Goal: Task Accomplishment & Management: Manage account settings

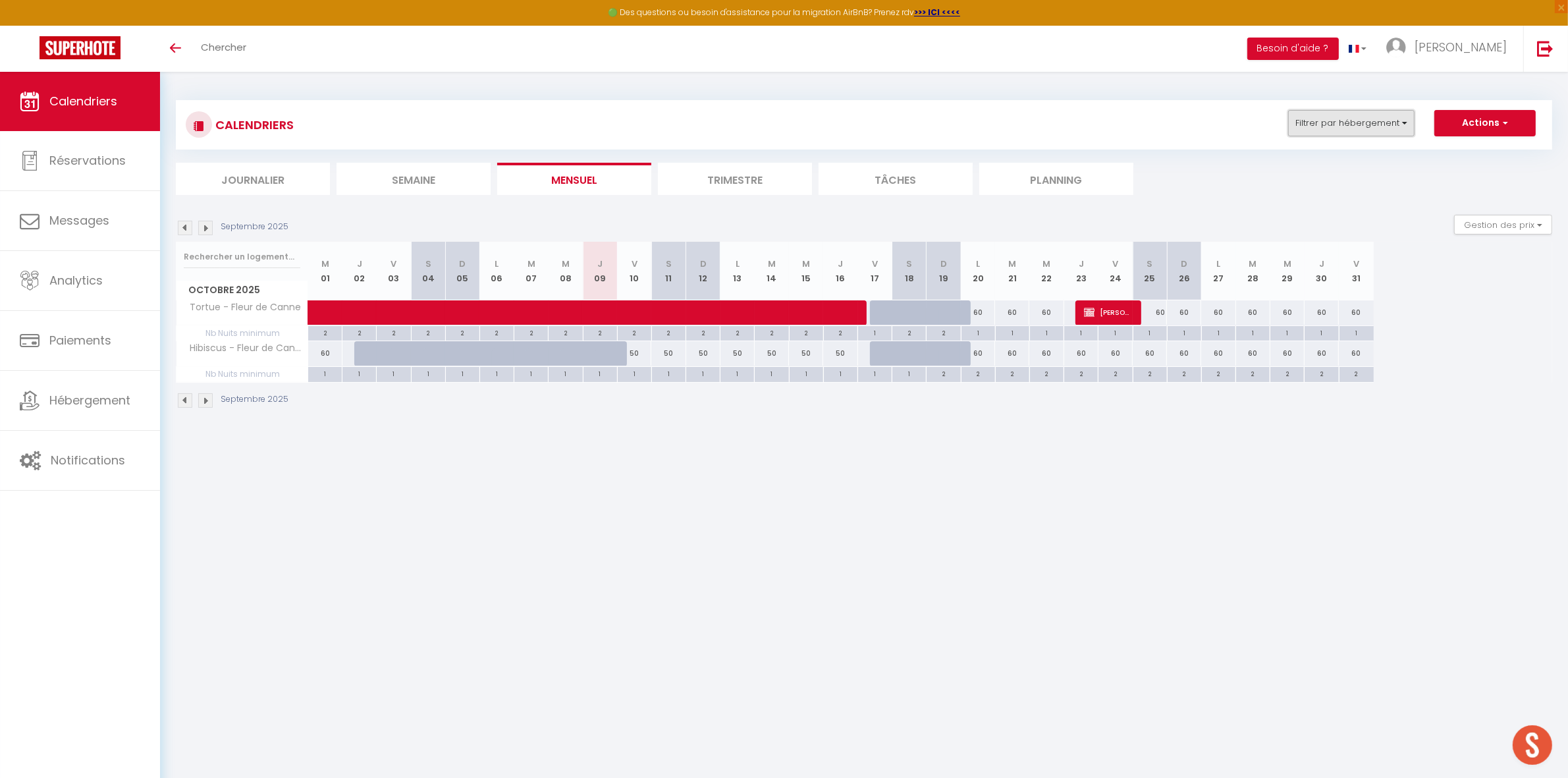
click at [1327, 122] on button "Filtrer par hébergement" at bounding box center [1351, 123] width 127 height 26
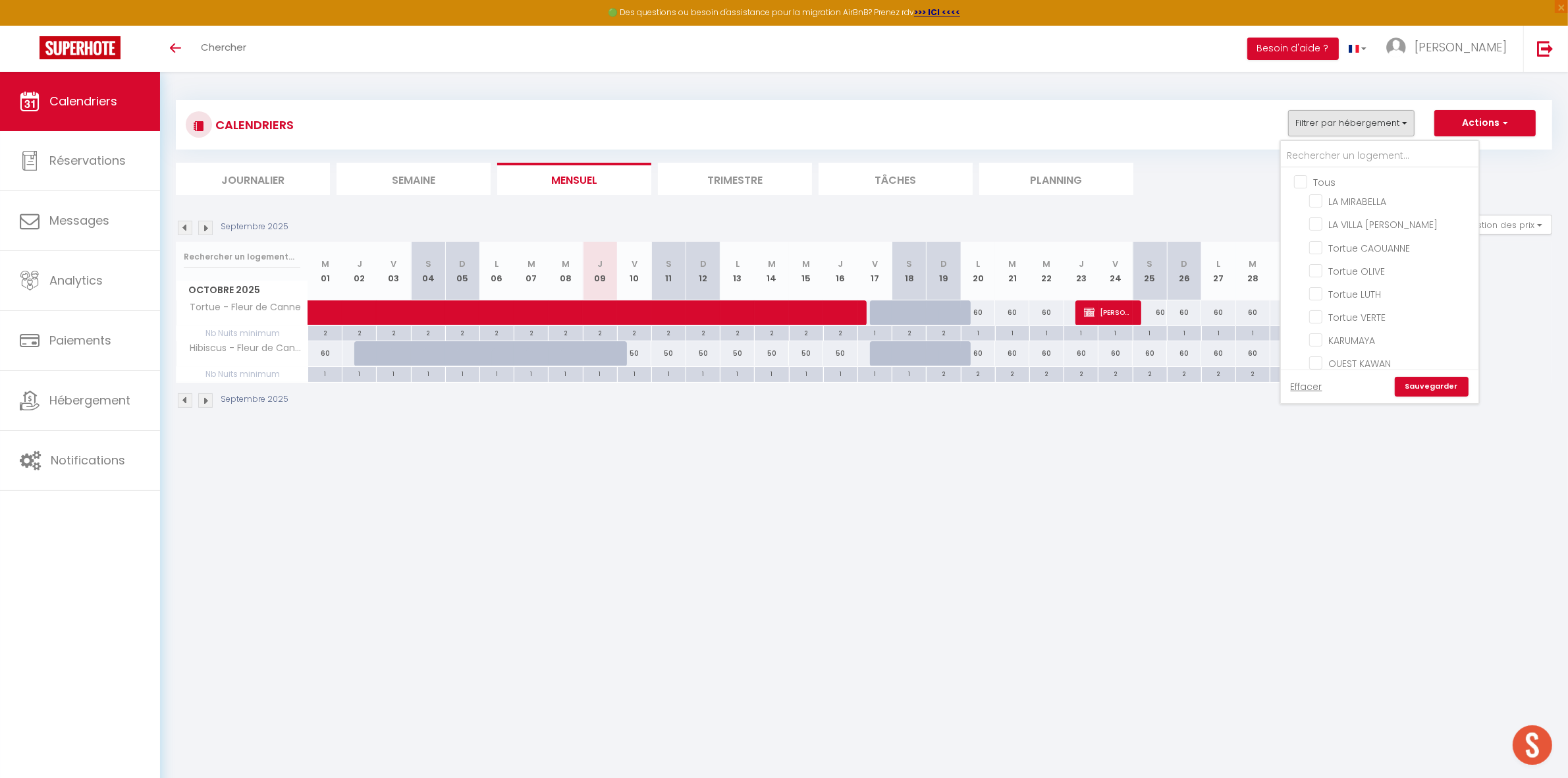
click at [1302, 182] on input "Tous" at bounding box center [1392, 181] width 198 height 13
checkbox input "true"
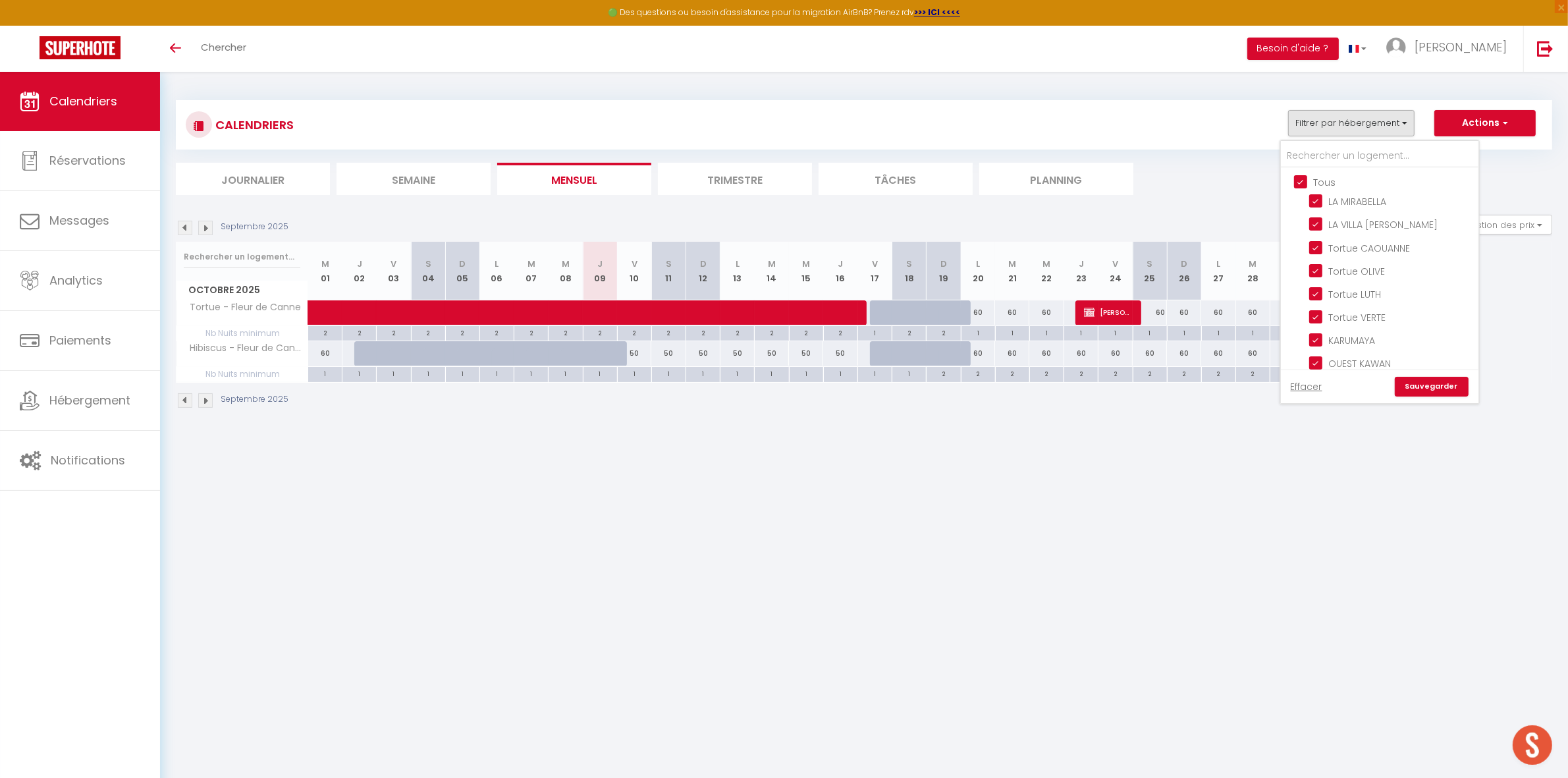
checkbox input "true"
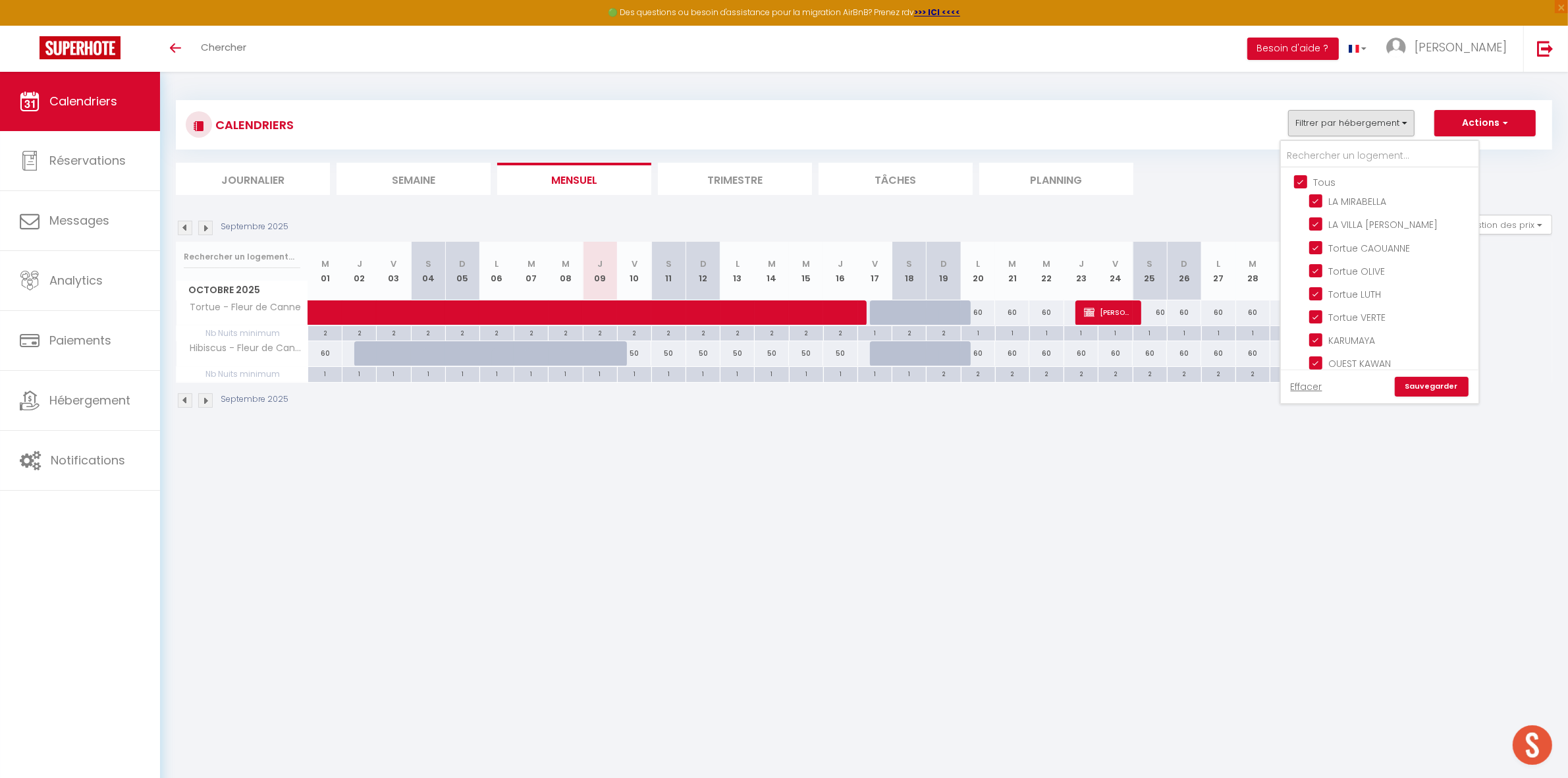
checkbox input "true"
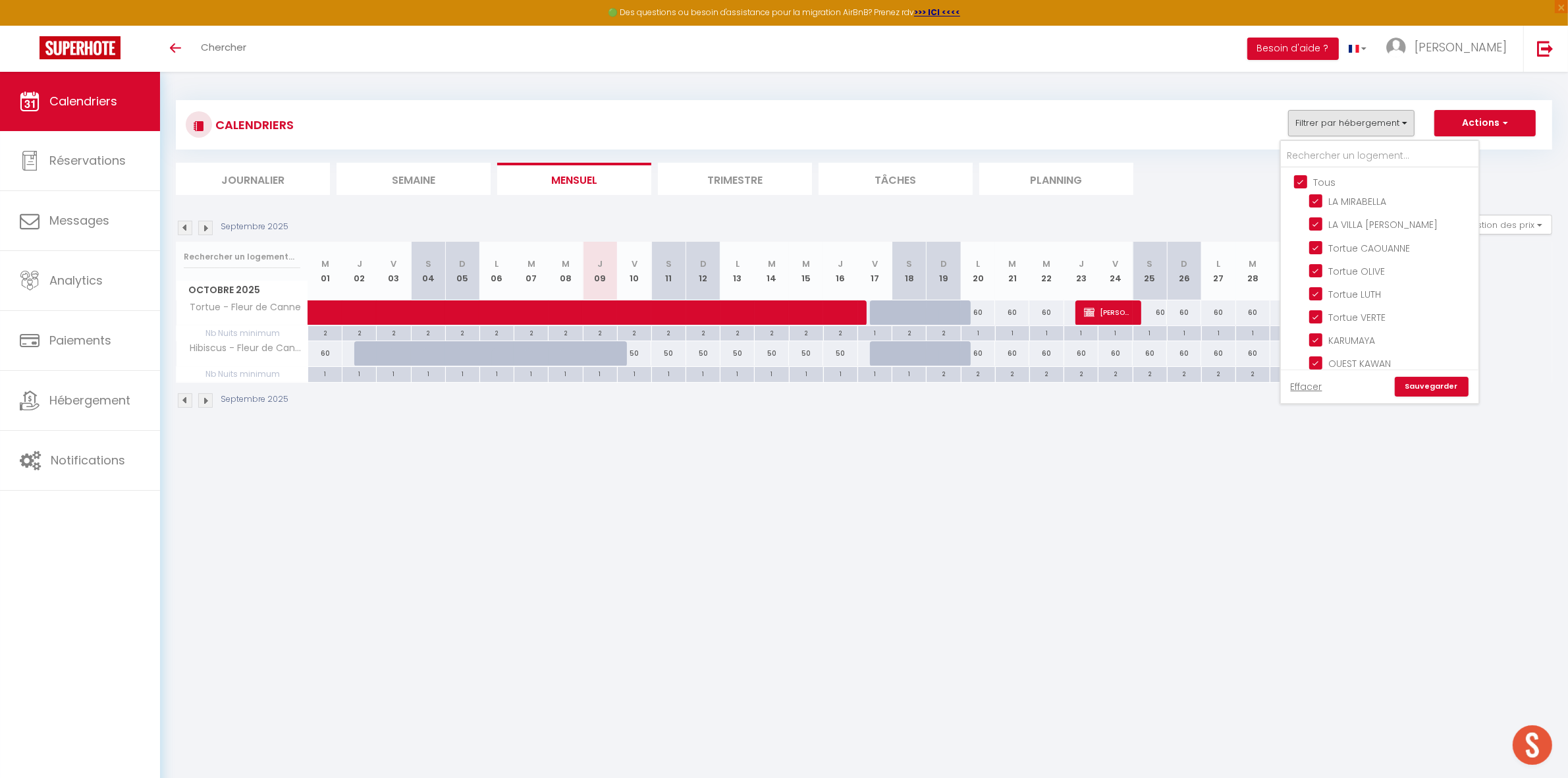
checkbox input "true"
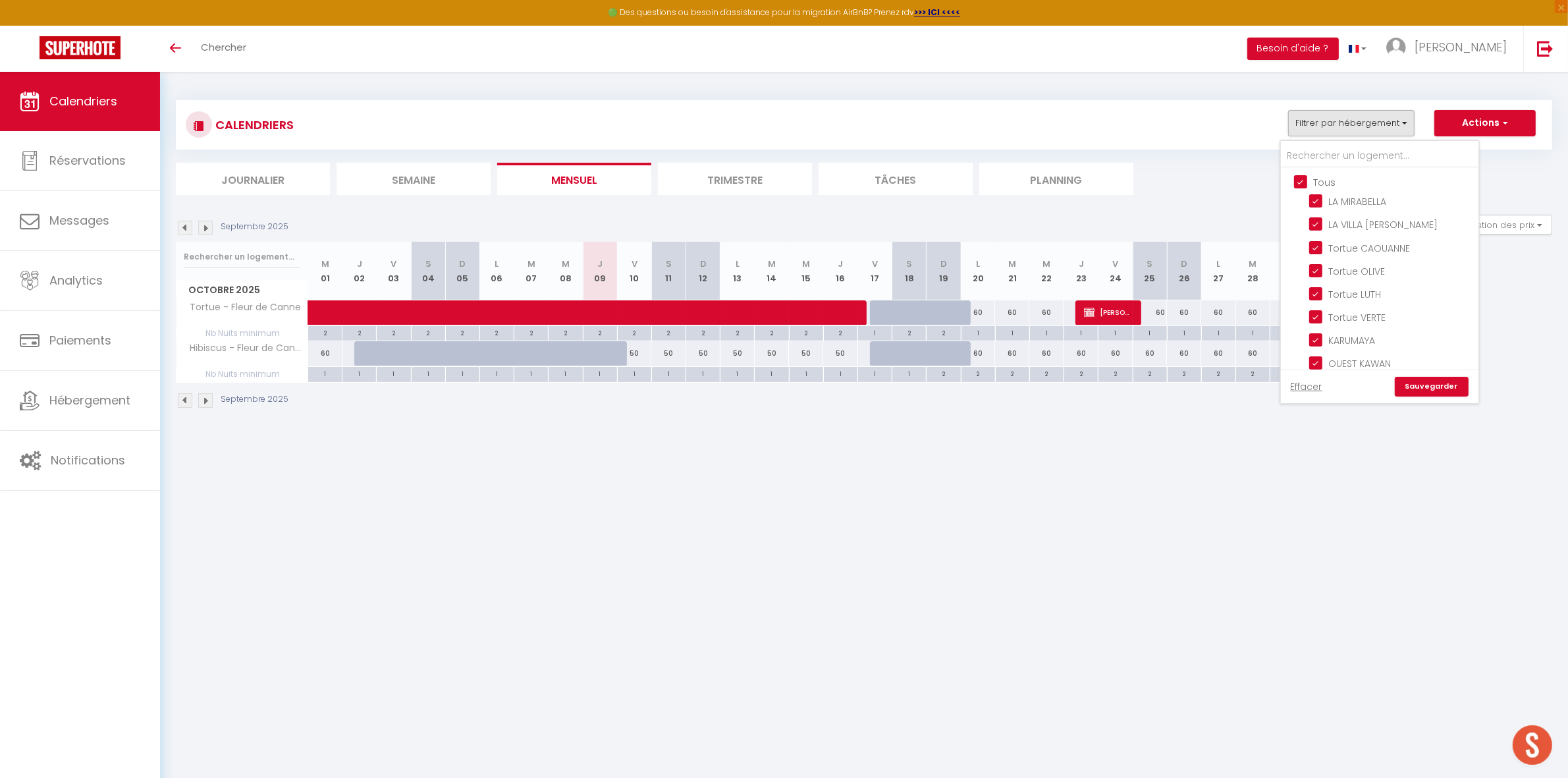
checkbox input "true"
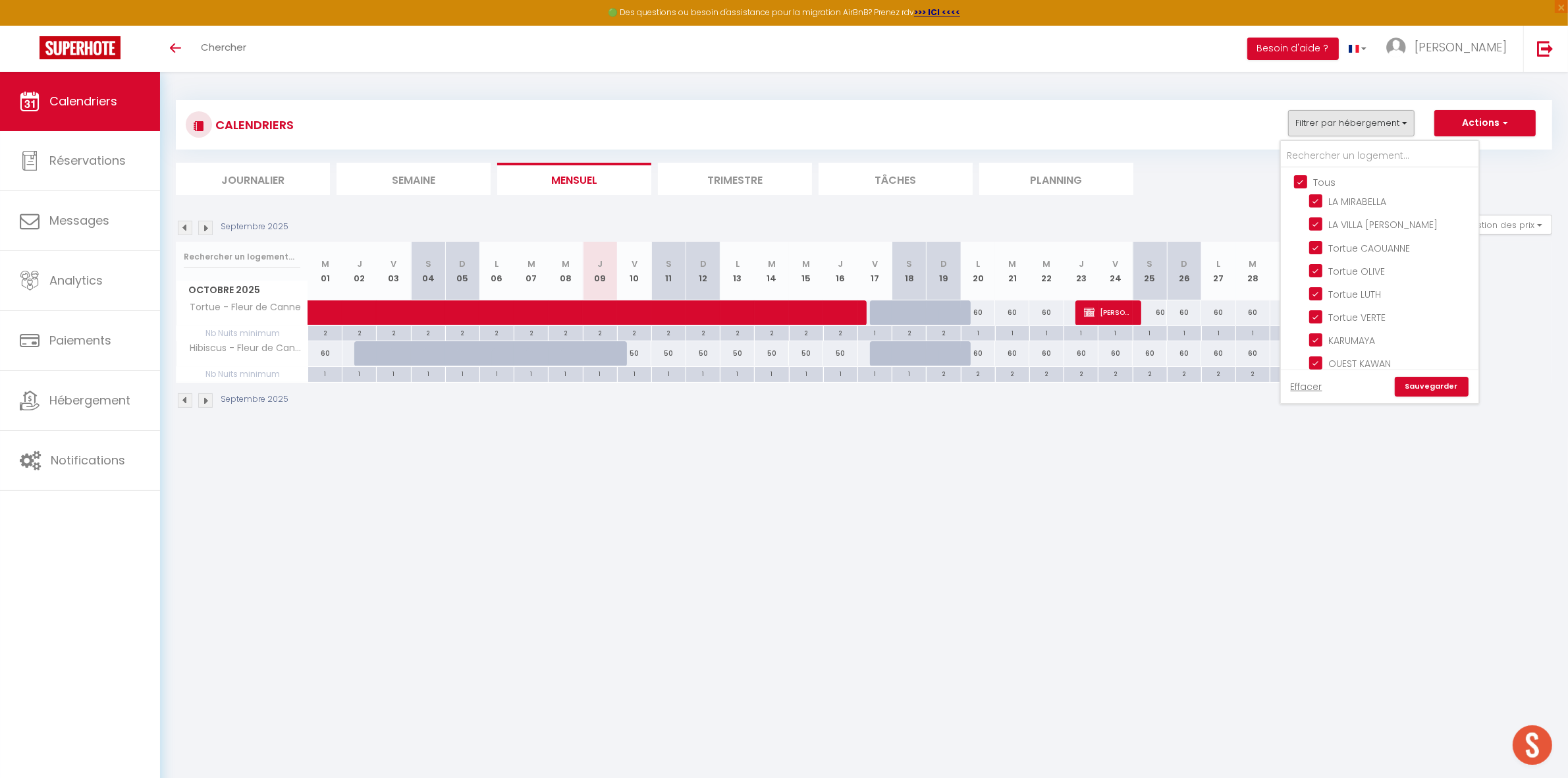
checkbox input "true"
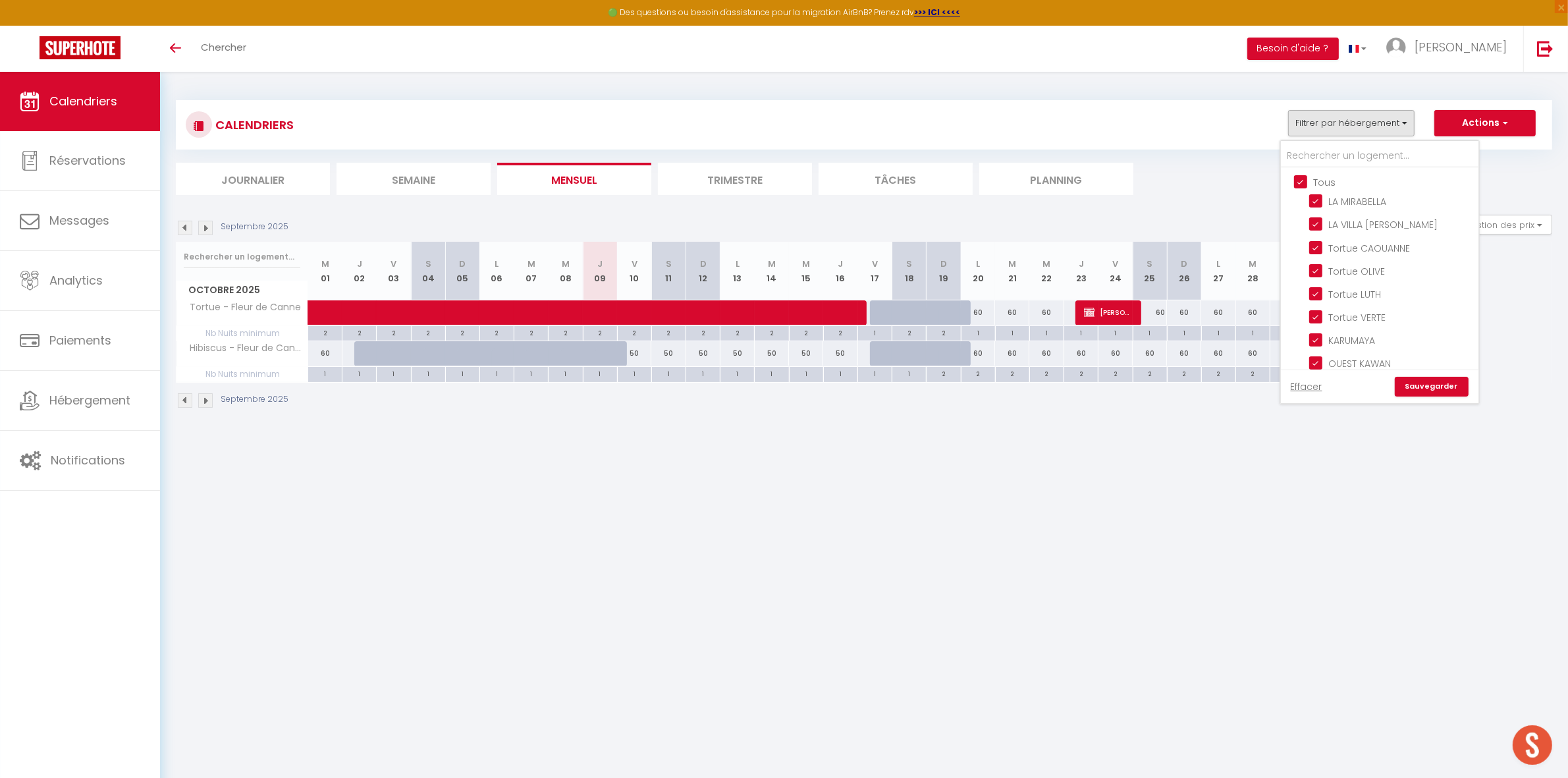
checkbox input "true"
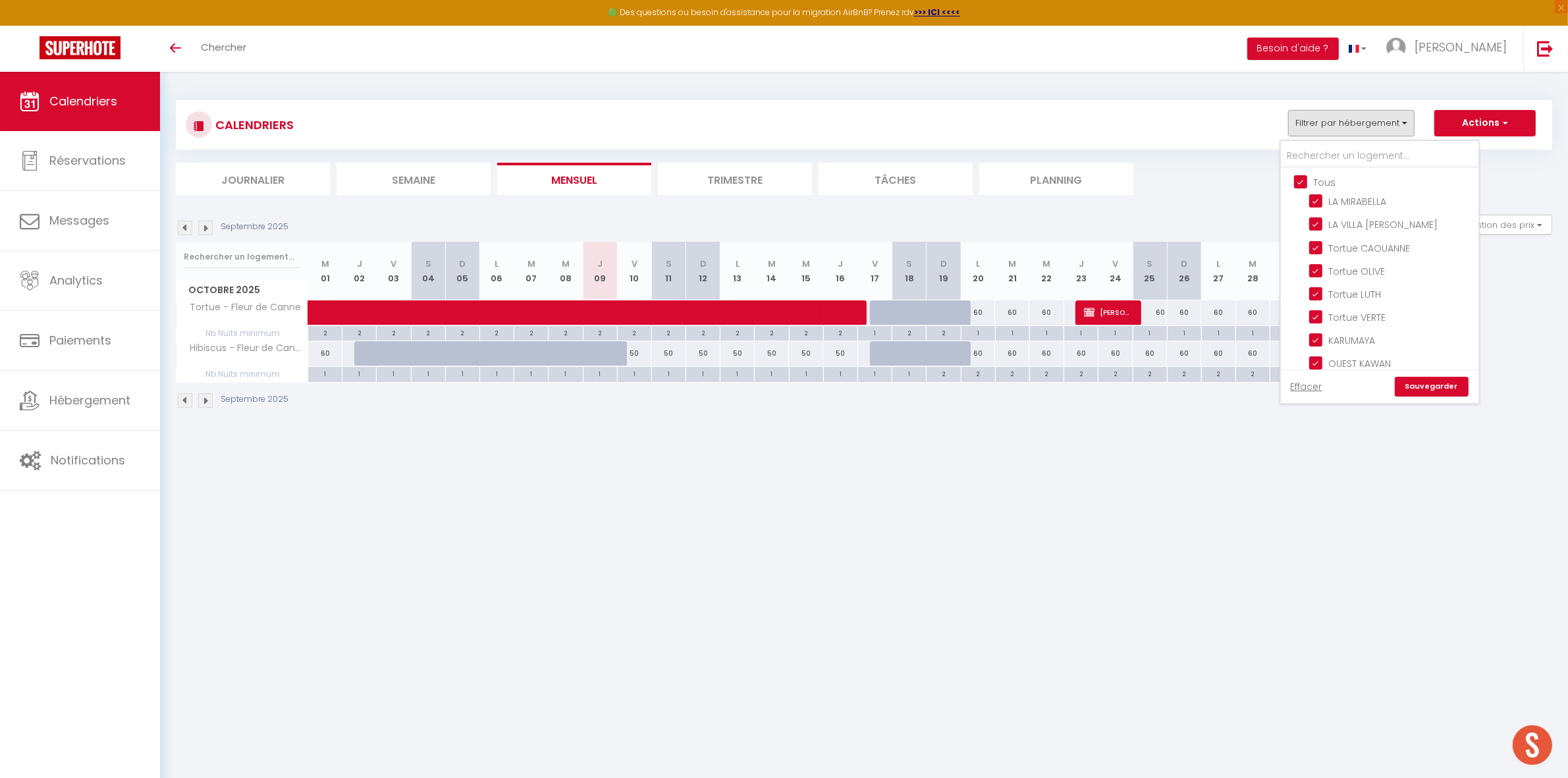
checkbox input "true"
click at [1302, 182] on input "Tous" at bounding box center [1392, 181] width 198 height 13
checkbox input "false"
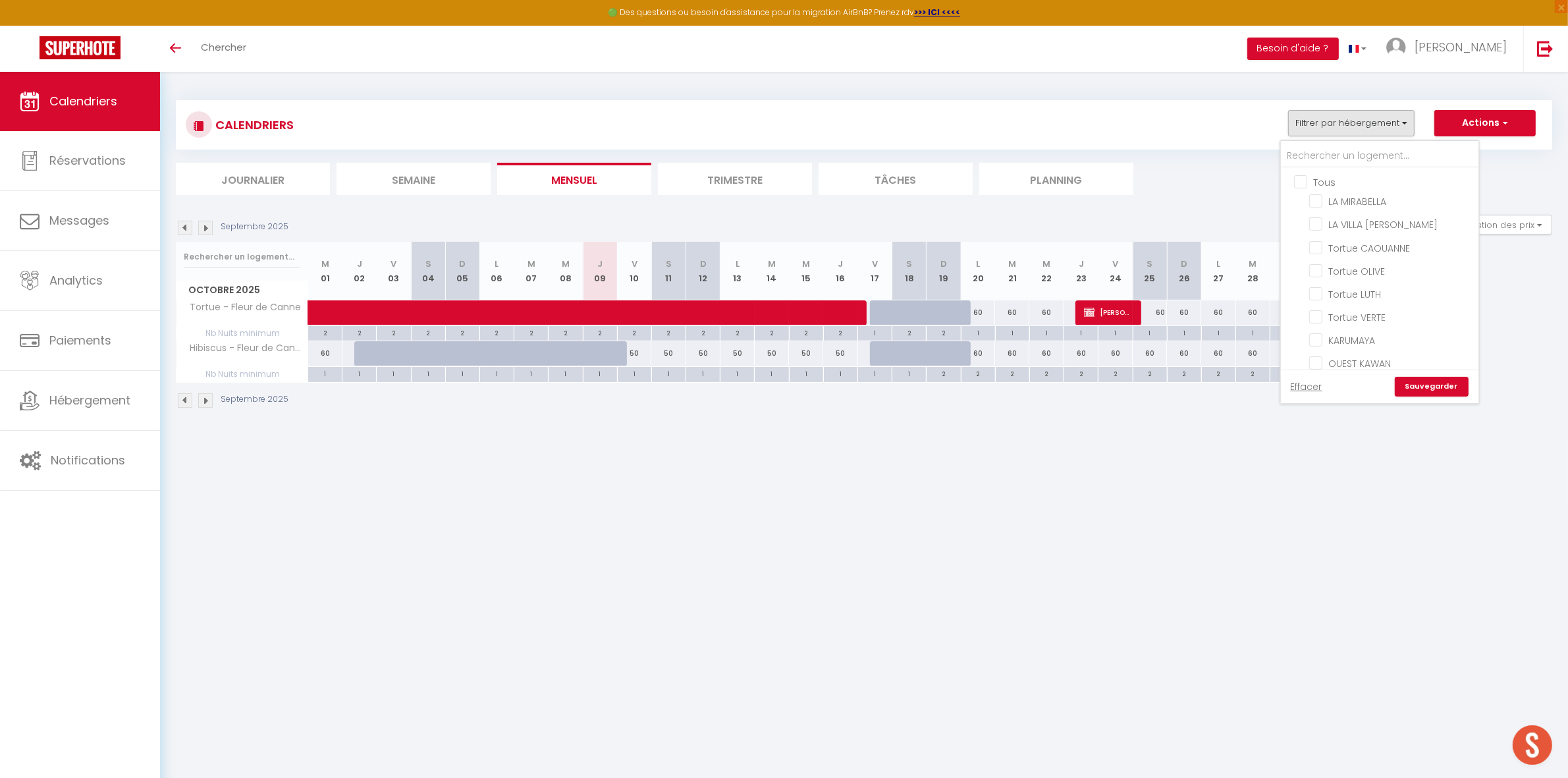
checkbox input "false"
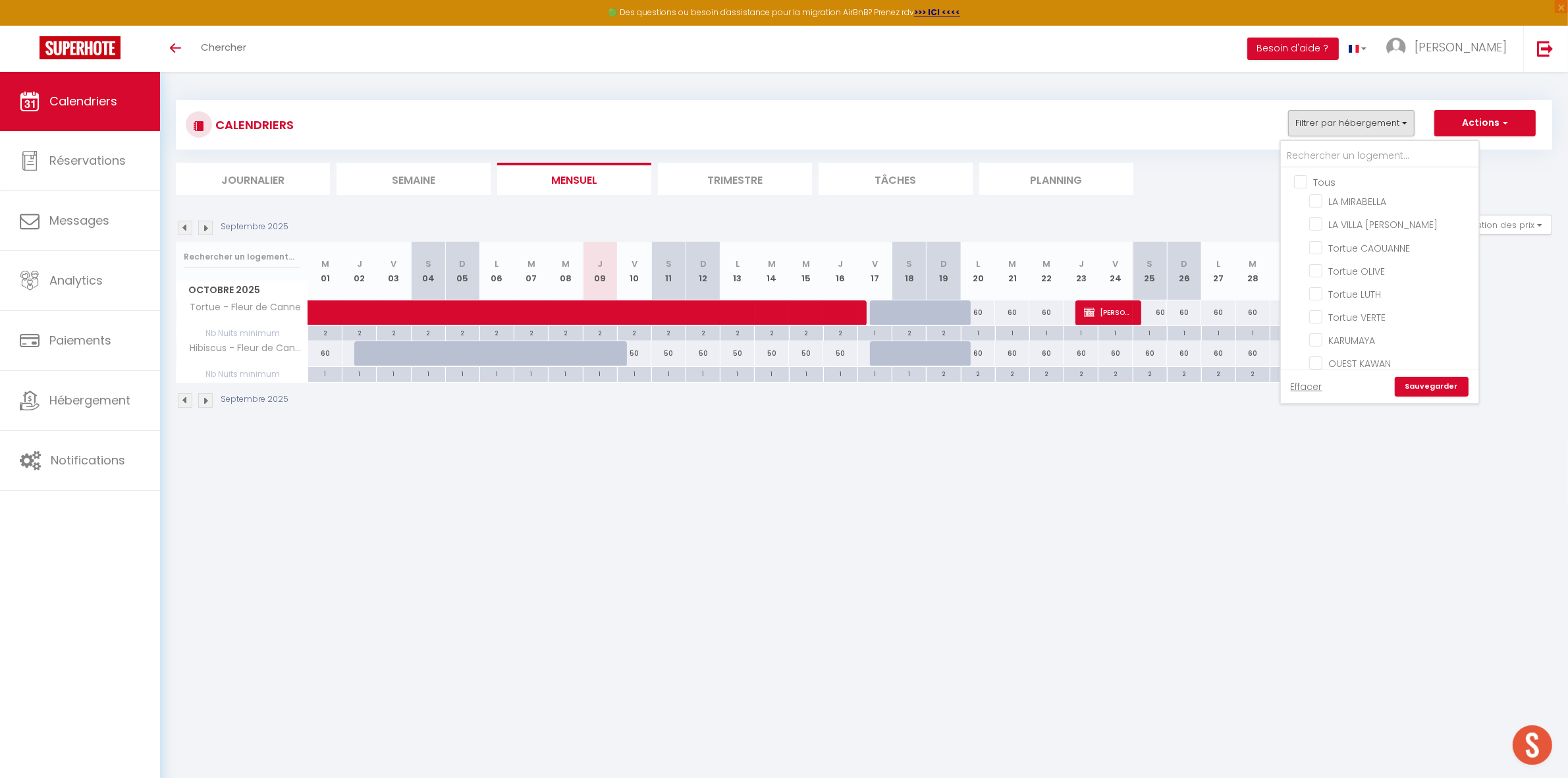
checkbox input "false"
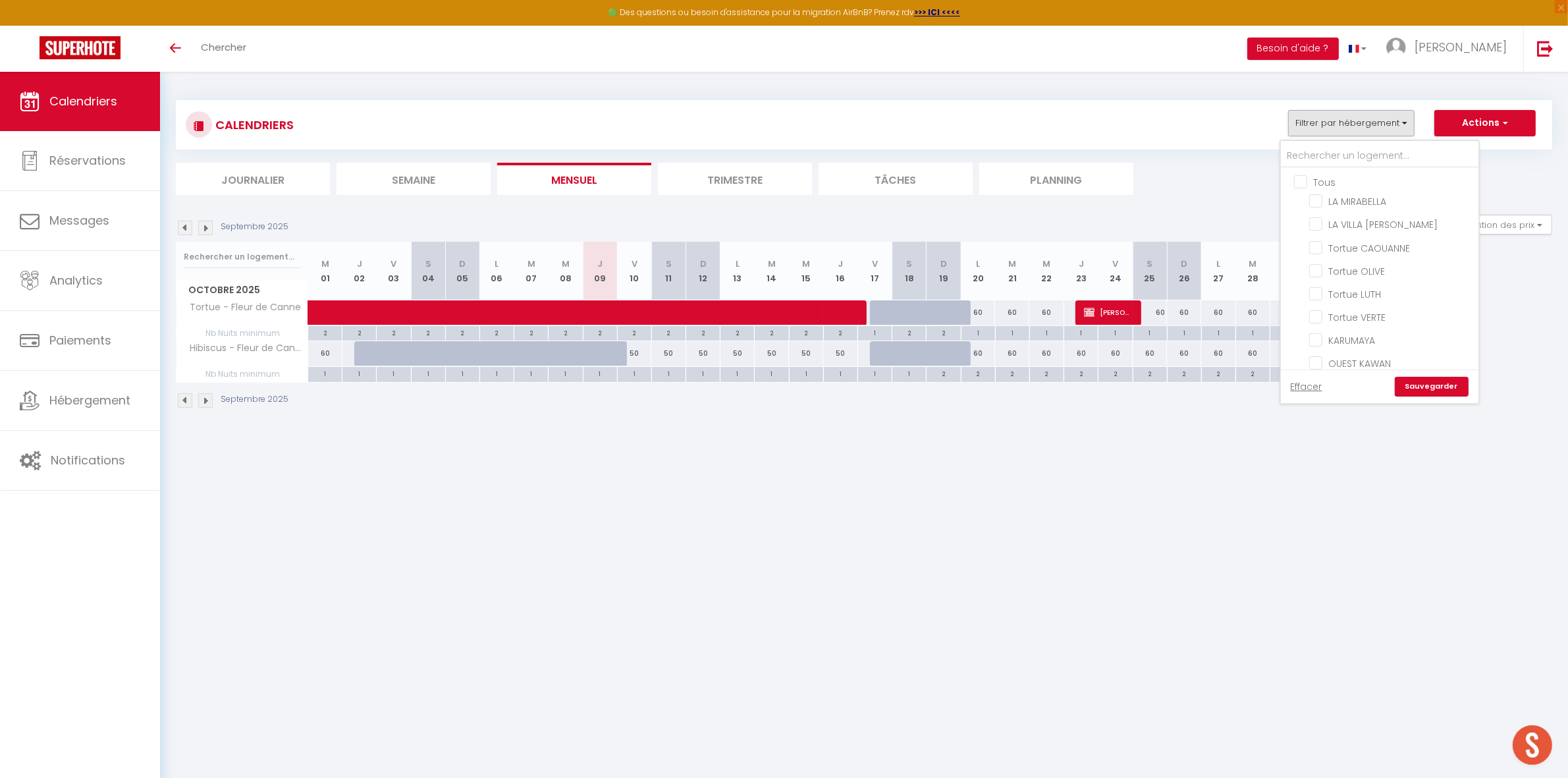
checkbox input "false"
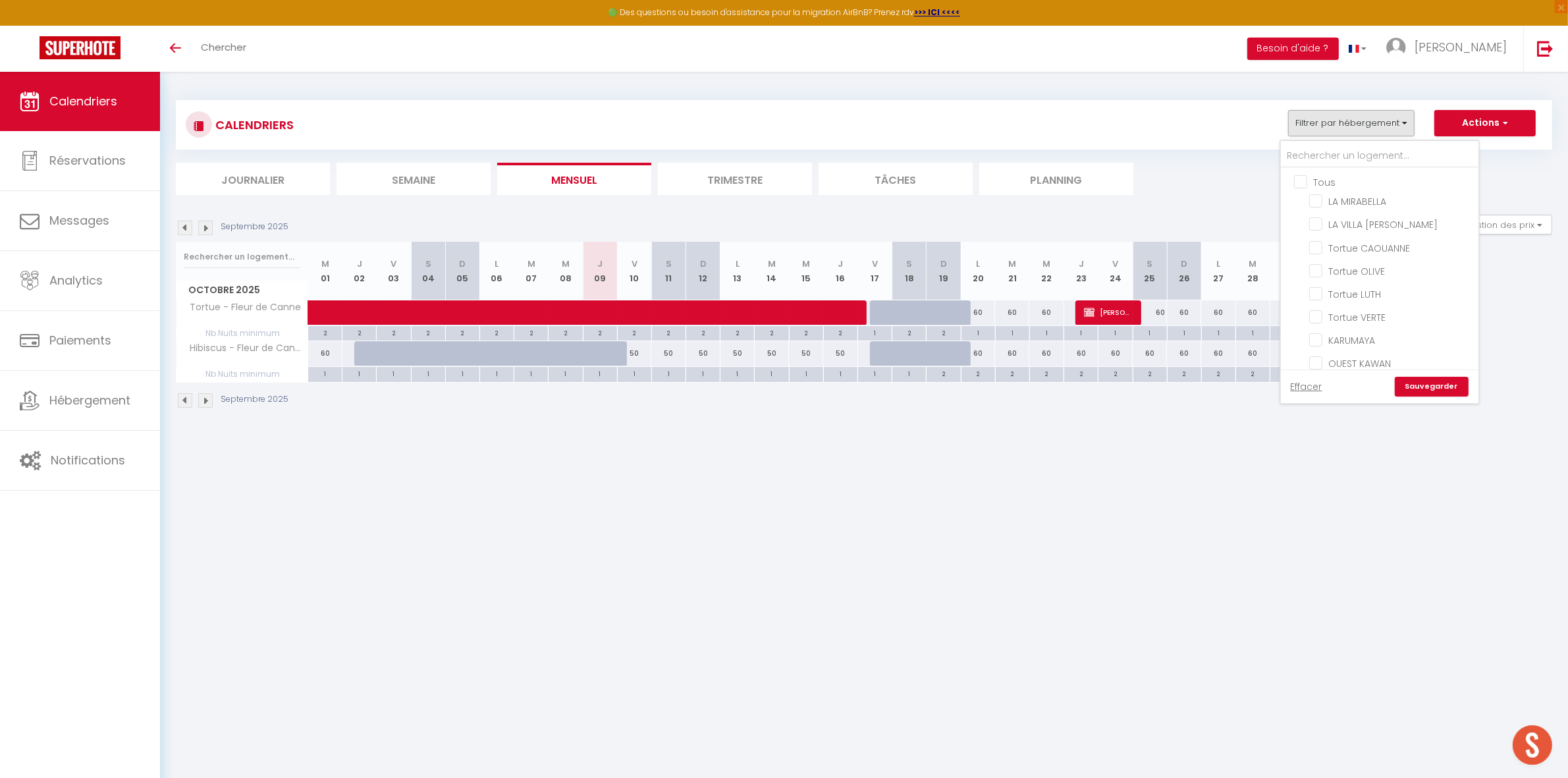
checkbox input "false"
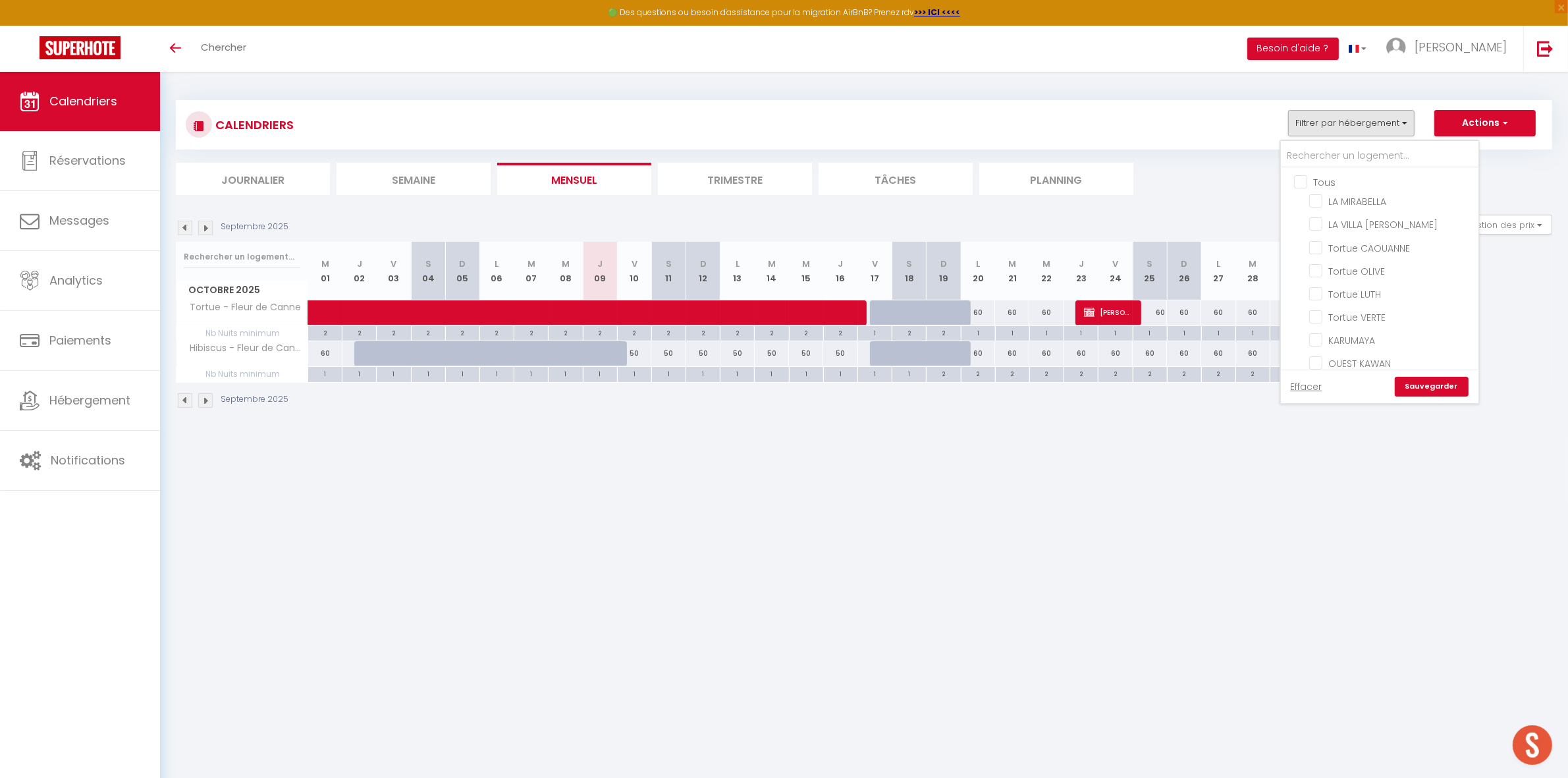
checkbox input "false"
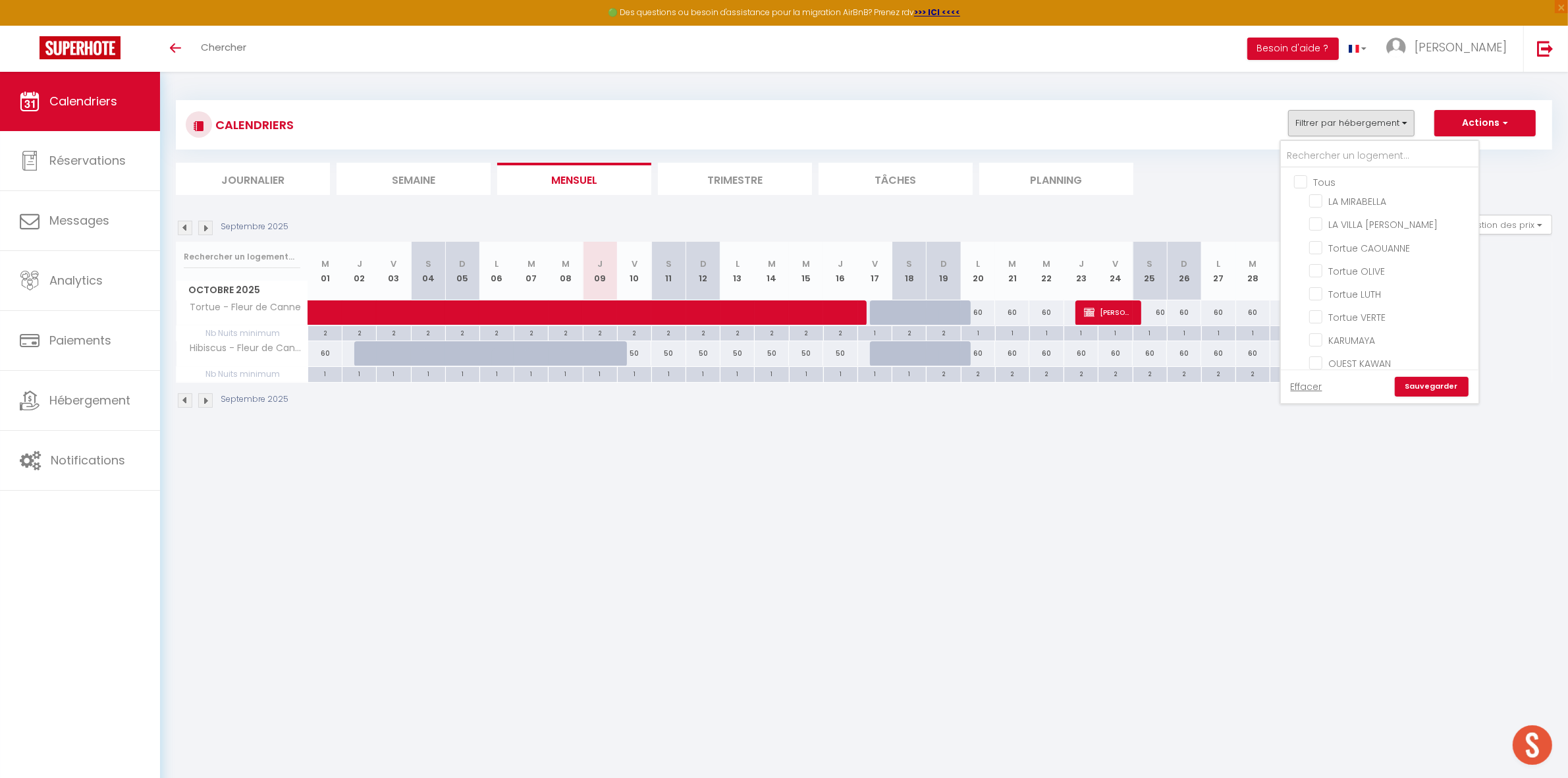
checkbox input "false"
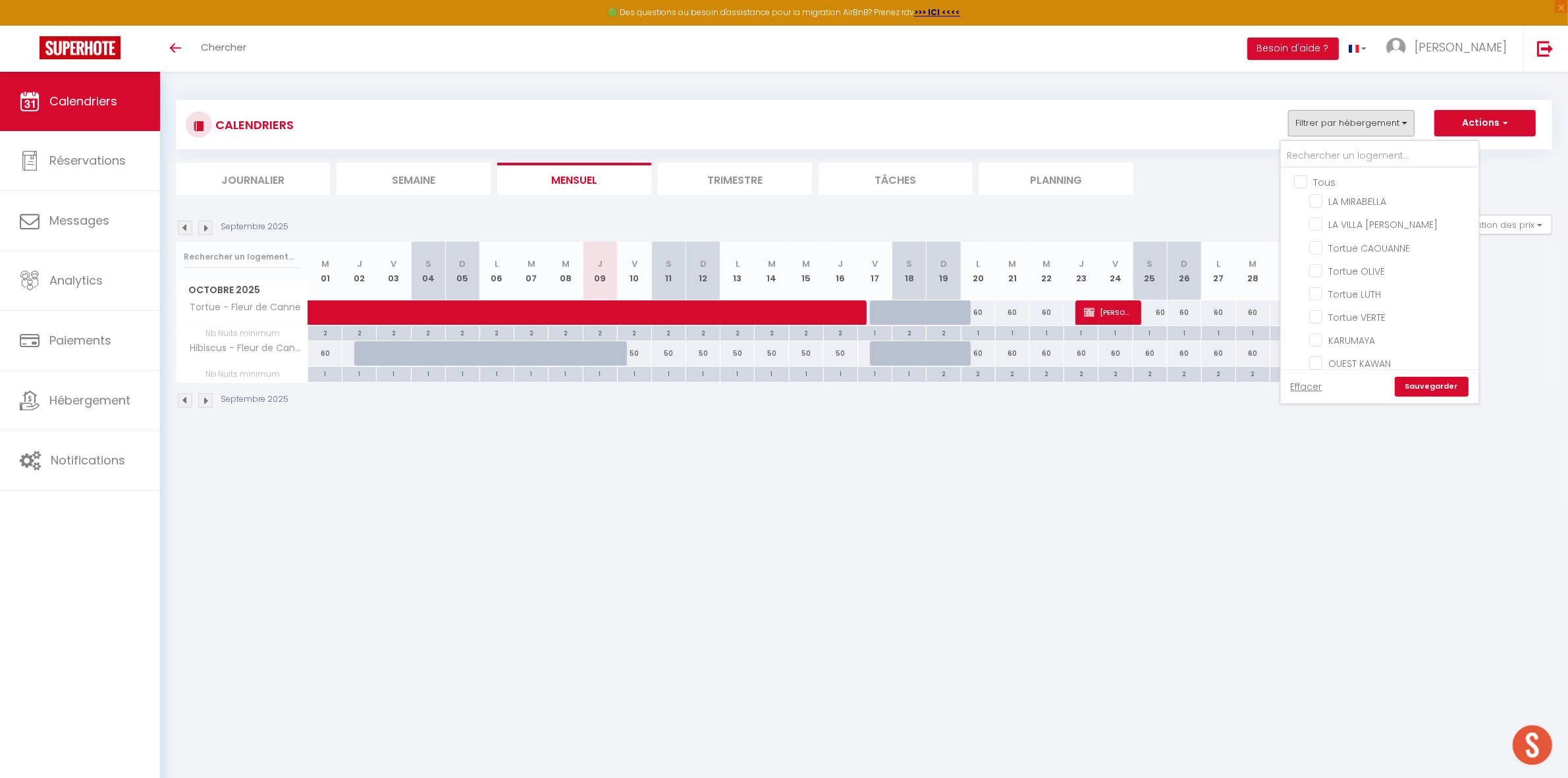
checkbox input "false"
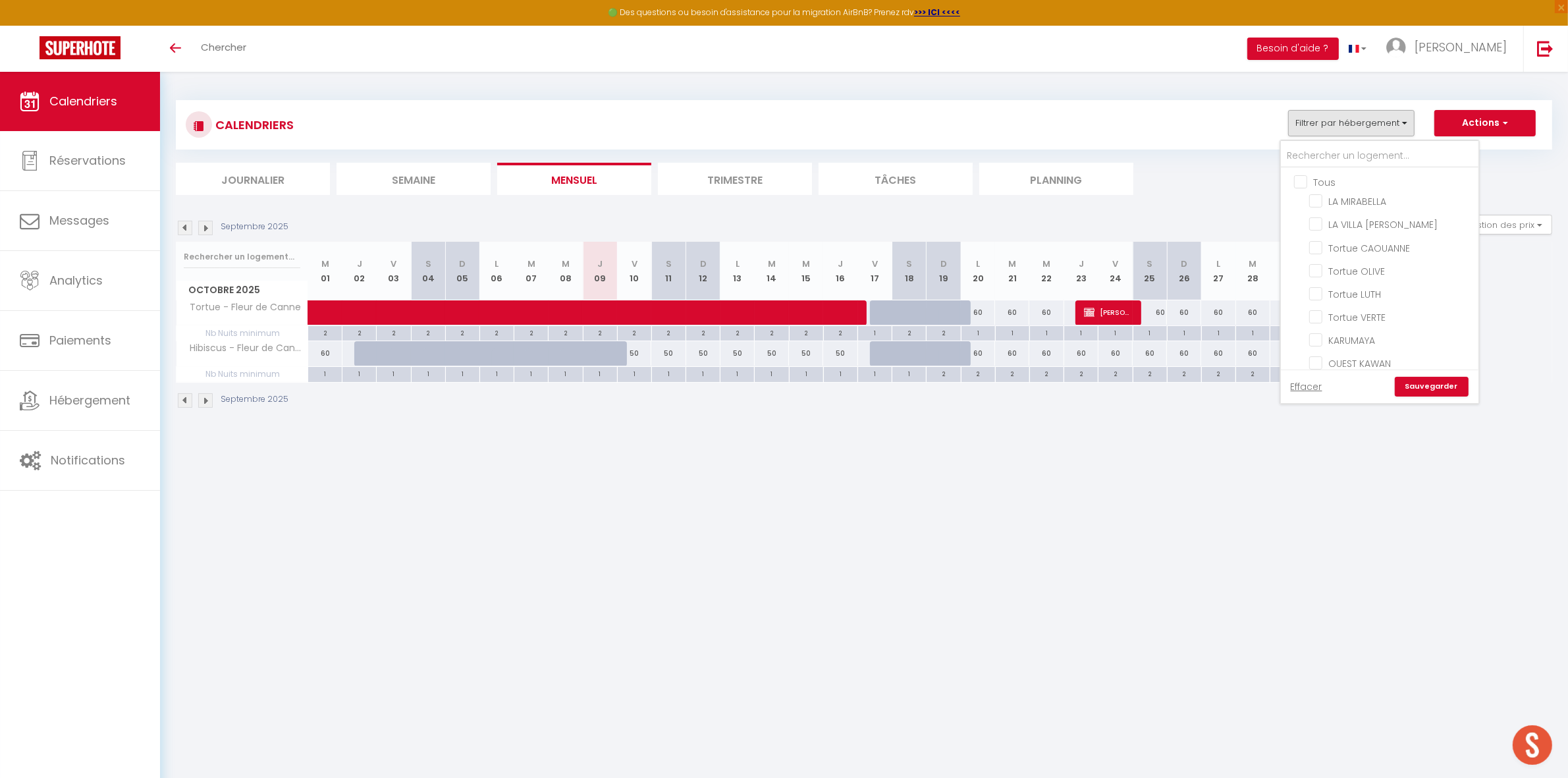
checkbox input "false"
click at [1333, 200] on input "LA MIRABELLA" at bounding box center [1391, 201] width 165 height 13
checkbox input "true"
click at [1411, 385] on link "Sauvegarder" at bounding box center [1431, 386] width 74 height 20
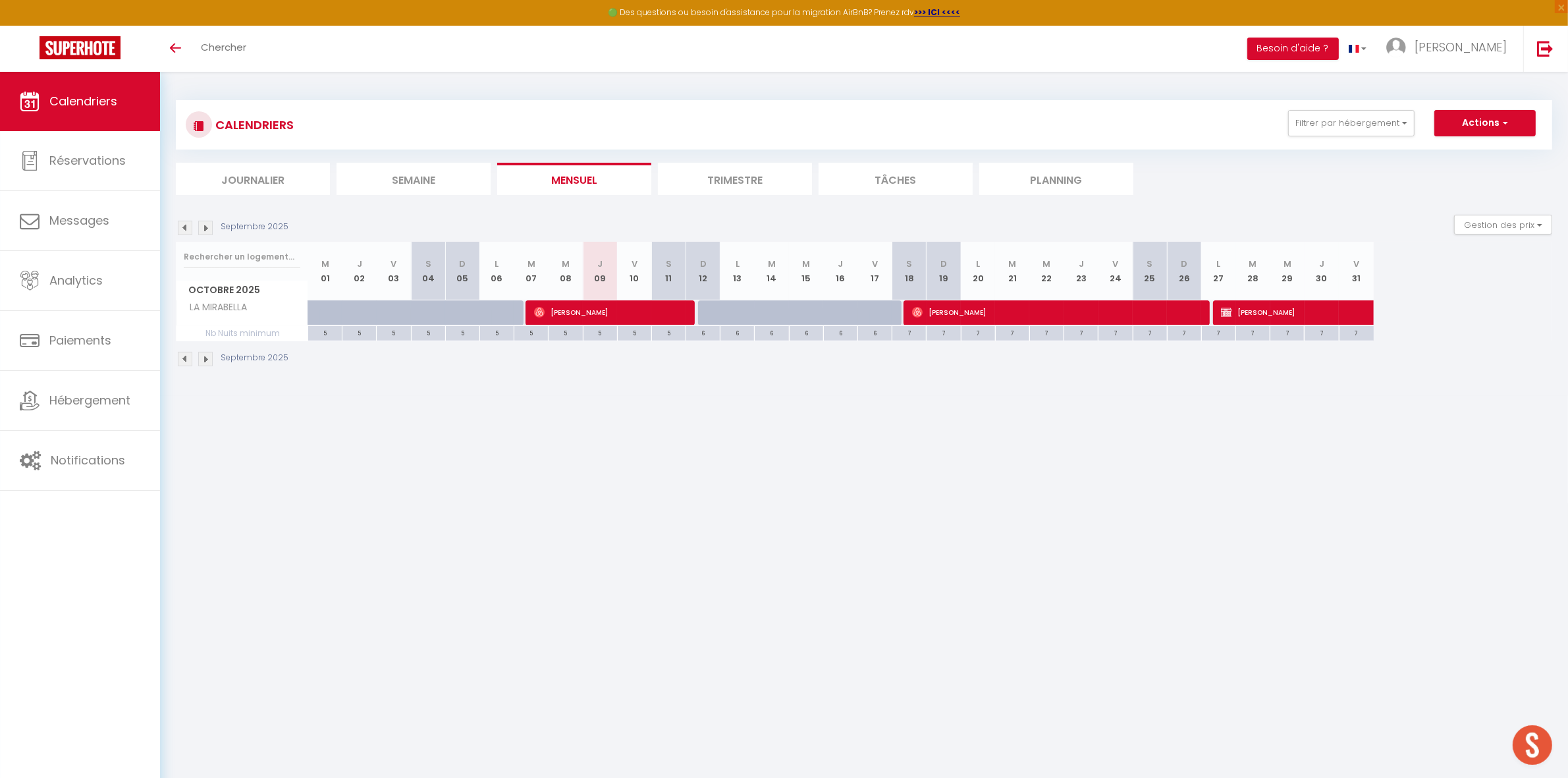
click at [206, 231] on img at bounding box center [206, 228] width 15 height 15
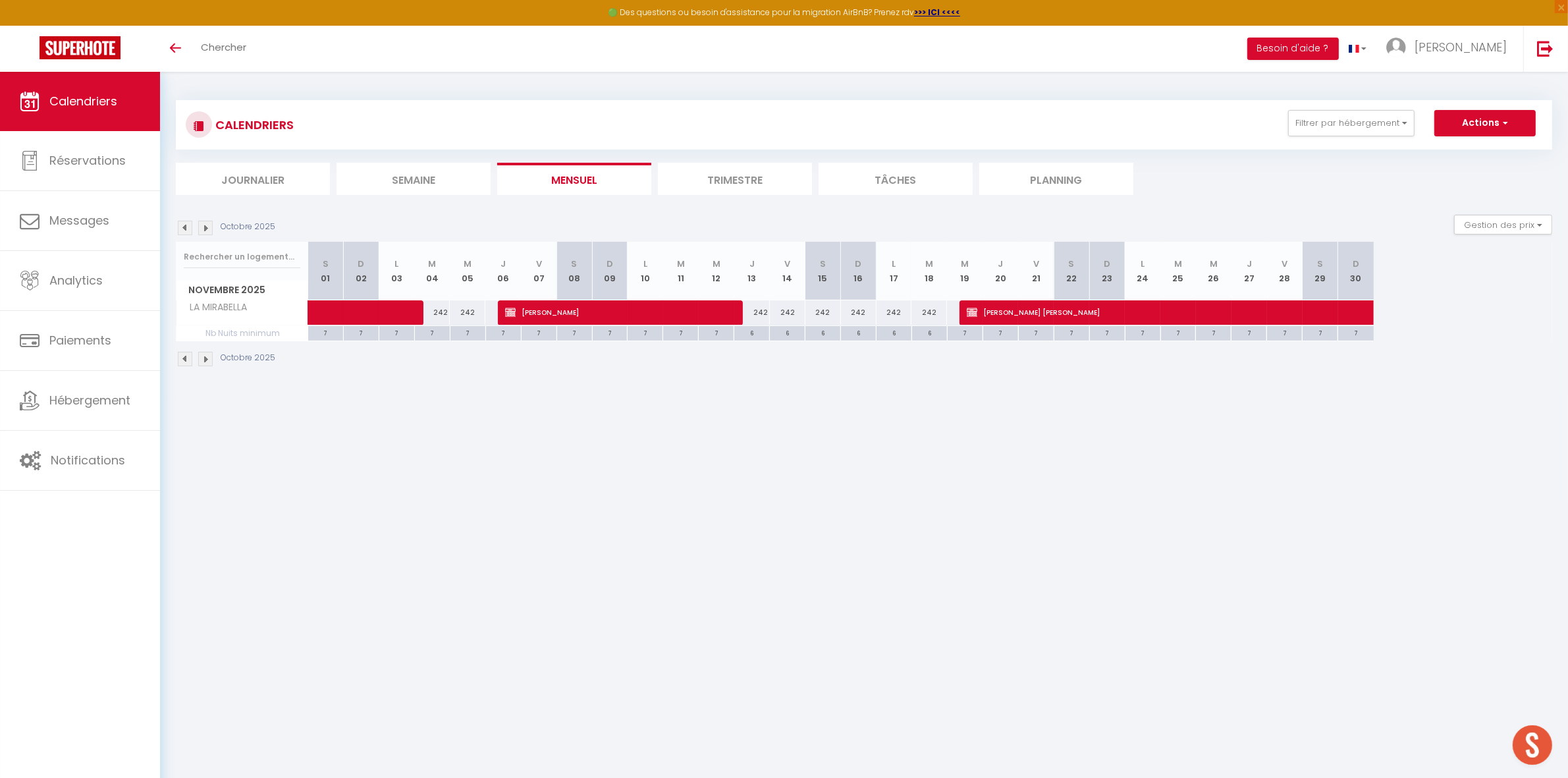
drag, startPoint x: 1243, startPoint y: 170, endPoint x: 1261, endPoint y: 165, distance: 18.7
click at [1246, 170] on ul "Journalier Semaine Mensuel Trimestre Tâches Planning" at bounding box center [863, 179] width 1376 height 32
click at [1340, 120] on button "Filtrer par hébergement" at bounding box center [1351, 123] width 127 height 26
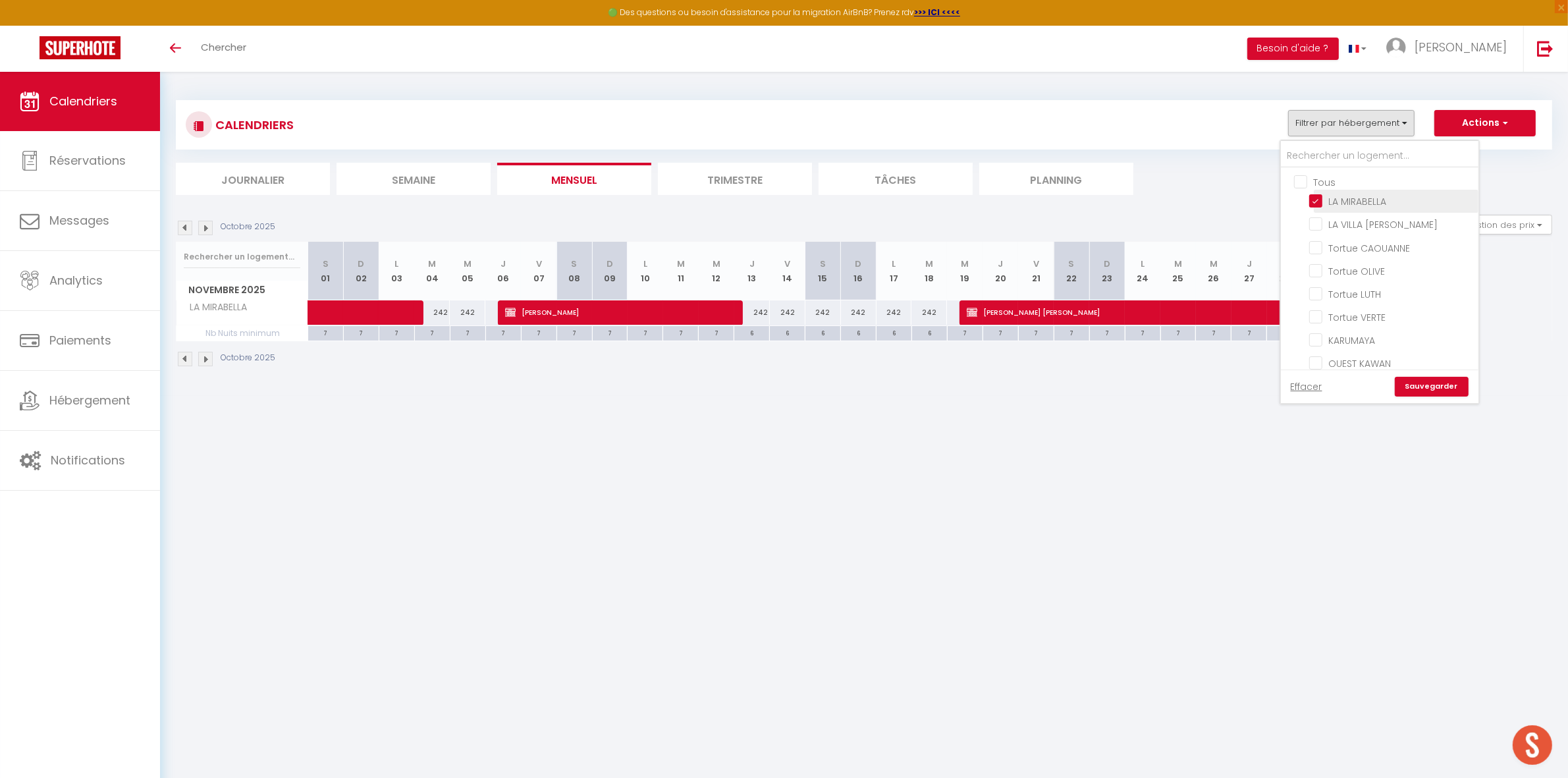
click at [1324, 190] on li "LA MIRABELLA" at bounding box center [1395, 201] width 165 height 23
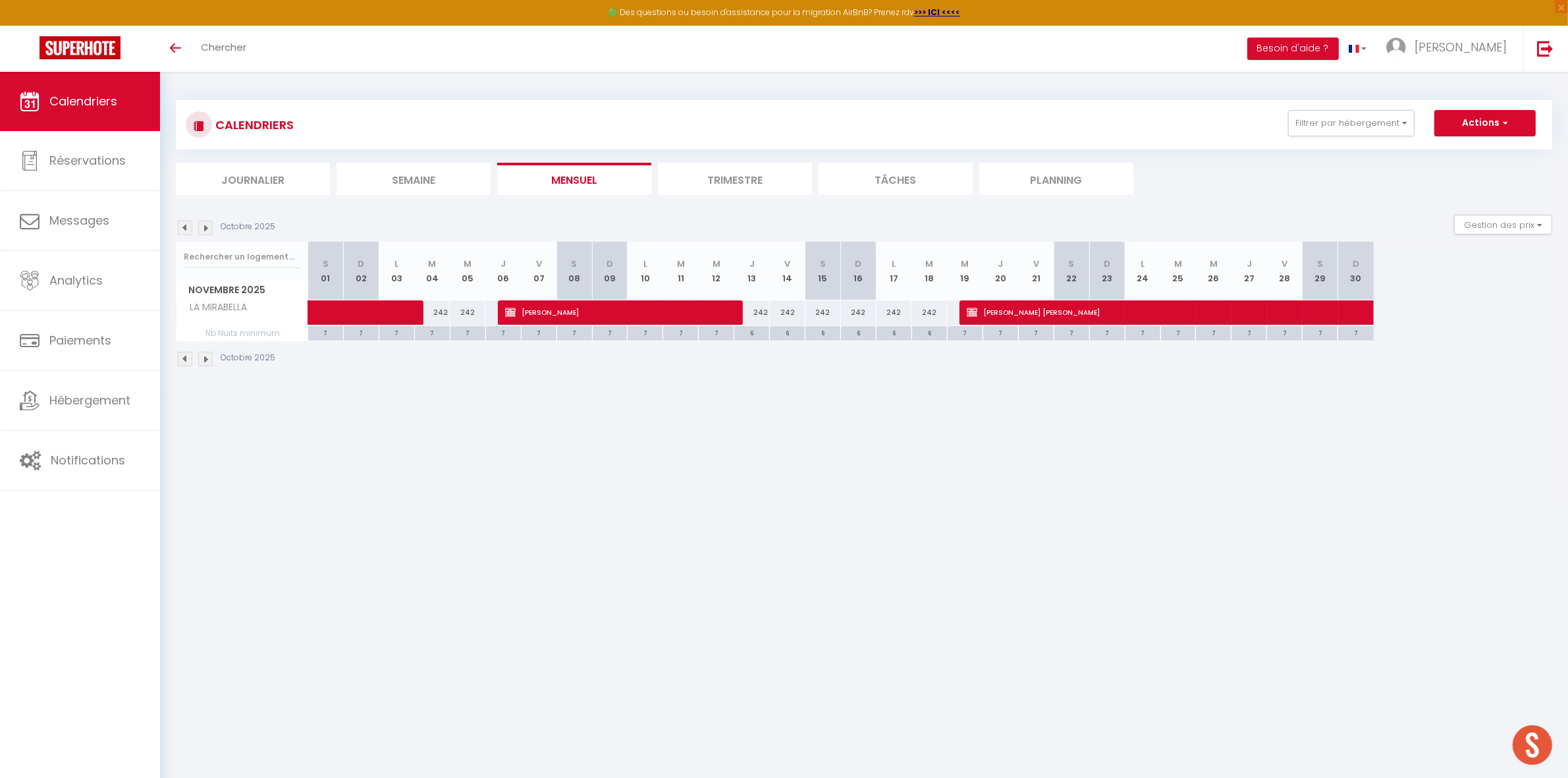
click at [1325, 141] on div "CALENDRIERS Filtrer par hébergement Tous LA MIRABELLA LA VILLA DE LUCIEN Tortue…" at bounding box center [863, 124] width 1376 height 49
click at [1325, 127] on button "Filtrer par hébergement" at bounding box center [1351, 123] width 127 height 26
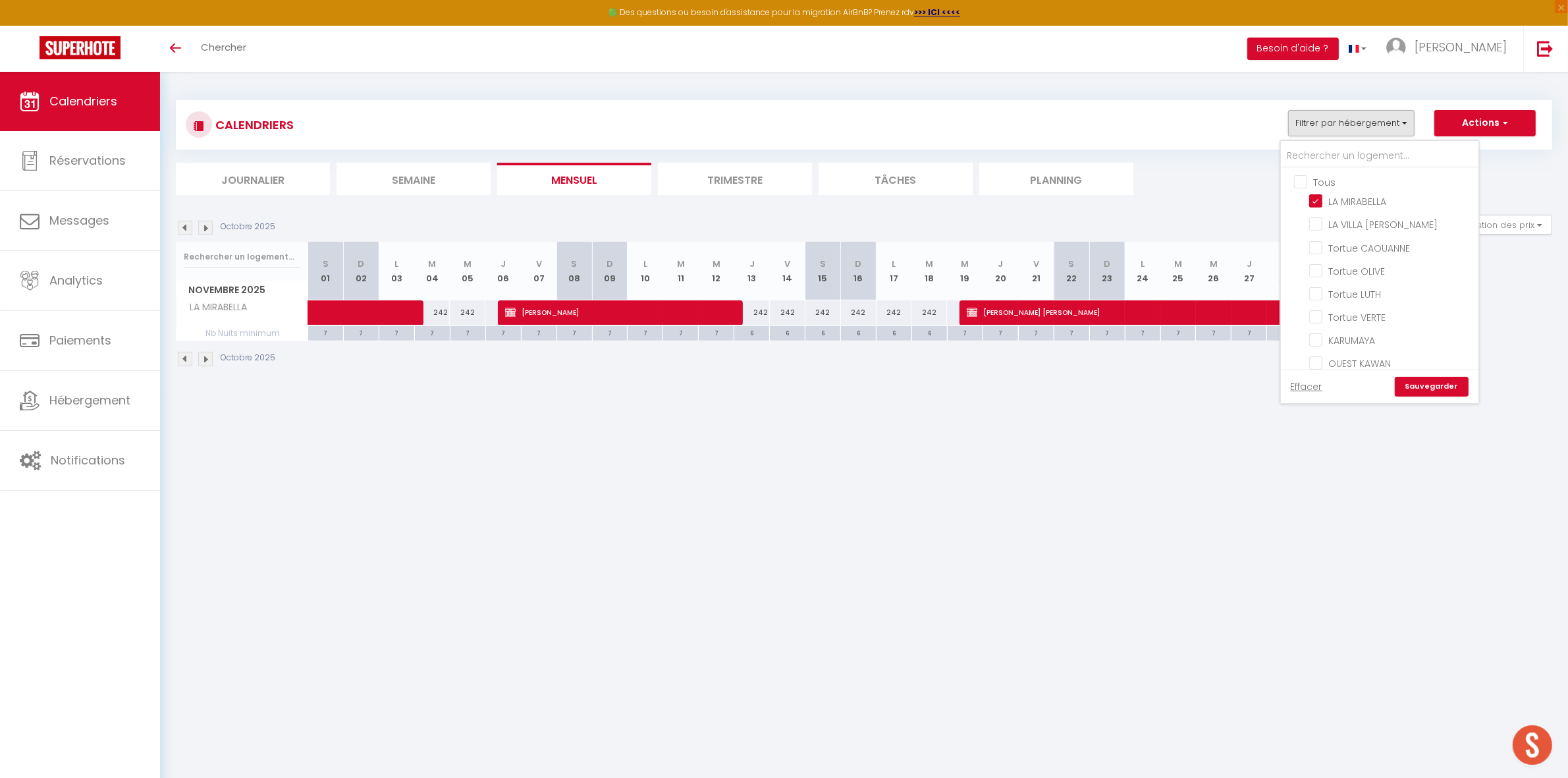
click at [1320, 182] on input "Tous" at bounding box center [1392, 181] width 198 height 13
checkbox input "true"
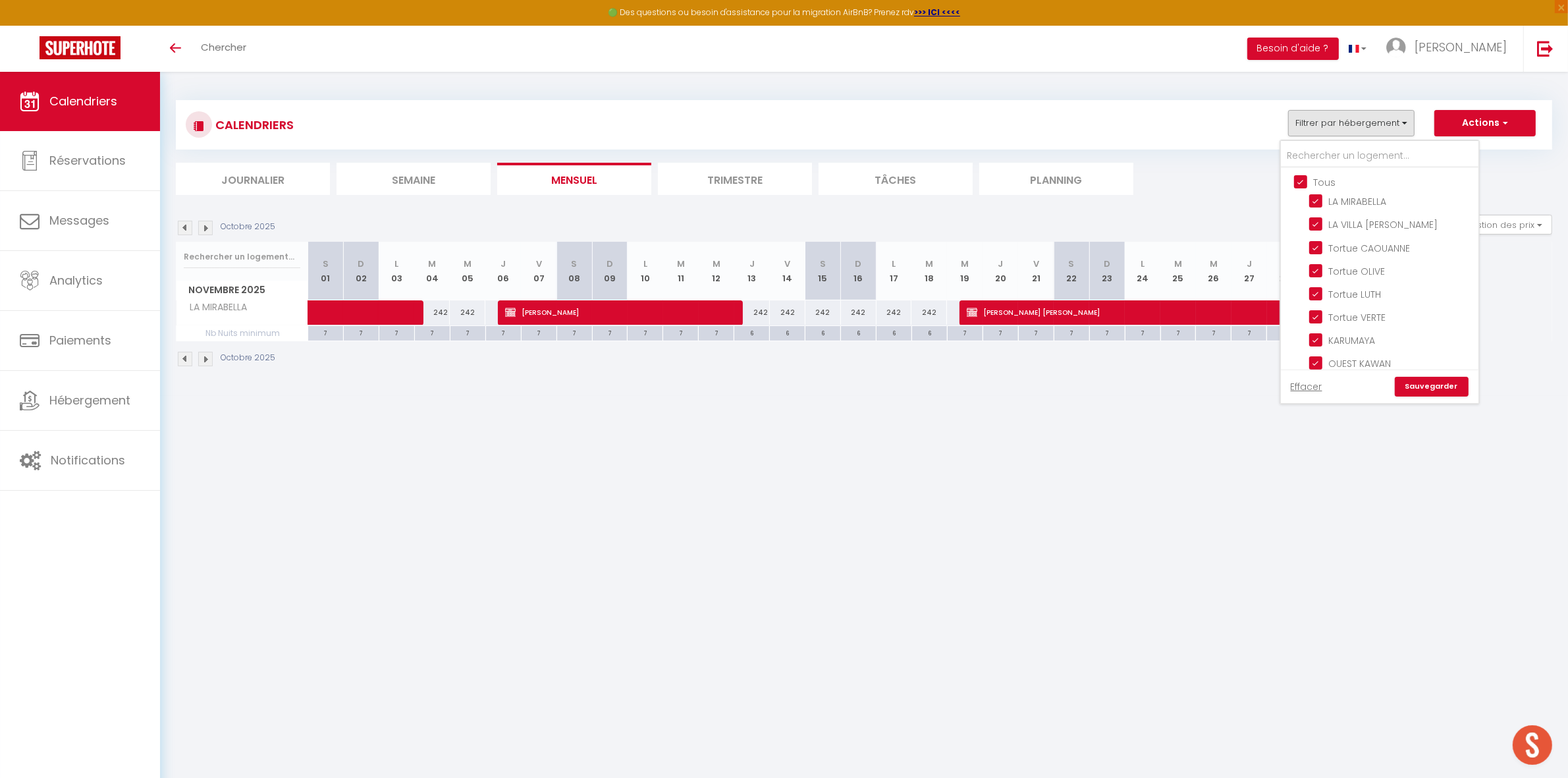
checkbox input "true"
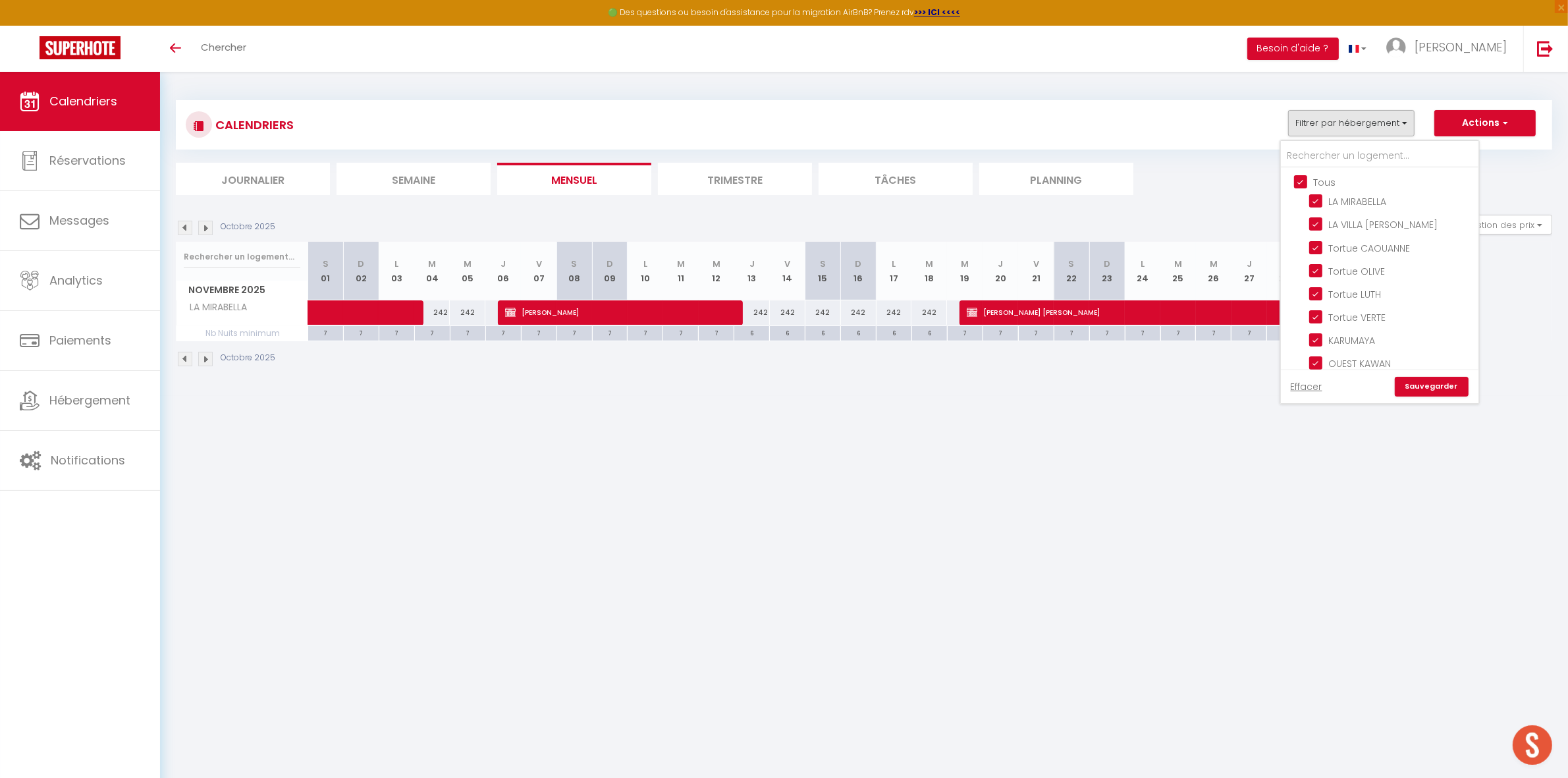
checkbox input "true"
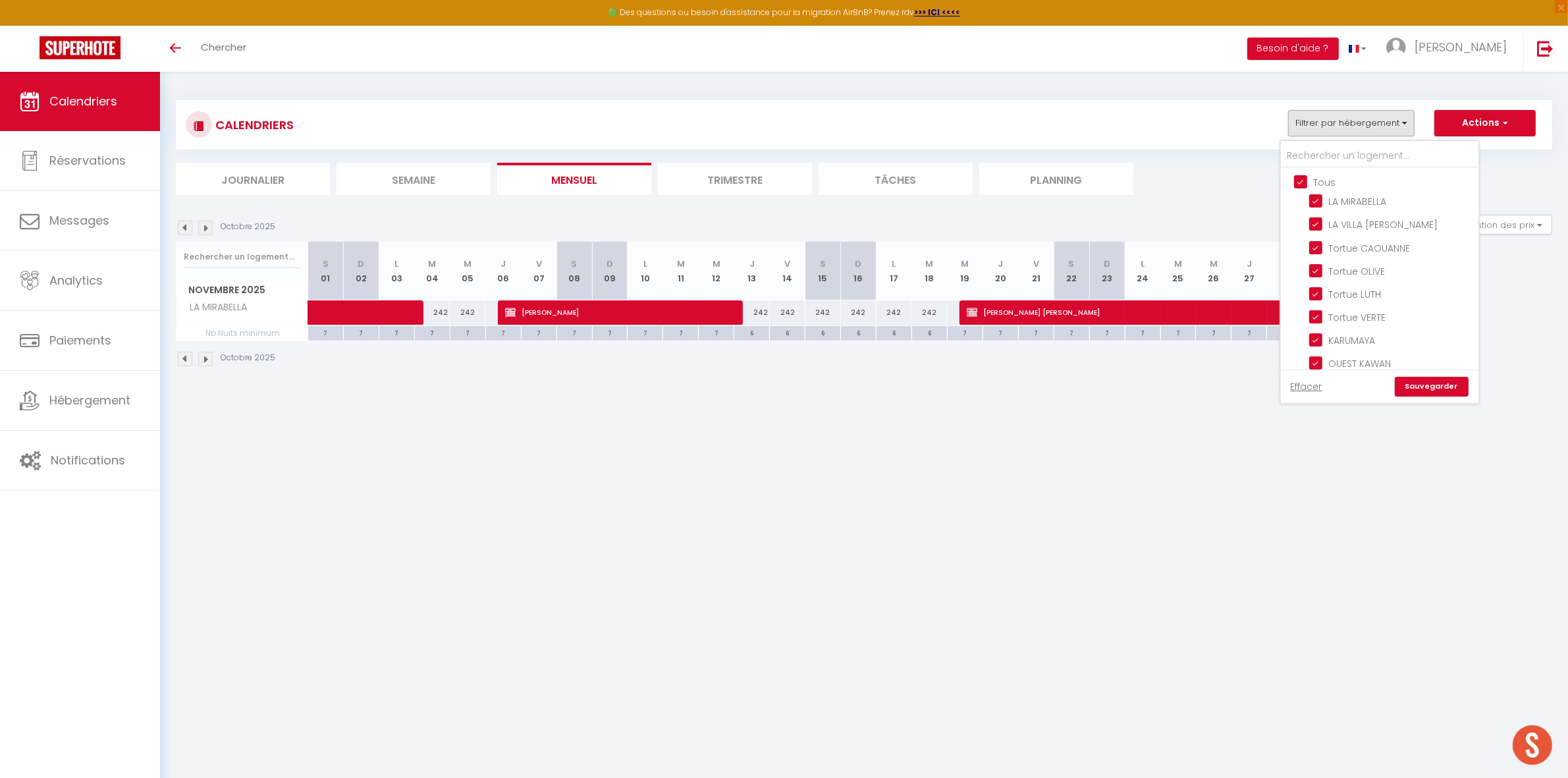
checkbox input "true"
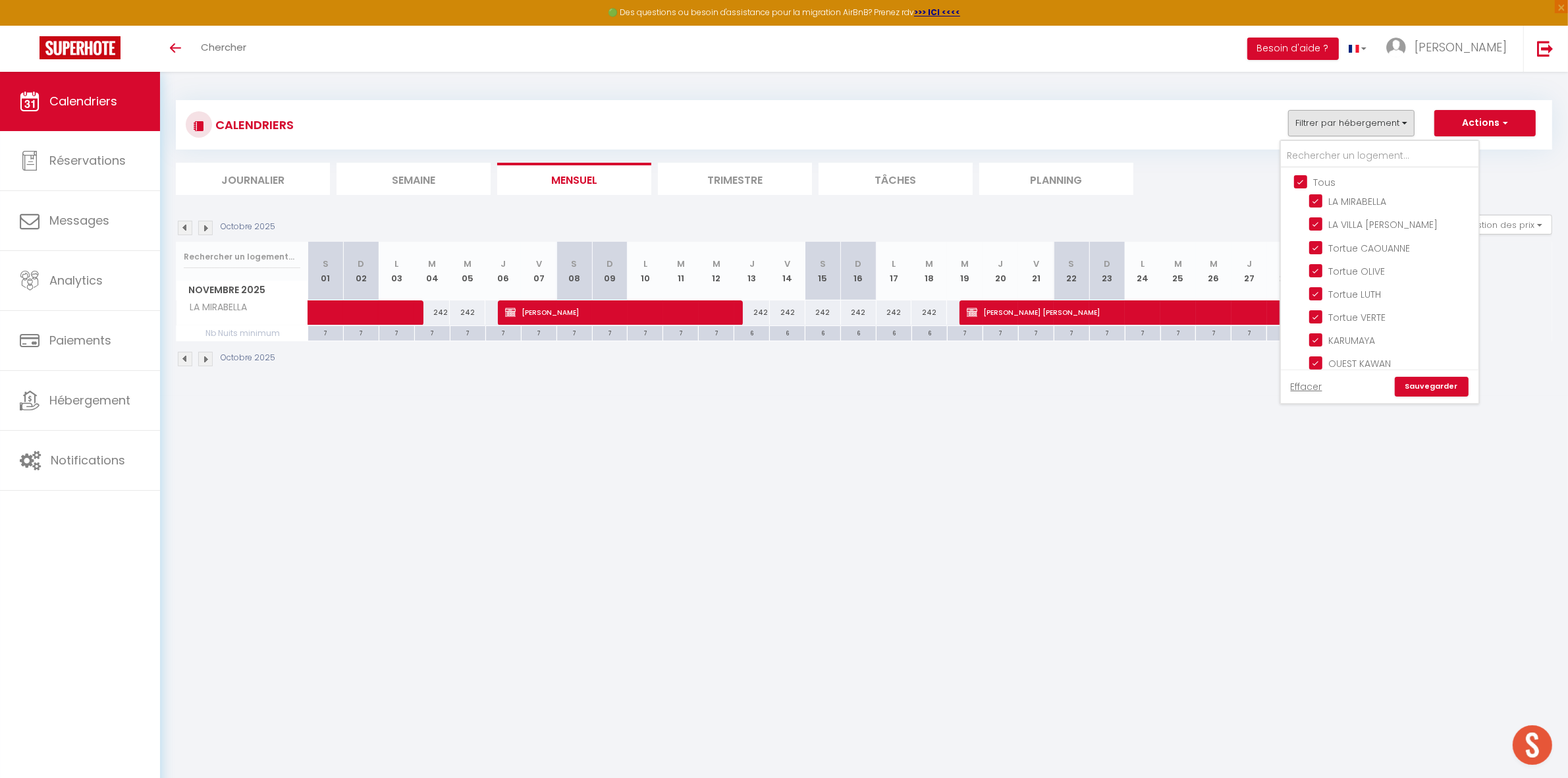
checkbox input "true"
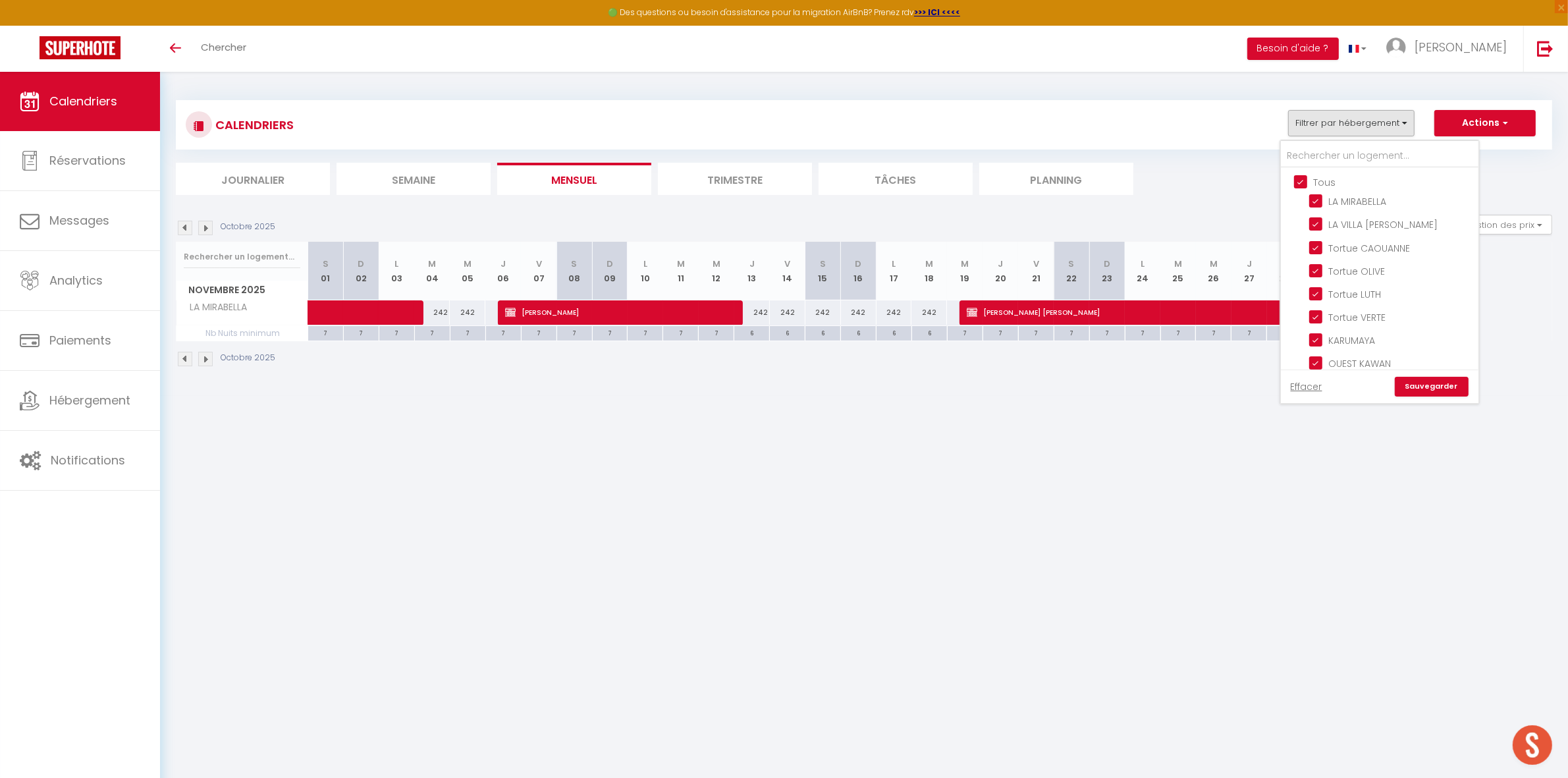
checkbox input "true"
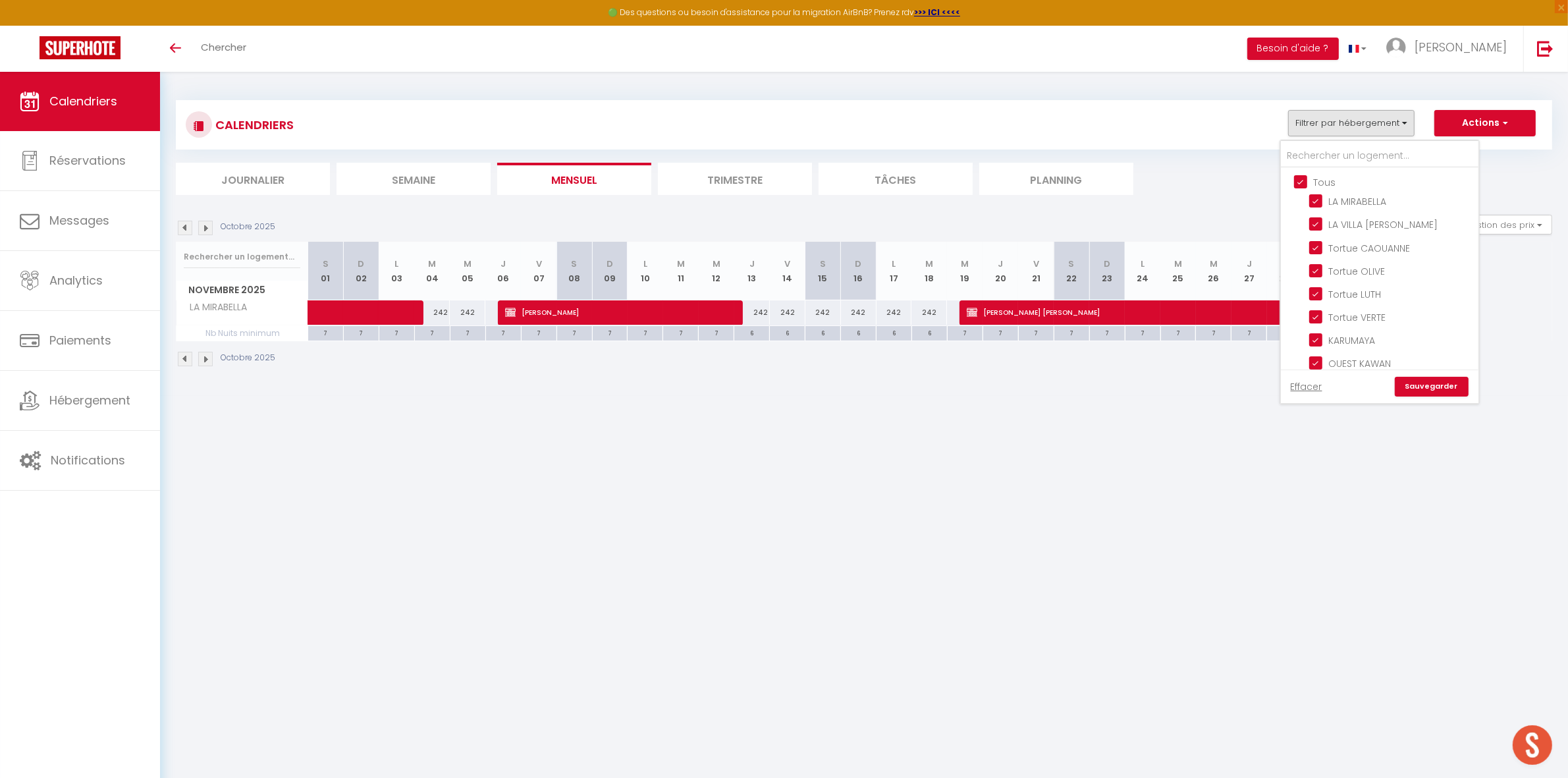
checkbox input "true"
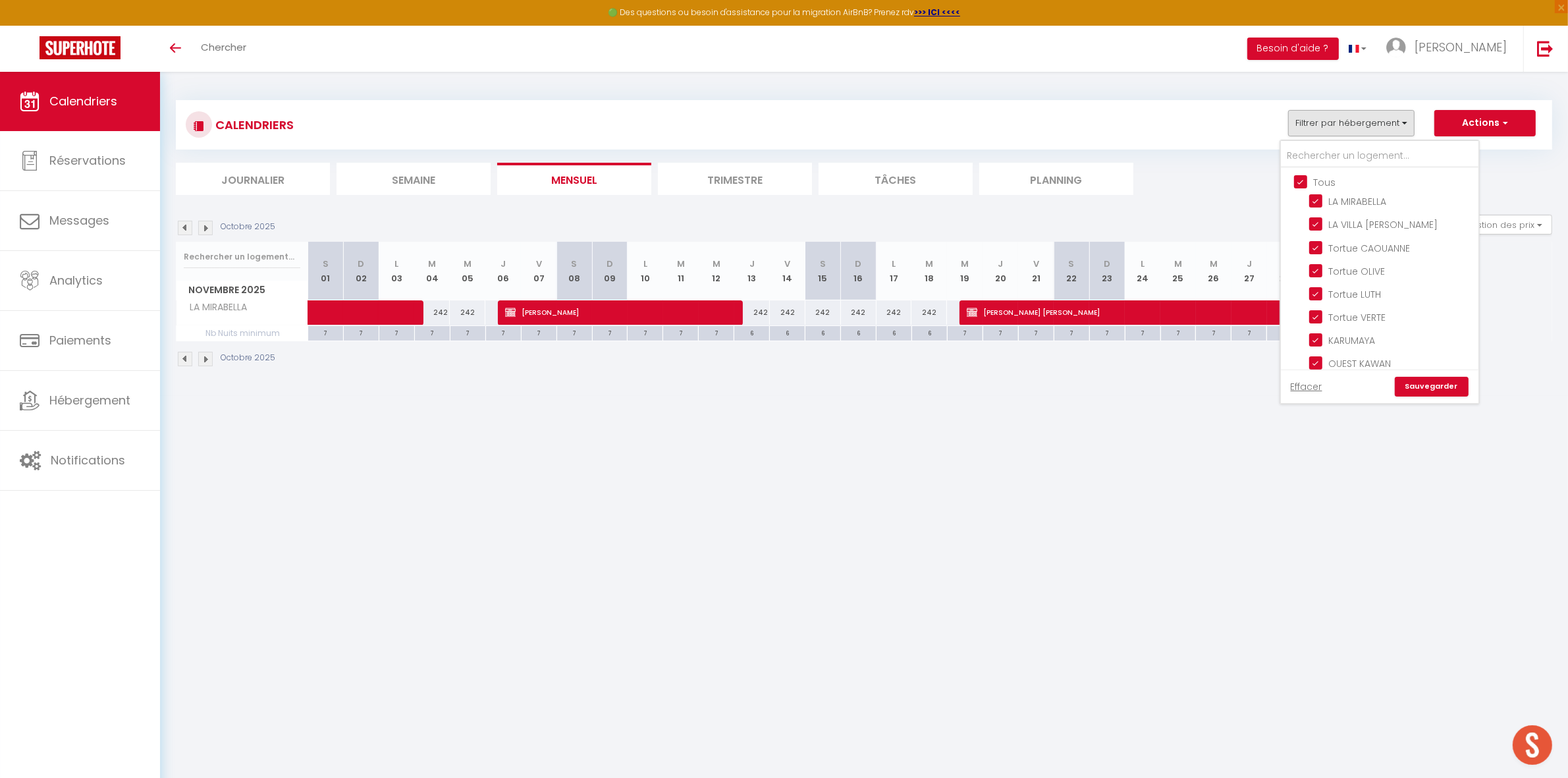
checkbox input "true"
click at [1320, 180] on input "Tous" at bounding box center [1392, 181] width 198 height 13
checkbox input "false"
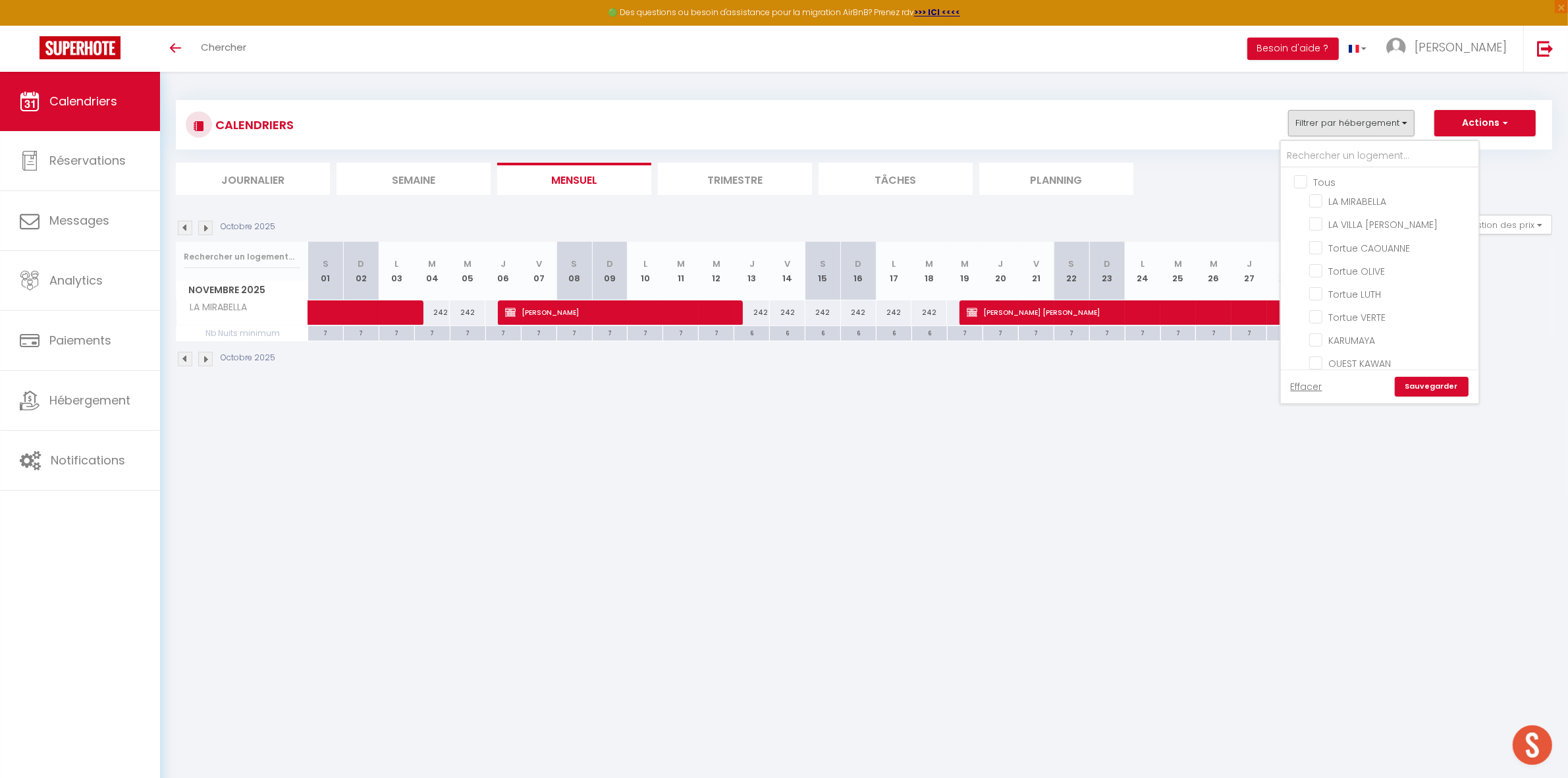
checkbox input "false"
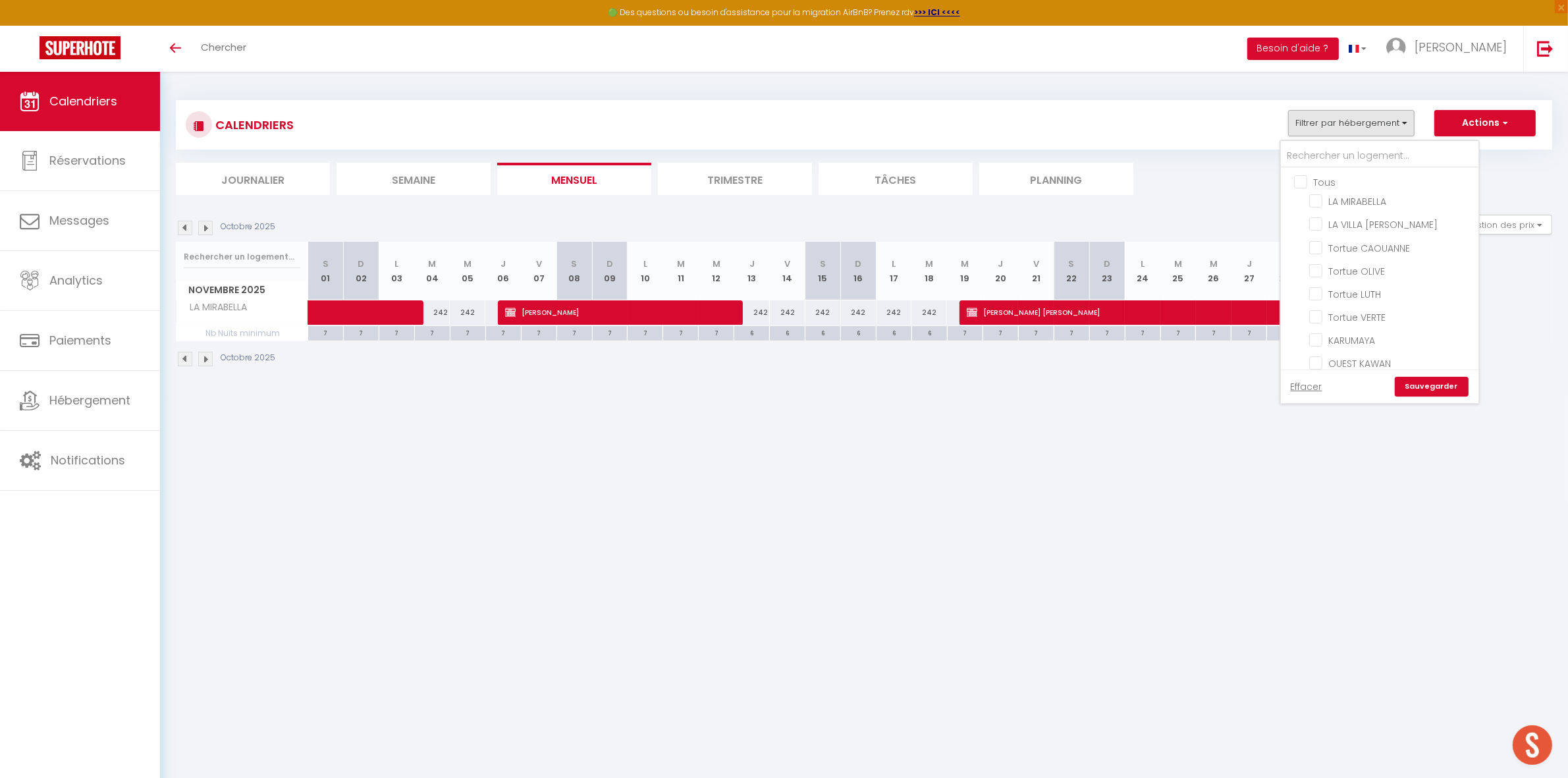
checkbox input "false"
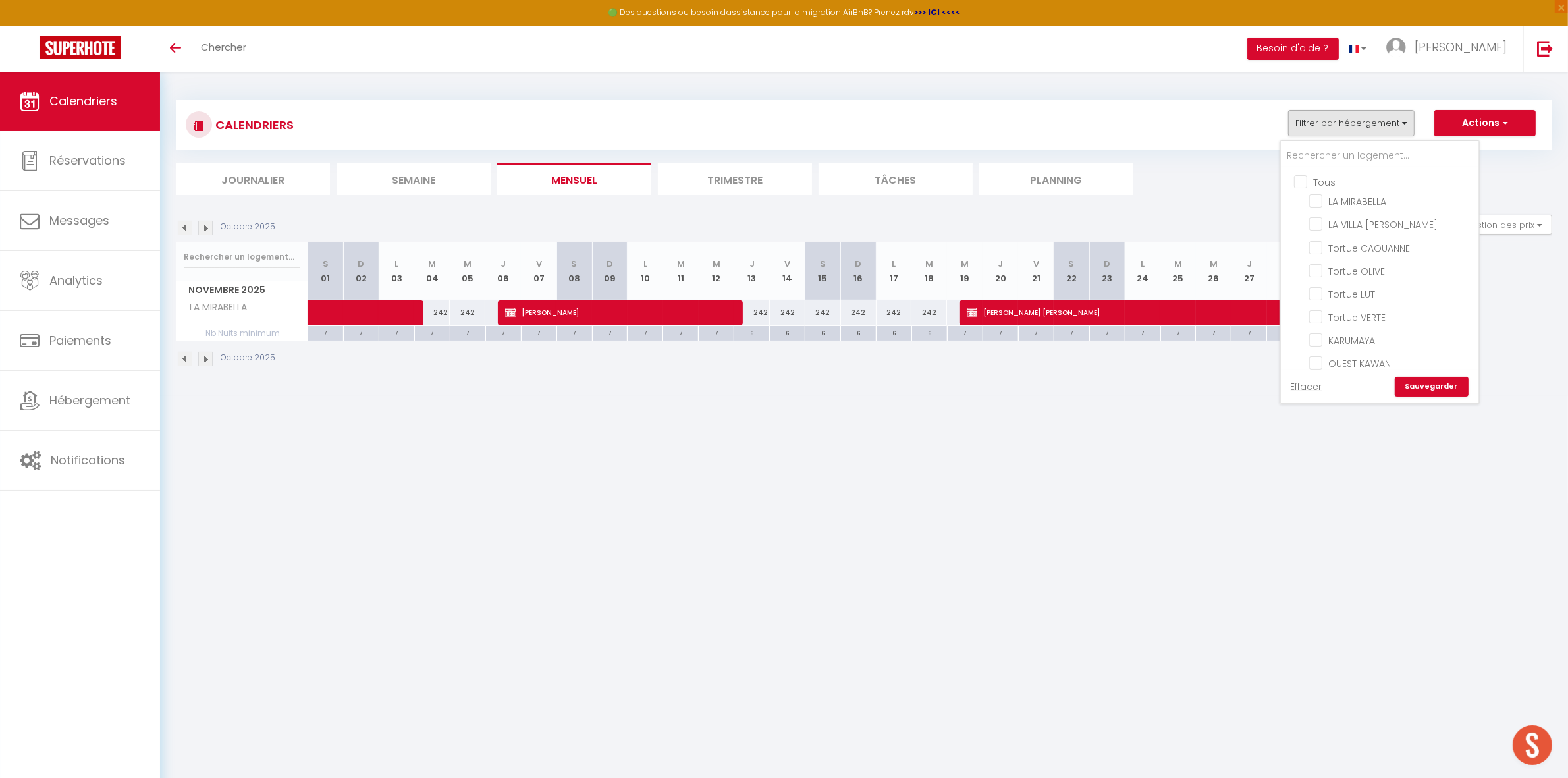
checkbox input "false"
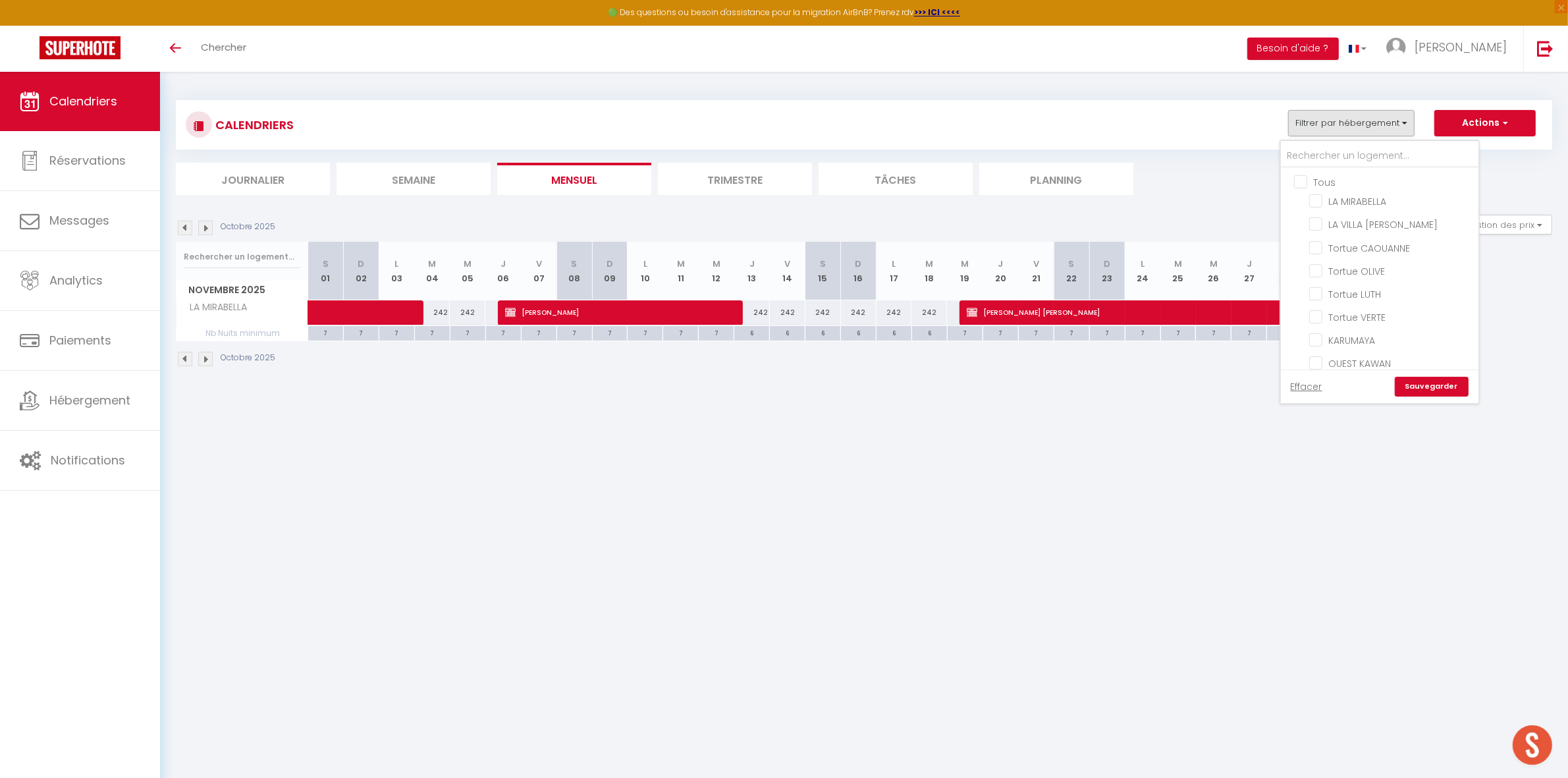
checkbox input "false"
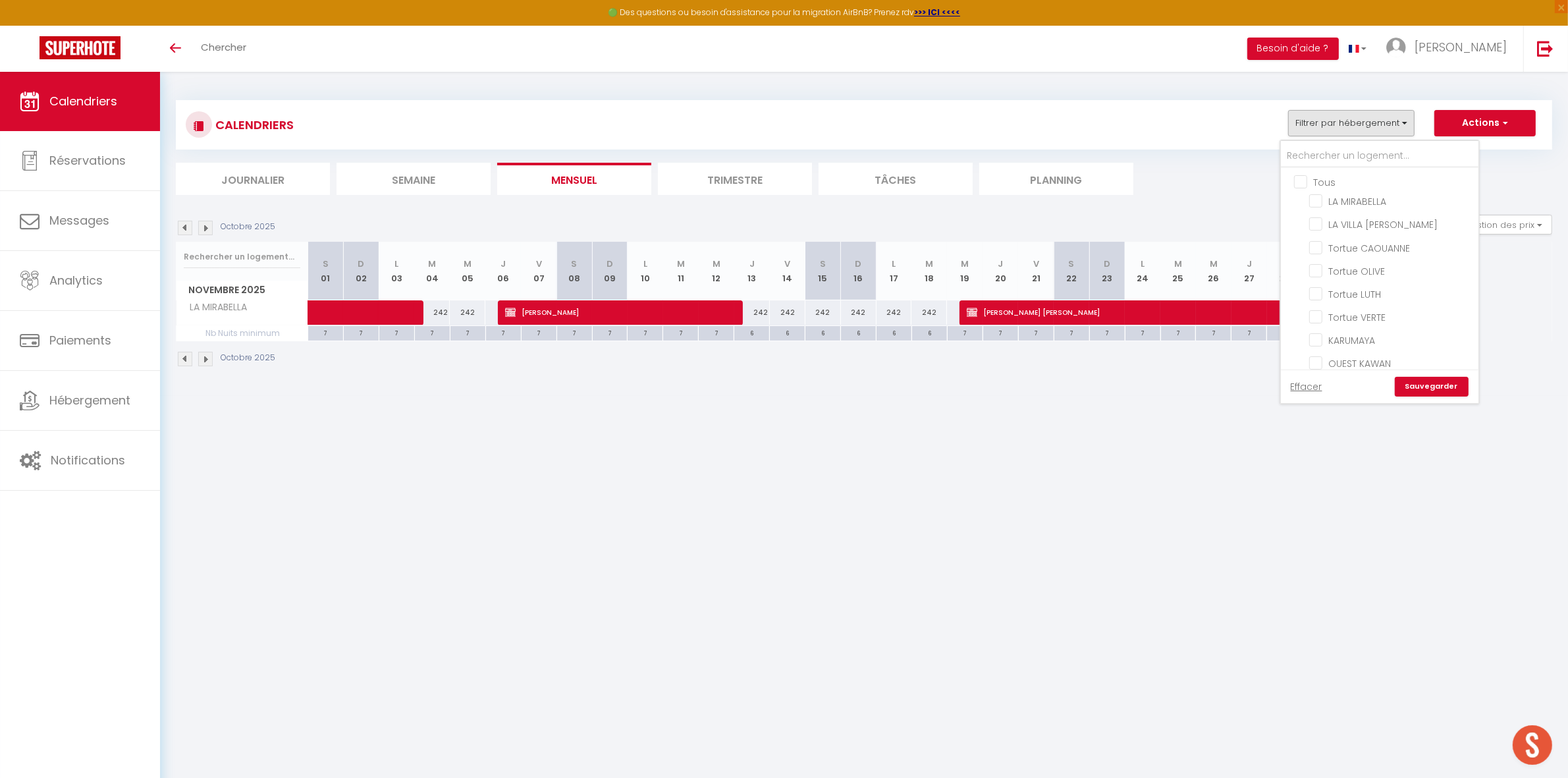
checkbox input "false"
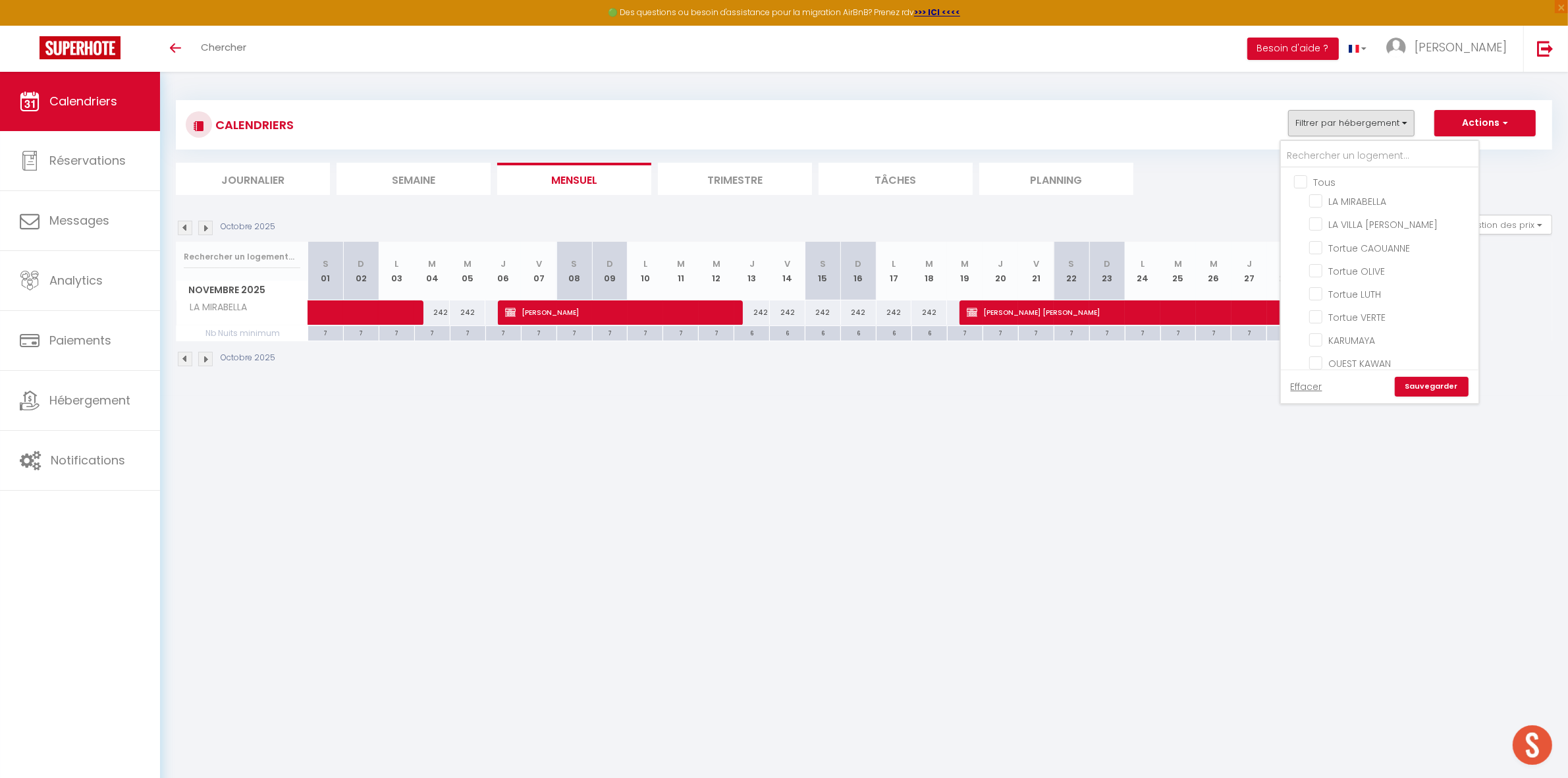
checkbox input "false"
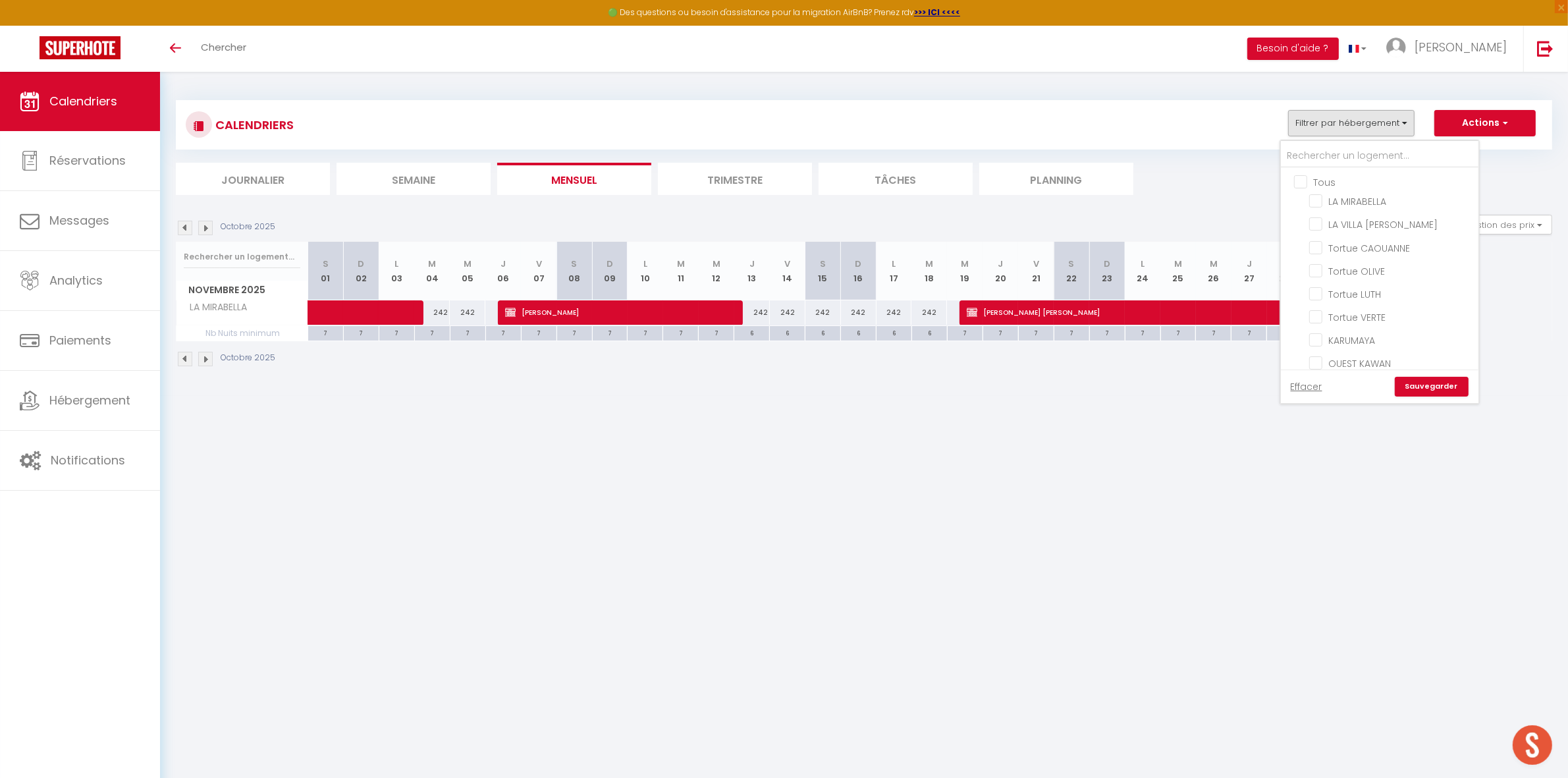
checkbox input "false"
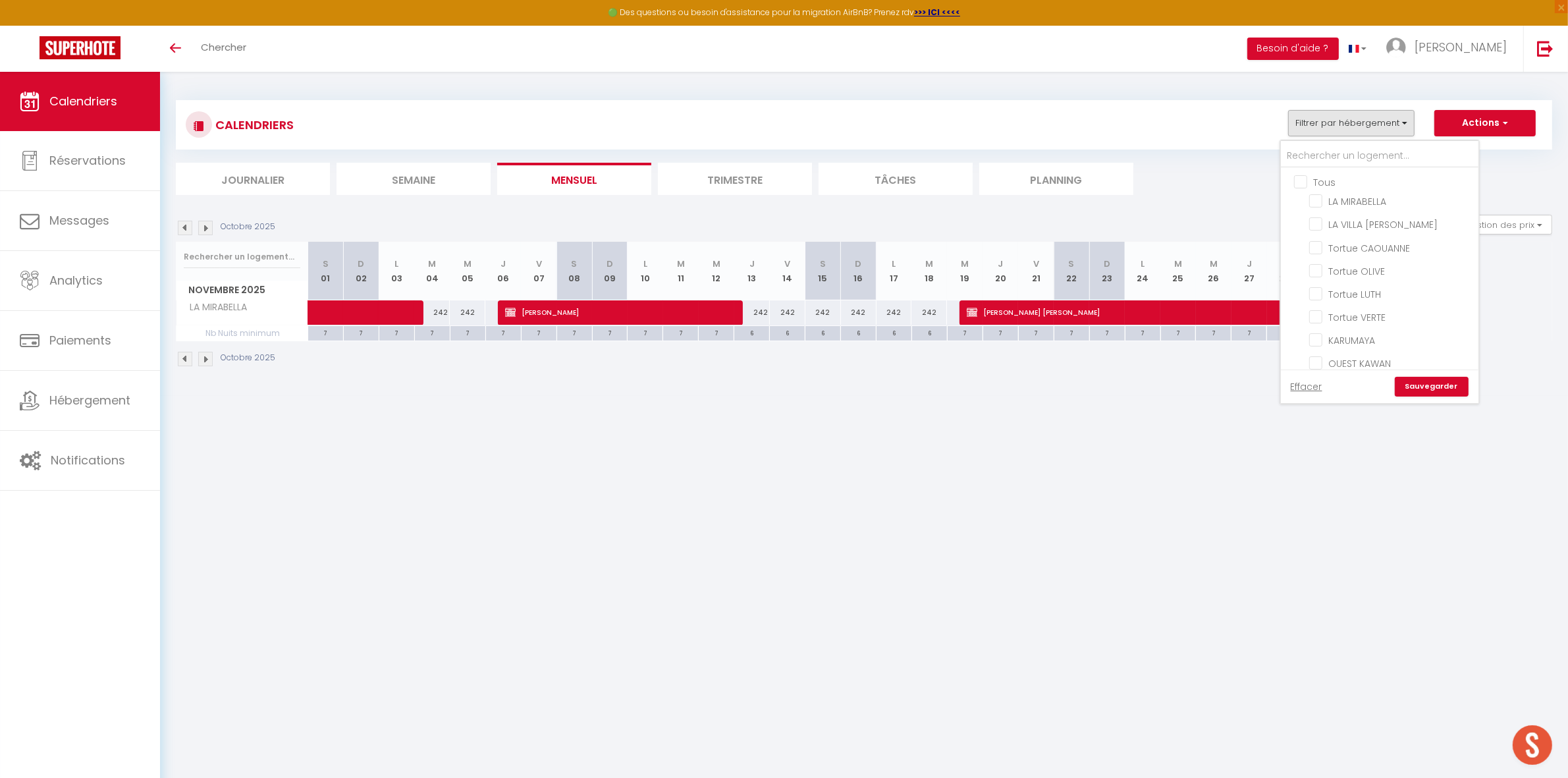
checkbox input "false"
click at [1337, 243] on input "FIFI" at bounding box center [1391, 250] width 165 height 13
checkbox input "true"
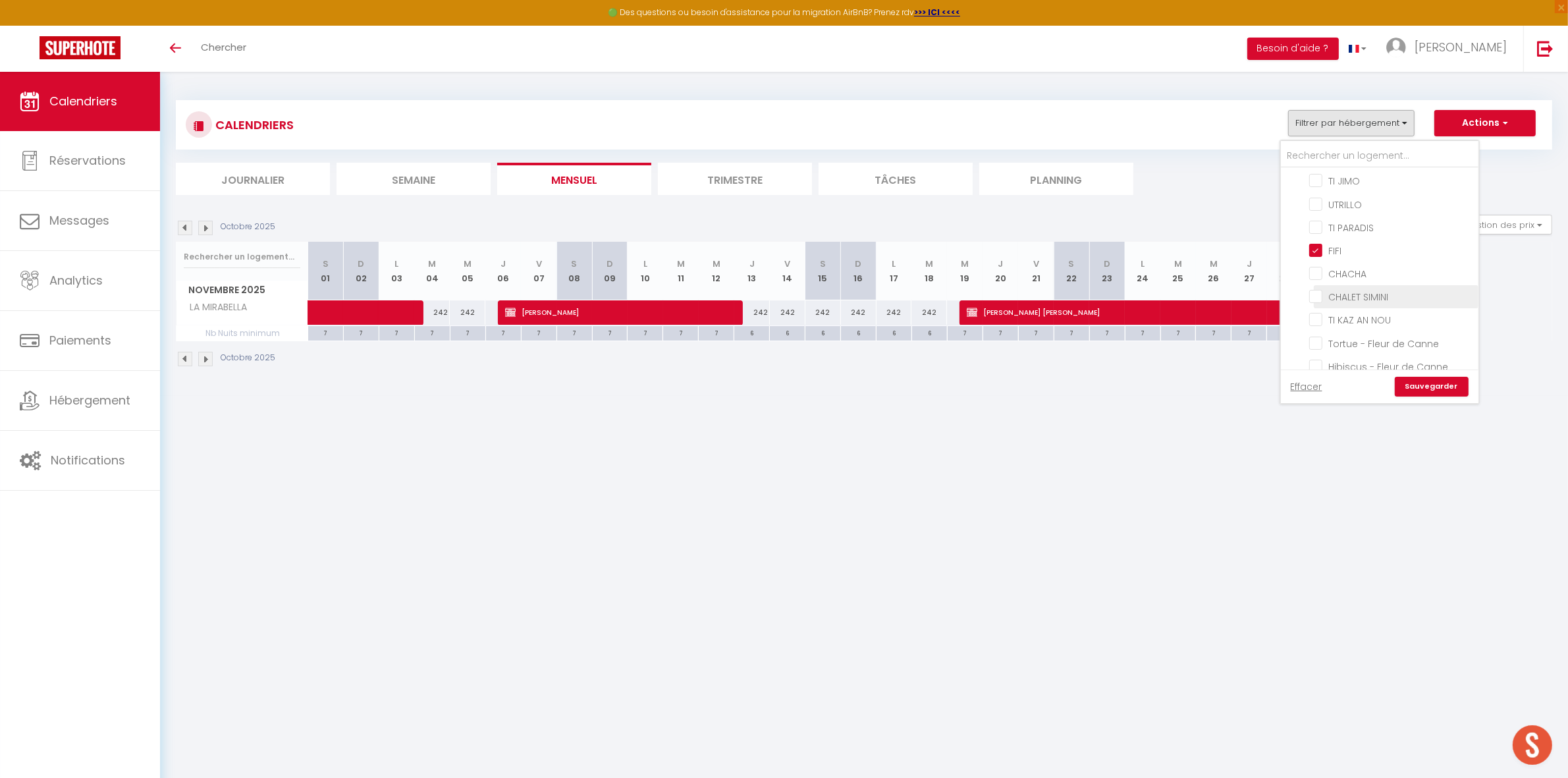
click at [1340, 289] on input "CHALET SIMINI" at bounding box center [1391, 296] width 165 height 13
checkbox input "true"
click at [1410, 385] on link "Sauvegarder" at bounding box center [1431, 386] width 74 height 20
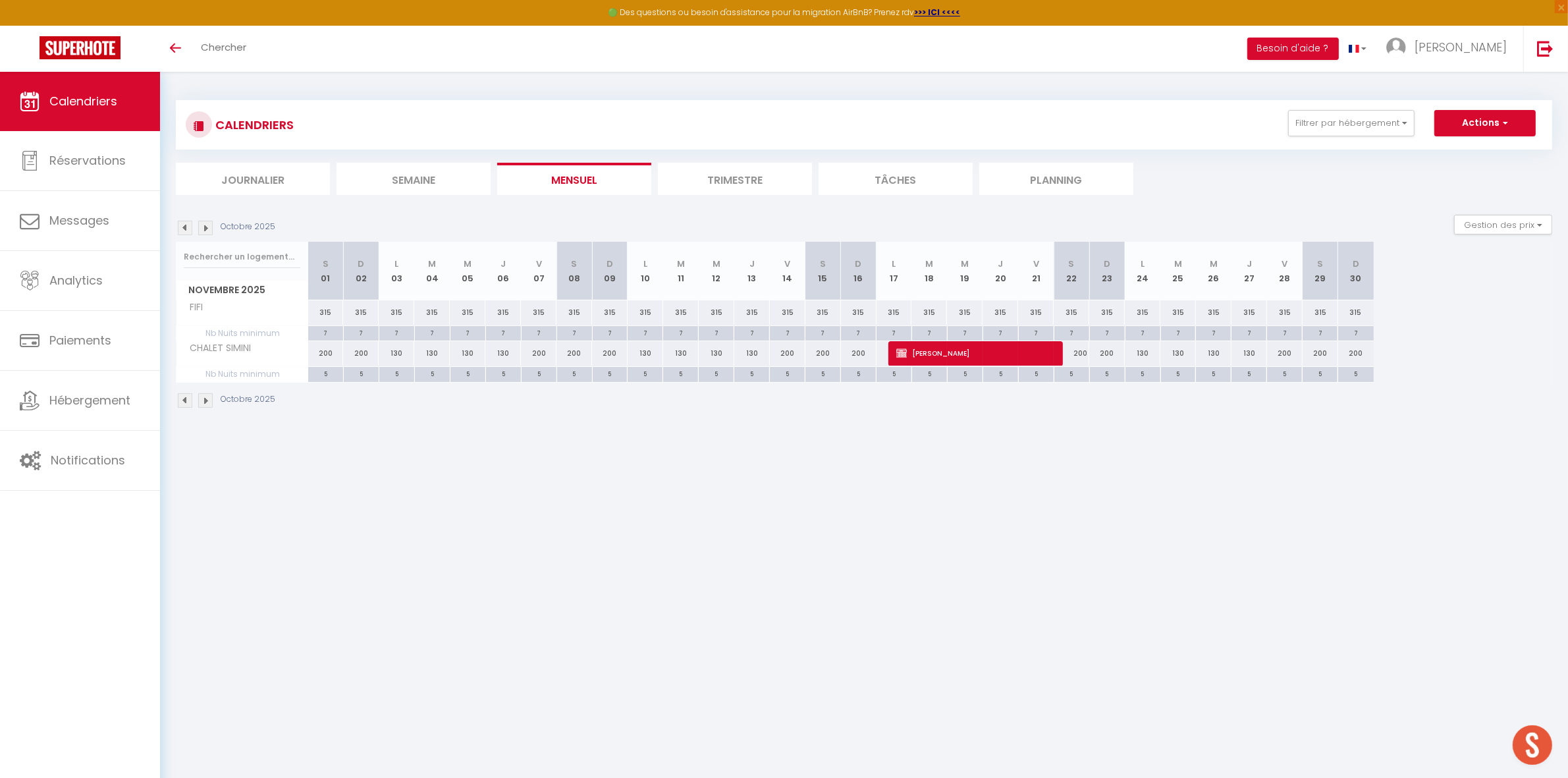
click at [180, 227] on img at bounding box center [185, 228] width 15 height 15
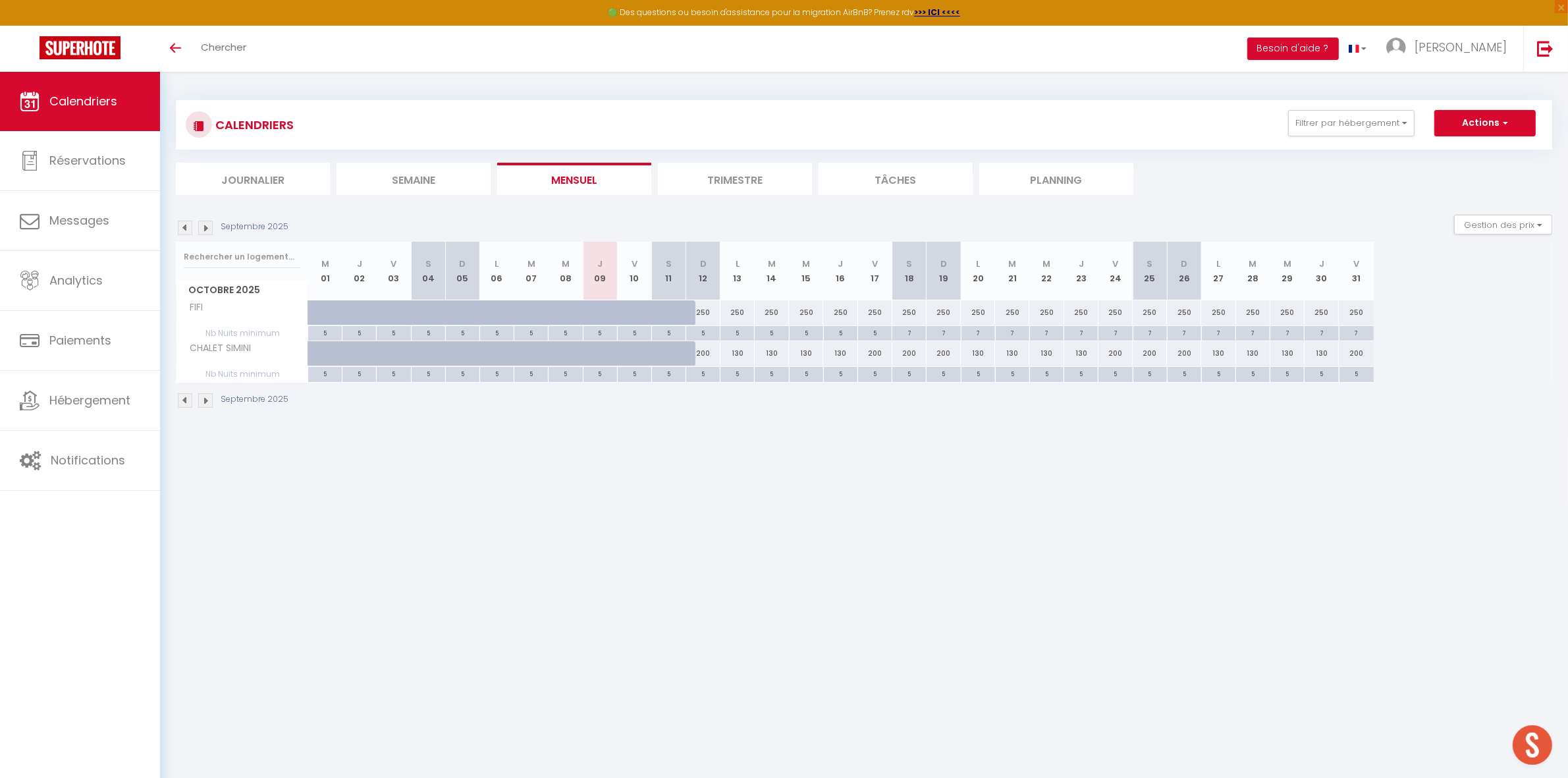
click at [180, 231] on img at bounding box center [185, 228] width 15 height 15
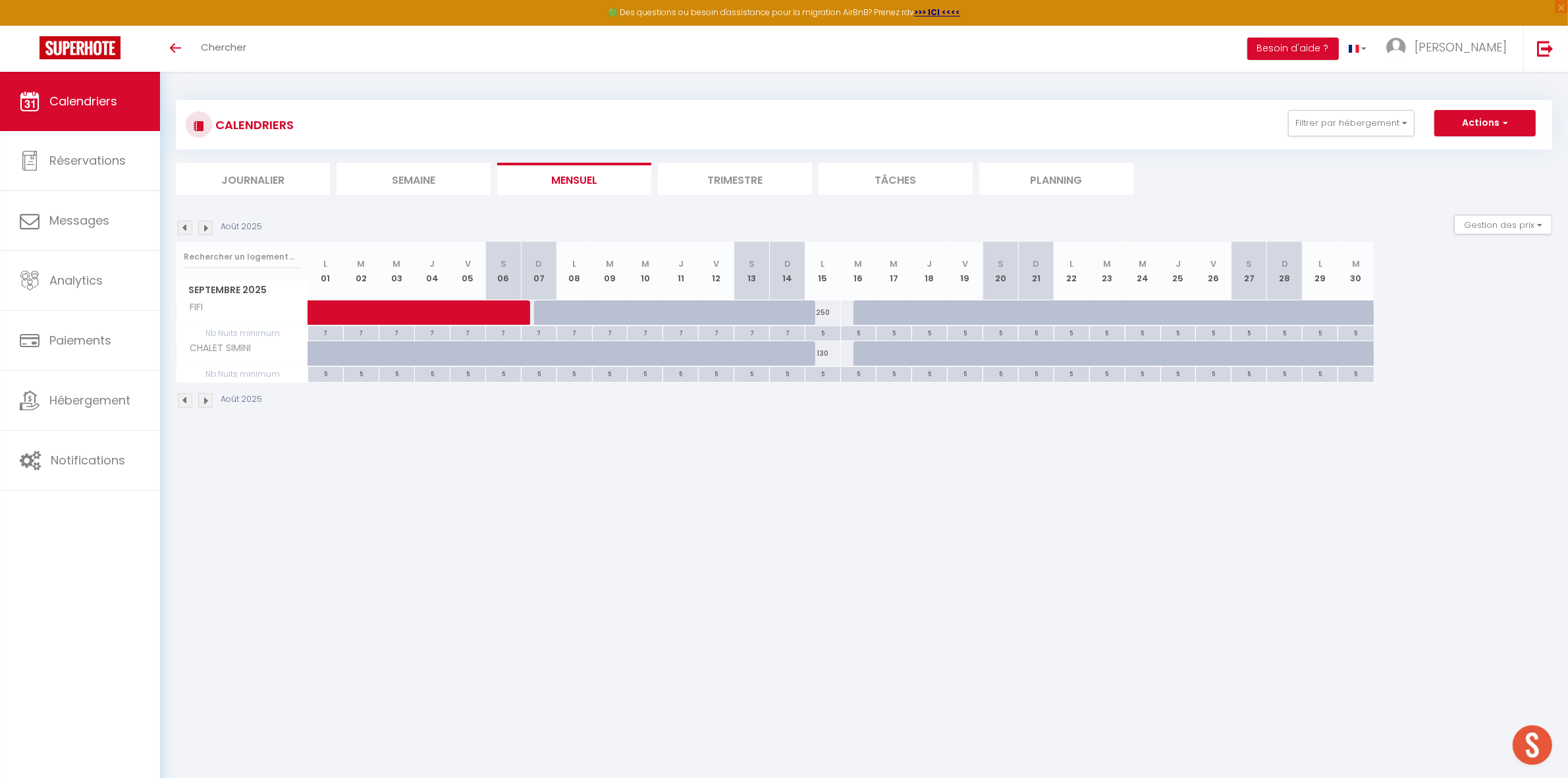
click at [181, 226] on img at bounding box center [185, 228] width 15 height 15
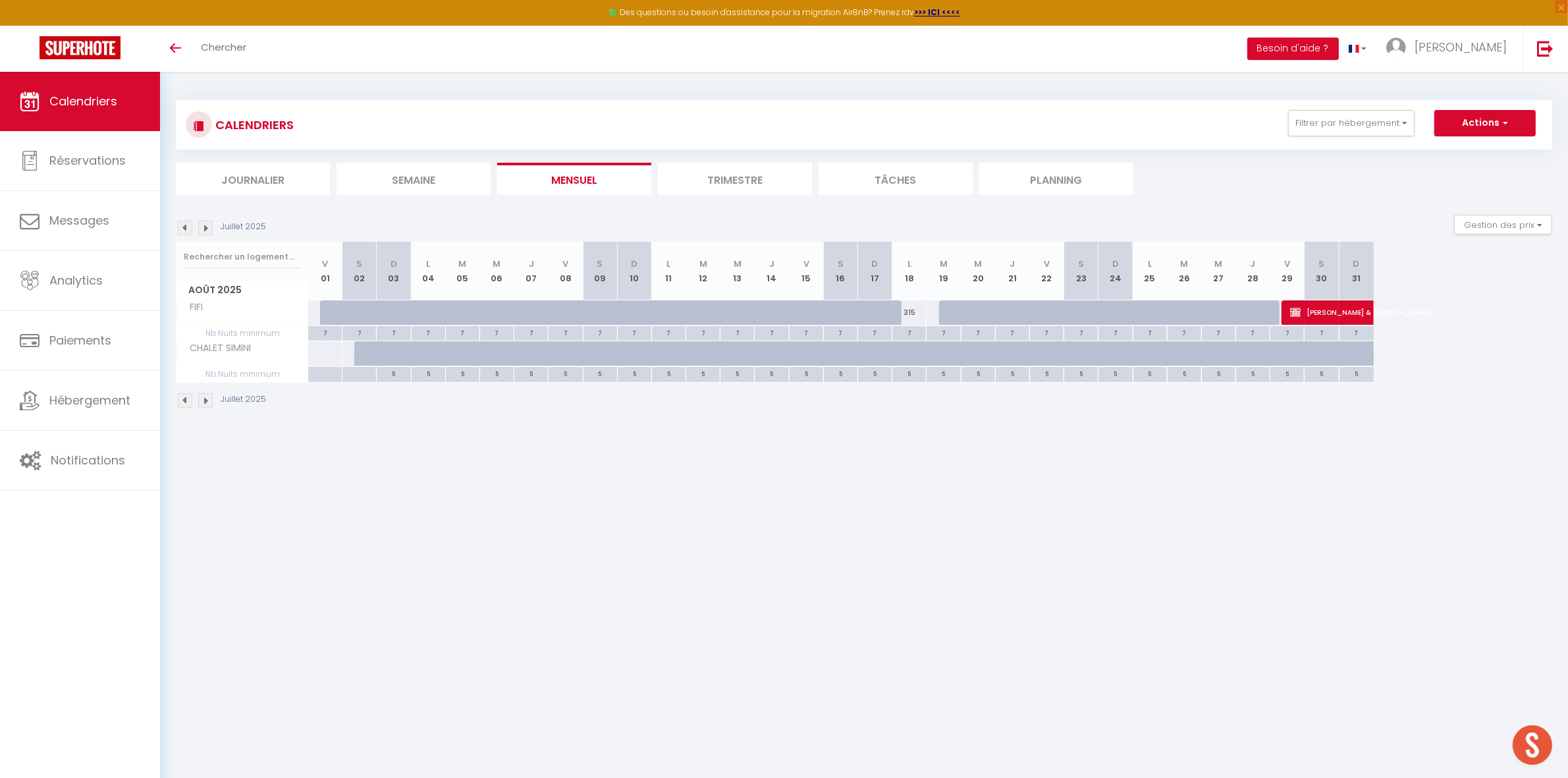
drag, startPoint x: 1201, startPoint y: 135, endPoint x: 1256, endPoint y: 141, distance: 55.3
click at [1201, 135] on div "CALENDRIERS Filtrer par hébergement Tous LA MIRABELLA LA VILLA DE LUCIEN Tortue…" at bounding box center [864, 124] width 1357 height 29
click at [1299, 133] on button "Filtrer par hébergement" at bounding box center [1351, 123] width 127 height 26
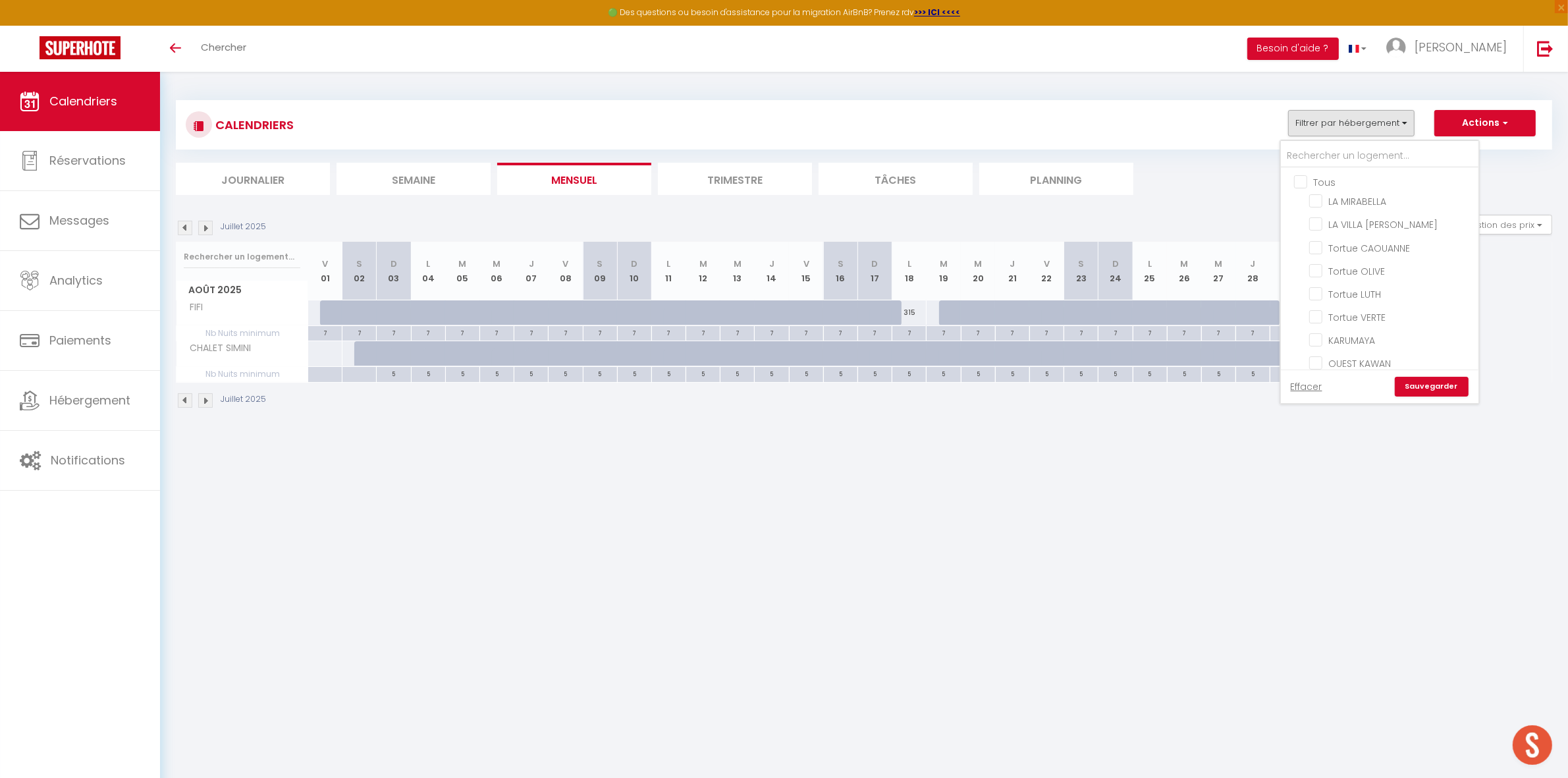
click at [1309, 187] on input "Tous" at bounding box center [1392, 181] width 198 height 13
checkbox input "true"
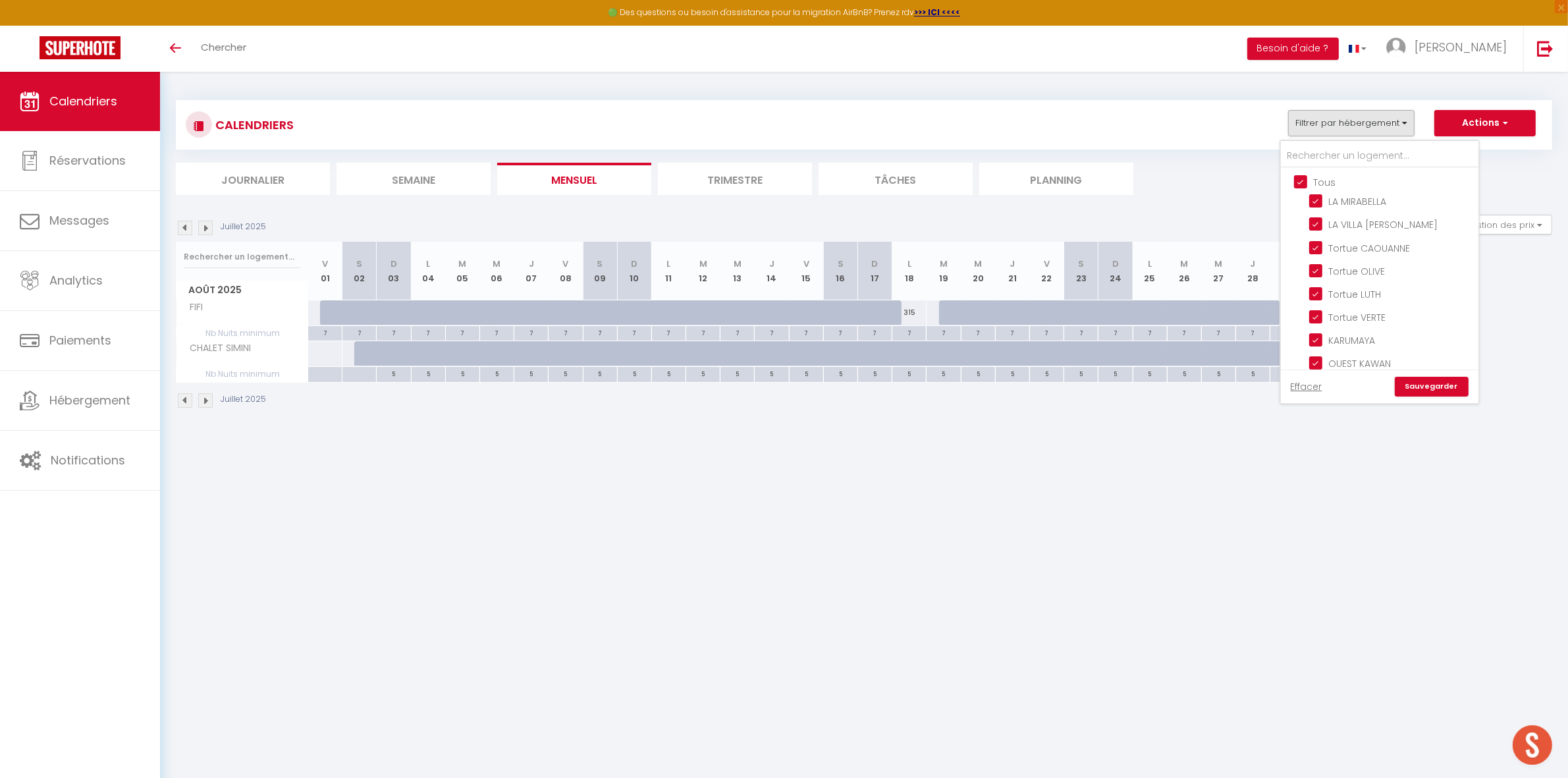
checkbox input "true"
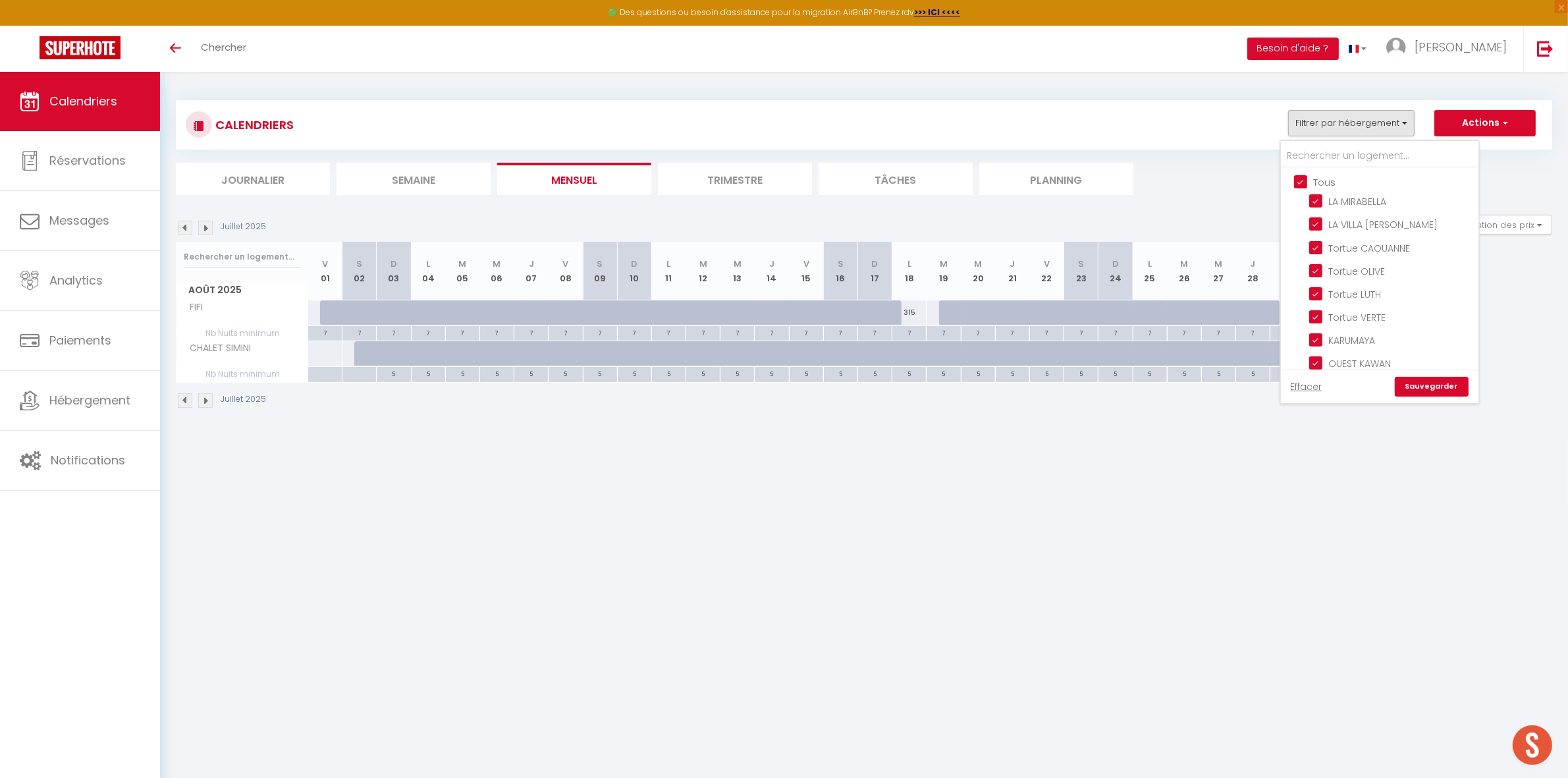
checkbox input "true"
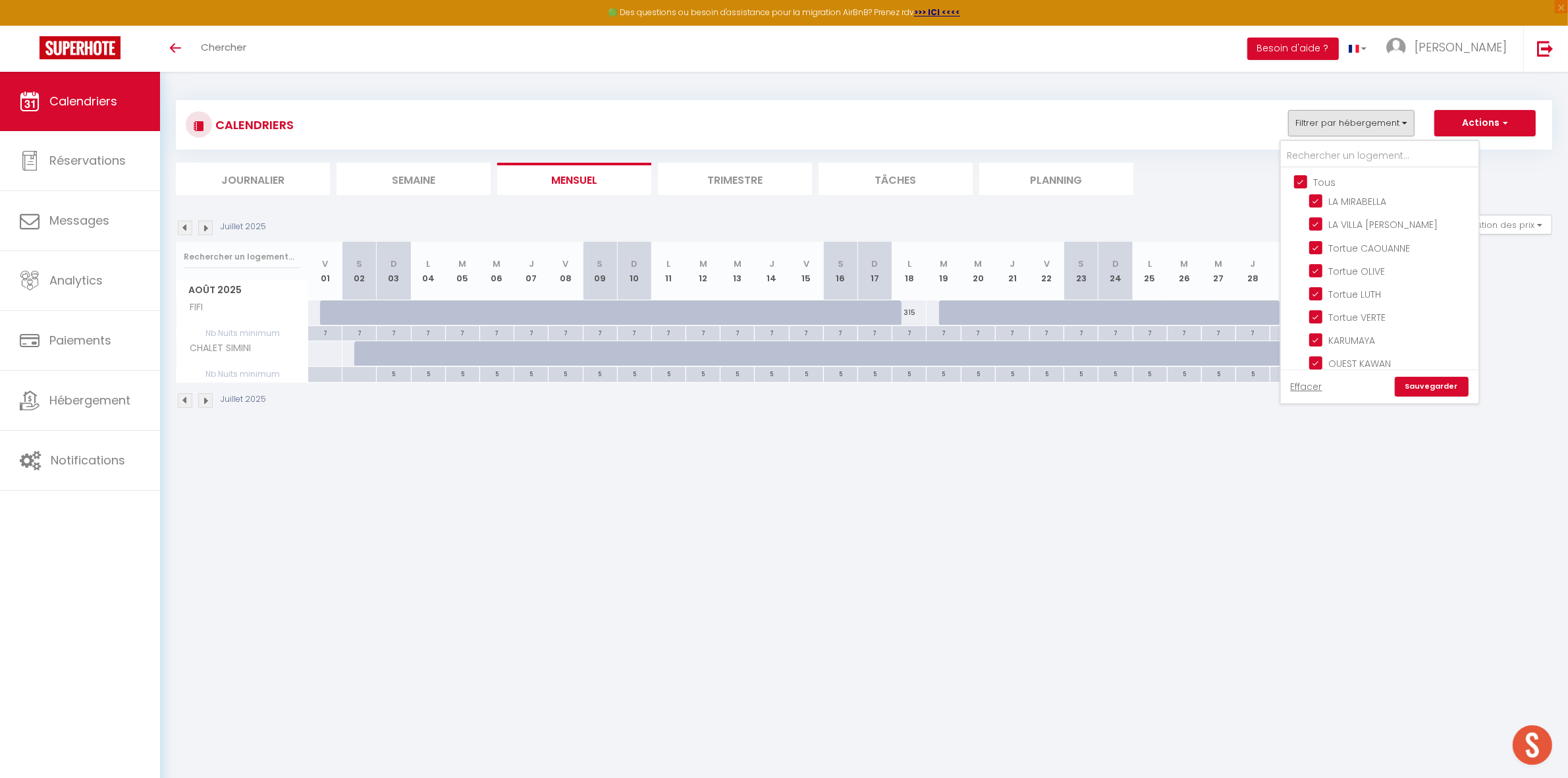
checkbox input "true"
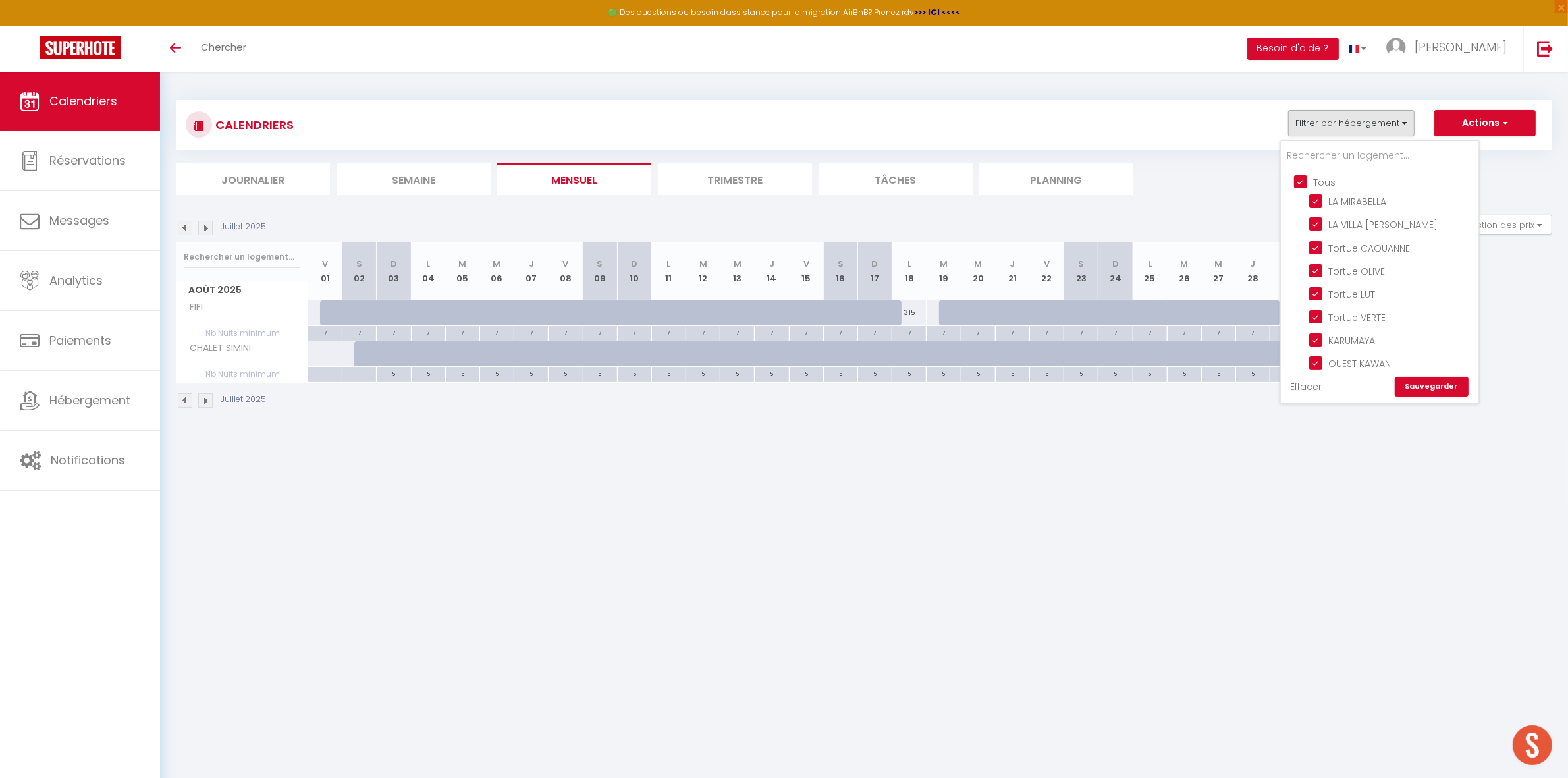
checkbox input "true"
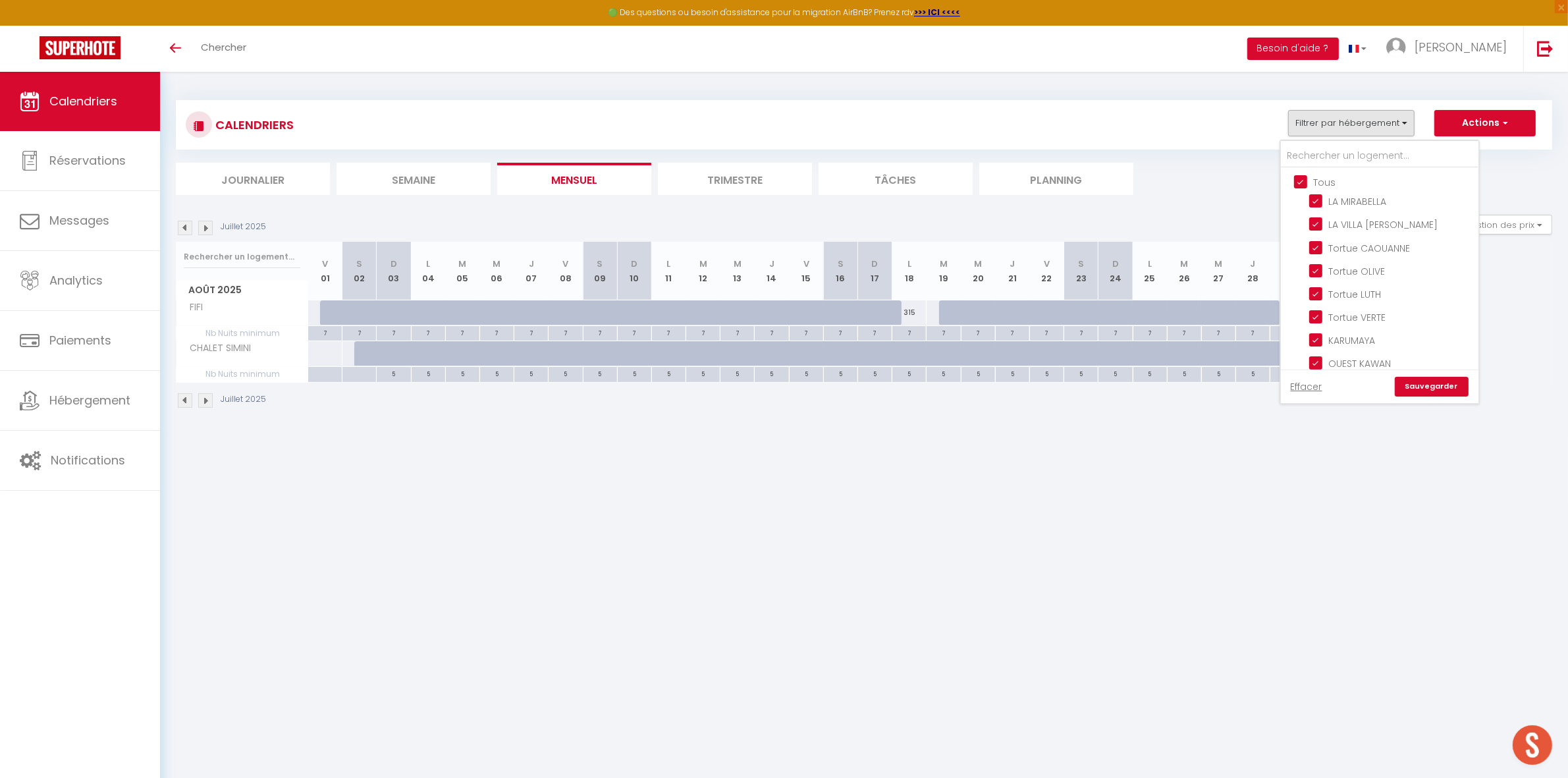
checkbox input "true"
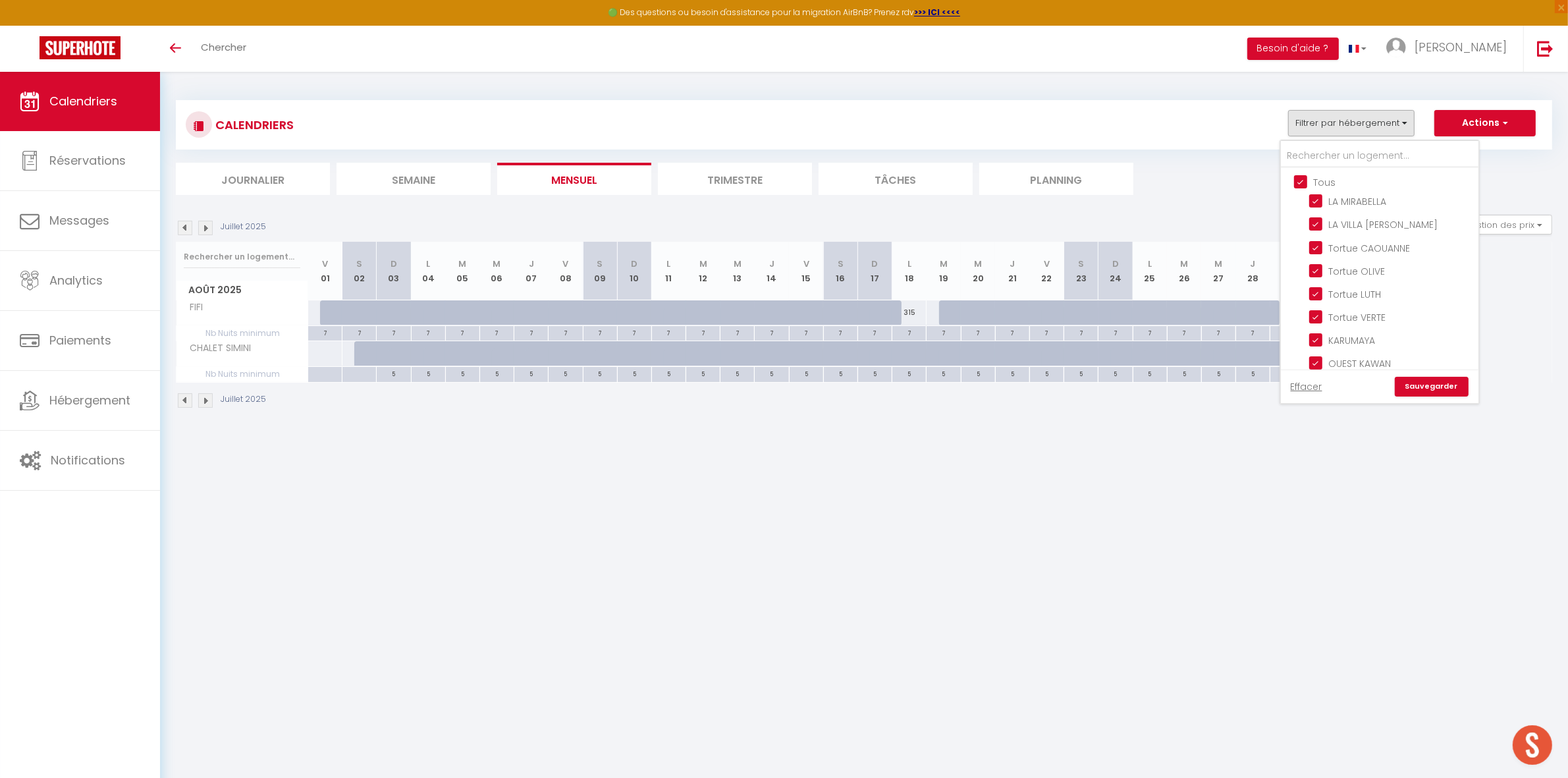
checkbox input "true"
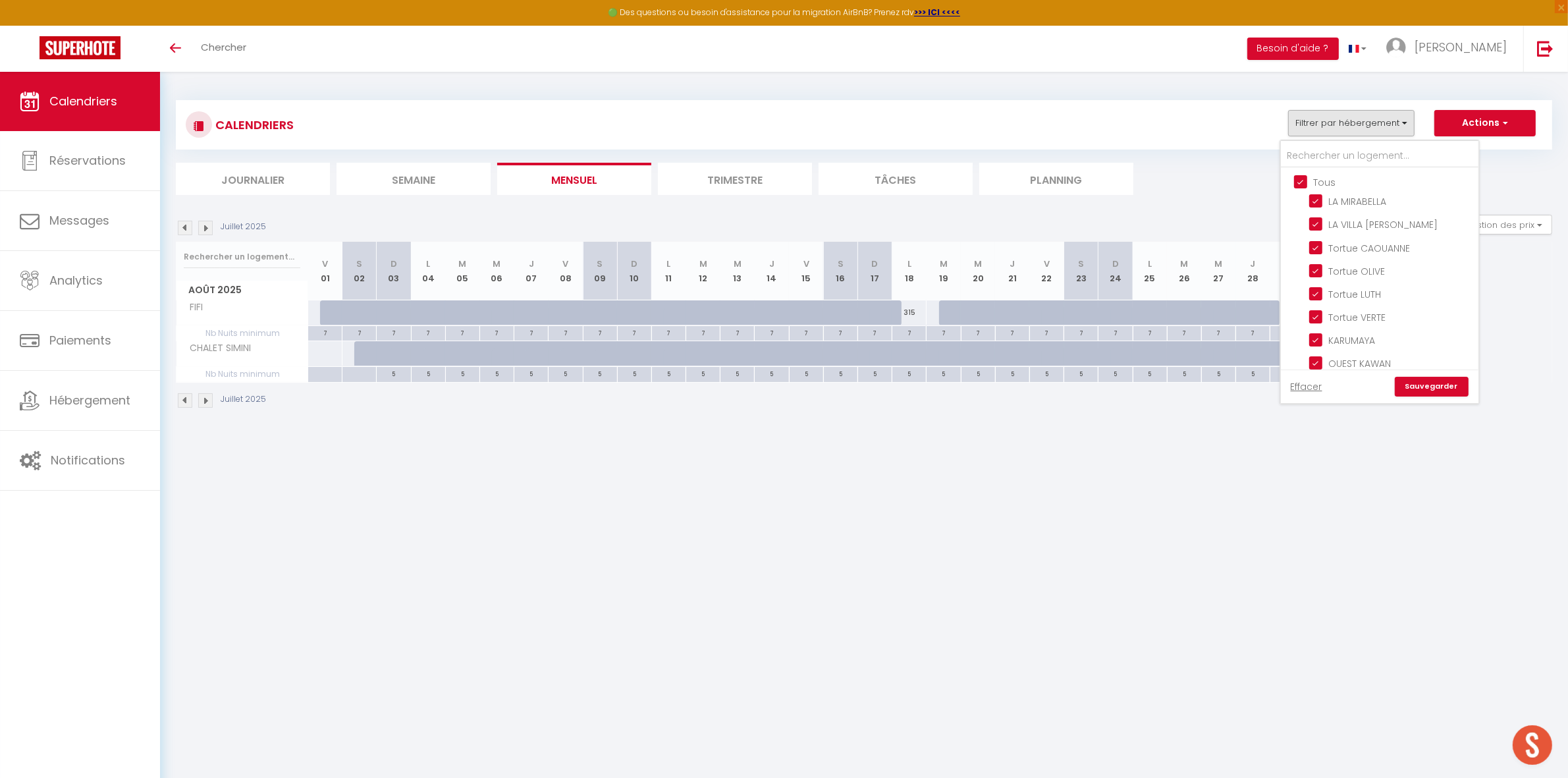
checkbox input "true"
click at [1310, 184] on input "Tous" at bounding box center [1392, 181] width 198 height 13
checkbox input "false"
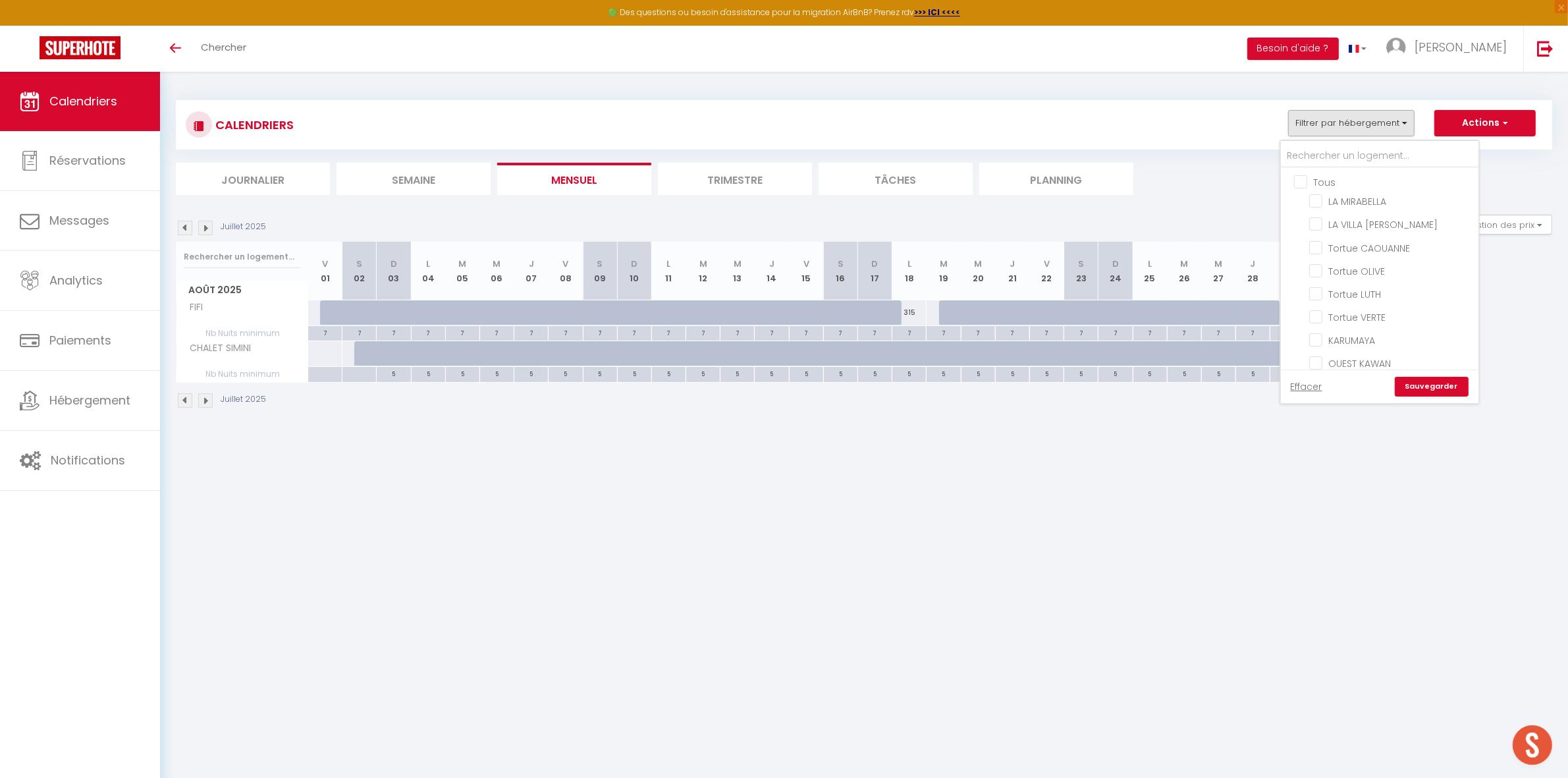
checkbox input "false"
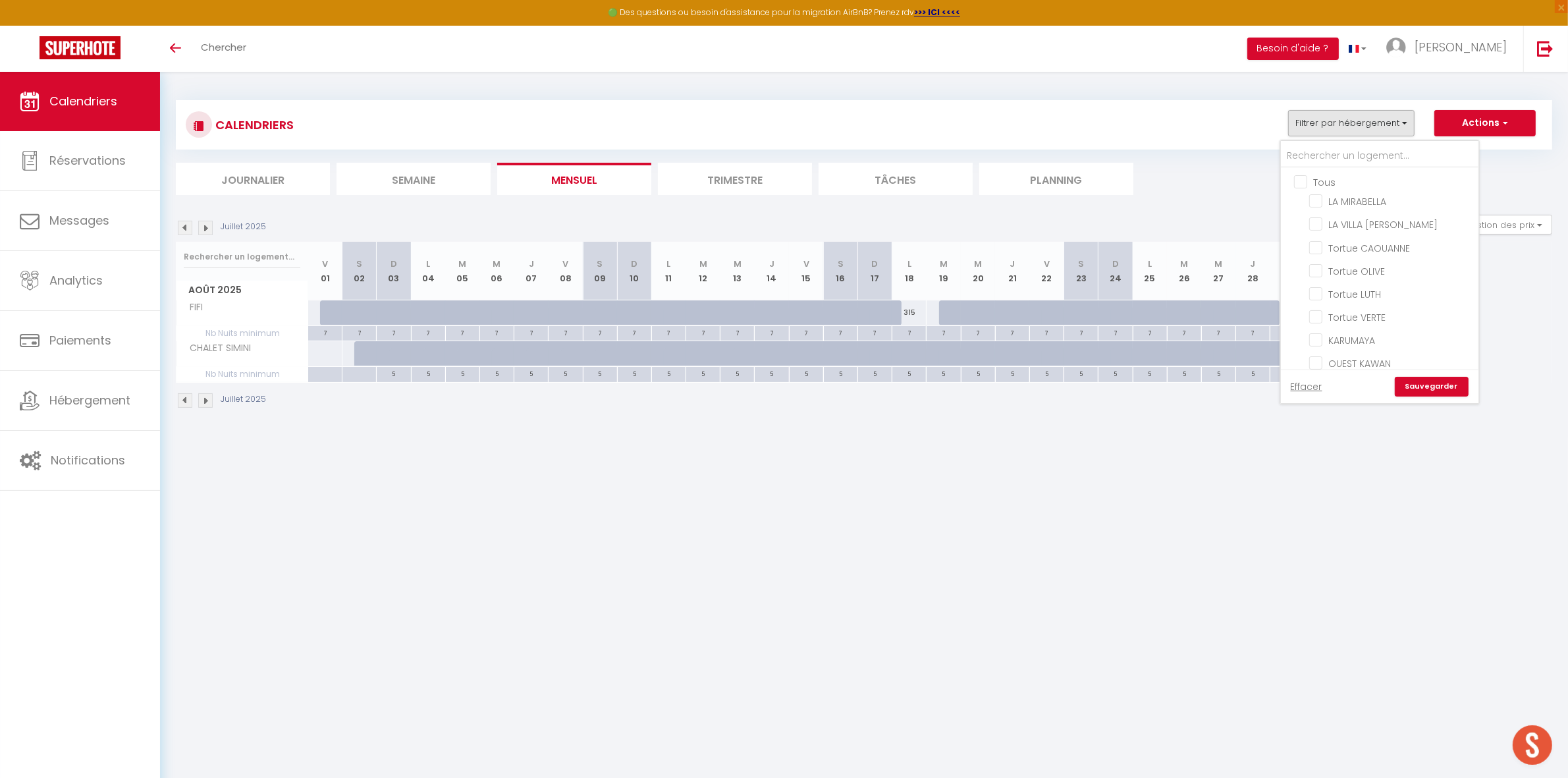
checkbox input "false"
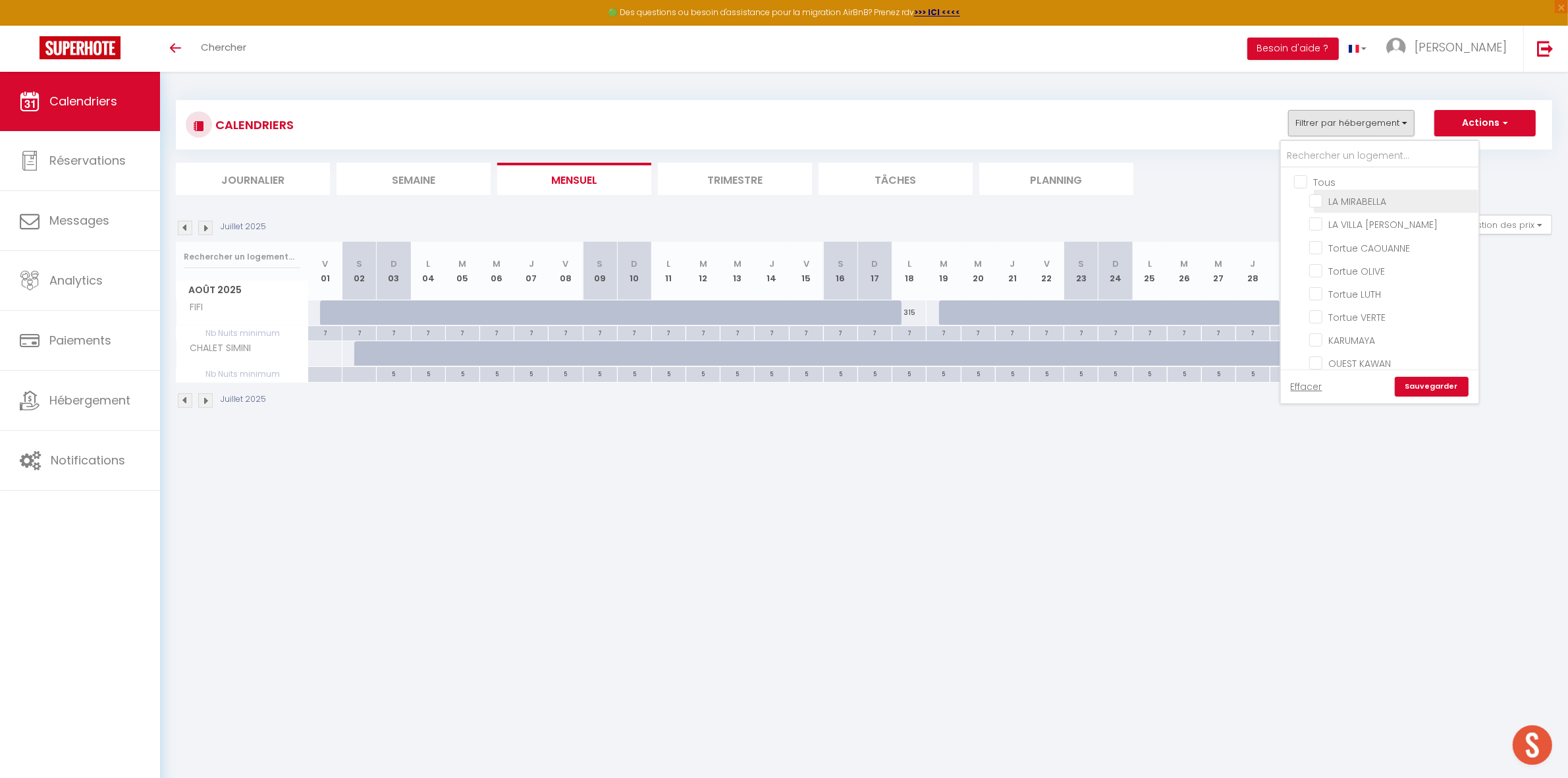
click at [1351, 201] on input "LA MIRABELLA" at bounding box center [1391, 201] width 165 height 13
click at [1363, 244] on input "Tortue CAOUANNE" at bounding box center [1391, 247] width 165 height 13
click at [1366, 270] on input "Tortue OLIVE" at bounding box center [1391, 270] width 165 height 13
click at [1362, 286] on input "Tortue LUTH" at bounding box center [1391, 293] width 165 height 13
click at [1362, 310] on input "Tortue VERTE" at bounding box center [1391, 316] width 165 height 13
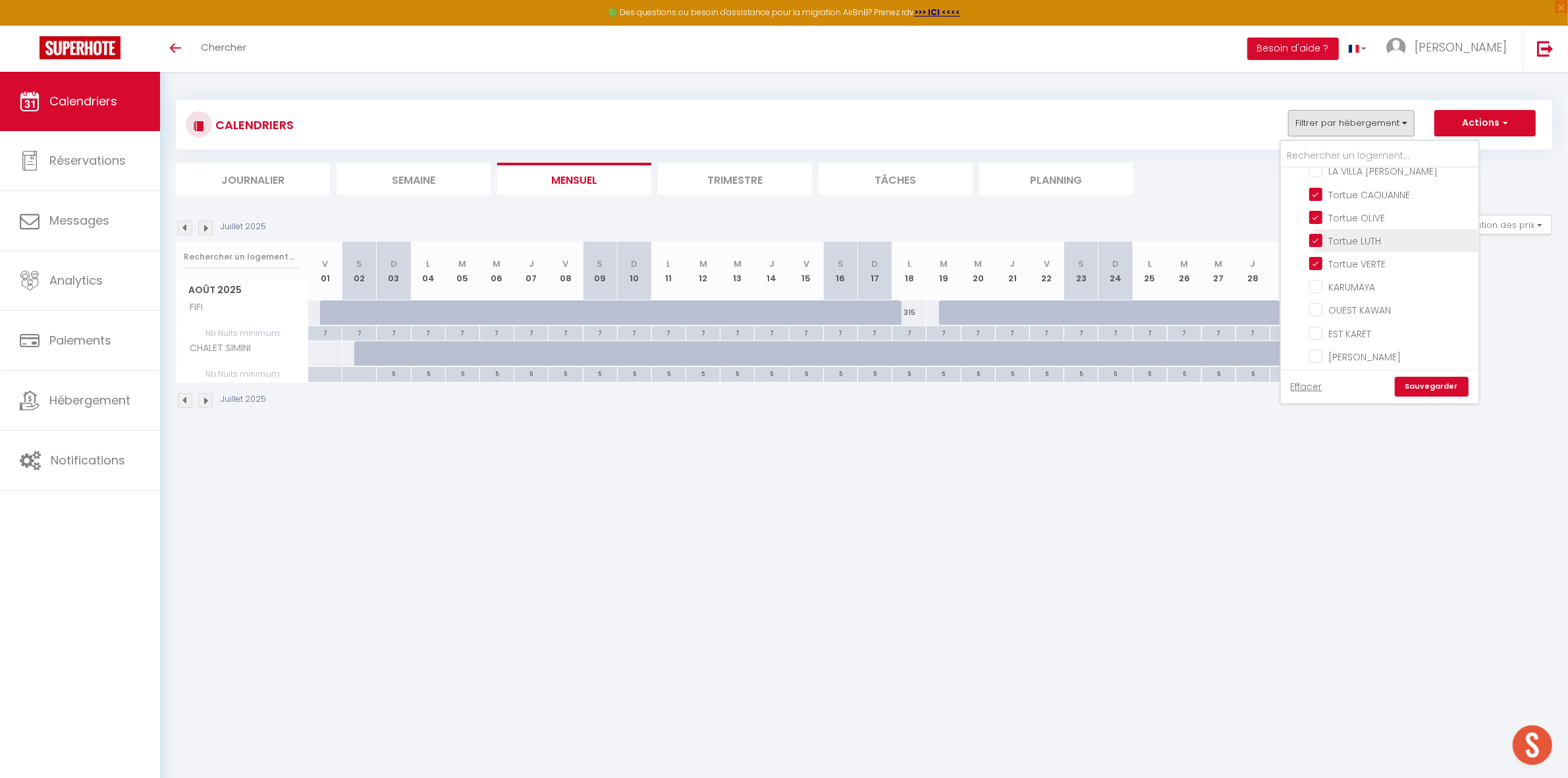
scroll to position [82, 0]
click at [1357, 251] on input "KARUMAYA" at bounding box center [1391, 257] width 165 height 13
click at [1351, 261] on input "JASMINE" at bounding box center [1391, 267] width 165 height 13
click at [1346, 287] on input "KYO" at bounding box center [1391, 291] width 165 height 13
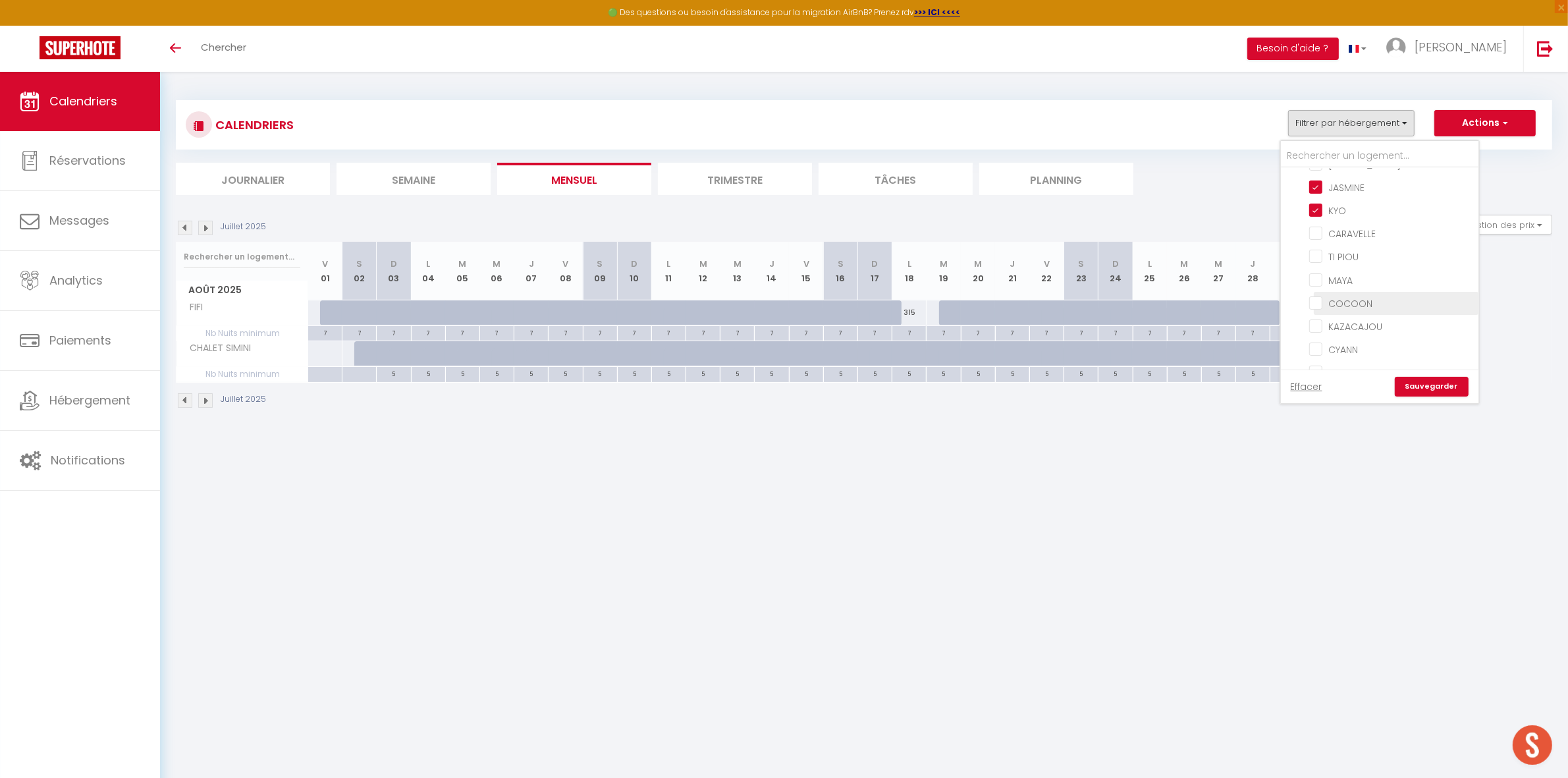
scroll to position [247, 0]
click at [1340, 249] on input "TI PIOU" at bounding box center [1391, 254] width 165 height 13
click at [1344, 296] on input "COCOON" at bounding box center [1391, 301] width 165 height 13
click at [1334, 269] on input "DESIREE" at bounding box center [1391, 275] width 165 height 13
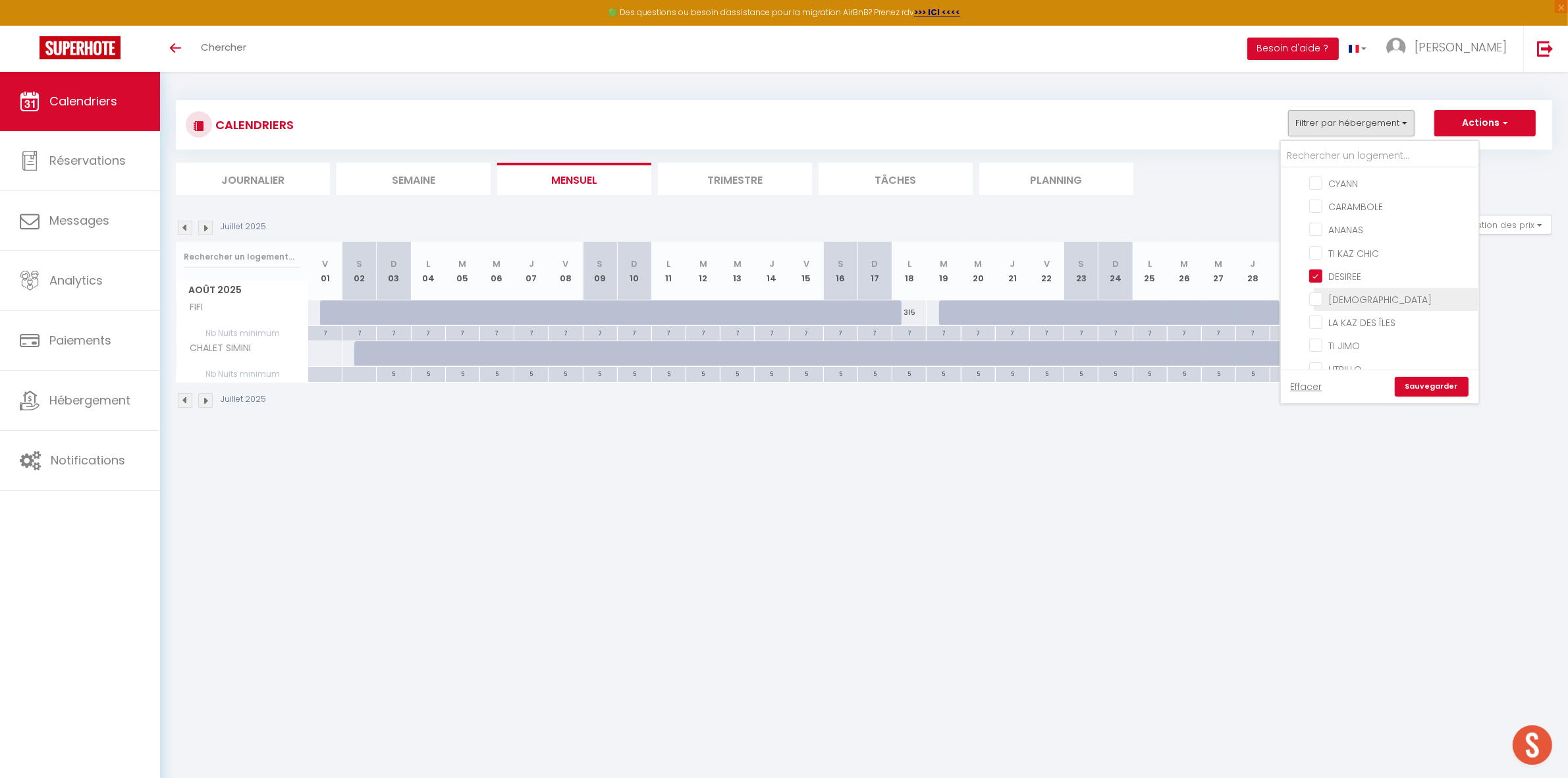
click at [1334, 292] on input "[DEMOGRAPHIC_DATA]" at bounding box center [1391, 299] width 165 height 13
click at [1335, 255] on input "TI JIMO" at bounding box center [1391, 262] width 165 height 13
click at [1344, 326] on input "FIFI" at bounding box center [1391, 332] width 165 height 13
click at [1346, 348] on input "CHACHA" at bounding box center [1391, 355] width 165 height 13
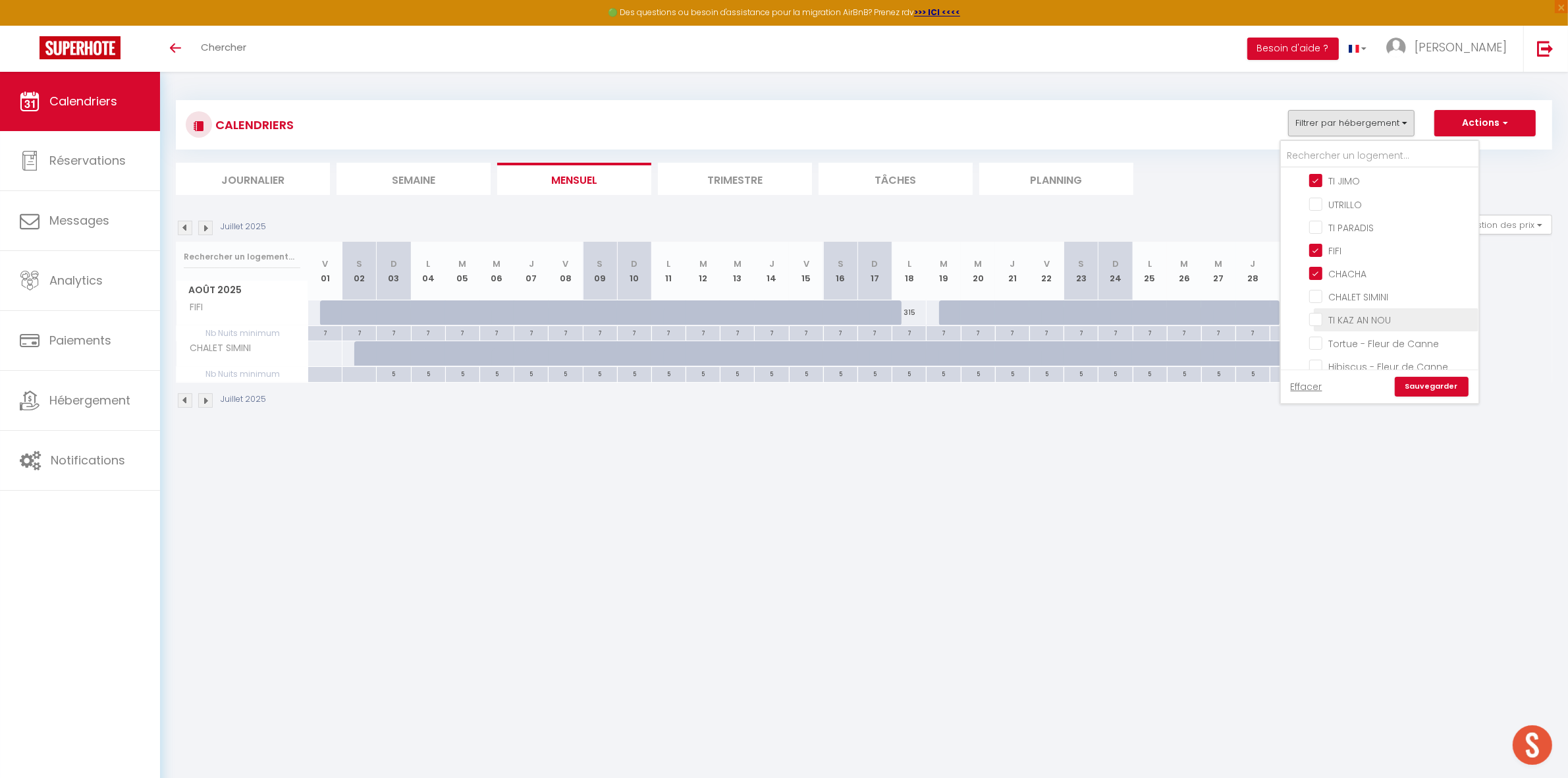
scroll to position [659, 0]
click at [1345, 299] on input "LALA MANGUE" at bounding box center [1391, 306] width 165 height 13
click at [1426, 384] on link "Sauvegarder" at bounding box center [1431, 386] width 74 height 20
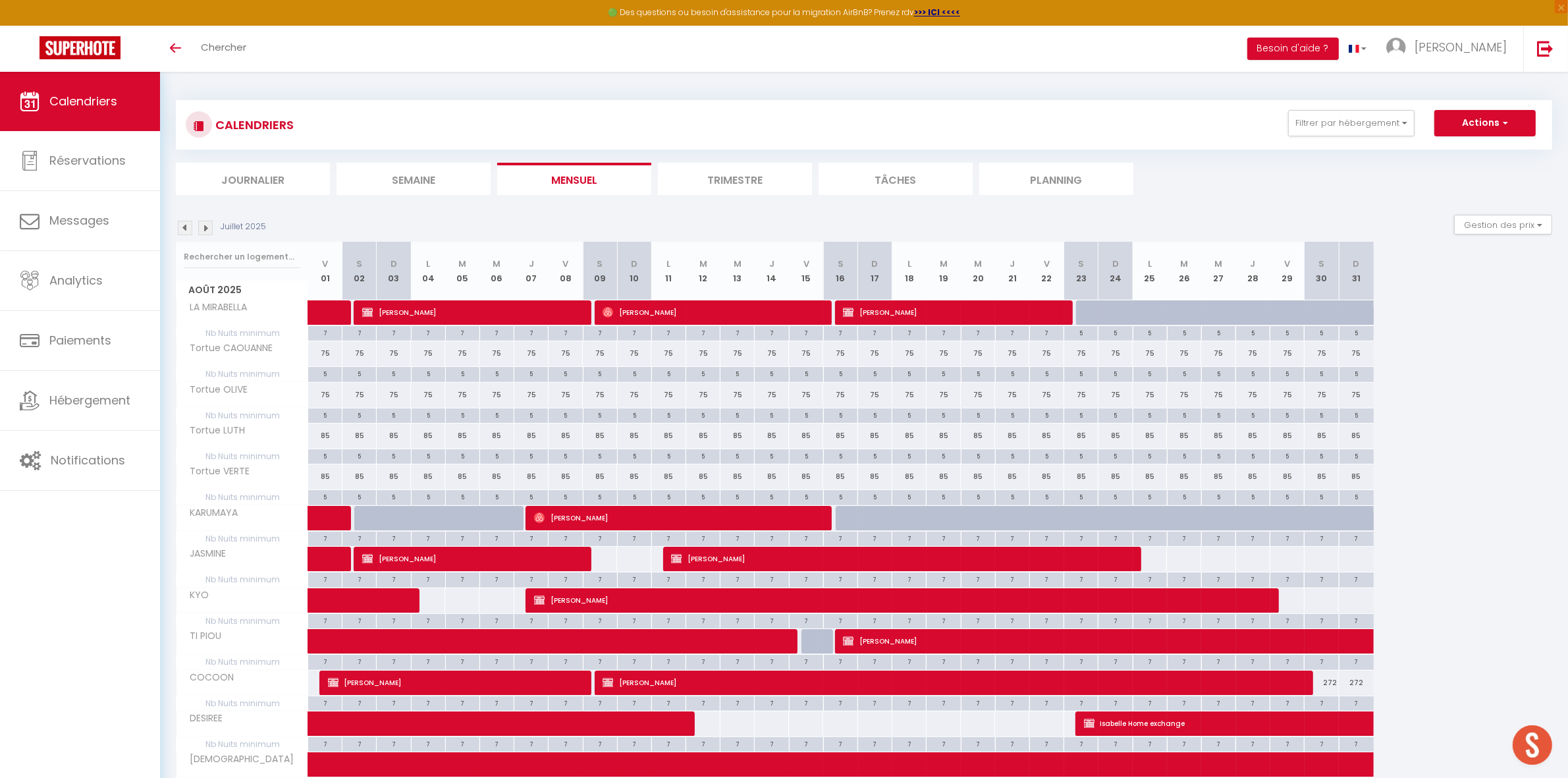
click at [206, 228] on img at bounding box center [206, 228] width 15 height 15
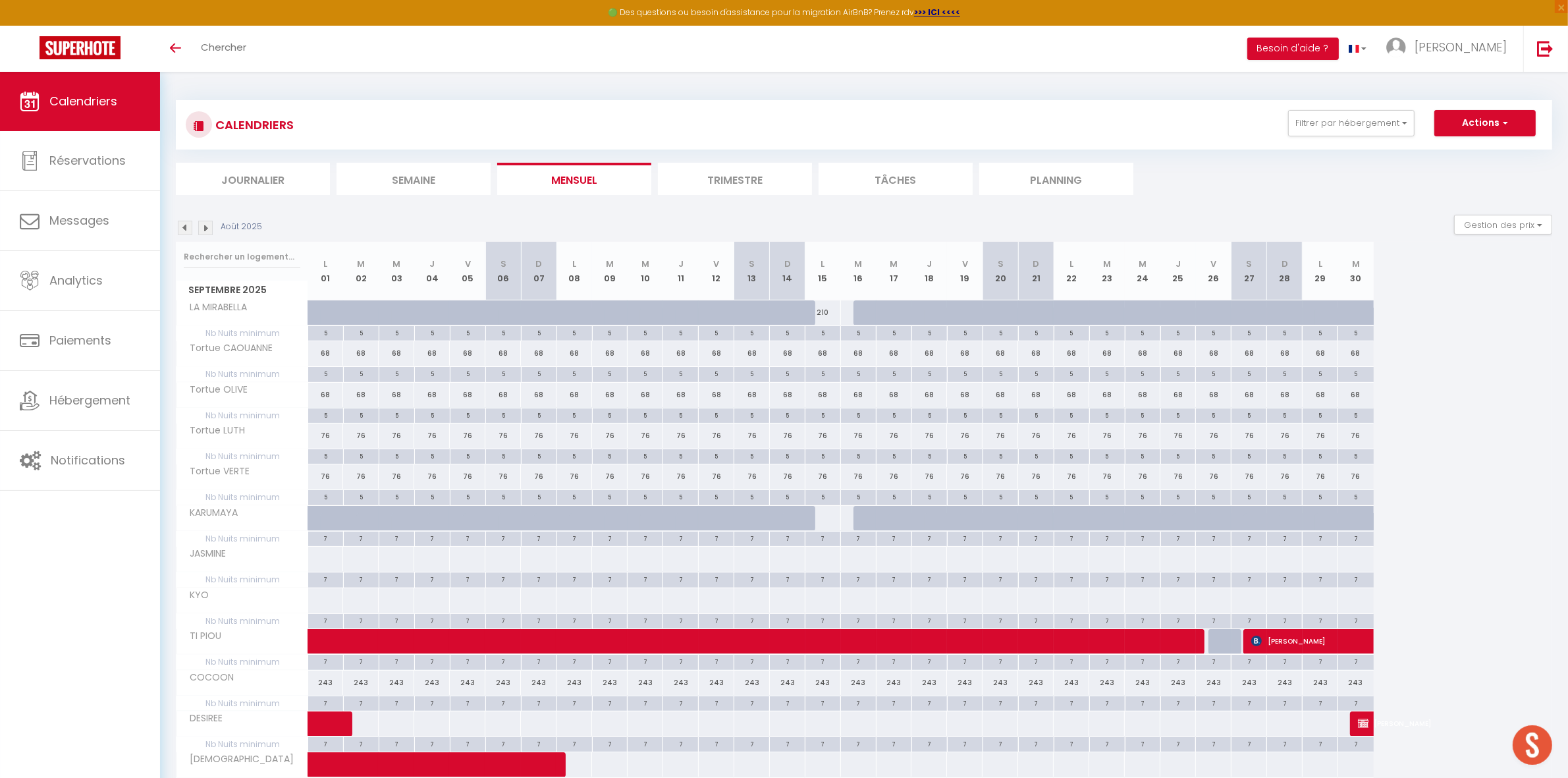
click at [206, 228] on img at bounding box center [206, 228] width 15 height 15
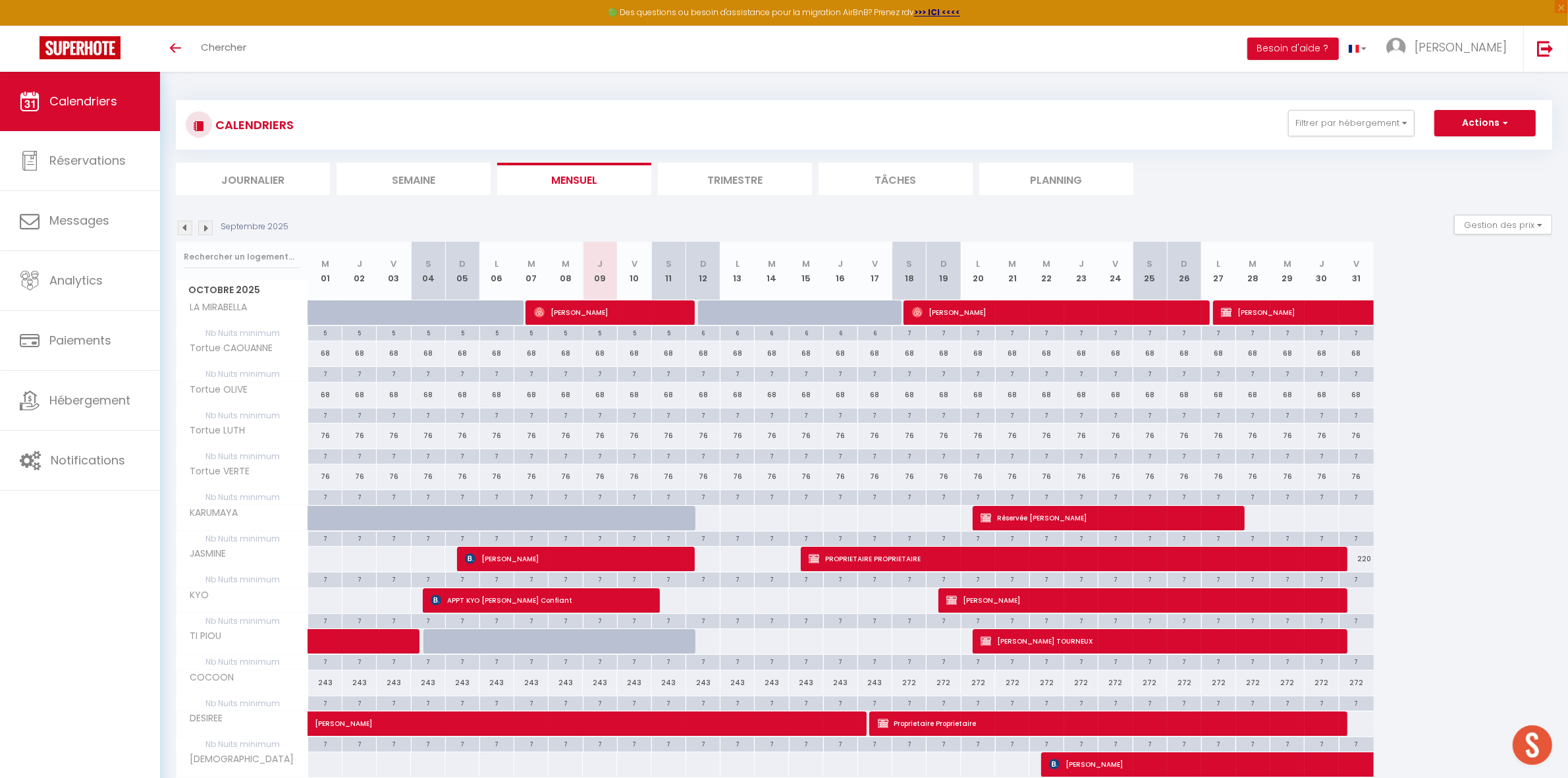
click at [206, 228] on img at bounding box center [206, 228] width 15 height 15
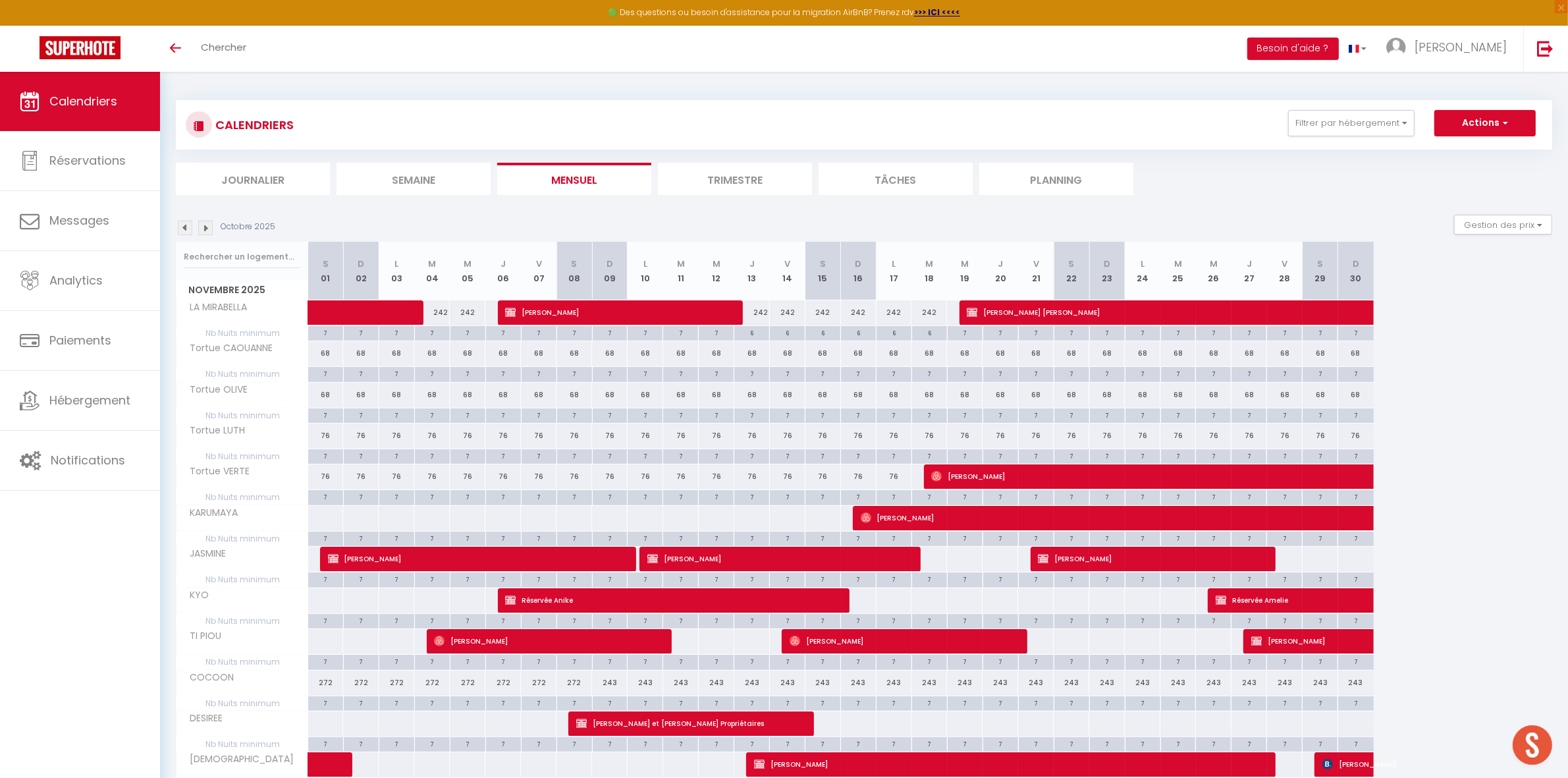
click at [206, 228] on img at bounding box center [206, 228] width 15 height 15
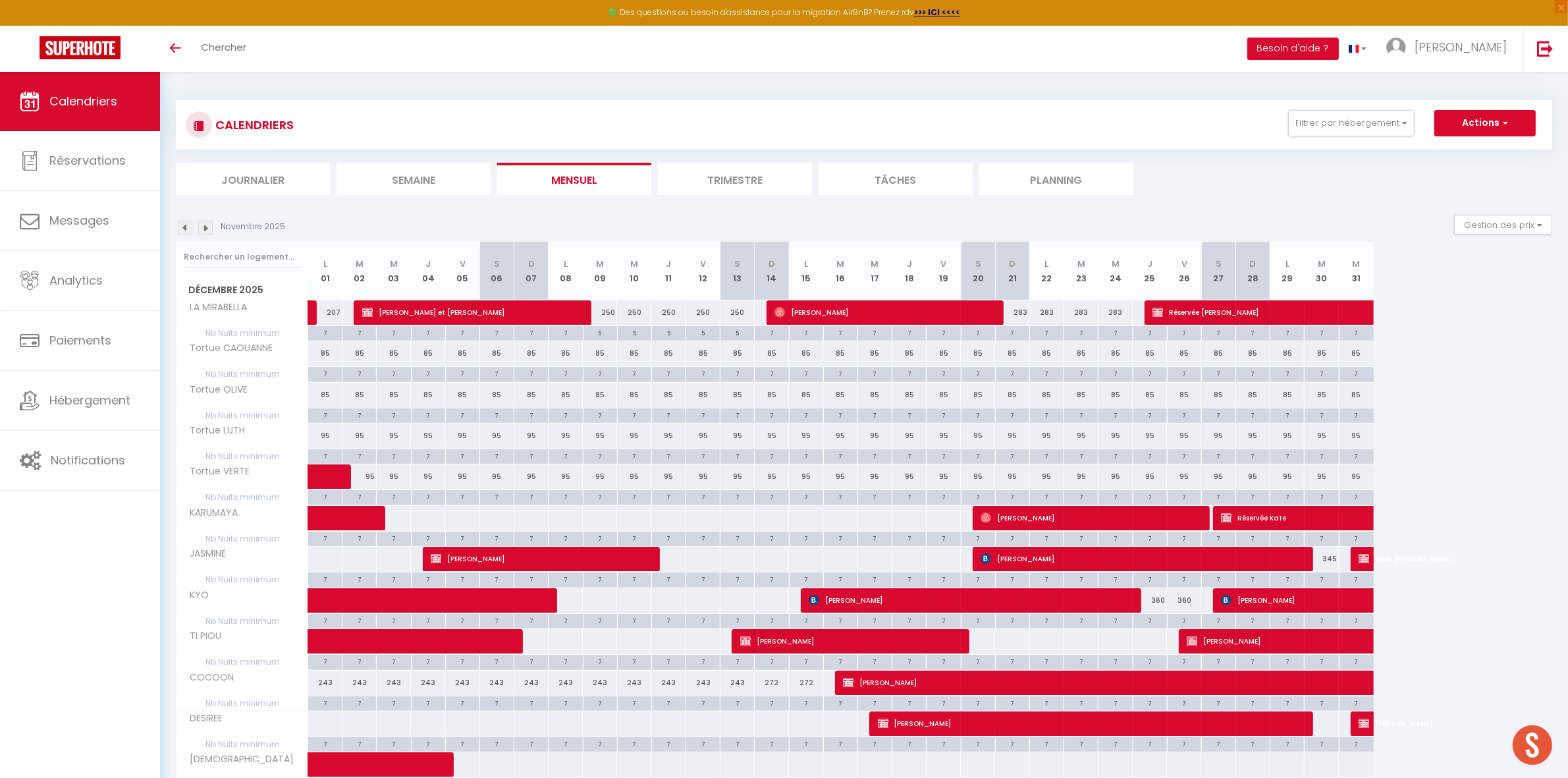
click at [206, 228] on img at bounding box center [206, 228] width 15 height 15
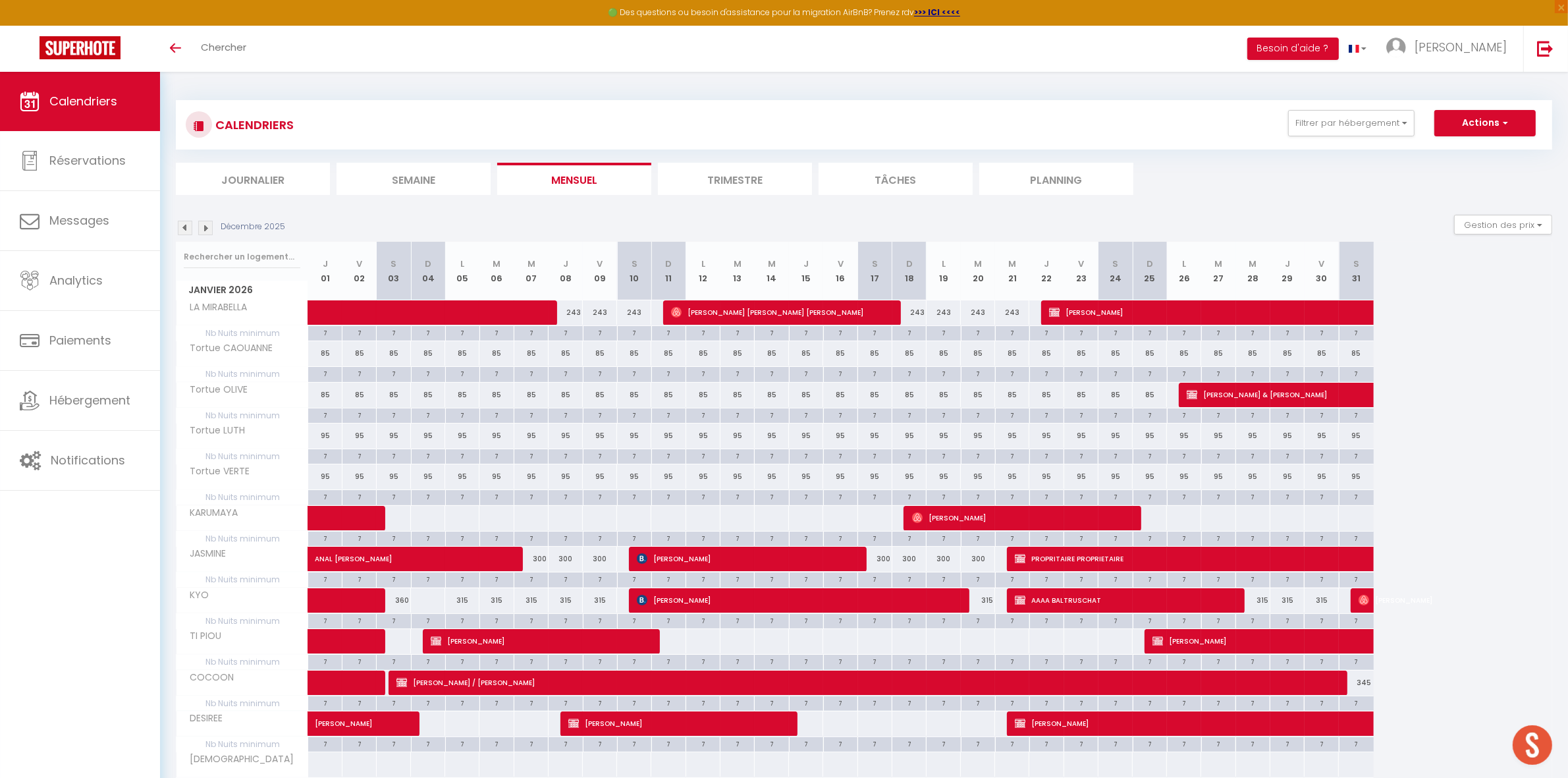
click at [206, 228] on img at bounding box center [206, 228] width 15 height 15
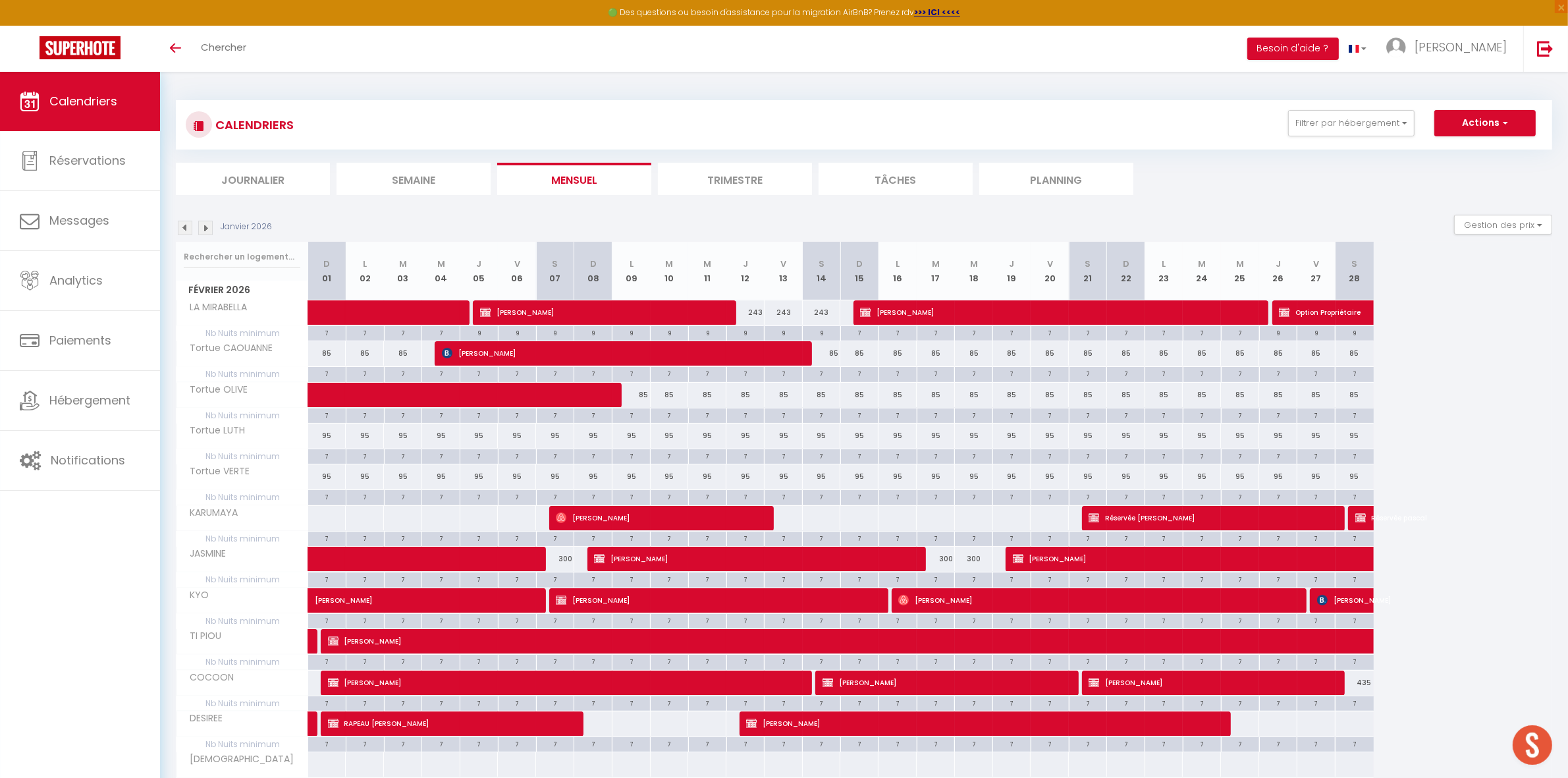
click at [206, 228] on img at bounding box center [206, 228] width 15 height 15
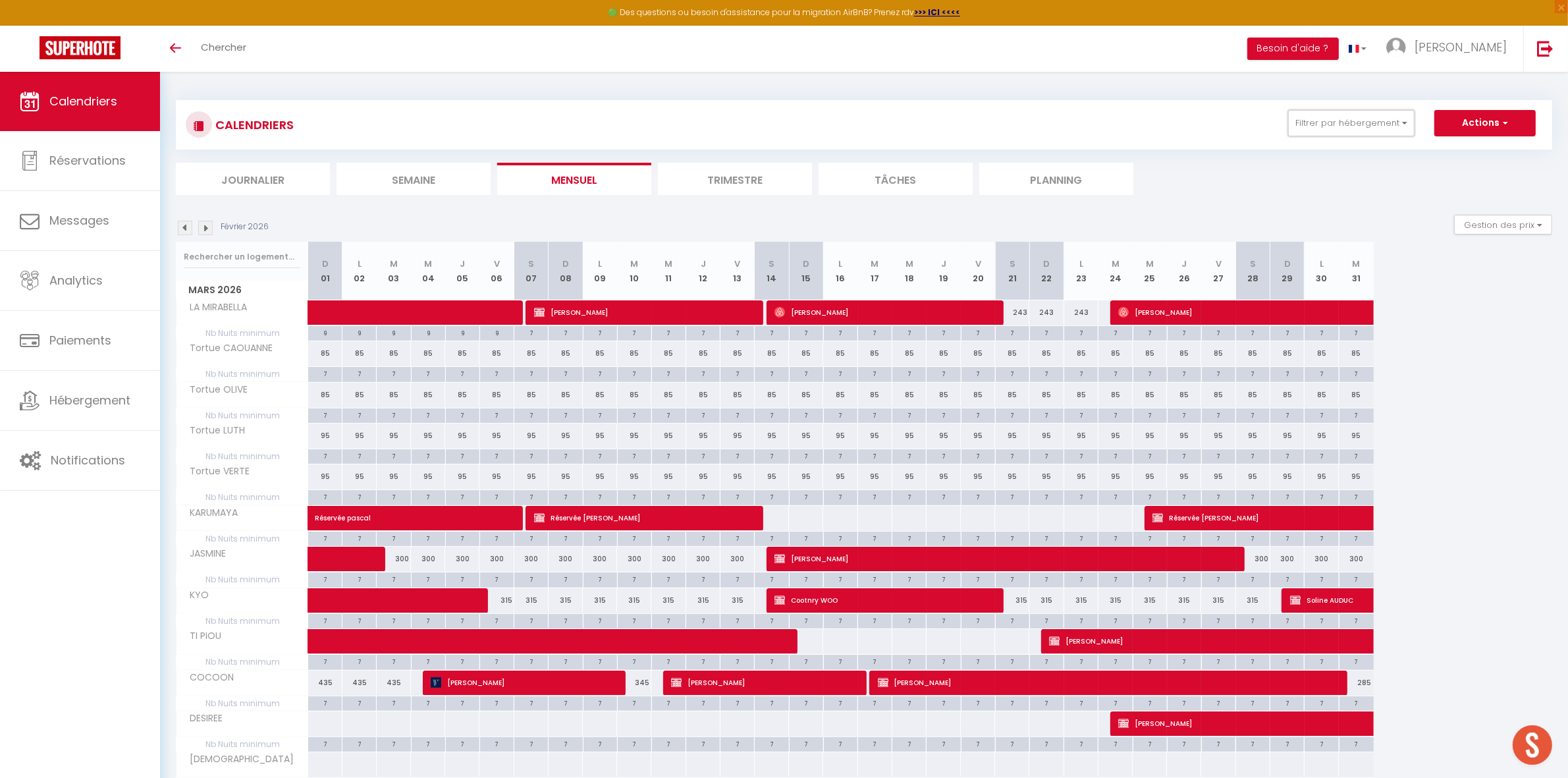
drag, startPoint x: 1318, startPoint y: 127, endPoint x: 1302, endPoint y: 157, distance: 34.0
click at [1318, 127] on button "Filtrer par hébergement" at bounding box center [1351, 123] width 127 height 26
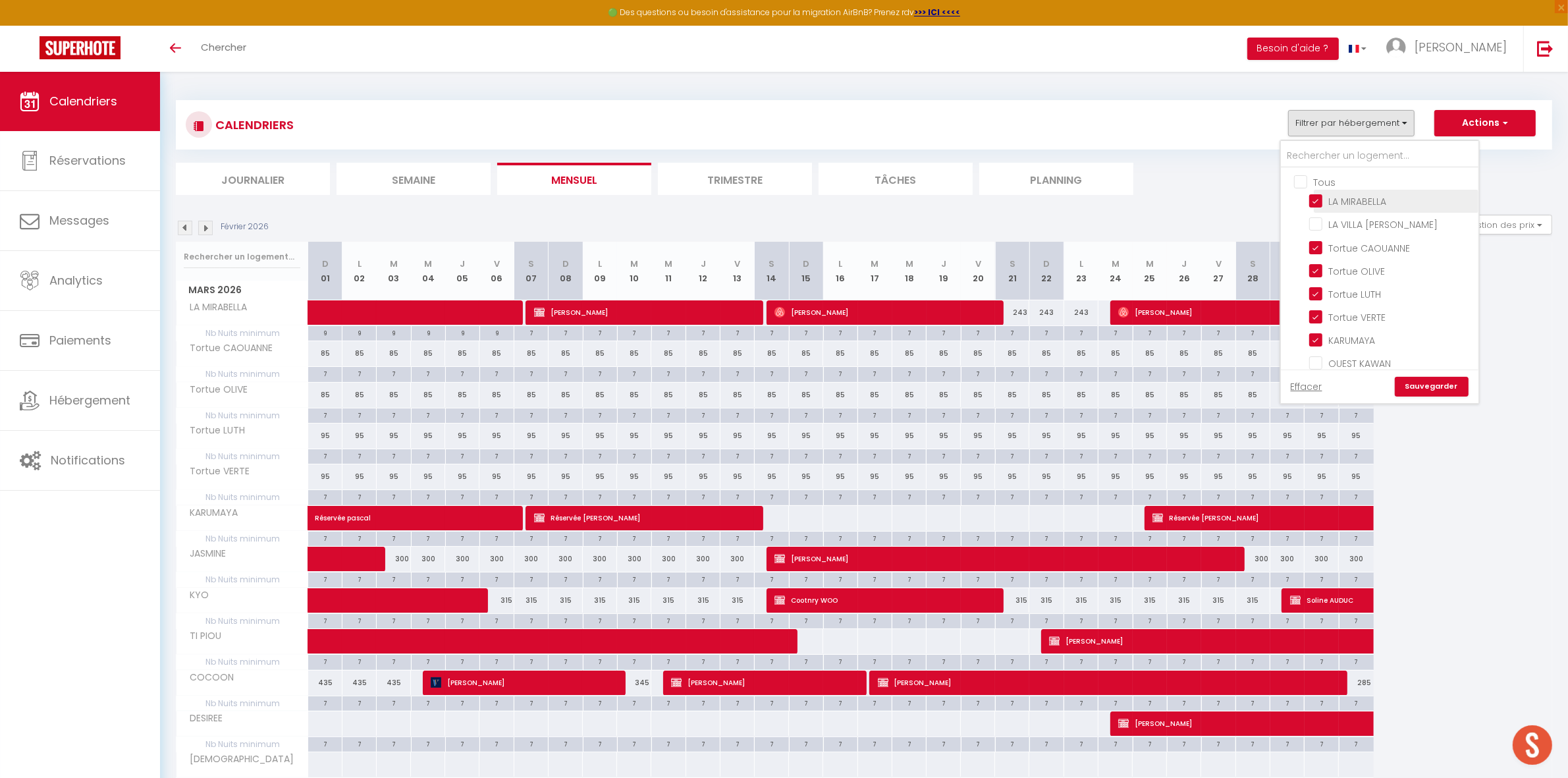
click at [1320, 201] on input "LA MIRABELLA" at bounding box center [1391, 201] width 165 height 13
click at [1438, 384] on link "Sauvegarder" at bounding box center [1431, 386] width 74 height 20
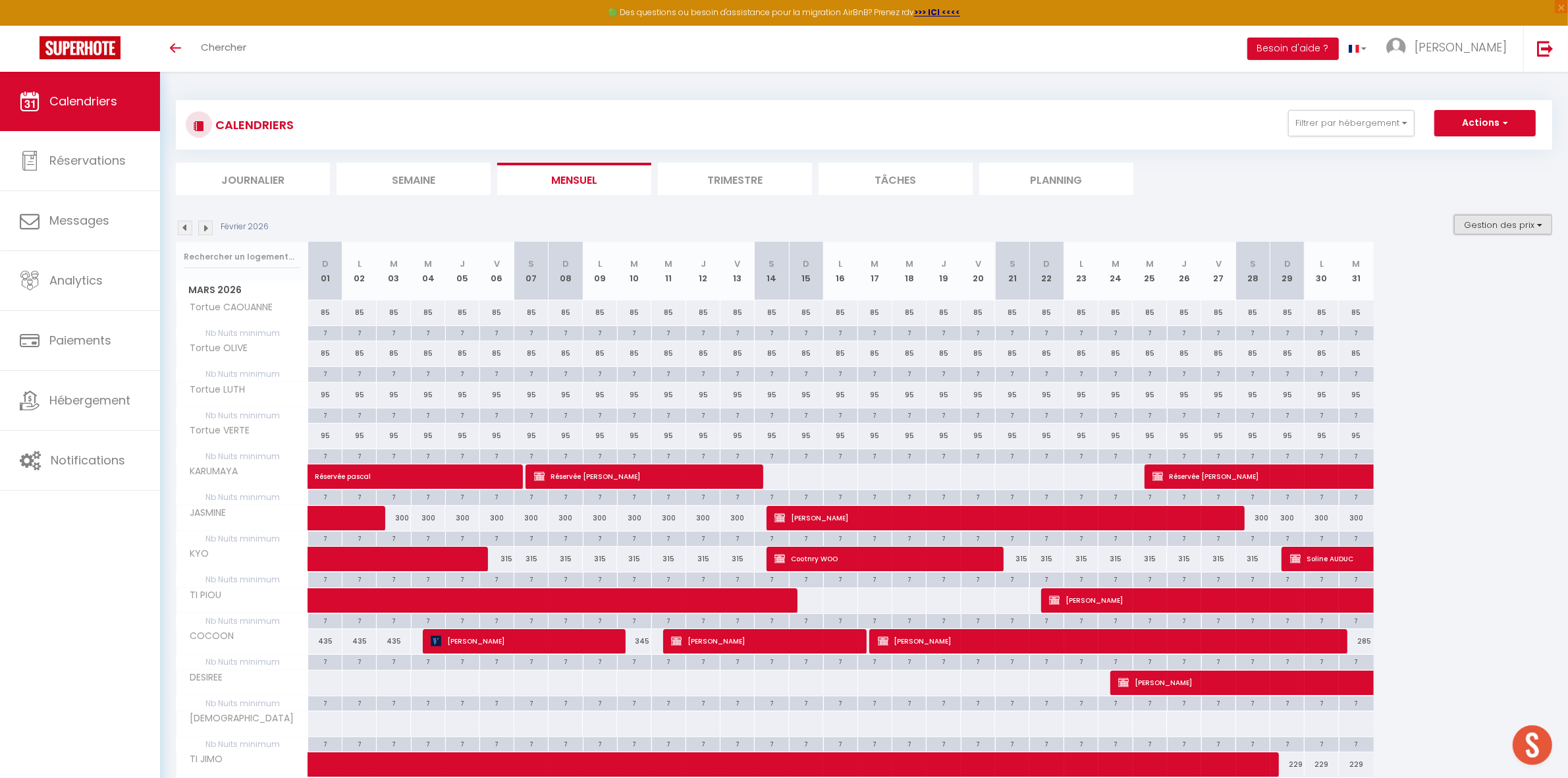
click at [1486, 228] on button "Gestion des prix" at bounding box center [1503, 224] width 98 height 20
click at [1463, 267] on input "Nb Nuits minimum" at bounding box center [1492, 266] width 119 height 13
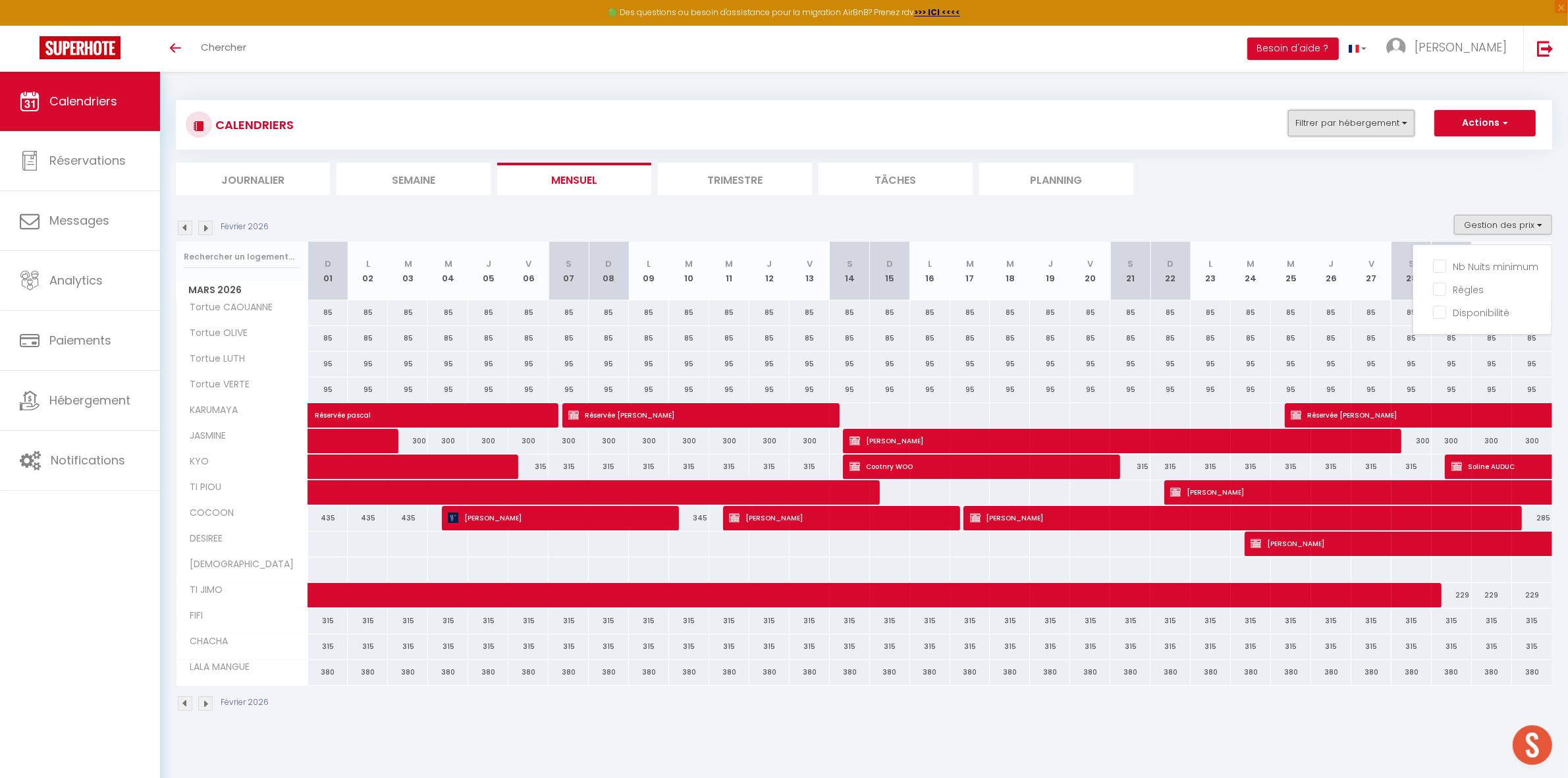
click at [1342, 127] on button "Filtrer par hébergement" at bounding box center [1351, 123] width 127 height 26
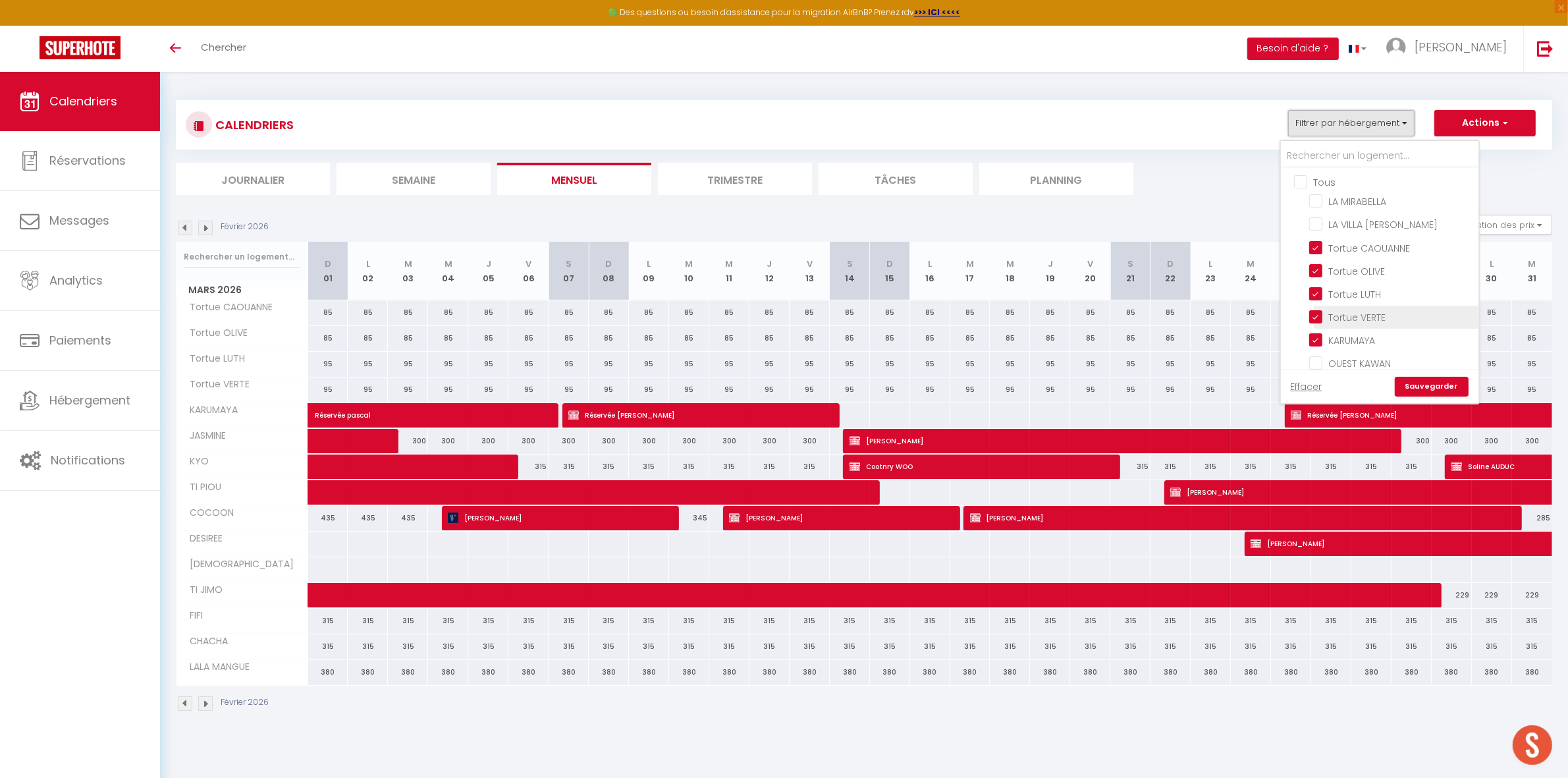
scroll to position [82, 0]
click at [1341, 251] on input "KARUMAYA" at bounding box center [1391, 257] width 165 height 13
click at [1343, 271] on li "JASMINE" at bounding box center [1395, 268] width 165 height 23
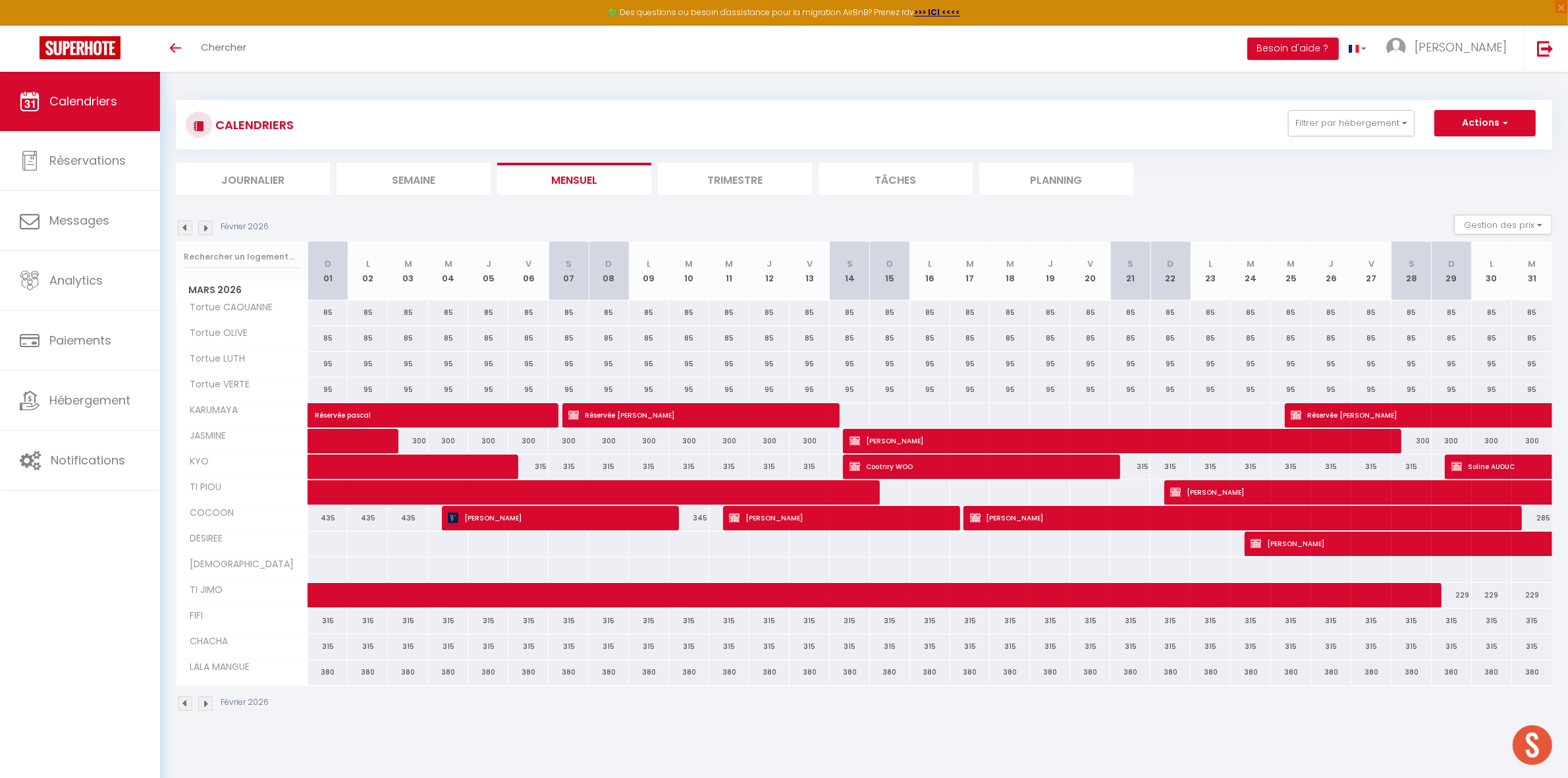
click at [1327, 108] on div "CALENDRIERS Filtrer par hébergement Tous LA MIRABELLA LA VILLA DE LUCIEN Tortue…" at bounding box center [863, 124] width 1376 height 49
click at [1326, 116] on button "Filtrer par hébergement" at bounding box center [1351, 123] width 127 height 26
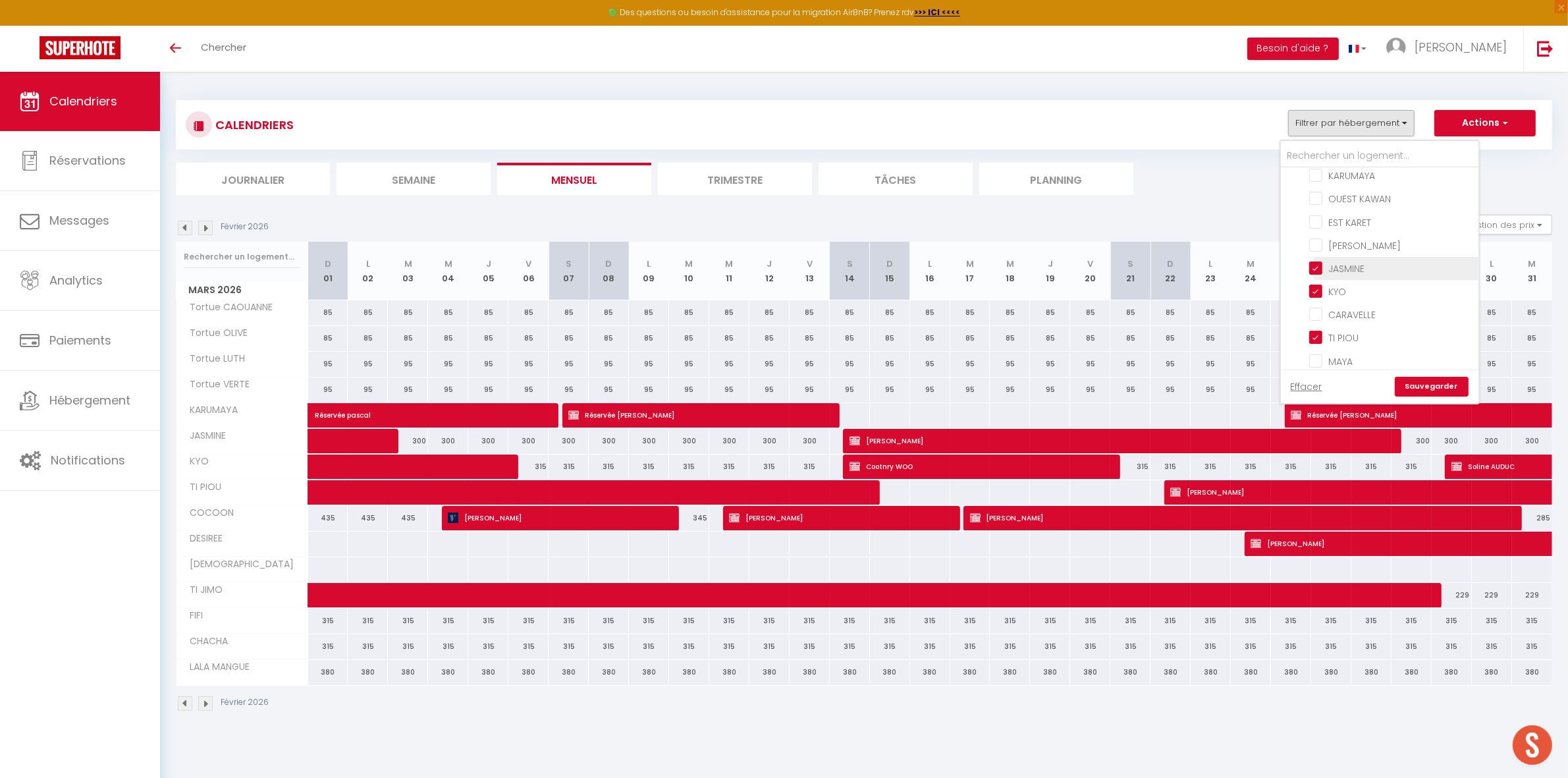
click at [1330, 261] on input "JASMINE" at bounding box center [1391, 267] width 165 height 13
click at [1326, 284] on input "KYO" at bounding box center [1391, 291] width 165 height 13
click at [1327, 330] on input "TI PIOU" at bounding box center [1391, 337] width 165 height 13
click at [1436, 384] on link "Sauvegarder" at bounding box center [1431, 386] width 74 height 20
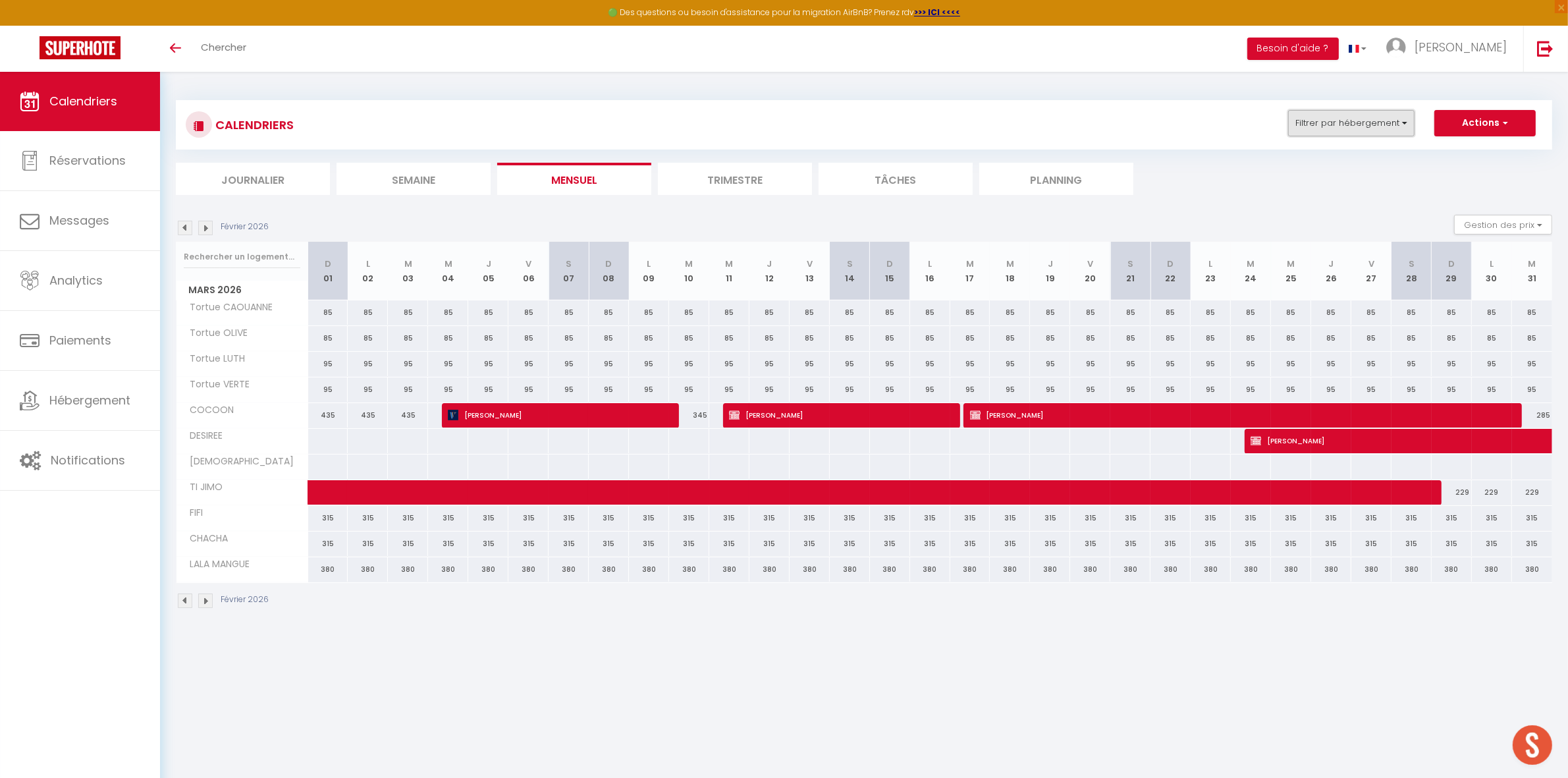
click at [1328, 127] on button "Filtrer par hébergement" at bounding box center [1351, 123] width 127 height 26
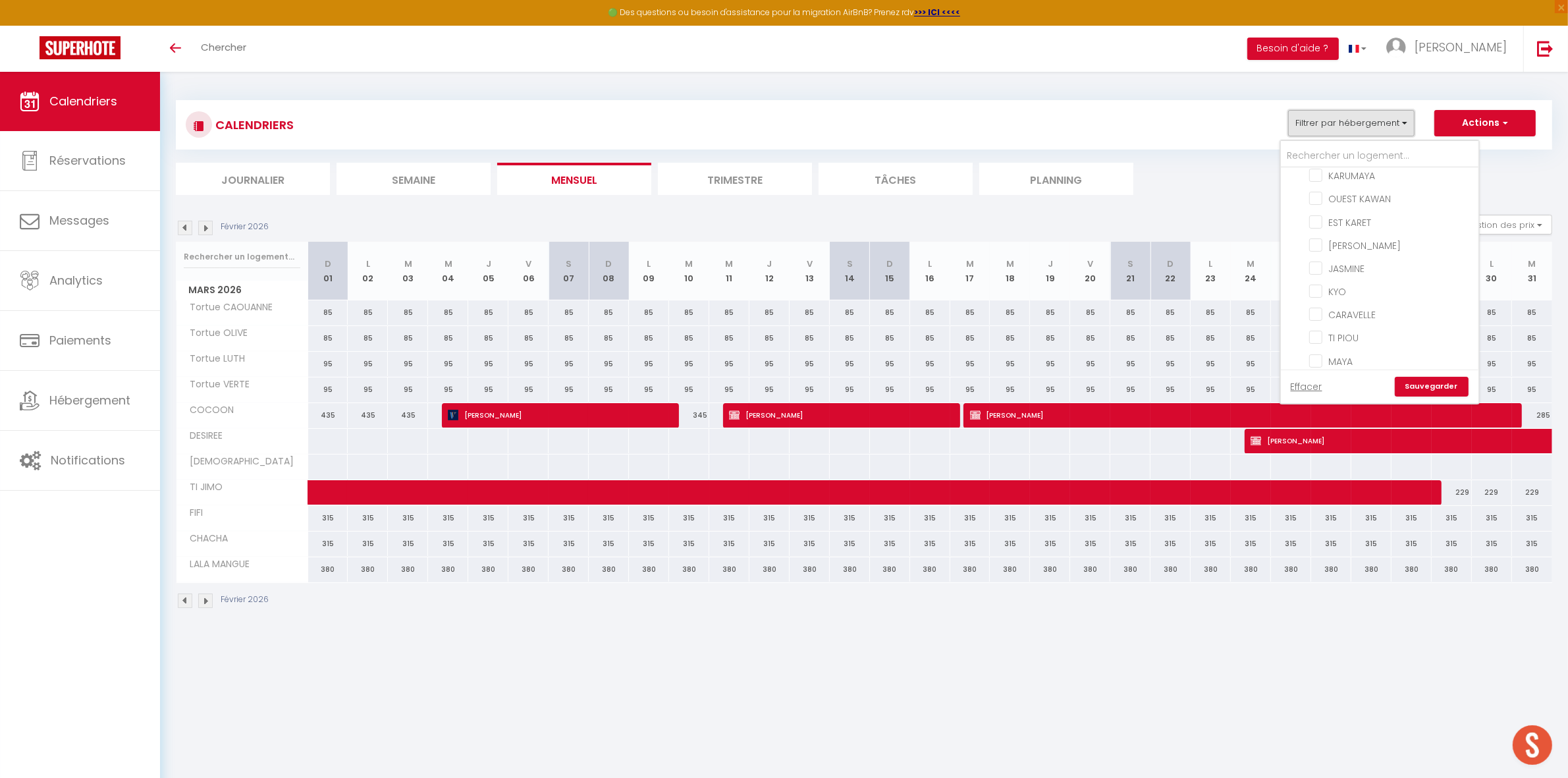
scroll to position [247, 0]
click at [1359, 294] on input "COCOON" at bounding box center [1391, 301] width 165 height 13
click at [1423, 389] on link "Sauvegarder" at bounding box center [1431, 386] width 74 height 20
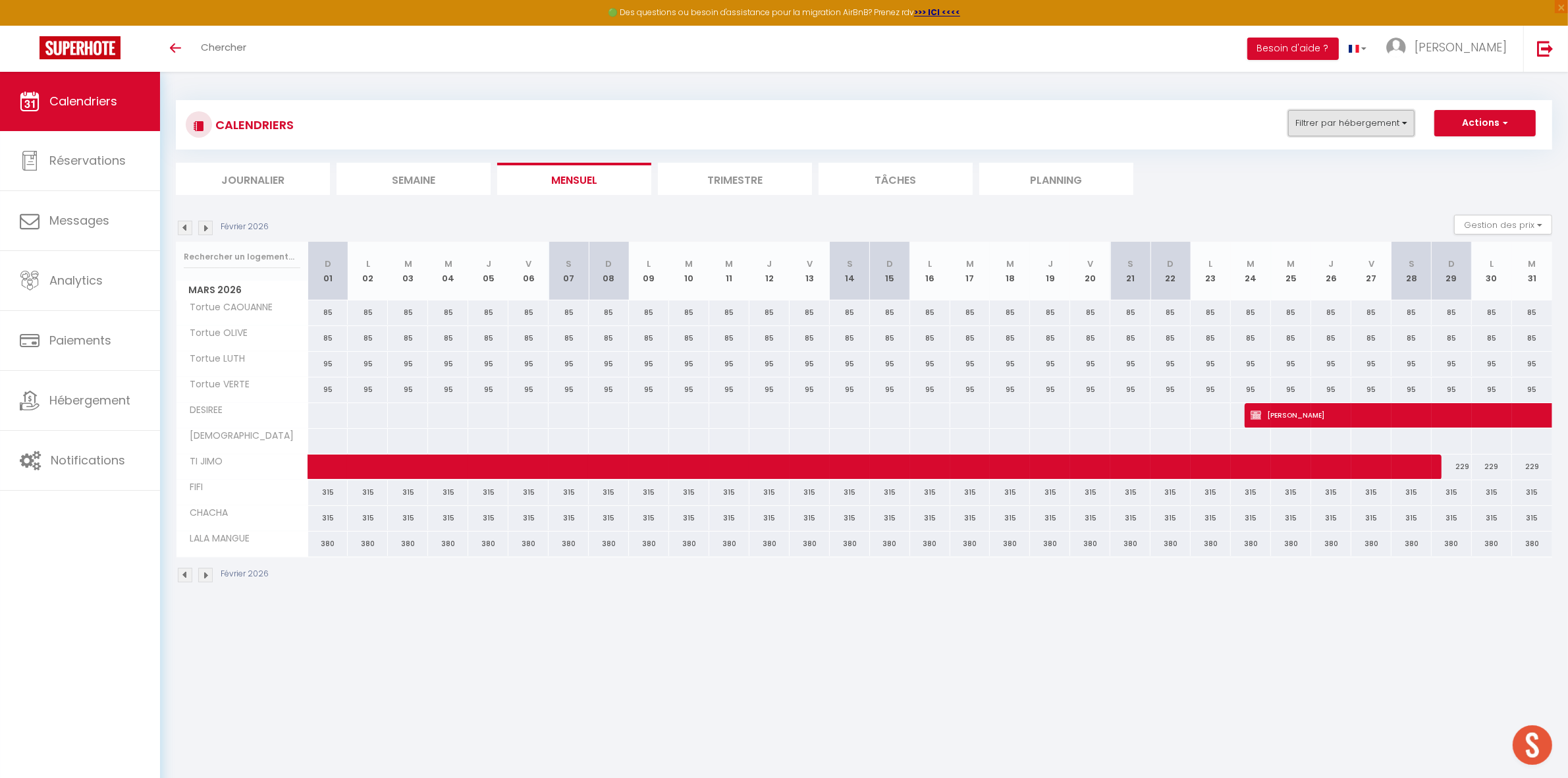
click at [1327, 124] on button "Filtrer par hébergement" at bounding box center [1351, 123] width 127 height 26
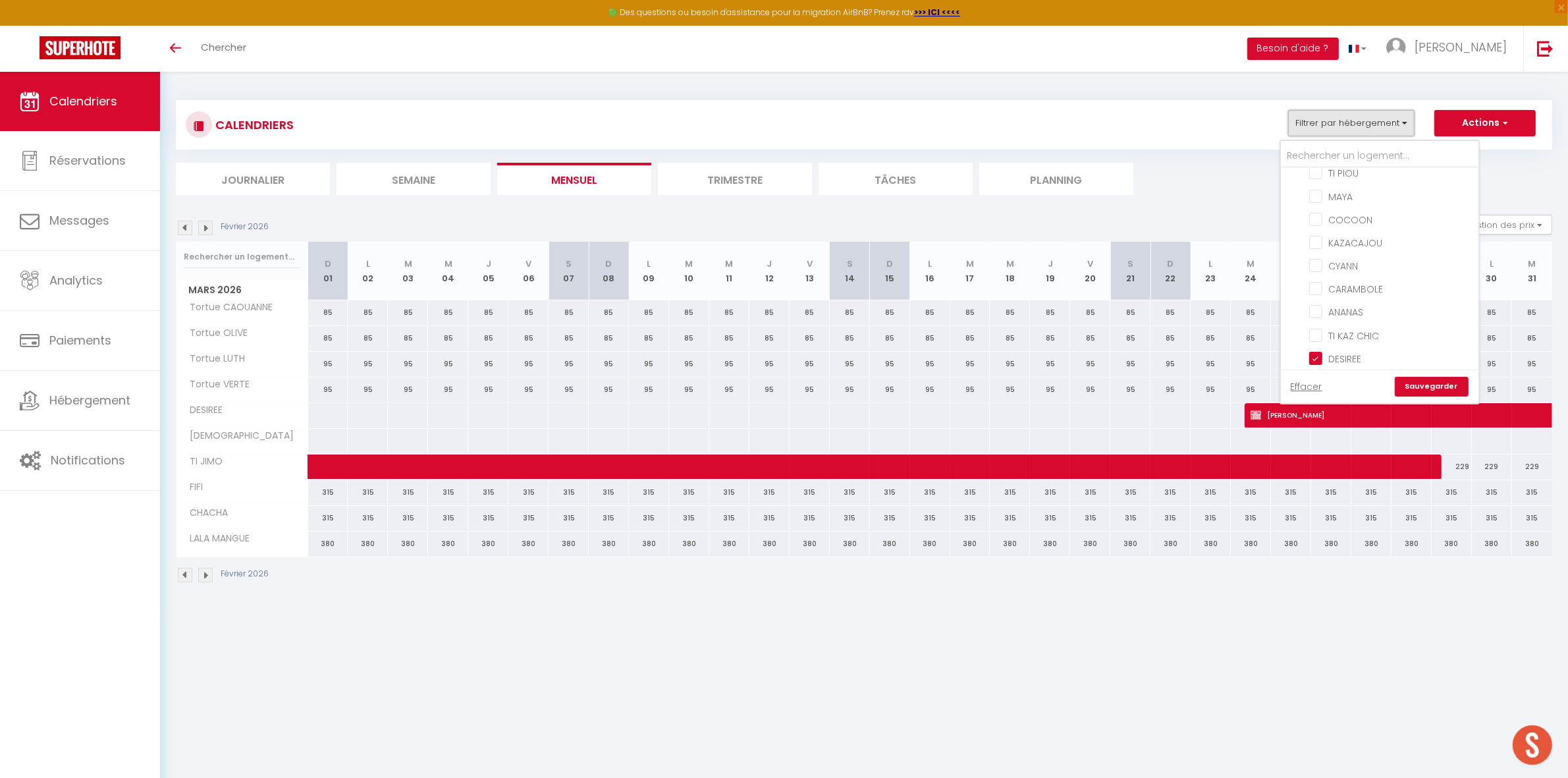
scroll to position [411, 0]
click at [1348, 269] on input "DESIREE" at bounding box center [1391, 275] width 165 height 13
click at [1346, 338] on input "TI JIMO" at bounding box center [1391, 345] width 165 height 13
click at [1417, 386] on link "Sauvegarder" at bounding box center [1431, 386] width 74 height 20
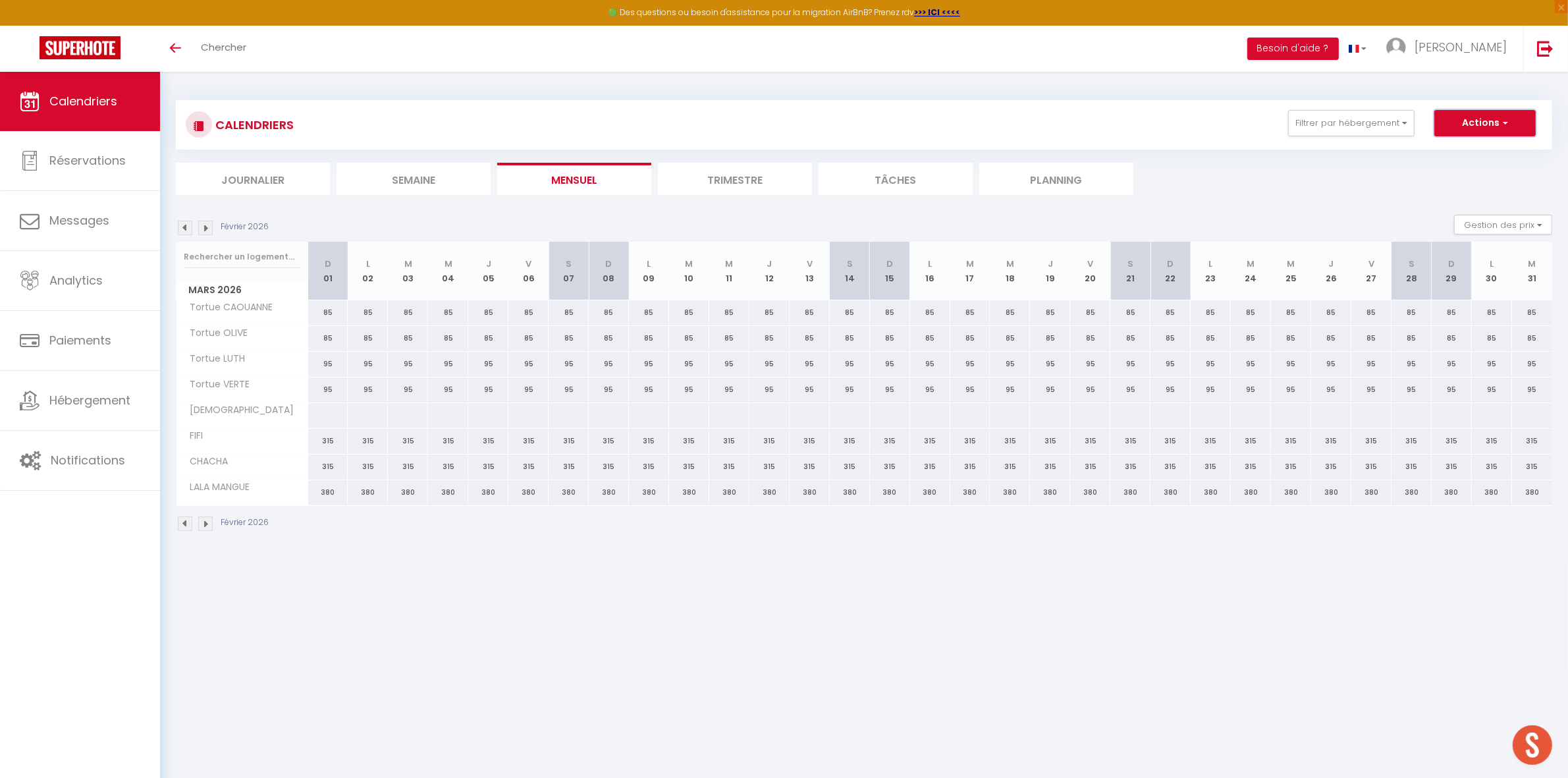
click at [1483, 126] on button "Actions" at bounding box center [1485, 123] width 102 height 26
click at [1469, 154] on link "Nouvelle réservation" at bounding box center [1471, 153] width 115 height 20
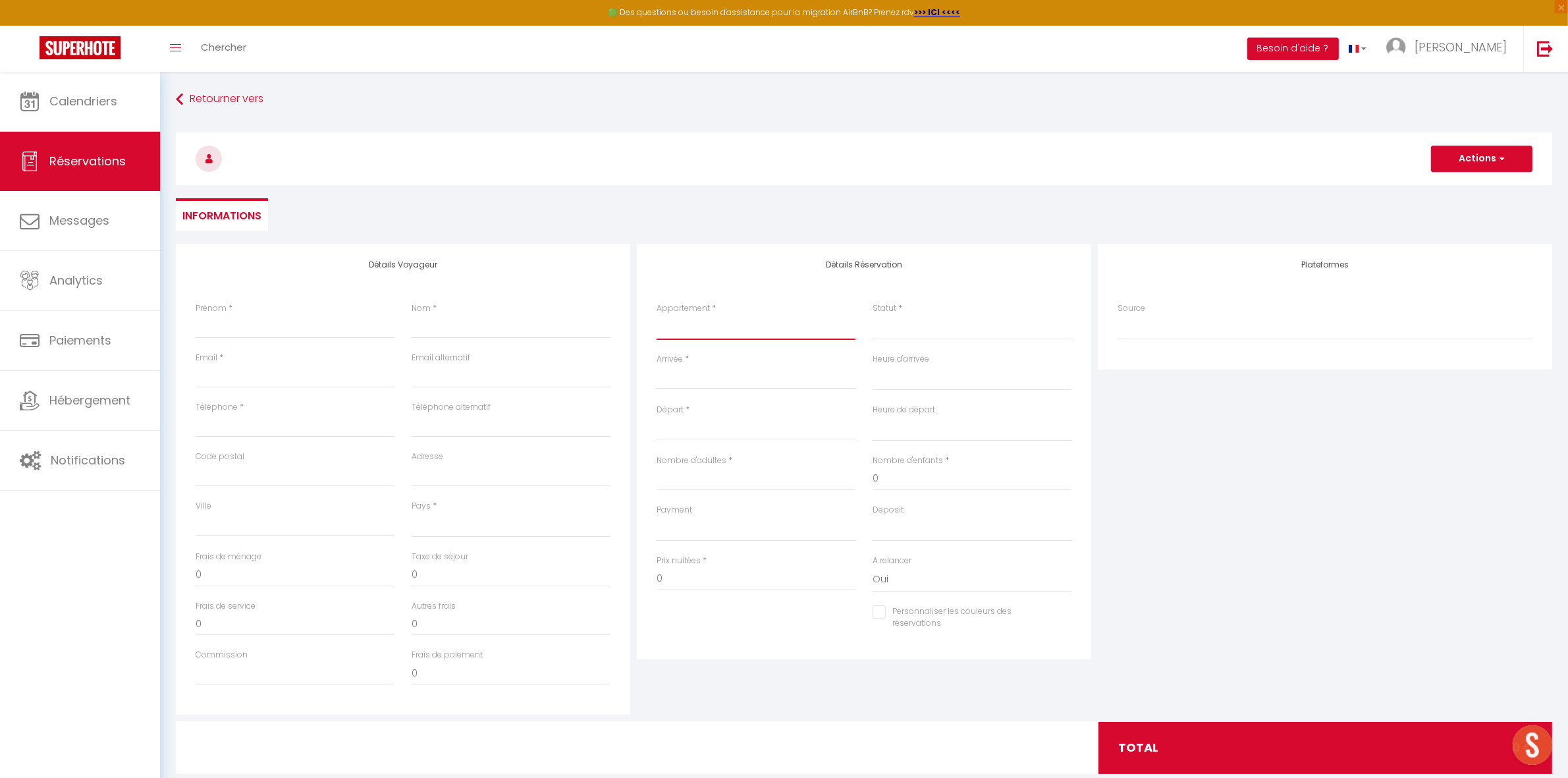
click at [749, 318] on select "LA MIRABELLA LA VILLA DE LUCIEN Tortue CAOUANNE Tortue OLIVE Tortue LUTH Tortue…" at bounding box center [756, 327] width 199 height 25
click at [656, 315] on select "LA MIRABELLA LA VILLA DE LUCIEN Tortue CAOUANNE Tortue OLIVE Tortue LUTH Tortue…" at bounding box center [756, 327] width 199 height 25
click at [914, 315] on select "Confirmé Non Confirmé Annulé Annulé par le voyageur No Show Request" at bounding box center [972, 327] width 199 height 25
click at [915, 329] on select "Confirmé Non Confirmé Annulé Annulé par le voyageur No Show Request" at bounding box center [972, 327] width 199 height 25
click at [918, 325] on select "Confirmé Non Confirmé Annulé Annulé par le voyageur No Show Request" at bounding box center [972, 327] width 199 height 25
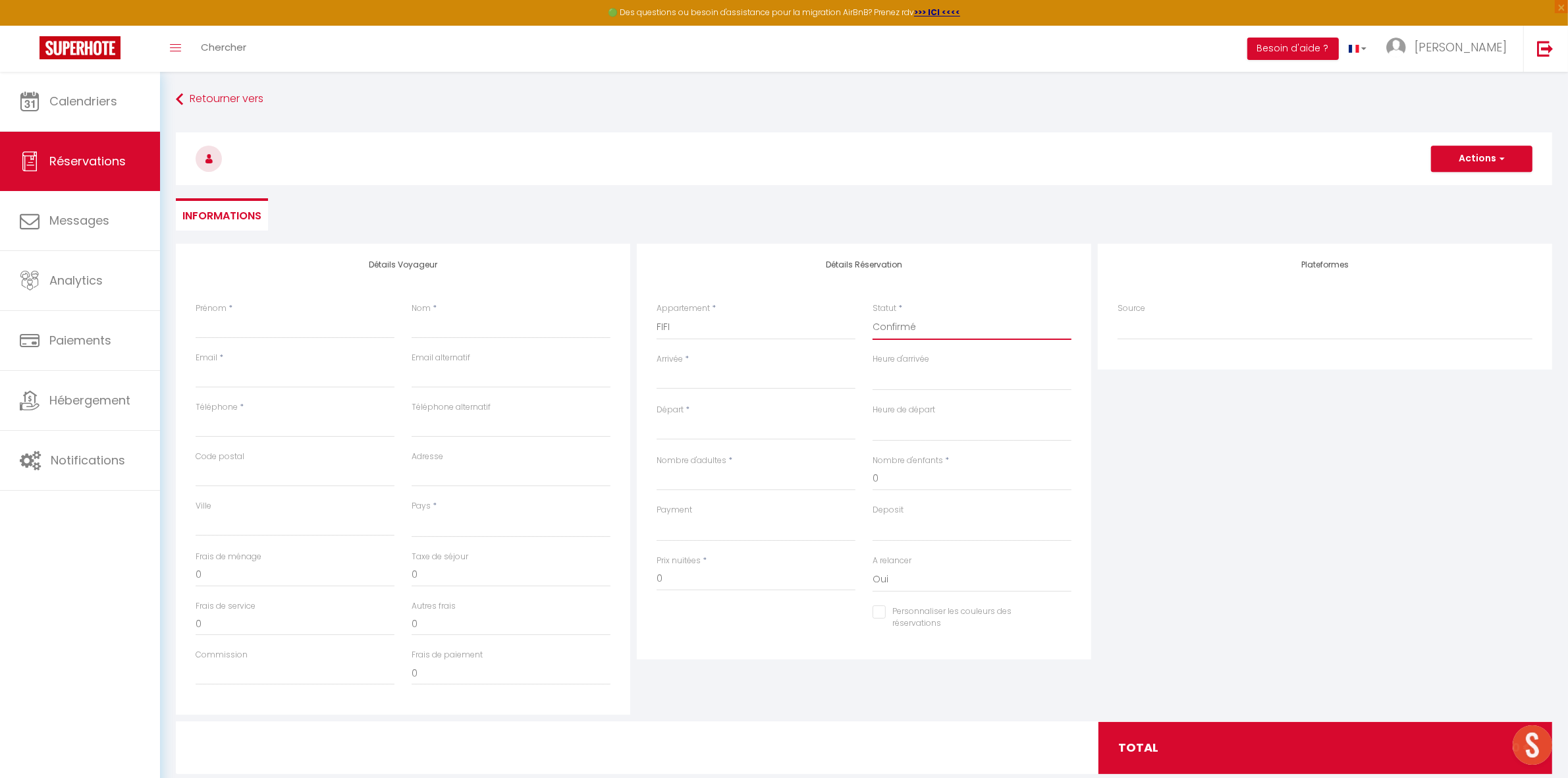
click at [872, 315] on select "Confirmé Non Confirmé Annulé Annulé par le voyageur No Show Request" at bounding box center [972, 327] width 199 height 25
click at [782, 378] on input "Arrivée" at bounding box center [756, 378] width 199 height 17
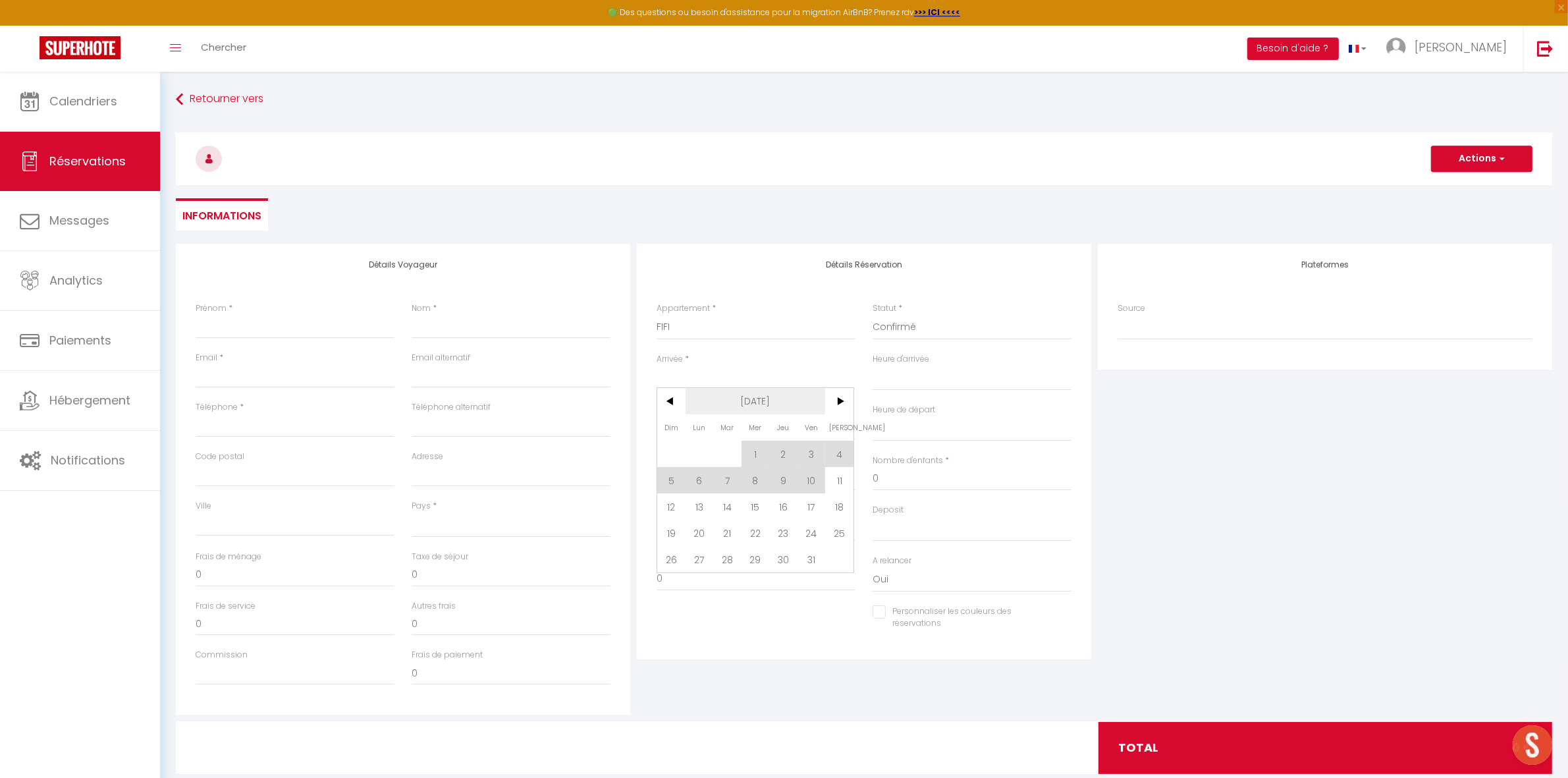
click at [778, 397] on span "Oct 2025" at bounding box center [756, 401] width 140 height 26
click at [841, 402] on span ">" at bounding box center [839, 401] width 29 height 26
click at [762, 422] on span "Février" at bounding box center [754, 427] width 65 height 26
click at [786, 509] on span "19" at bounding box center [783, 506] width 29 height 26
click at [768, 433] on input "Ven 20 Février 2026" at bounding box center [756, 429] width 199 height 17
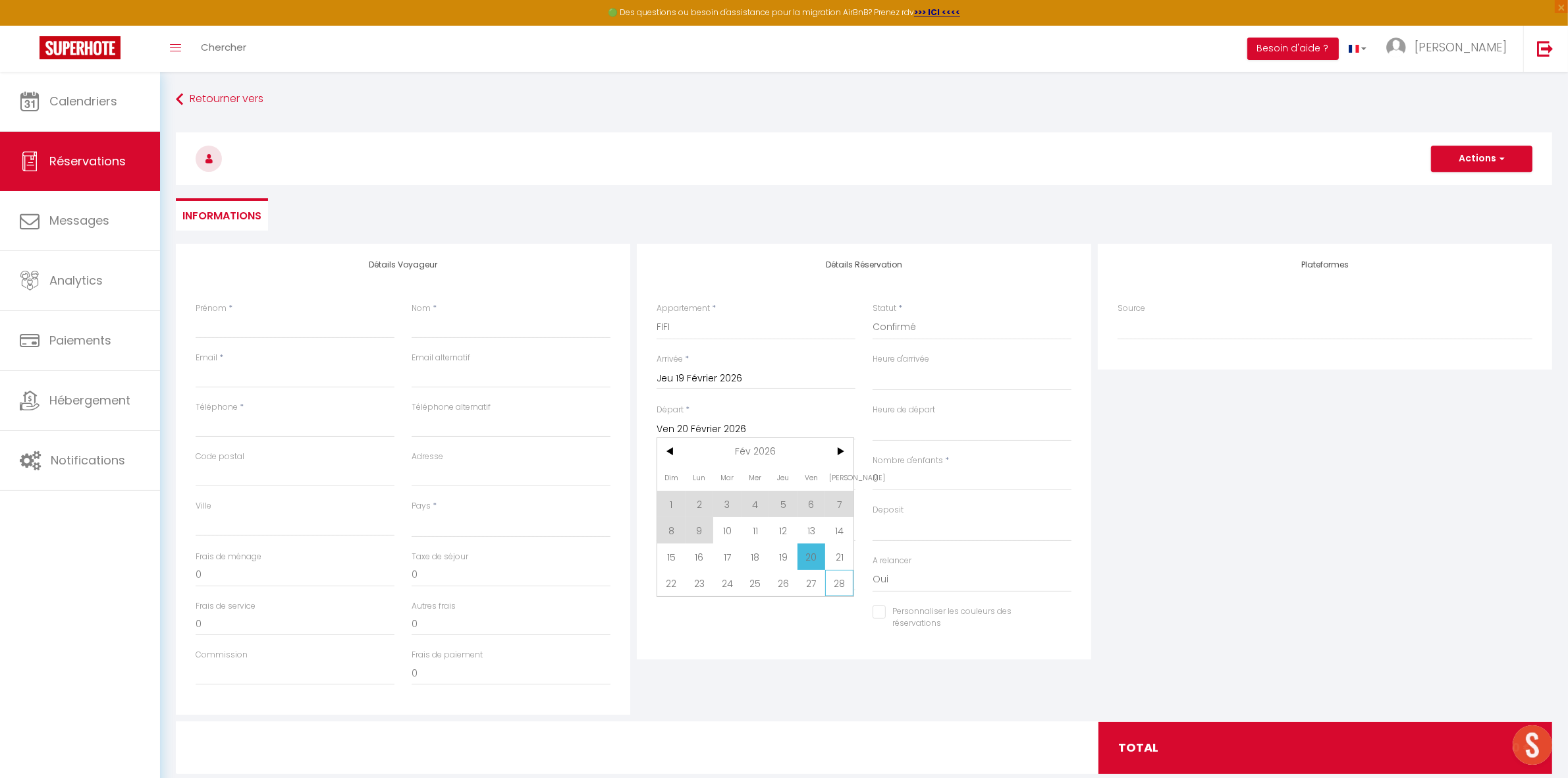
click at [834, 580] on span "28" at bounding box center [839, 583] width 29 height 26
click at [760, 479] on input "Nombre d'adultes" at bounding box center [756, 479] width 199 height 23
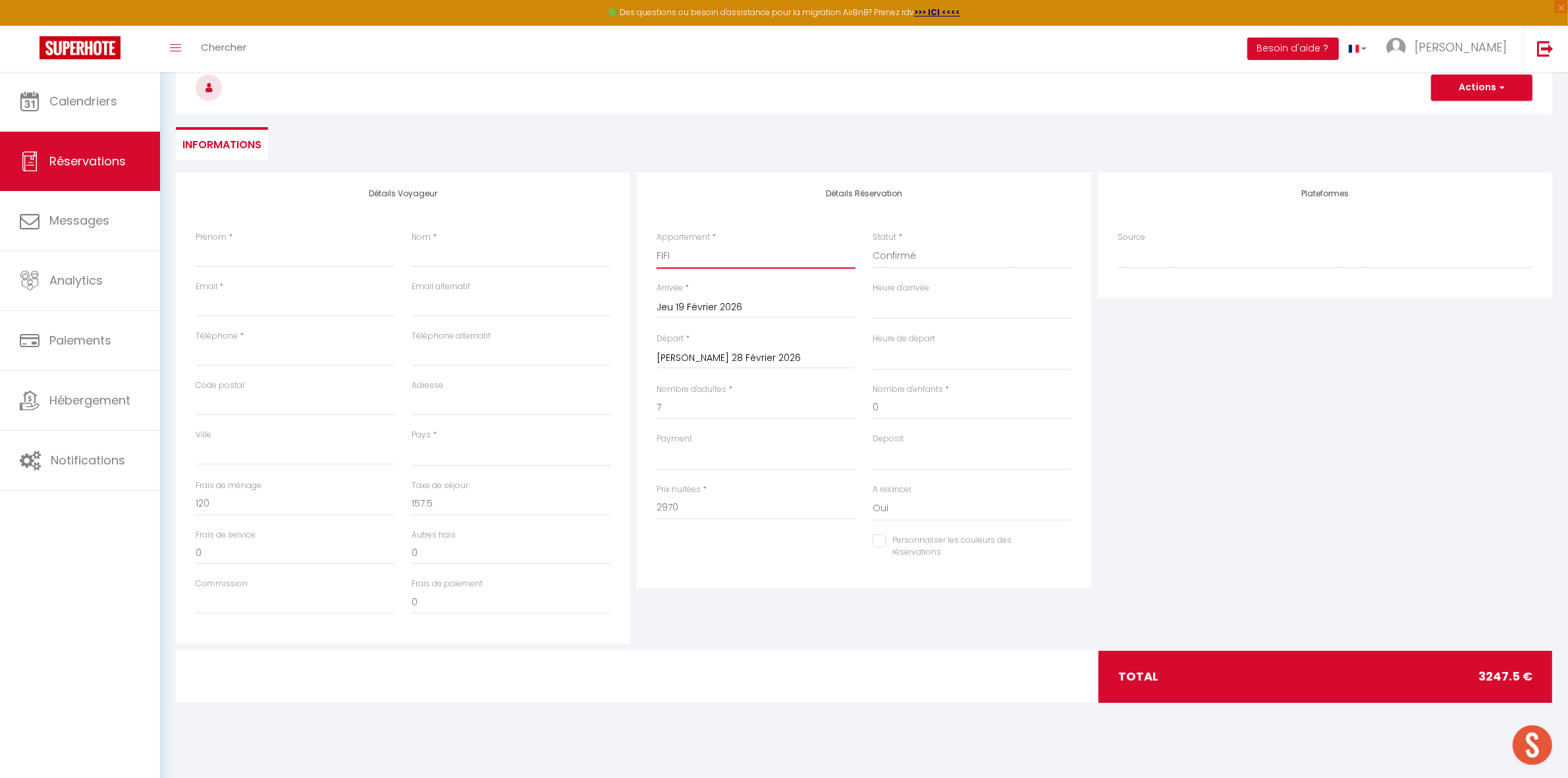
click at [732, 253] on select "LA MIRABELLA LA VILLA DE LUCIEN Tortue CAOUANNE Tortue OLIVE Tortue LUTH Tortue…" at bounding box center [756, 256] width 199 height 25
click at [656, 244] on select "LA MIRABELLA LA VILLA DE LUCIEN Tortue CAOUANNE Tortue OLIVE Tortue LUTH Tortue…" at bounding box center [756, 256] width 199 height 25
click at [126, 113] on link "Calendriers" at bounding box center [80, 101] width 160 height 59
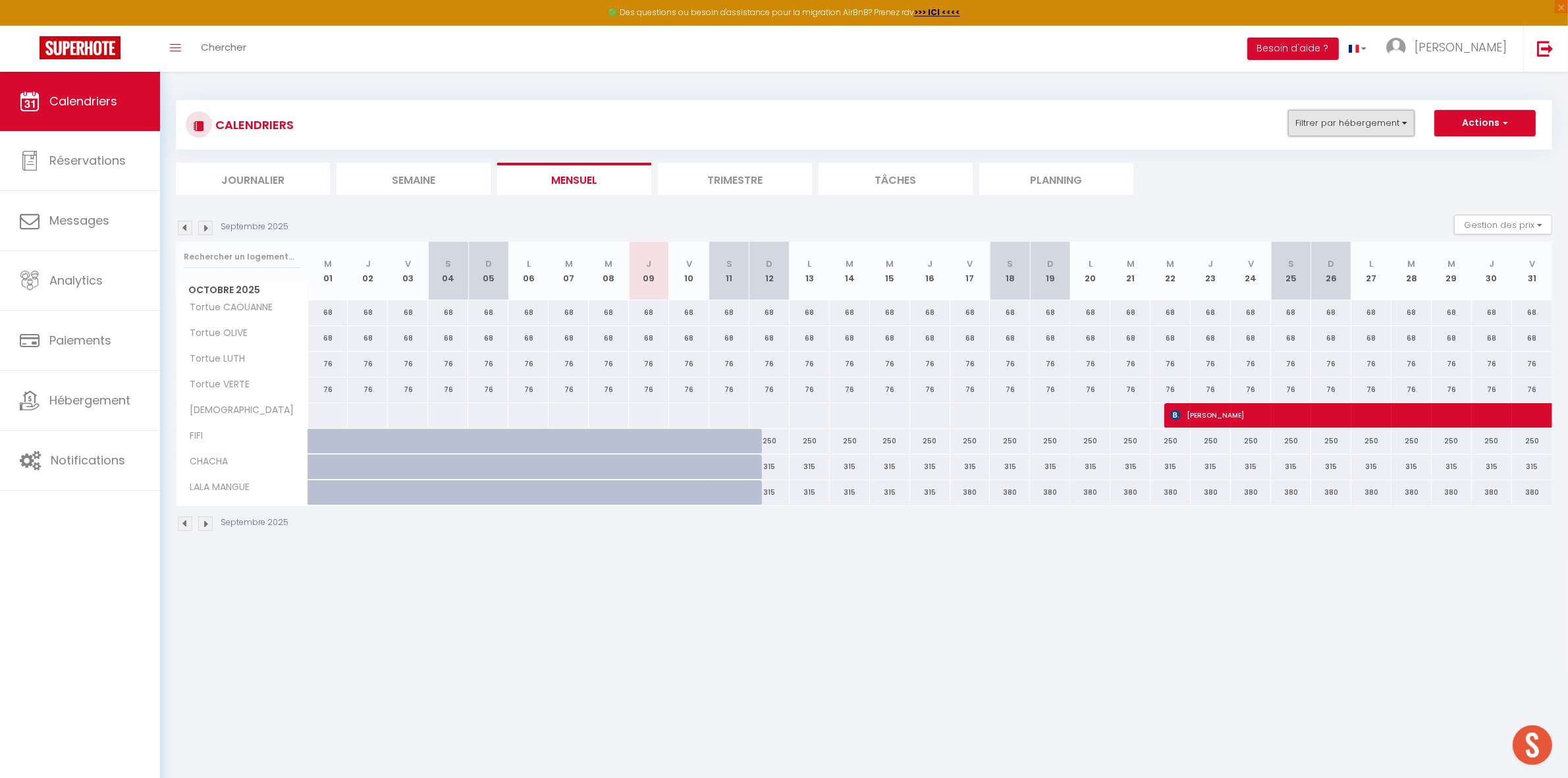
click at [1308, 121] on button "Filtrer par hébergement" at bounding box center [1351, 123] width 127 height 26
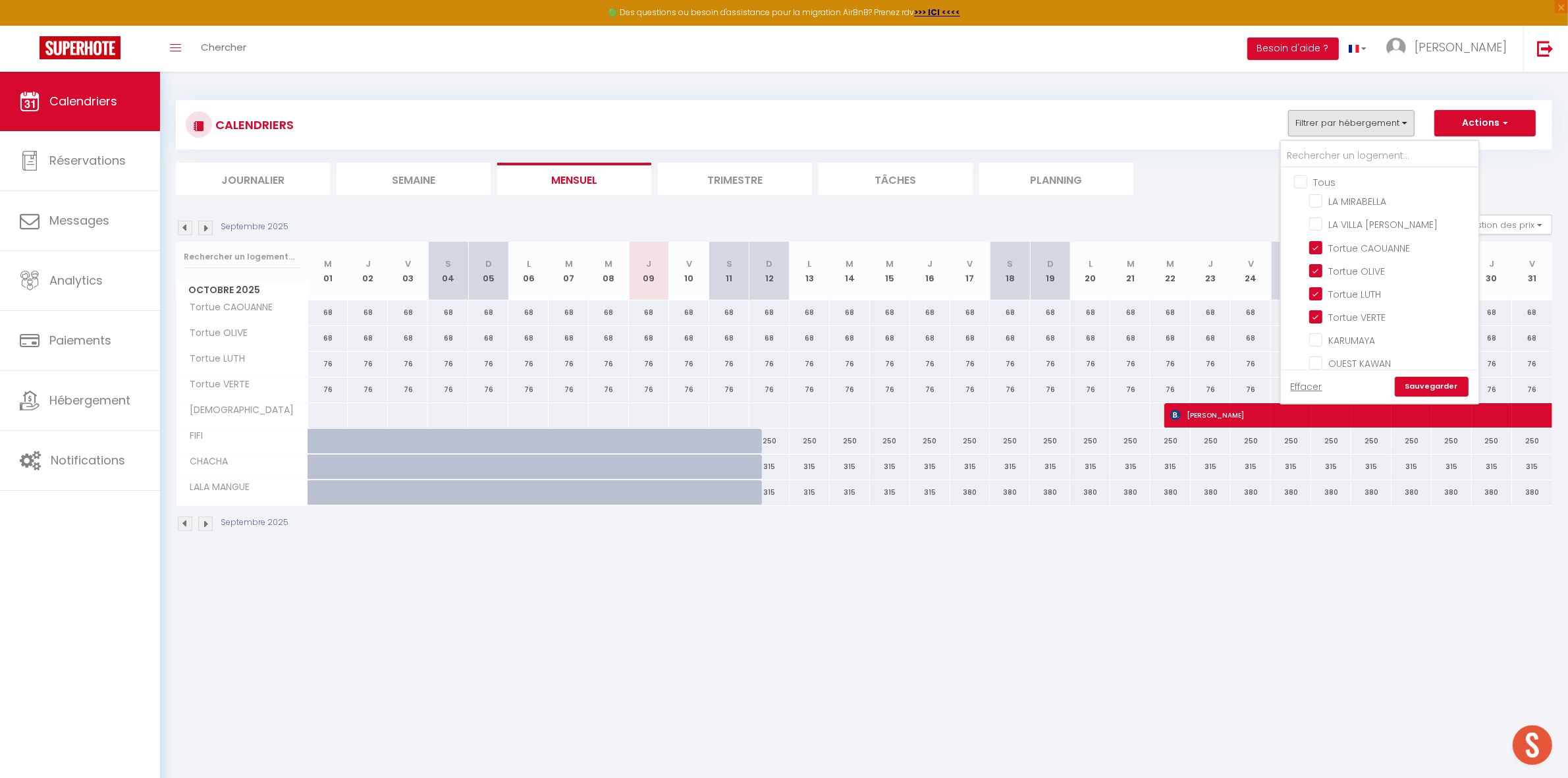
click at [1315, 181] on input "Tous" at bounding box center [1392, 181] width 198 height 13
click at [1318, 180] on input "Tous" at bounding box center [1392, 181] width 198 height 13
click at [1375, 253] on input "Tortue - Fleur de Canne" at bounding box center [1391, 260] width 165 height 13
click at [1378, 277] on input "Hibiscus - Fleur de Canne" at bounding box center [1391, 283] width 165 height 13
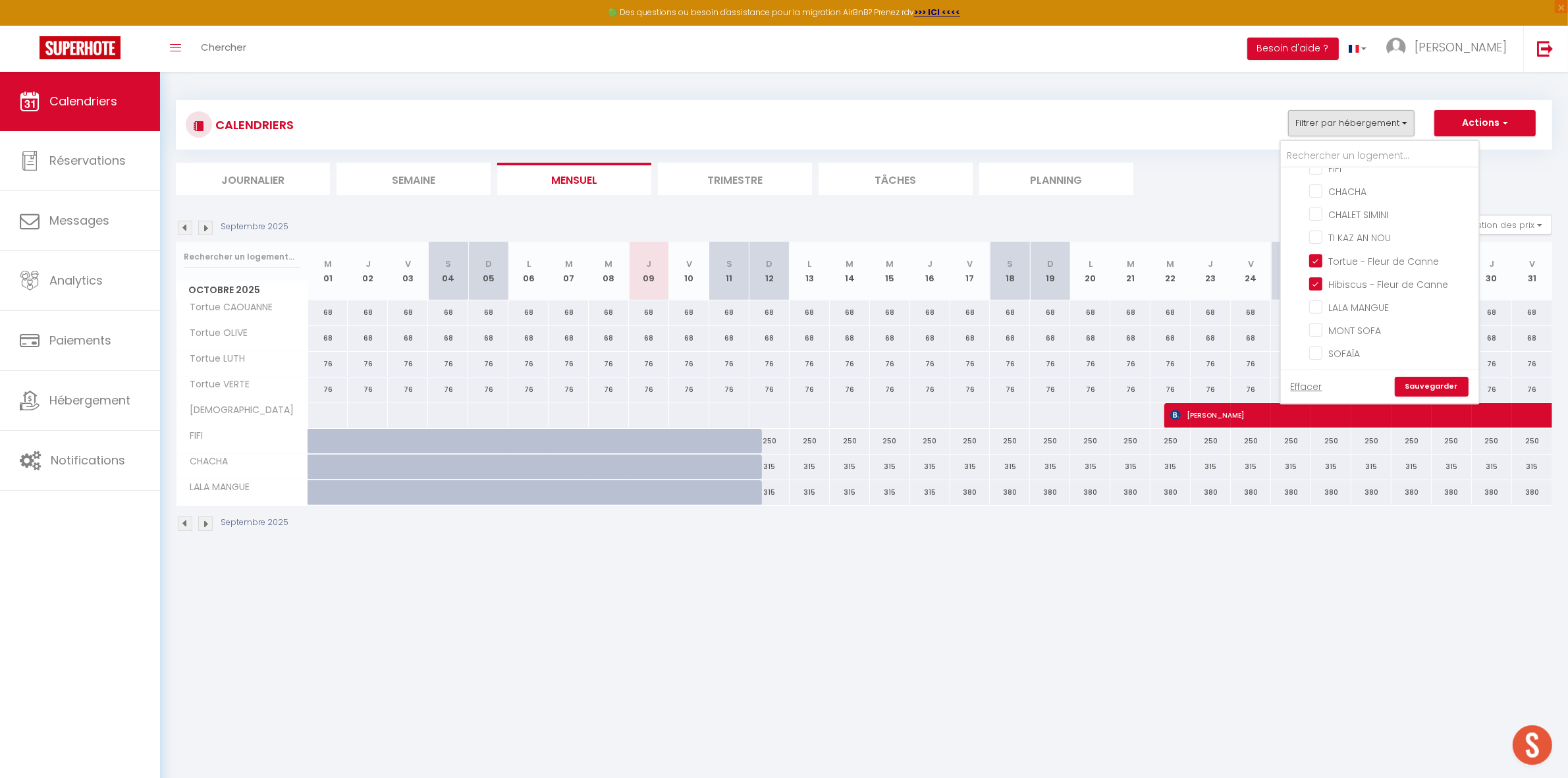
click at [1427, 383] on link "Sauvegarder" at bounding box center [1431, 386] width 74 height 20
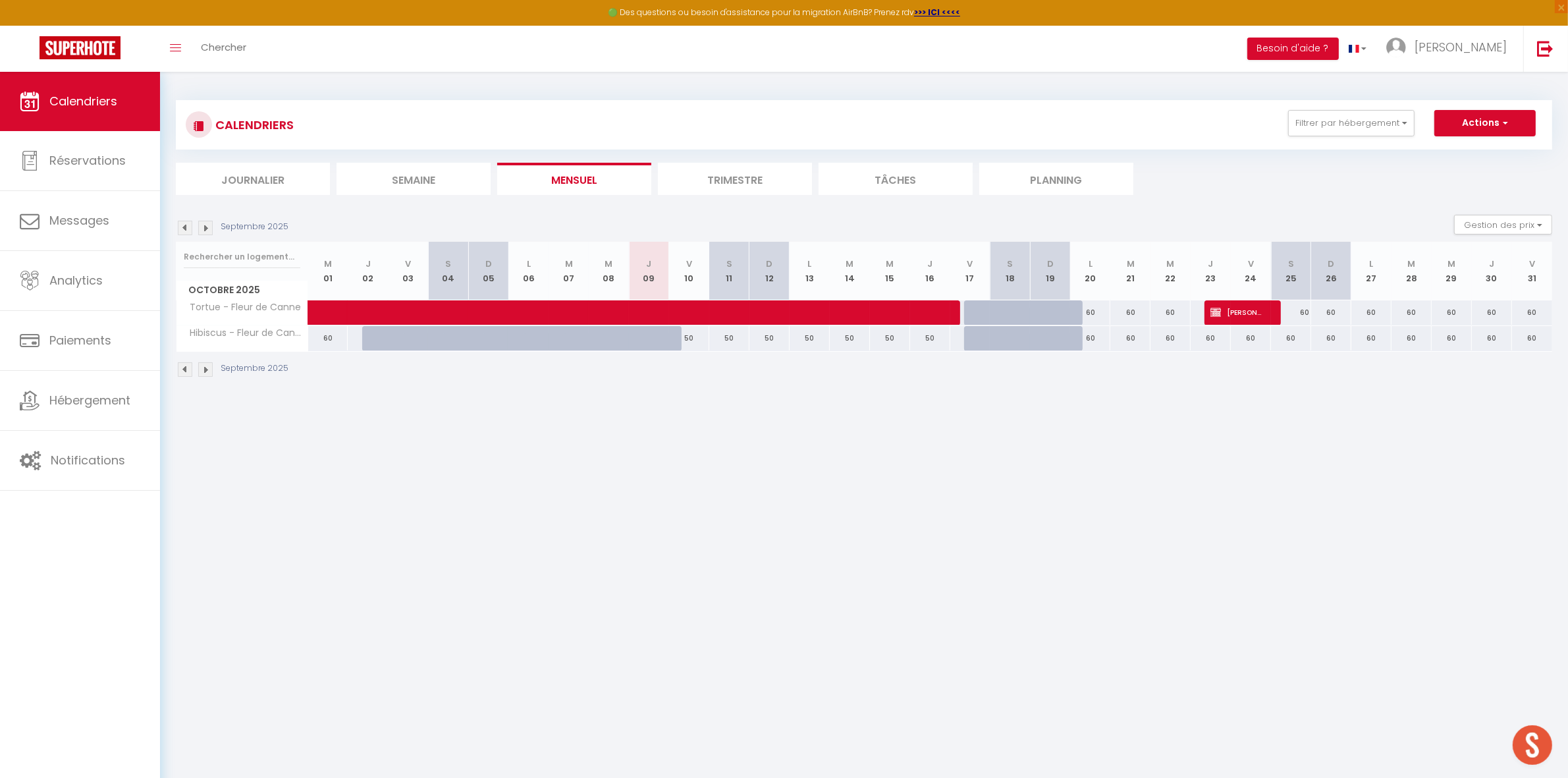
click at [206, 225] on img at bounding box center [206, 228] width 15 height 15
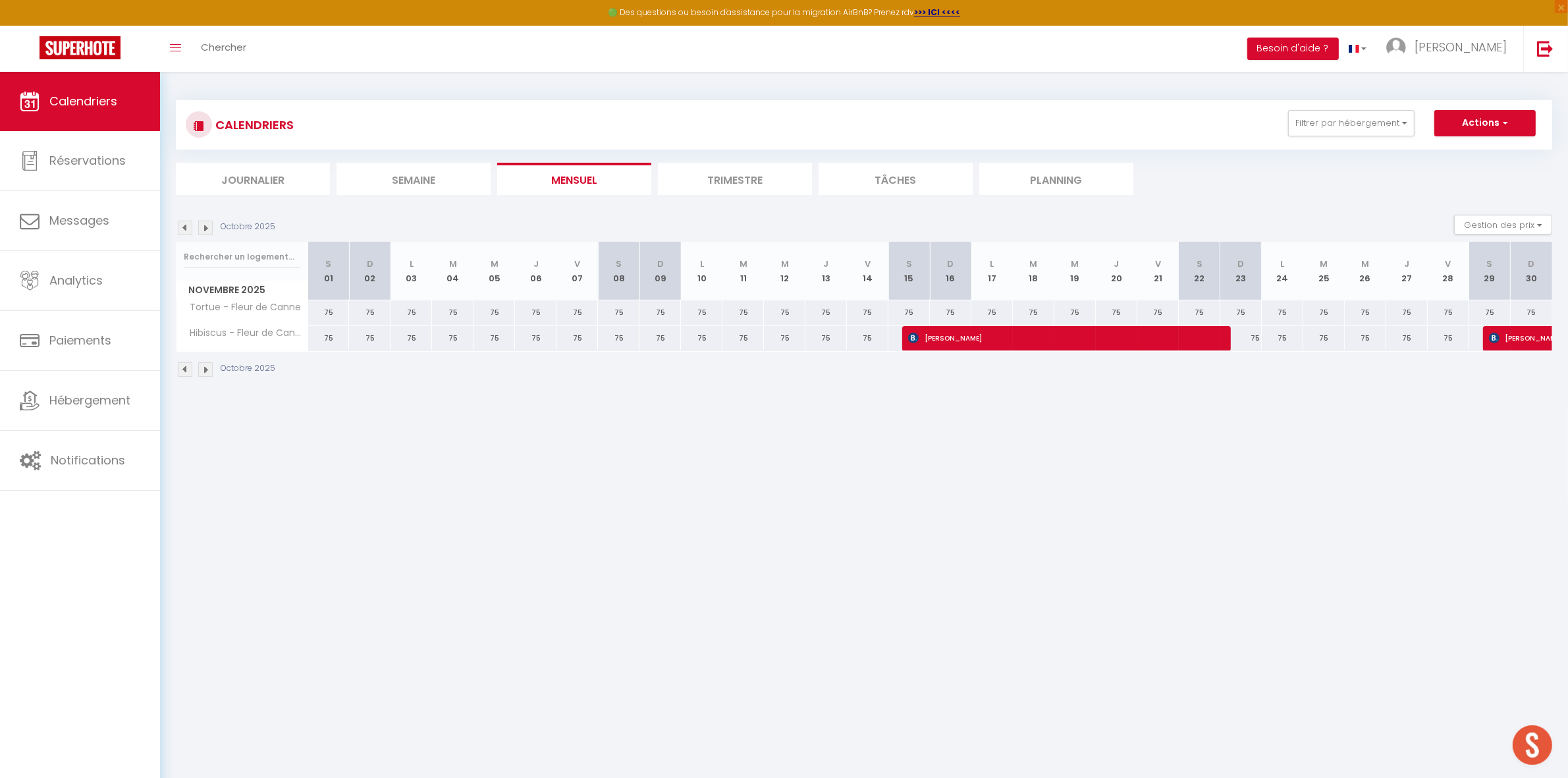
click at [206, 225] on img at bounding box center [206, 228] width 15 height 15
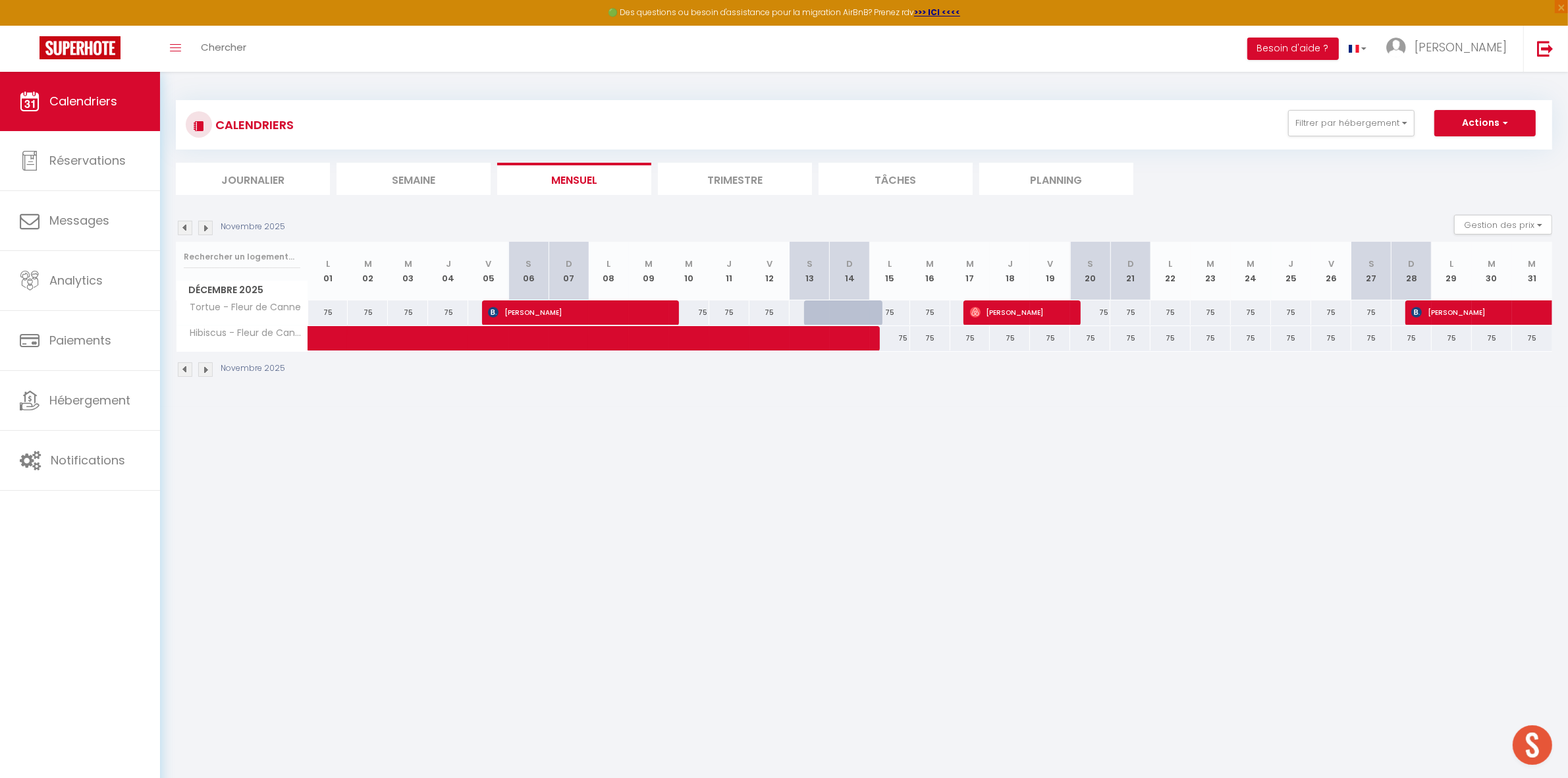
click at [207, 229] on img at bounding box center [206, 228] width 15 height 15
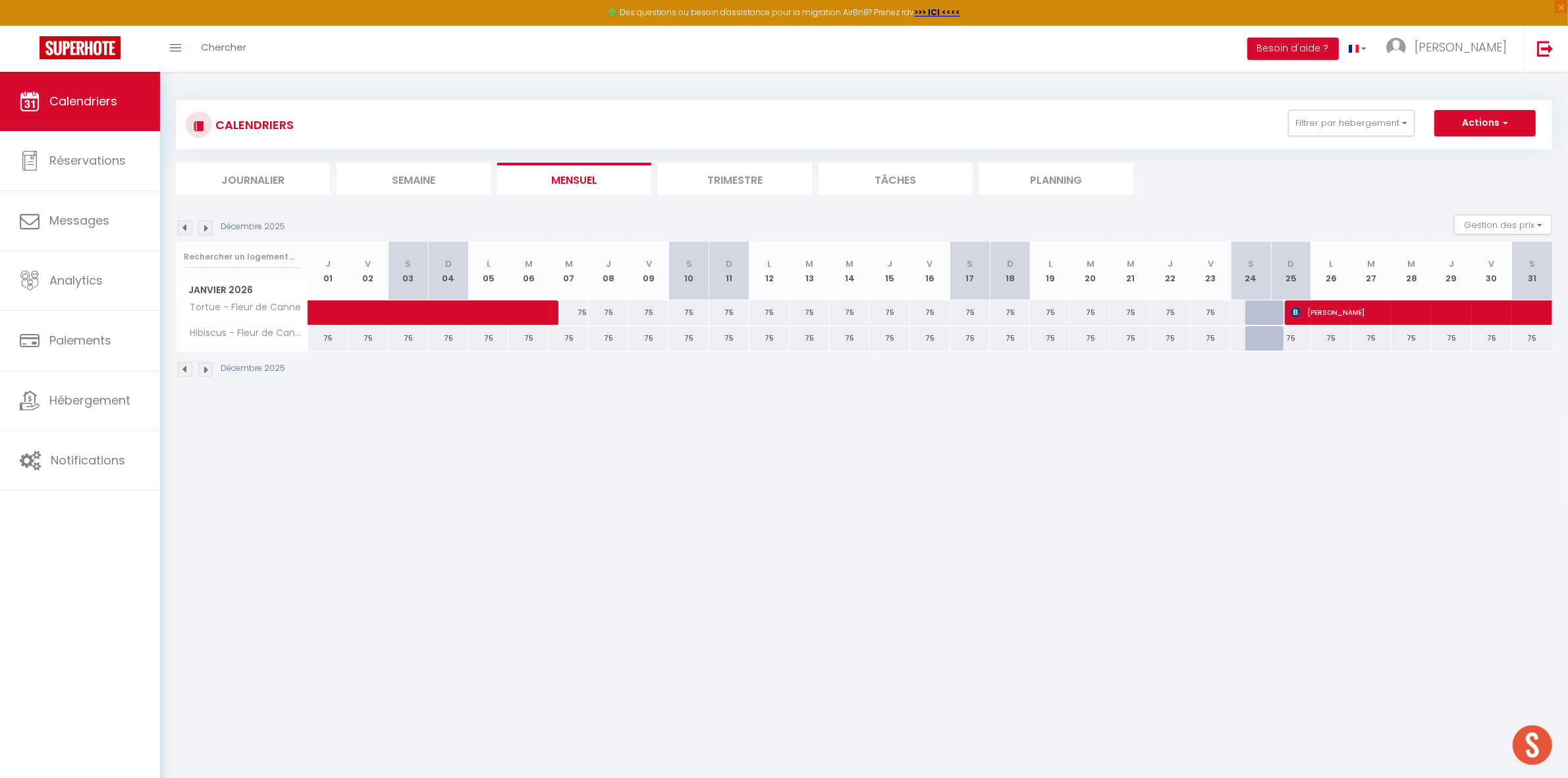
click at [187, 228] on img at bounding box center [185, 228] width 15 height 15
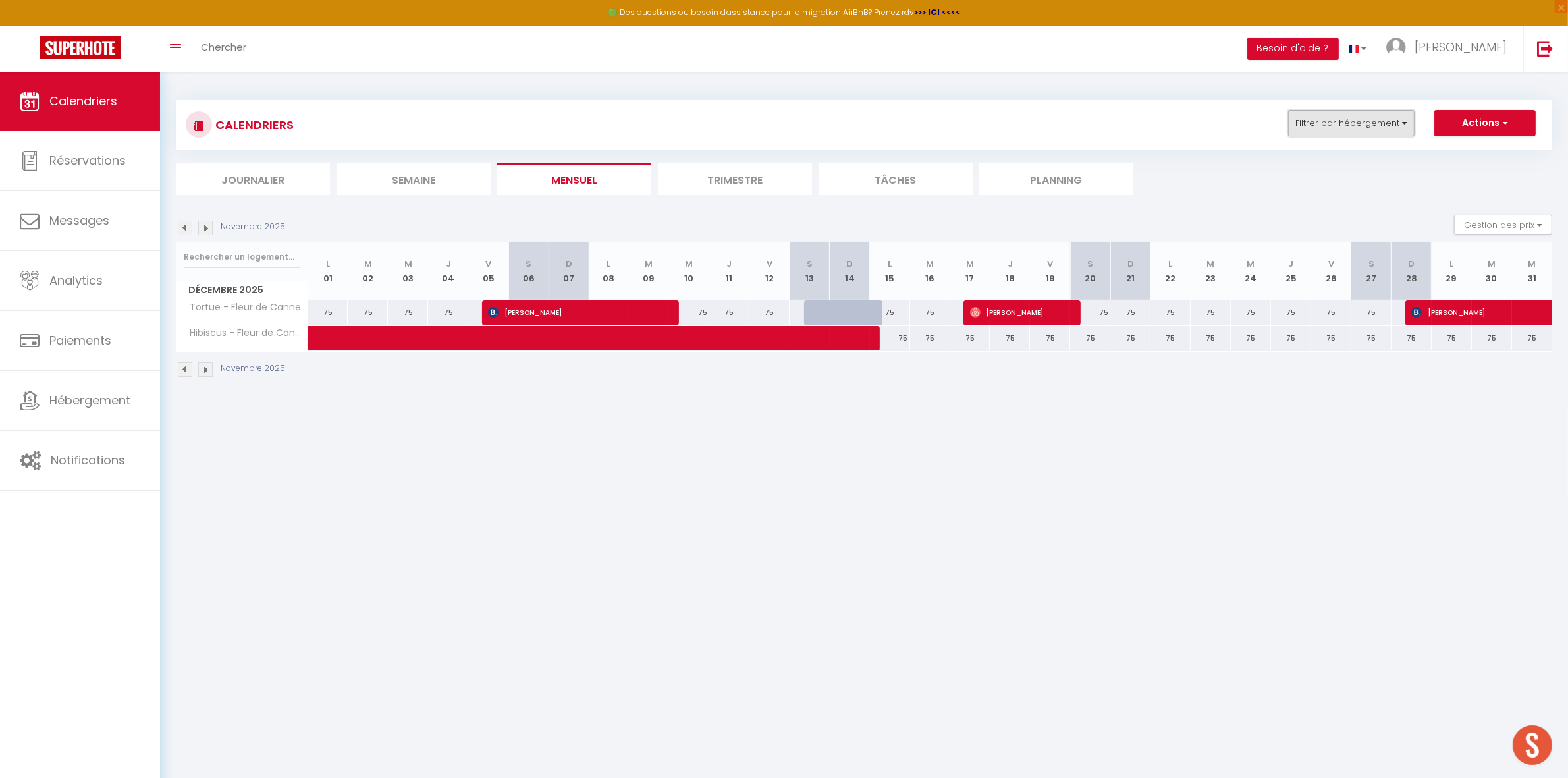
click at [1342, 130] on button "Filtrer par hébergement" at bounding box center [1351, 123] width 127 height 26
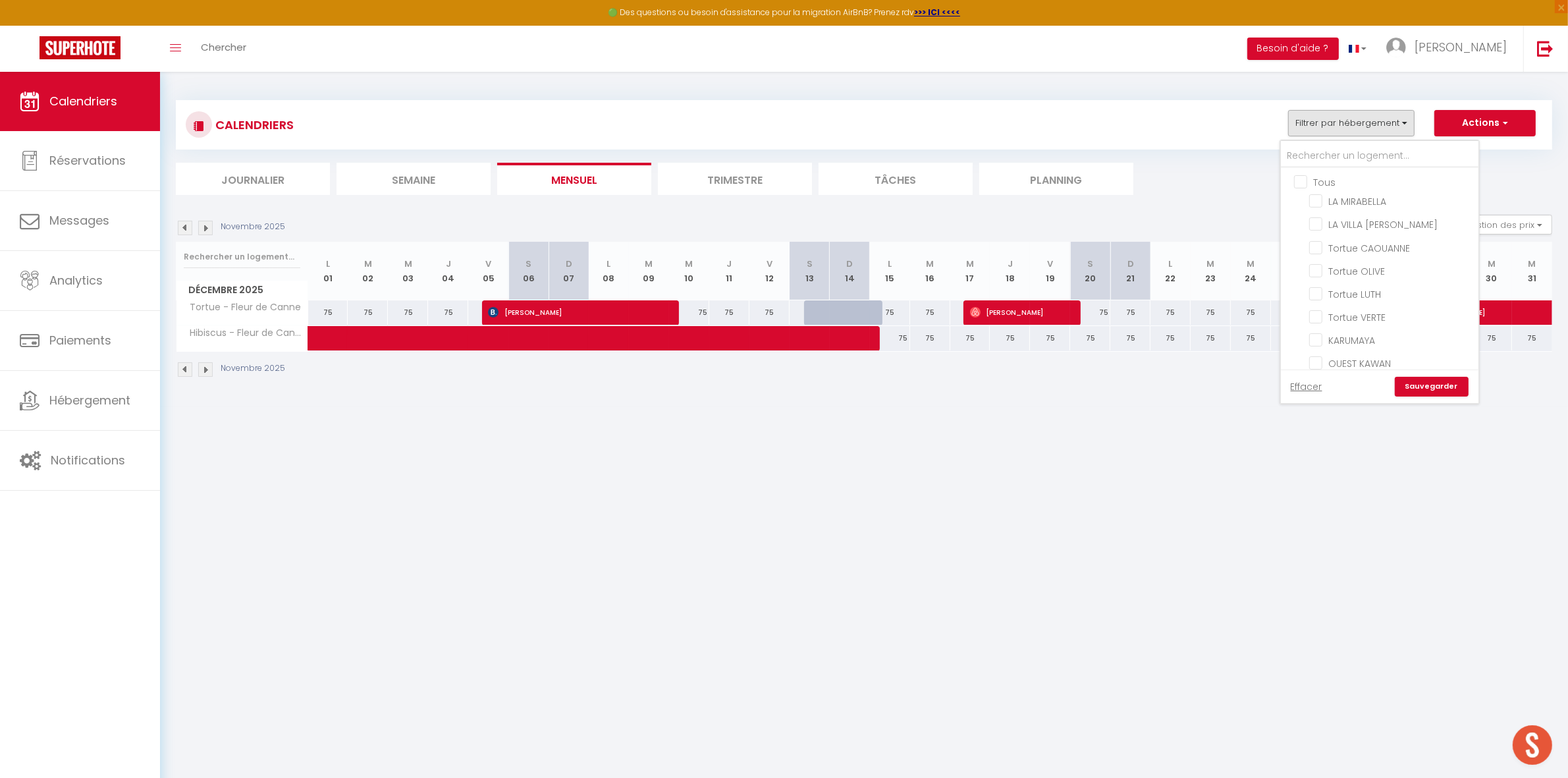
click at [1331, 175] on input "Tous" at bounding box center [1392, 181] width 198 height 13
click at [1330, 180] on input "Tous" at bounding box center [1392, 181] width 198 height 13
click at [1350, 244] on input "Tortue CAOUANNE" at bounding box center [1391, 247] width 165 height 13
click at [1347, 267] on input "Tortue OLIVE" at bounding box center [1391, 270] width 165 height 13
click at [1346, 287] on input "Tortue LUTH" at bounding box center [1391, 293] width 165 height 13
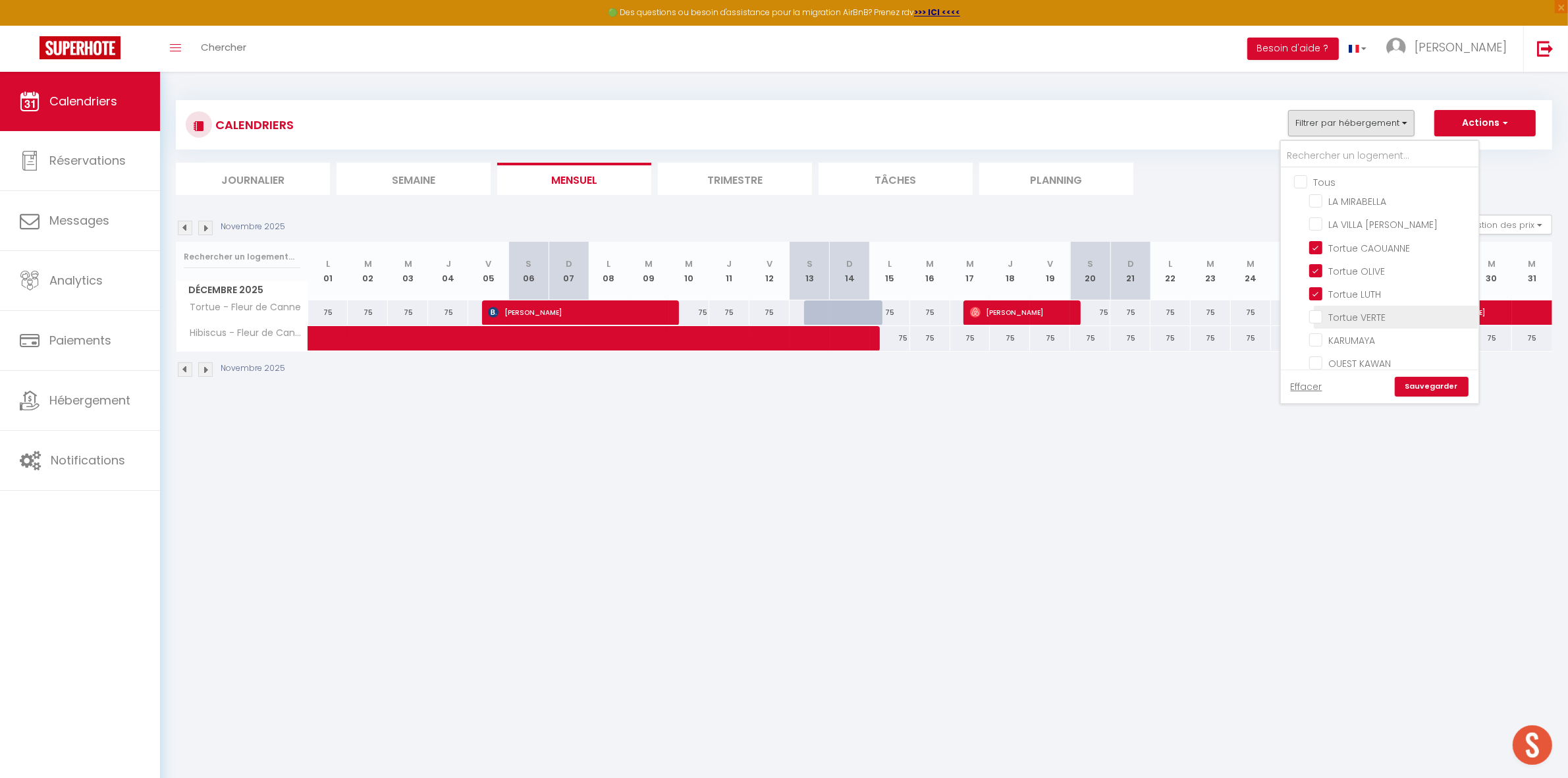
click at [1364, 316] on input "Tortue VERTE" at bounding box center [1391, 316] width 165 height 13
click at [1424, 385] on link "Sauvegarder" at bounding box center [1431, 386] width 74 height 20
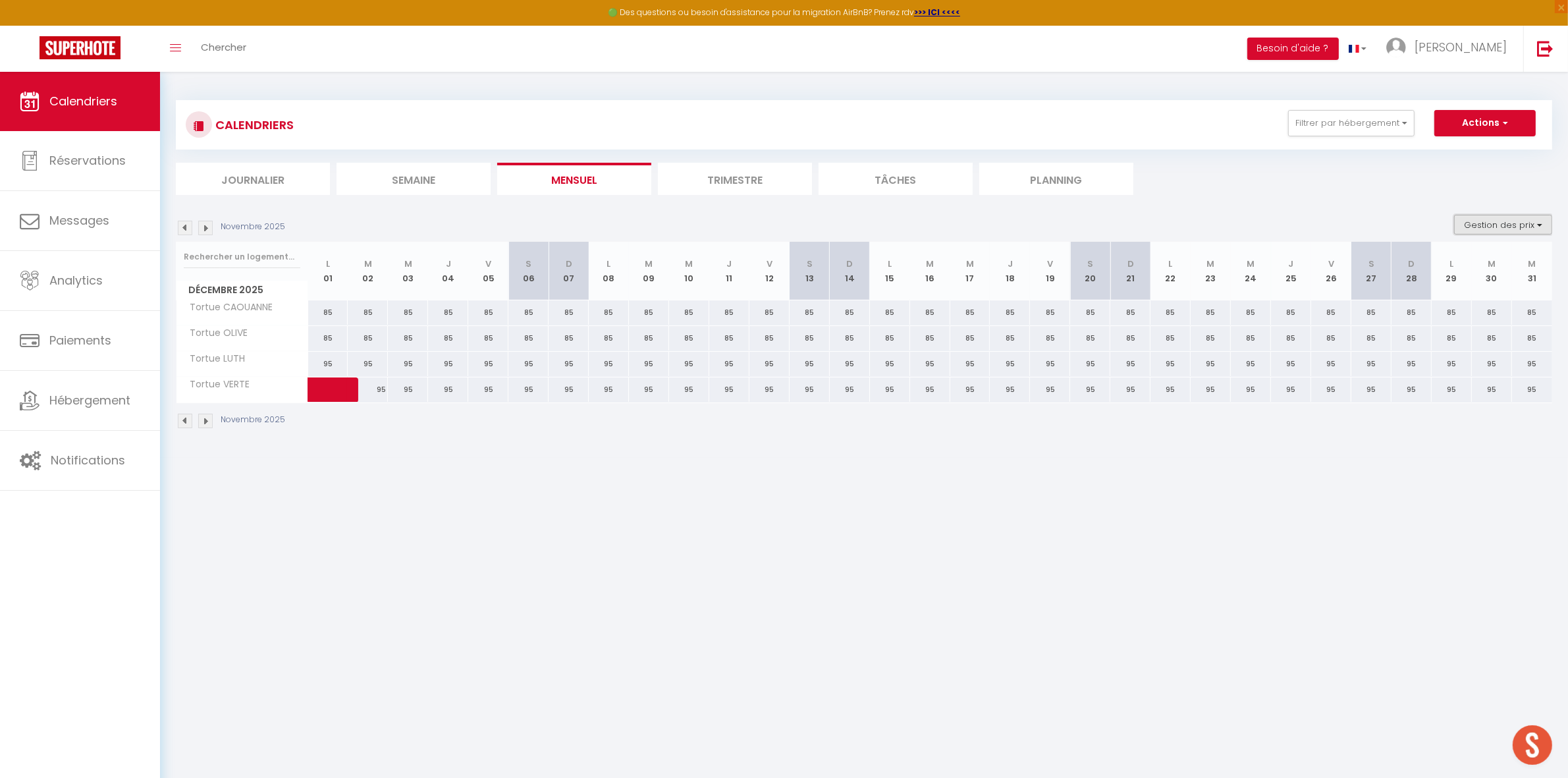
click at [1493, 227] on button "Gestion des prix" at bounding box center [1503, 224] width 98 height 20
click at [1479, 310] on input "Disponibilité" at bounding box center [1492, 312] width 119 height 13
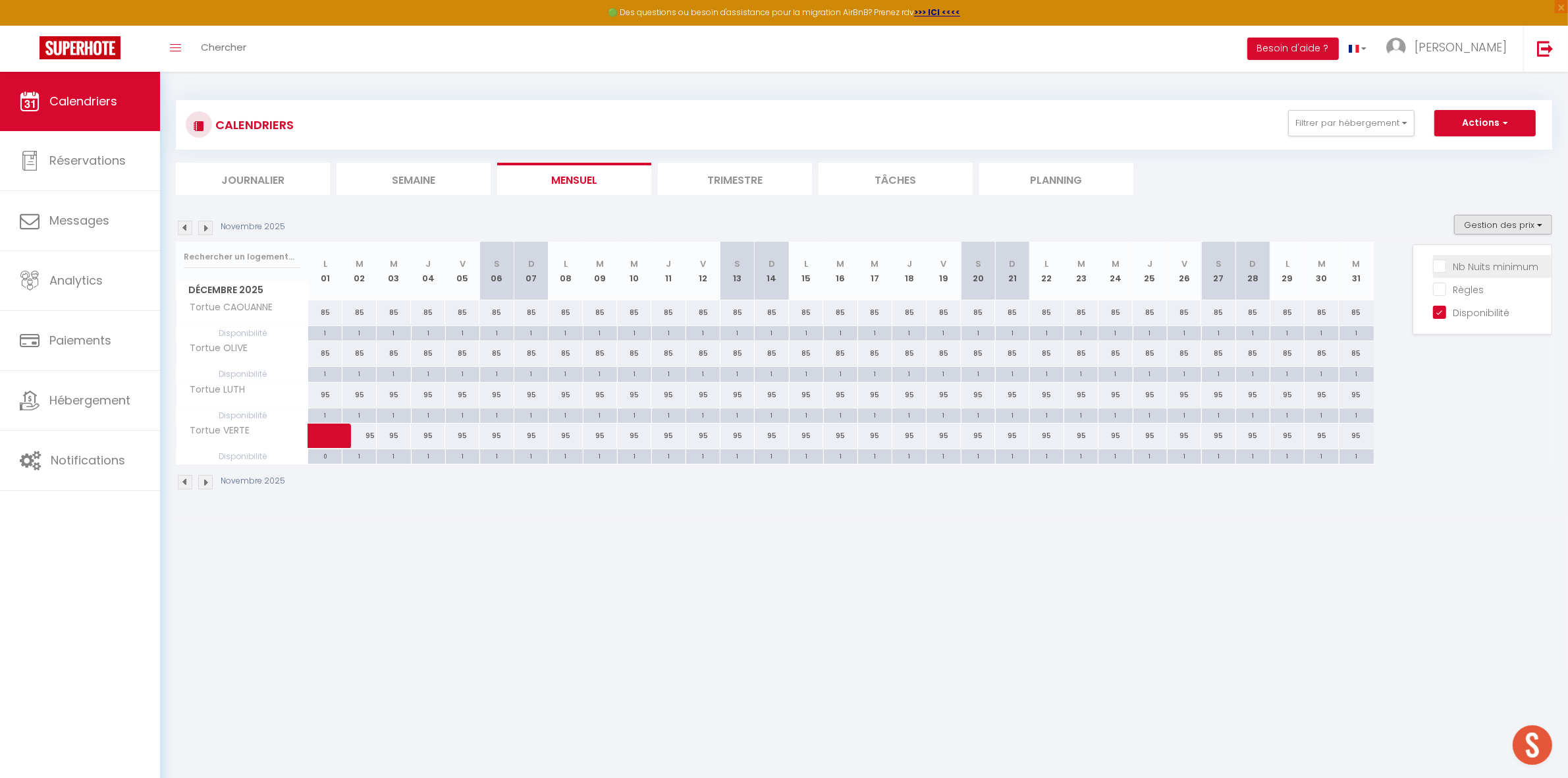
click at [1477, 259] on input "Nb Nuits minimum" at bounding box center [1492, 266] width 119 height 13
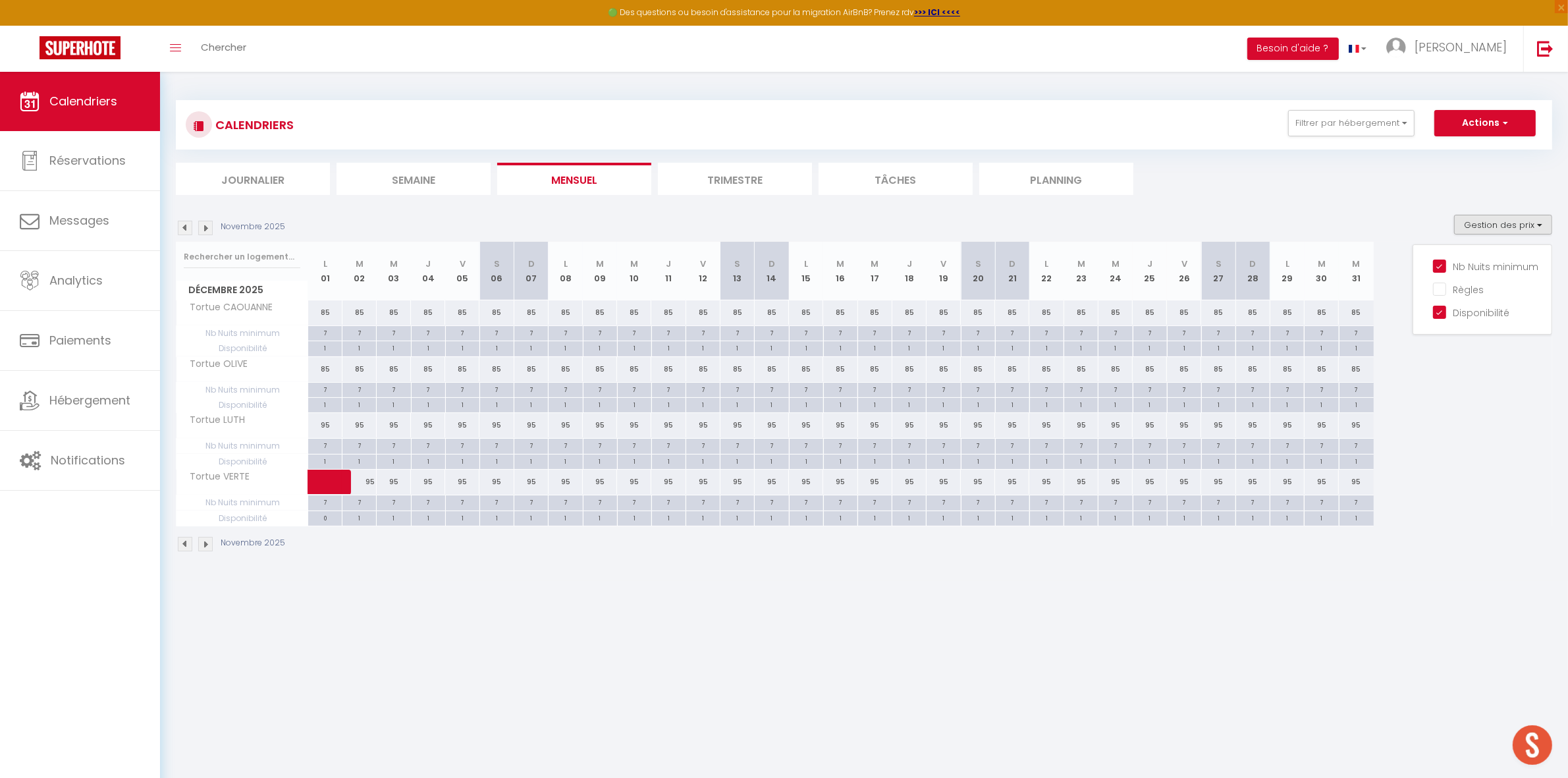
click at [1396, 209] on section "Novembre 2025 Gestion des prix Nb Nuits minimum Règles Disponibilité Décembre 2…" at bounding box center [863, 383] width 1376 height 364
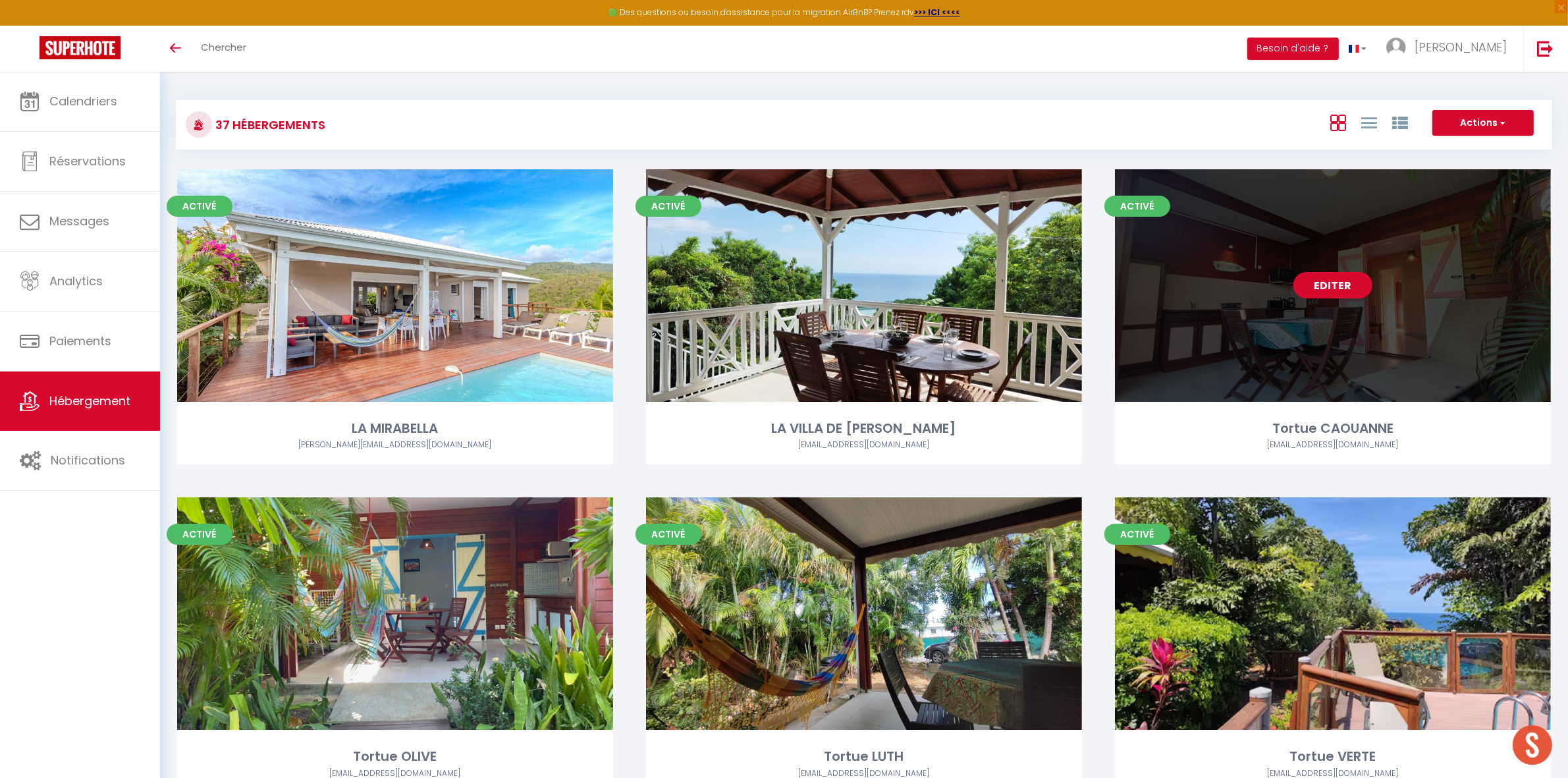
click at [1346, 287] on link "Editer" at bounding box center [1332, 285] width 79 height 26
click at [1340, 287] on link "Editer" at bounding box center [1332, 285] width 79 height 26
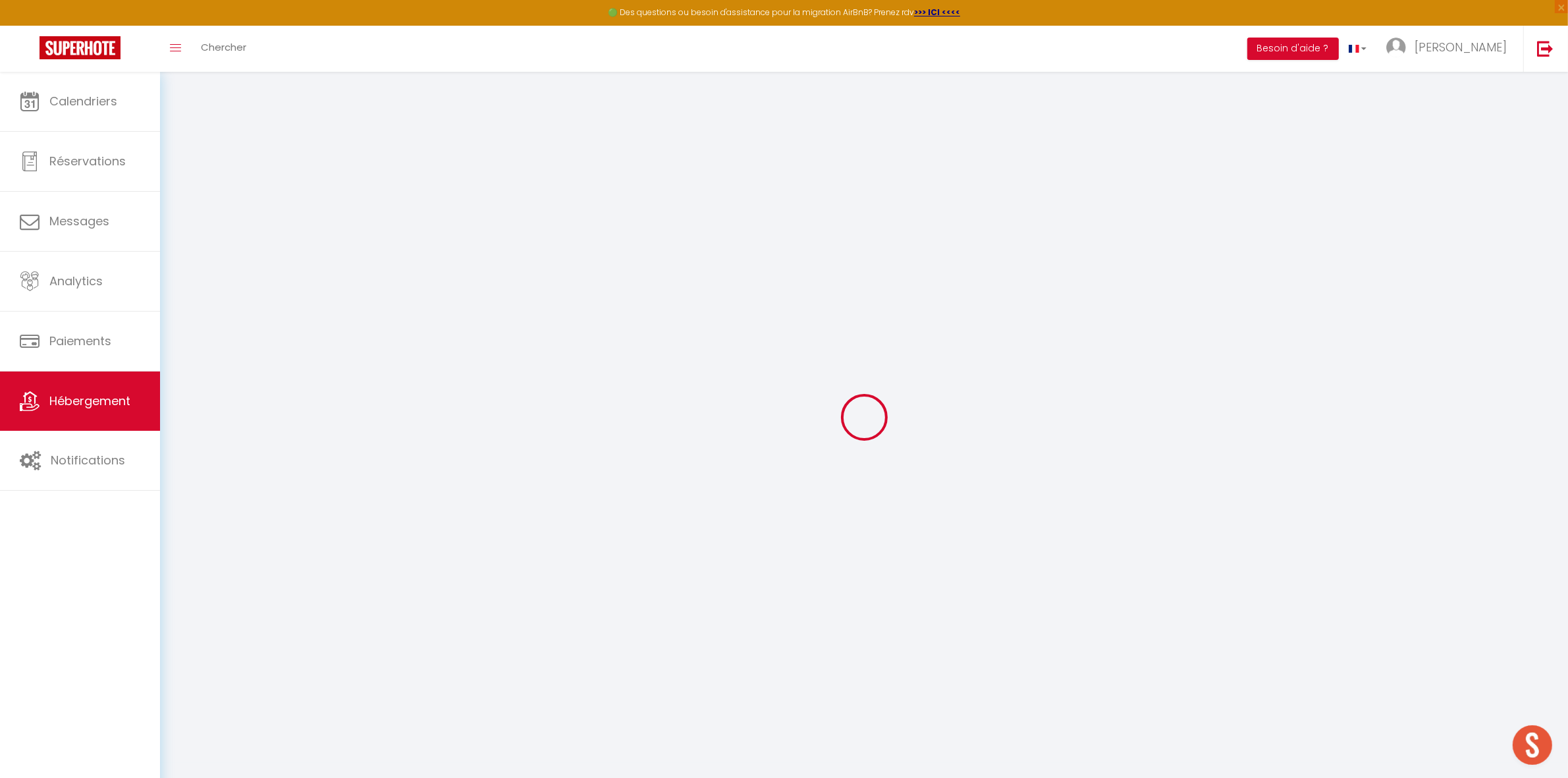
select select
select select "+ 22 %"
select select
checkbox input "false"
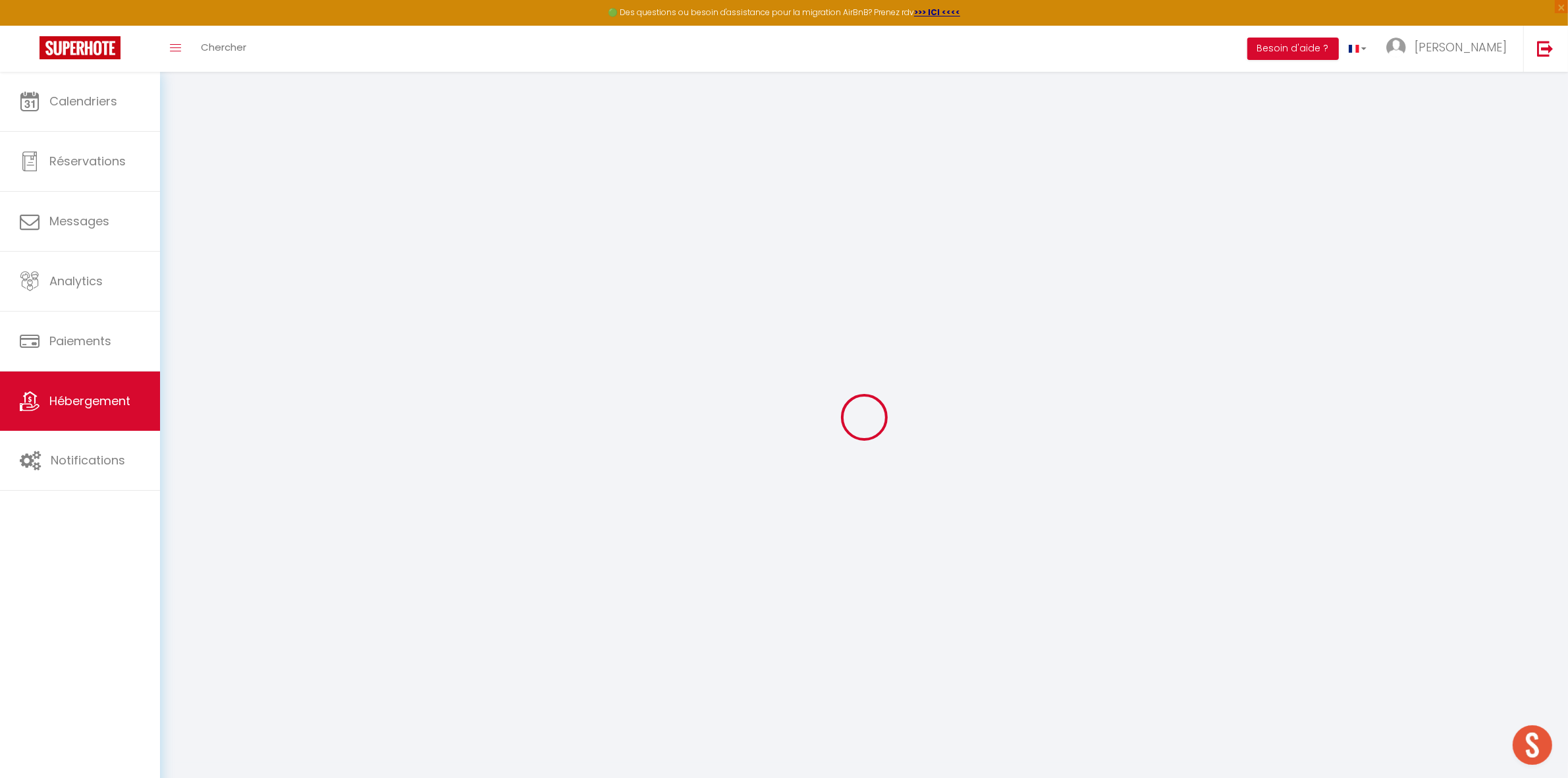
checkbox input "false"
select select
select select "EUR"
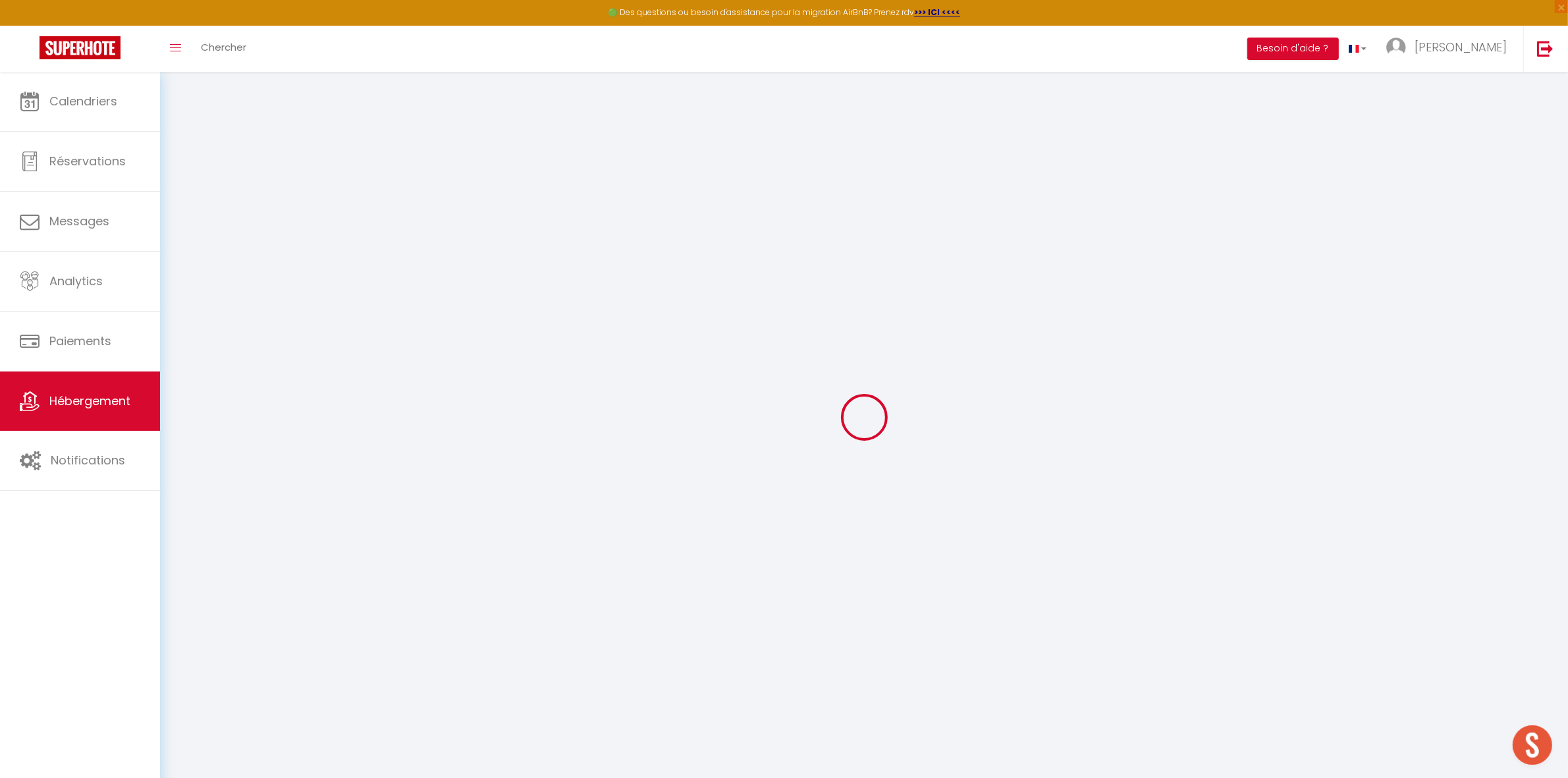
select select
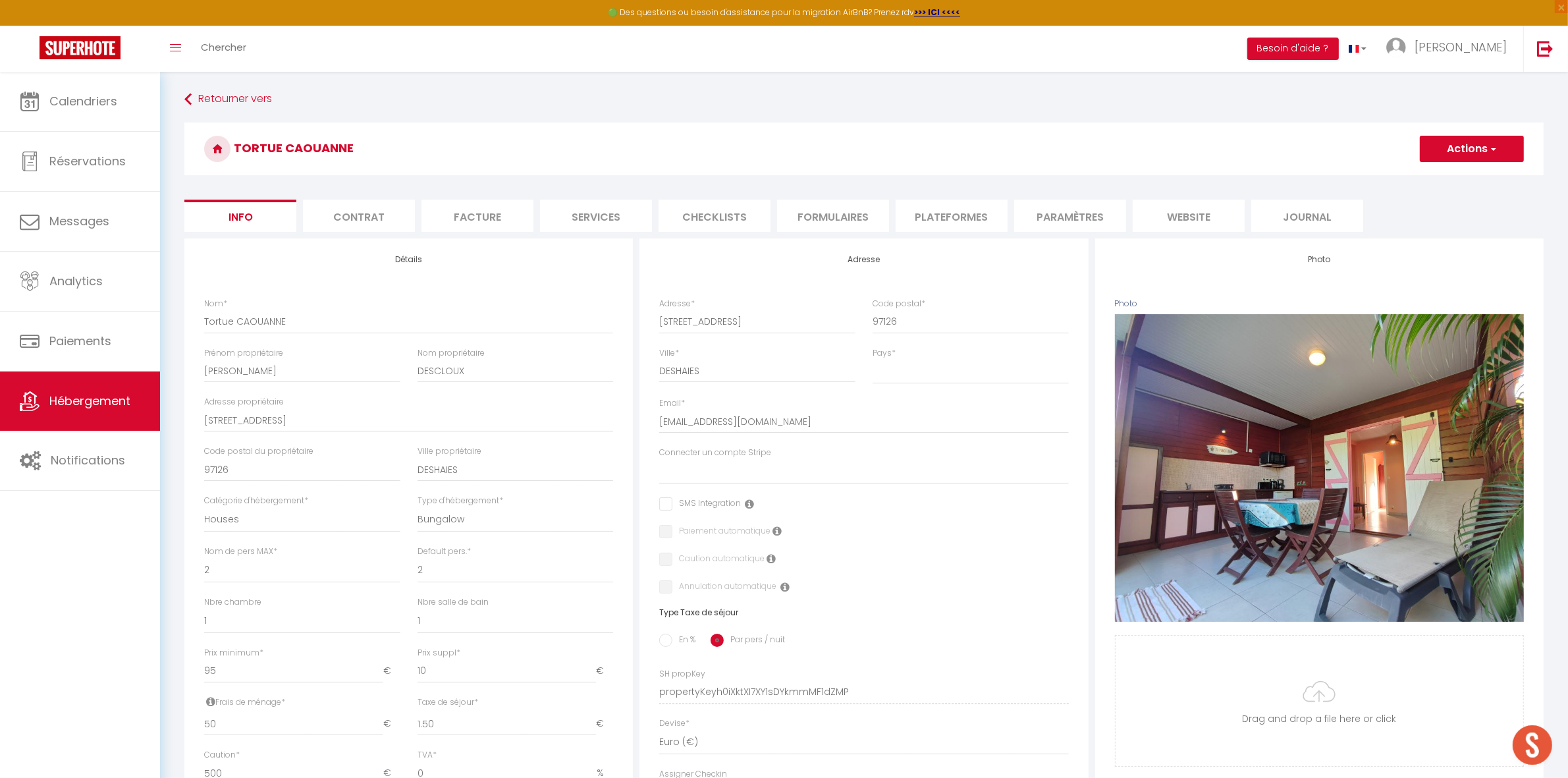
click at [966, 213] on li "Plateformes" at bounding box center [951, 216] width 112 height 32
select select
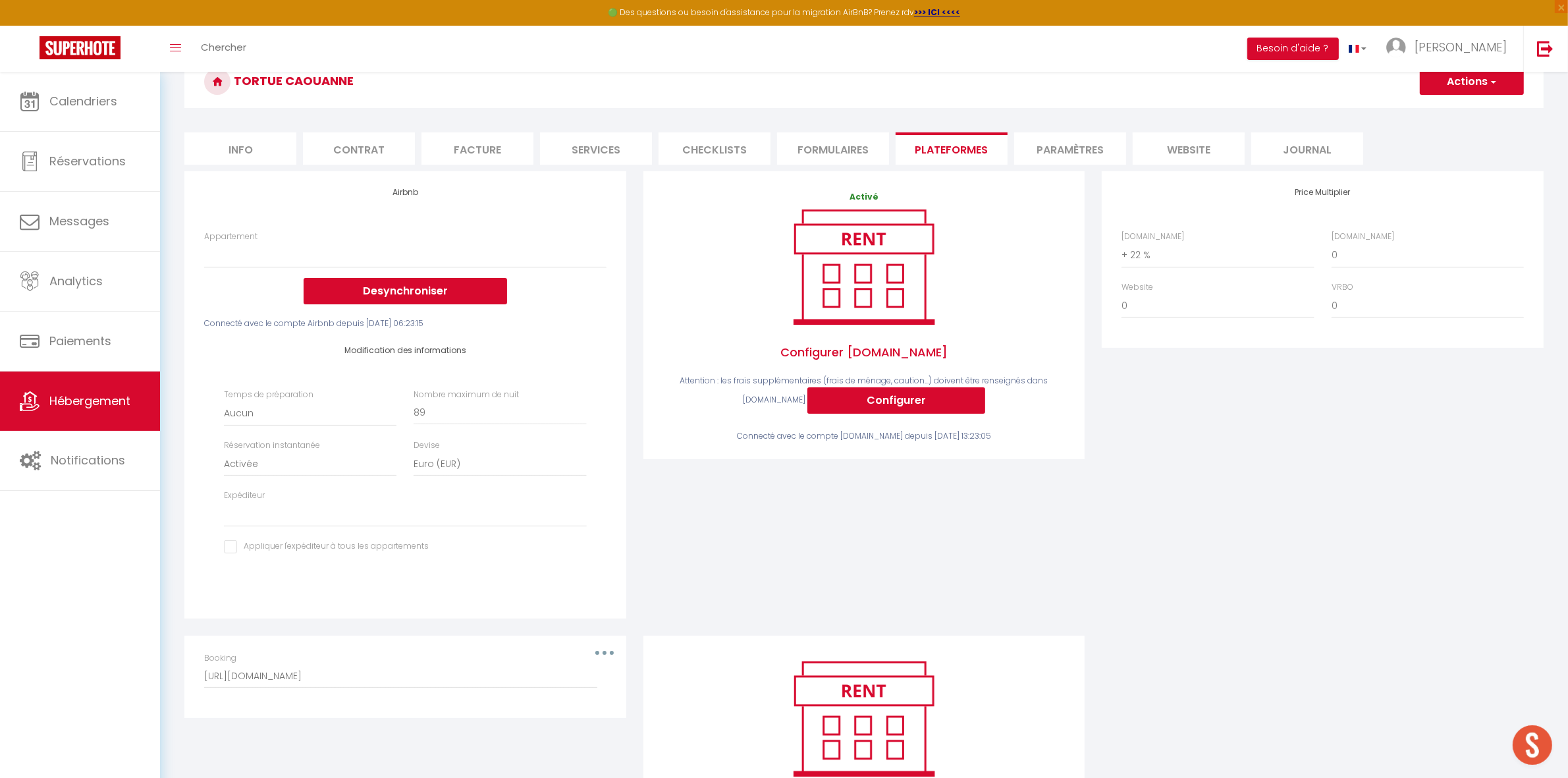
scroll to position [27, 0]
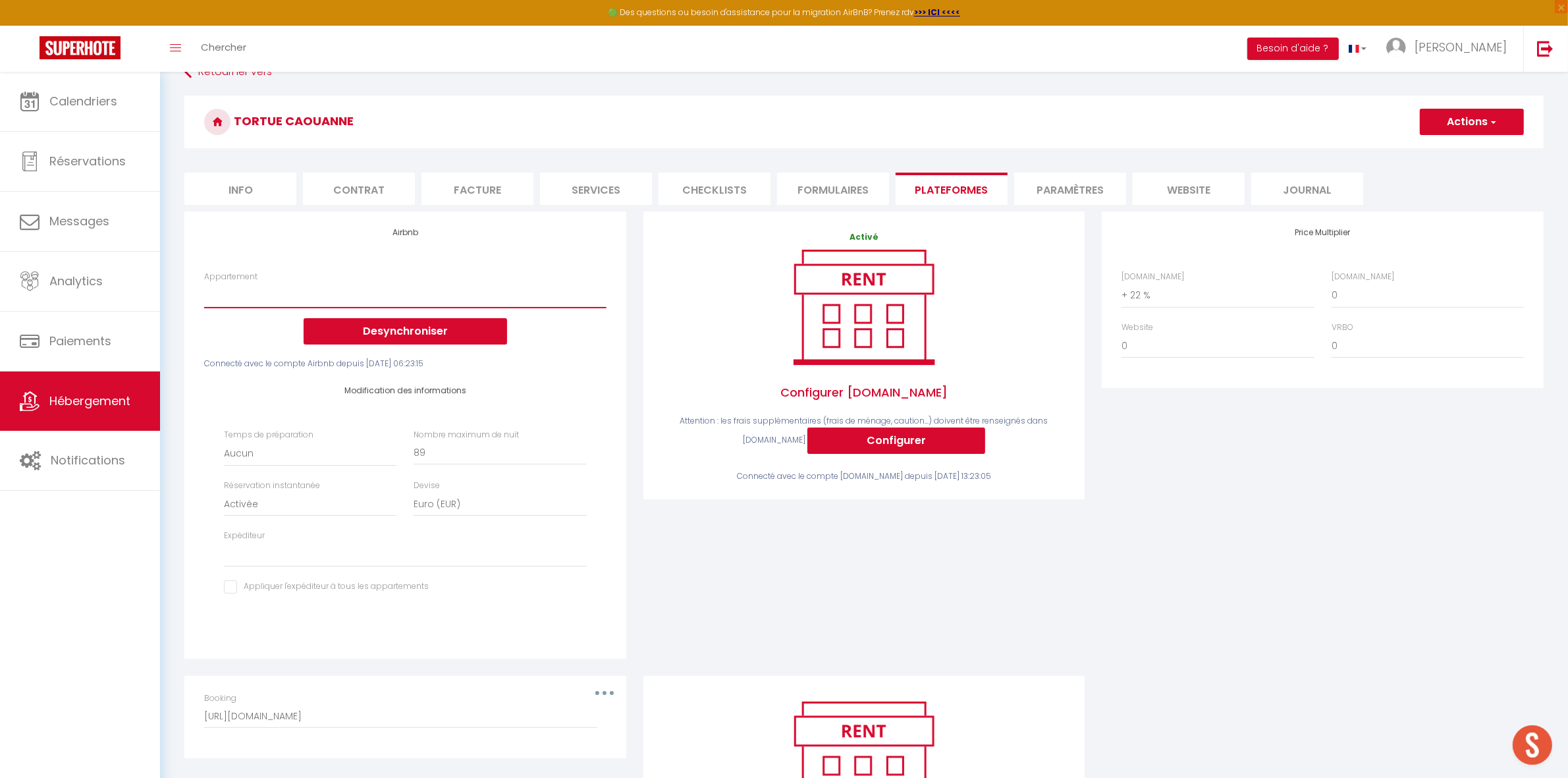
click at [238, 287] on select "Chalet Le Massif vue panoramique sur les montagnes - [EMAIL_ADDRESS][DOMAIN_NAM…" at bounding box center [405, 295] width 402 height 25
click at [299, 261] on div "Airbnb Appartement Chalet Le Massif vue panoramique sur les montagnes - [EMAIL_…" at bounding box center [405, 434] width 441 height 446
click at [266, 557] on select "[EMAIL_ADDRESS][DOMAIN_NAME] [PERSON_NAME][EMAIL_ADDRESS][PERSON_NAME][DOMAIN_N…" at bounding box center [405, 554] width 362 height 25
select select "19966"
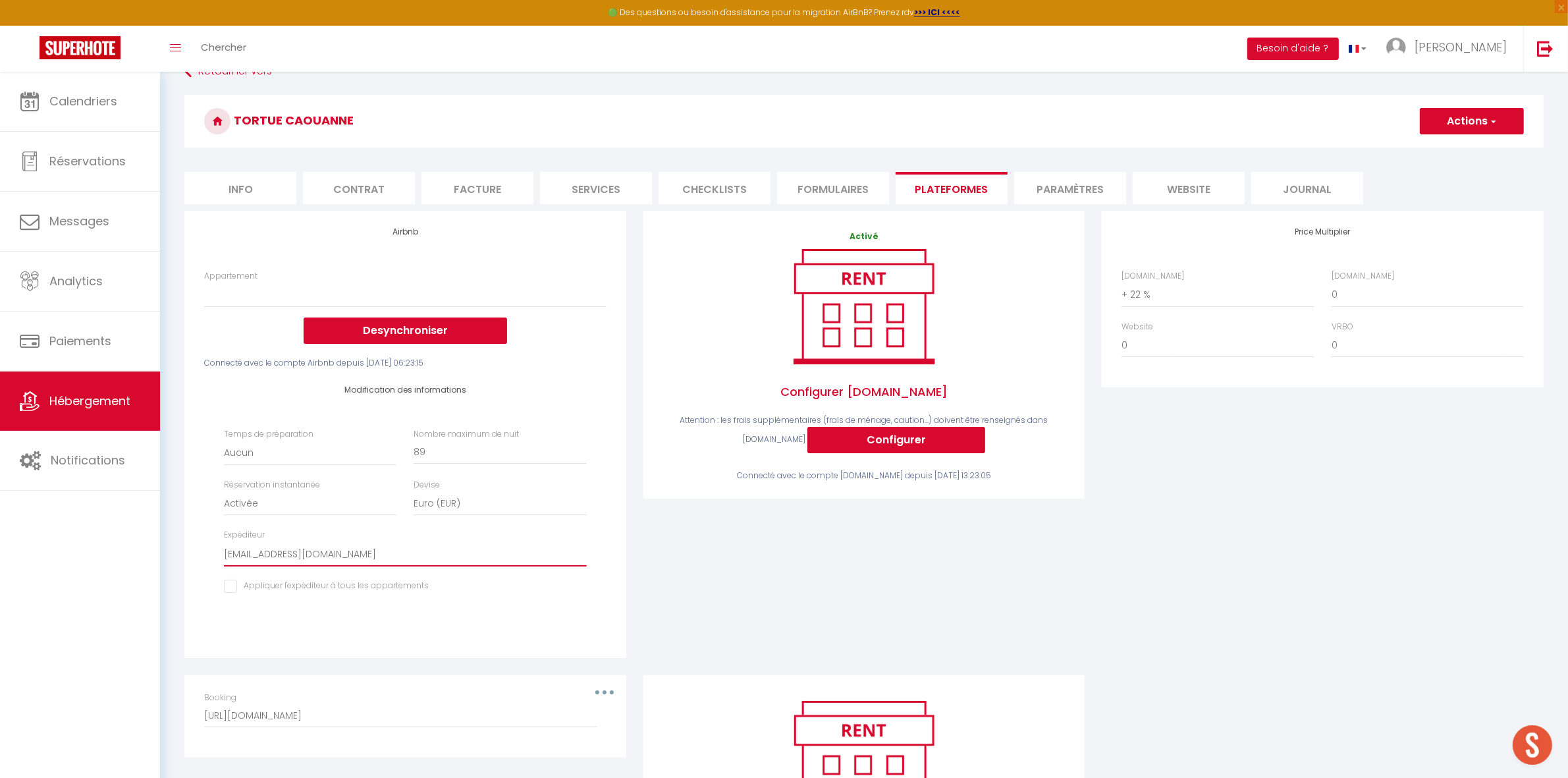
click at [224, 542] on select "[EMAIL_ADDRESS][DOMAIN_NAME] [PERSON_NAME][EMAIL_ADDRESS][PERSON_NAME][DOMAIN_N…" at bounding box center [405, 554] width 362 height 25
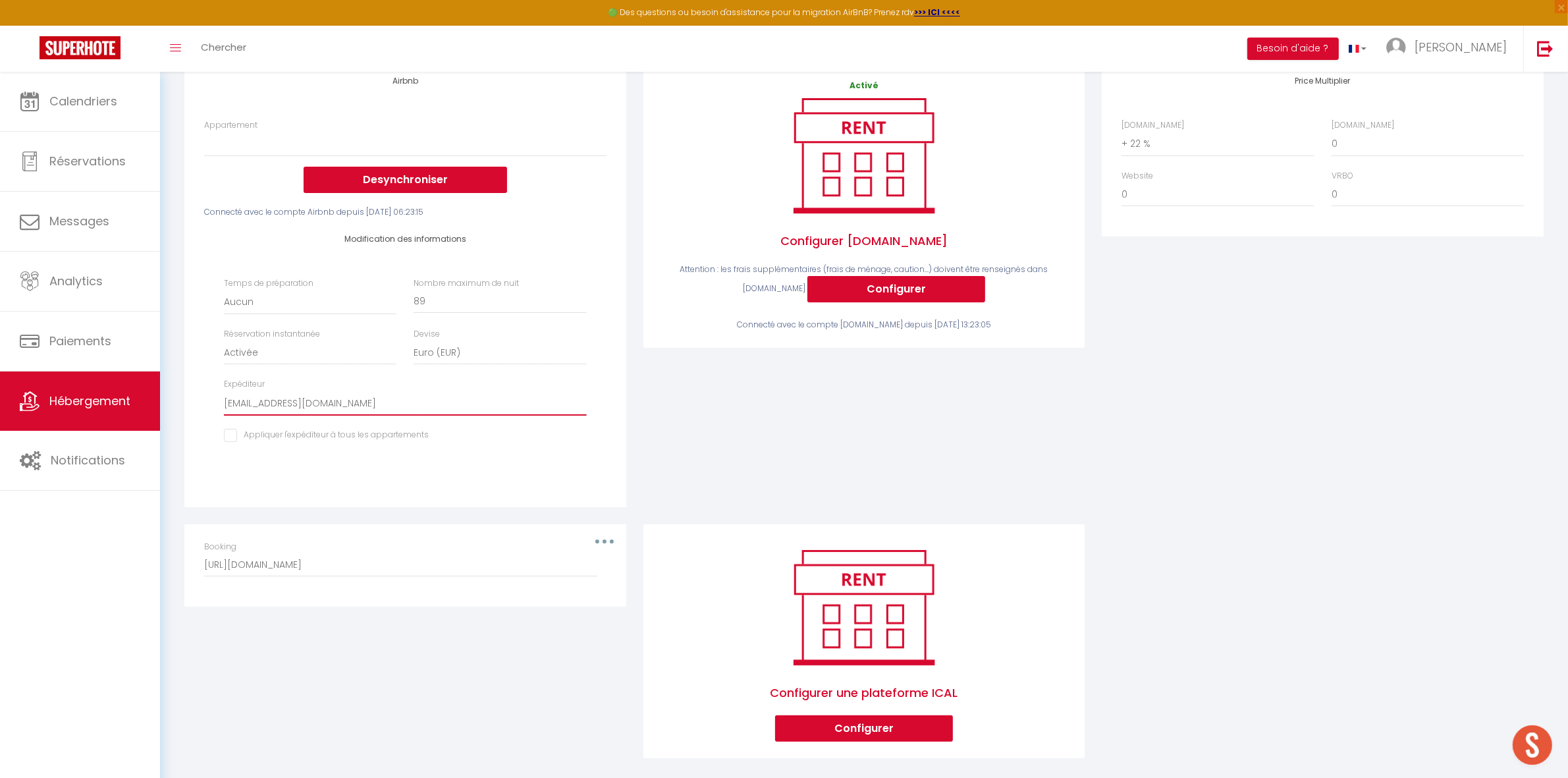
scroll to position [247, 0]
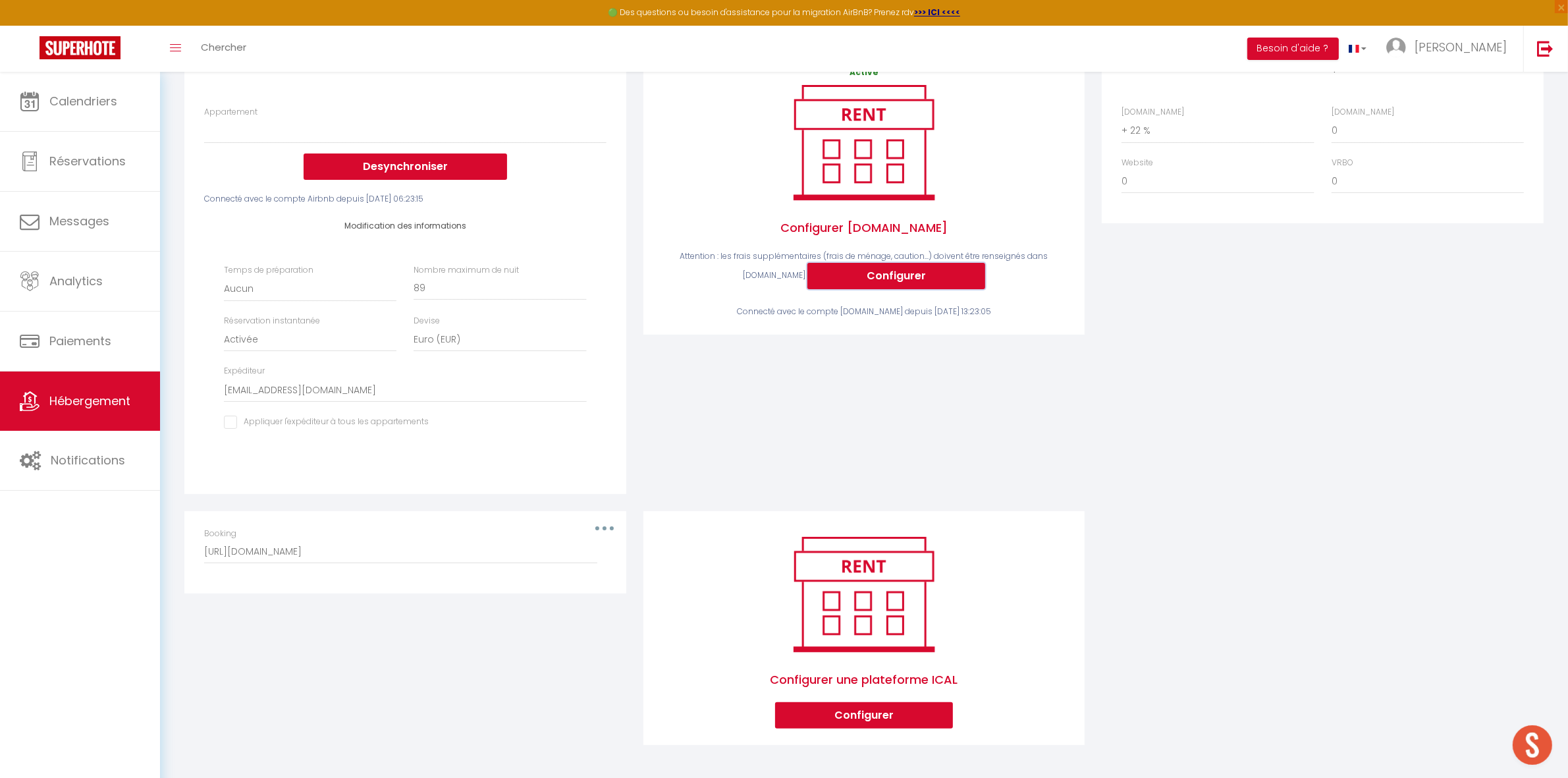
click at [883, 270] on button "Configurer" at bounding box center [896, 276] width 178 height 26
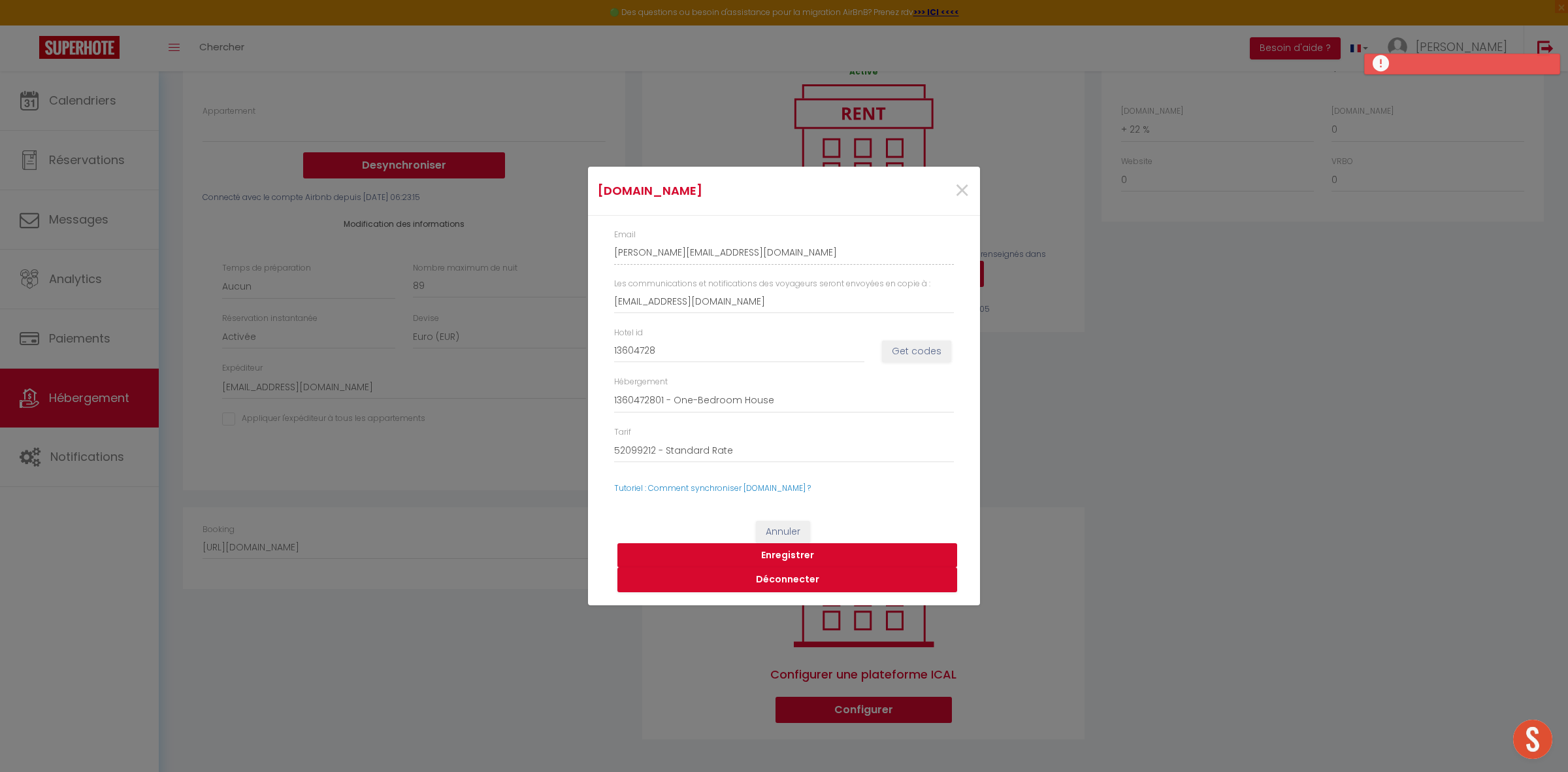
click at [785, 556] on button "Enregistrer" at bounding box center [787, 556] width 340 height 25
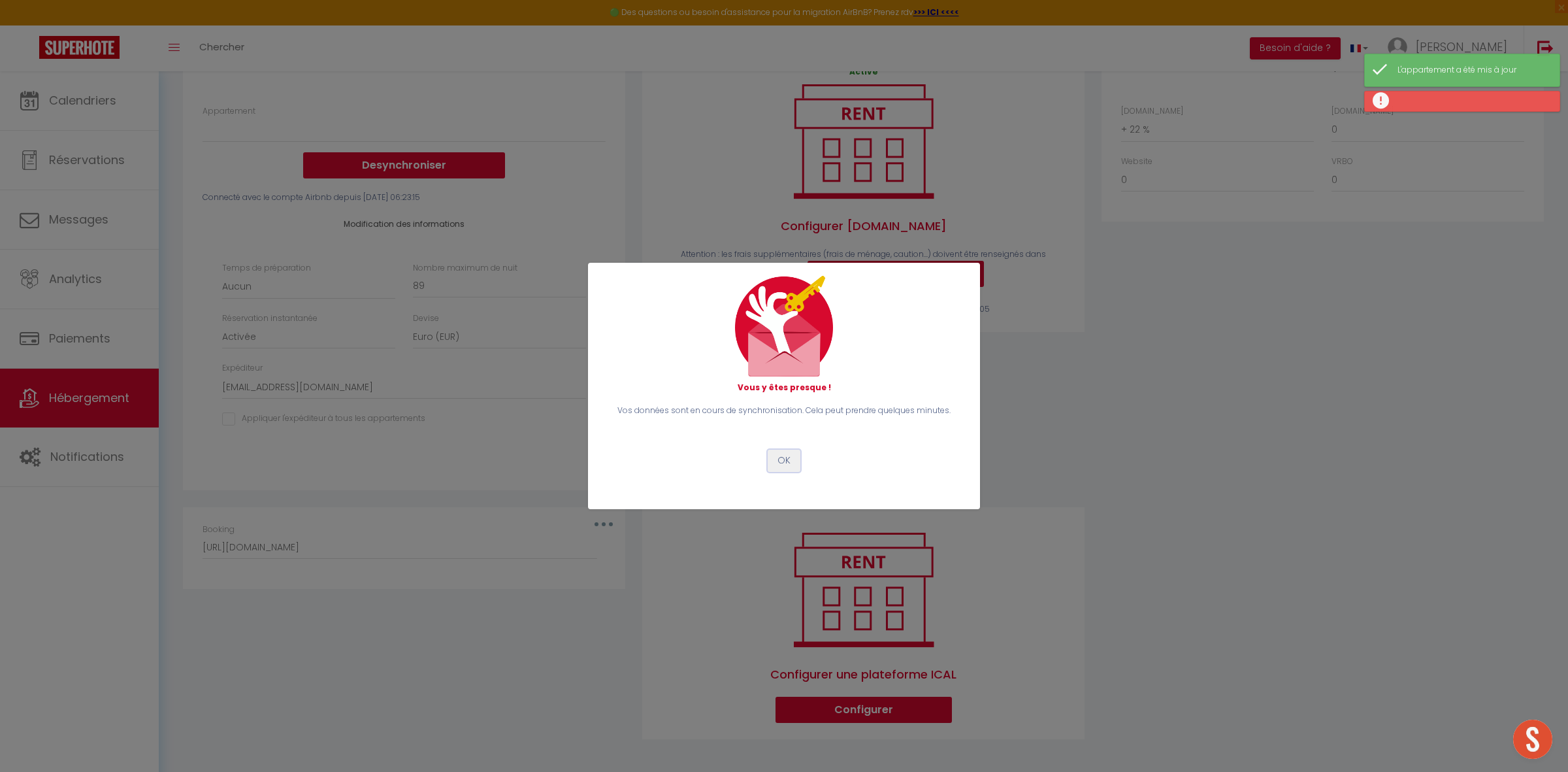
click at [781, 462] on button "OK" at bounding box center [783, 460] width 33 height 23
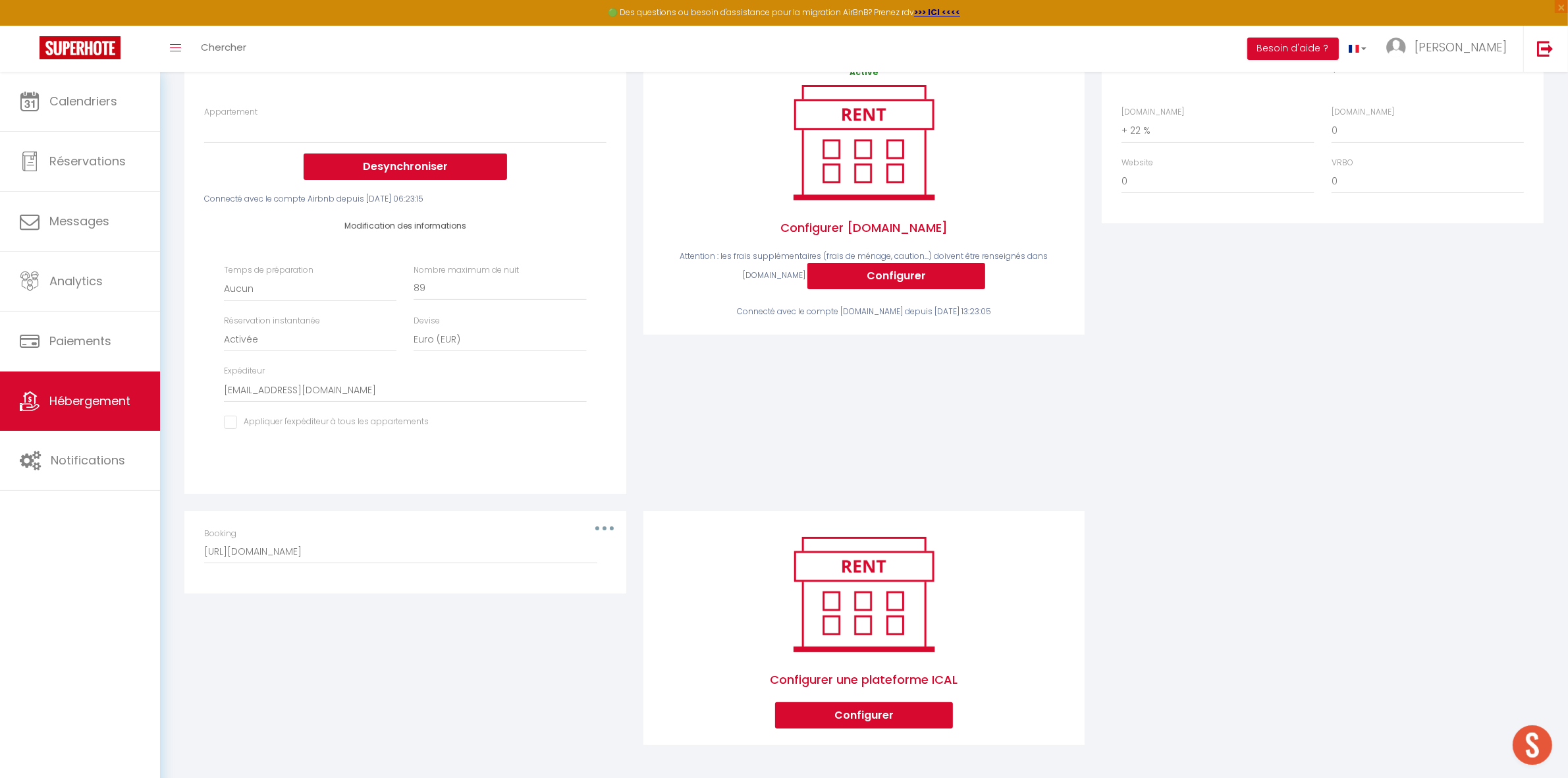
scroll to position [83, 0]
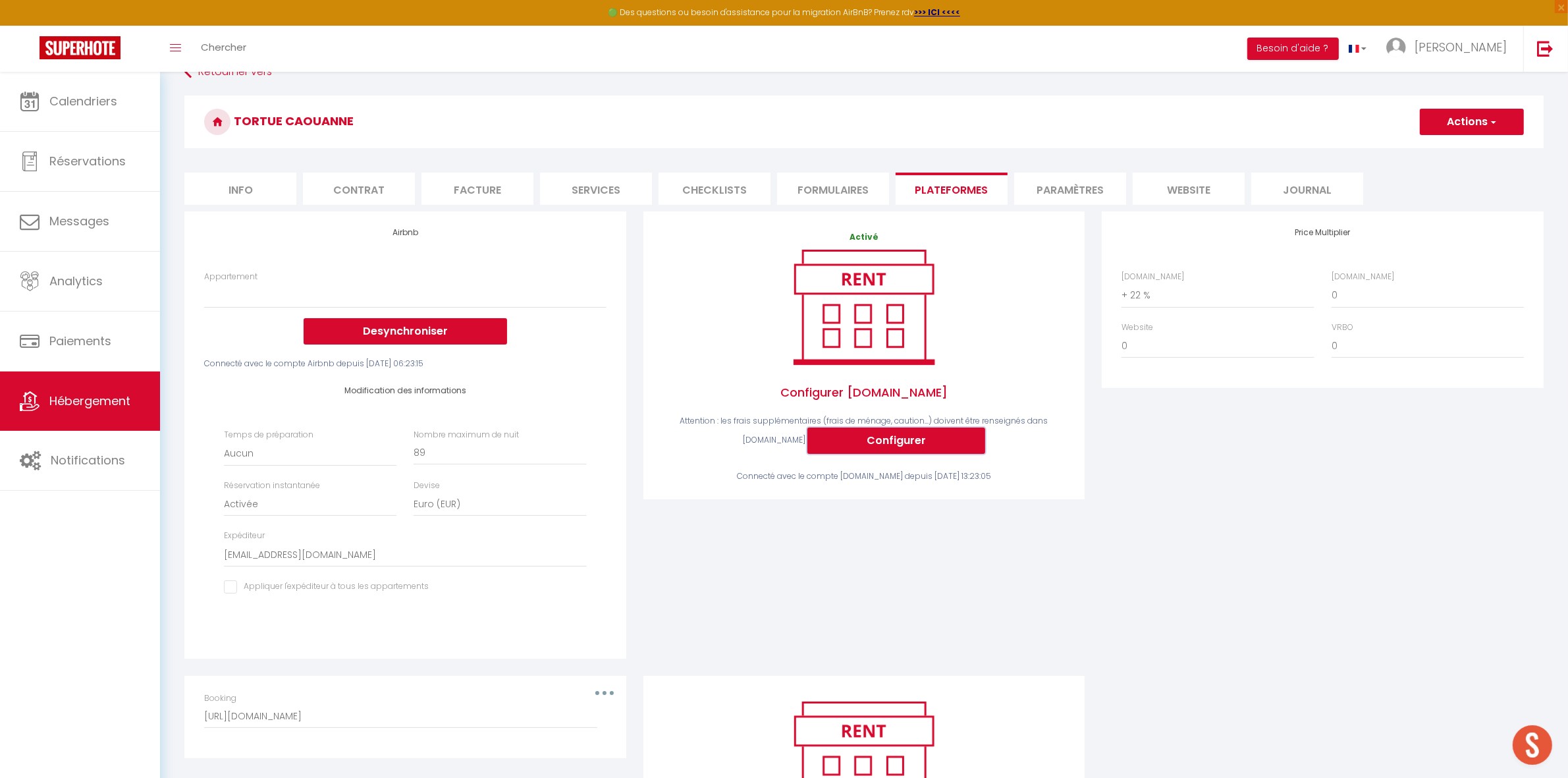
click at [918, 442] on button "Configurer" at bounding box center [896, 441] width 178 height 26
select select
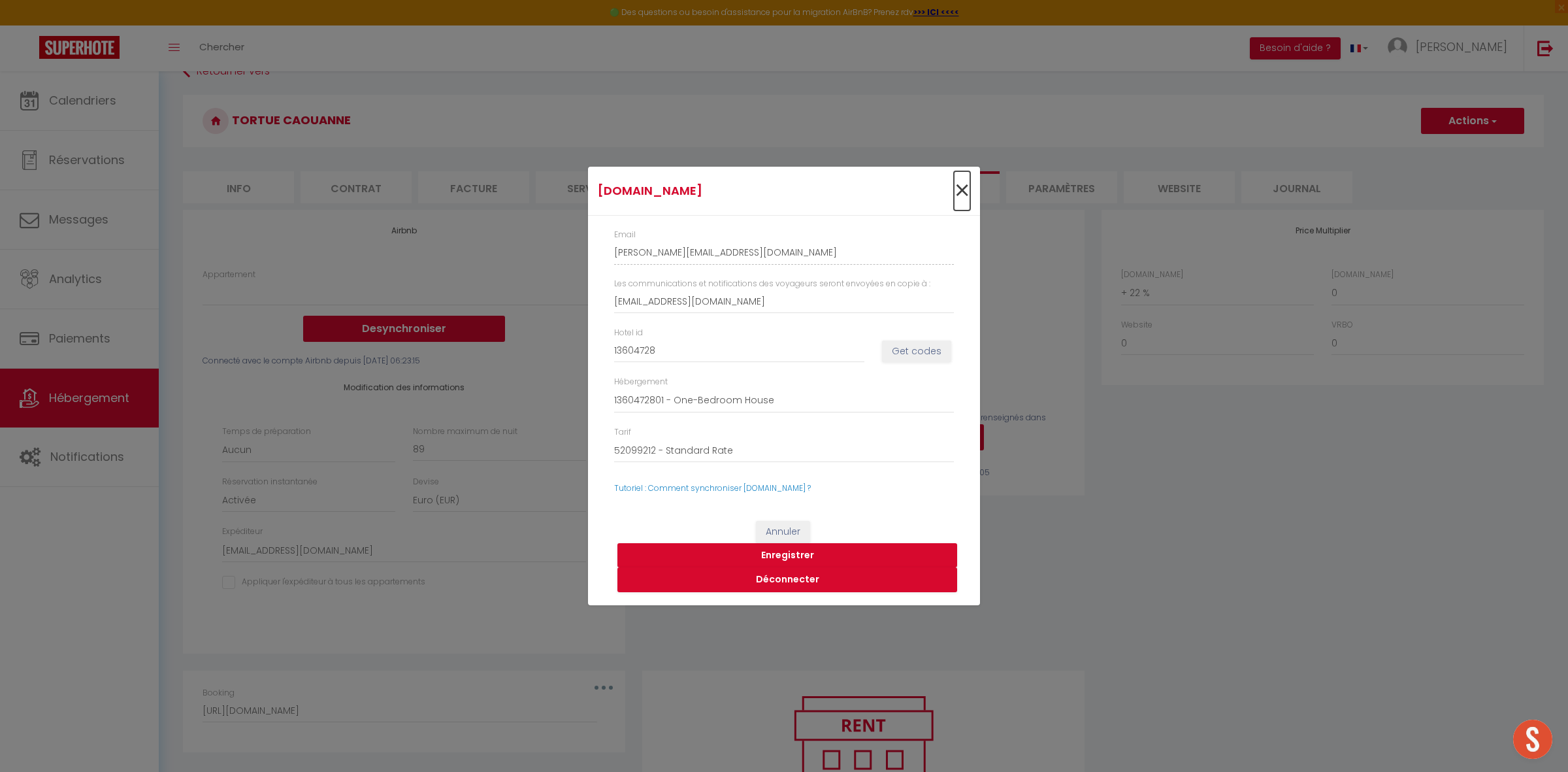
click at [960, 186] on span "×" at bounding box center [962, 191] width 16 height 39
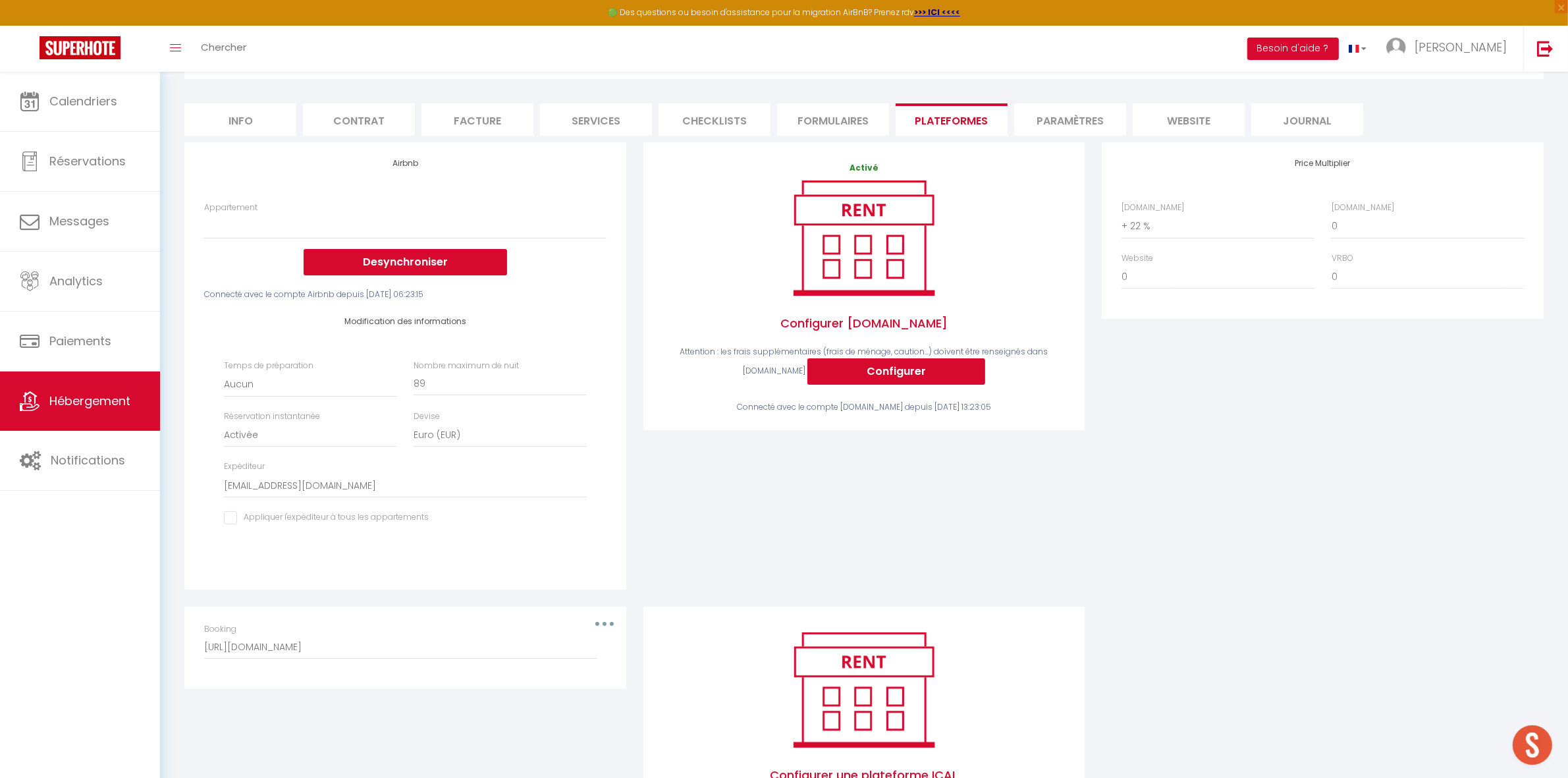
scroll to position [1, 0]
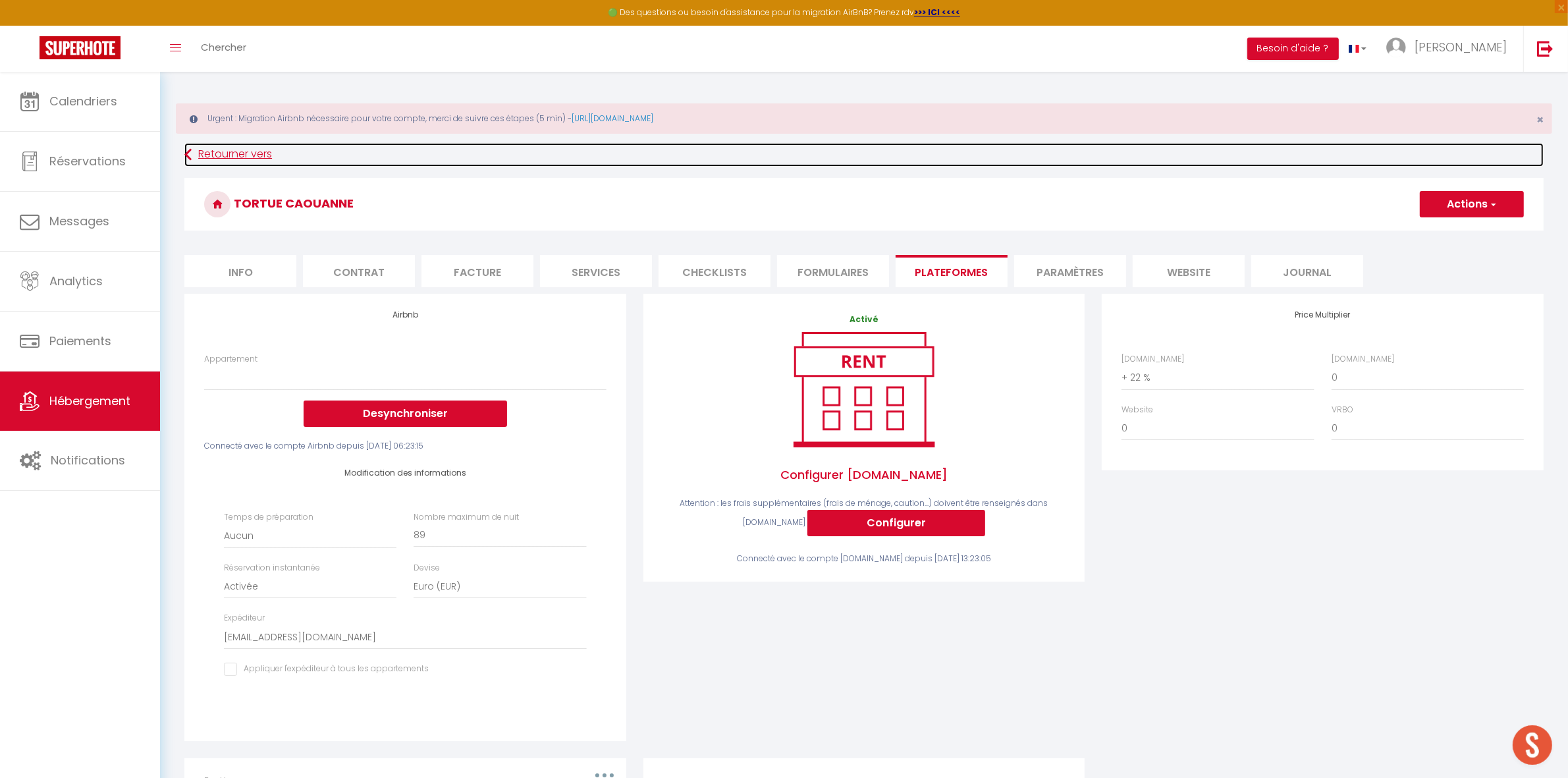
click at [229, 152] on link "Retourner vers" at bounding box center [863, 154] width 1359 height 23
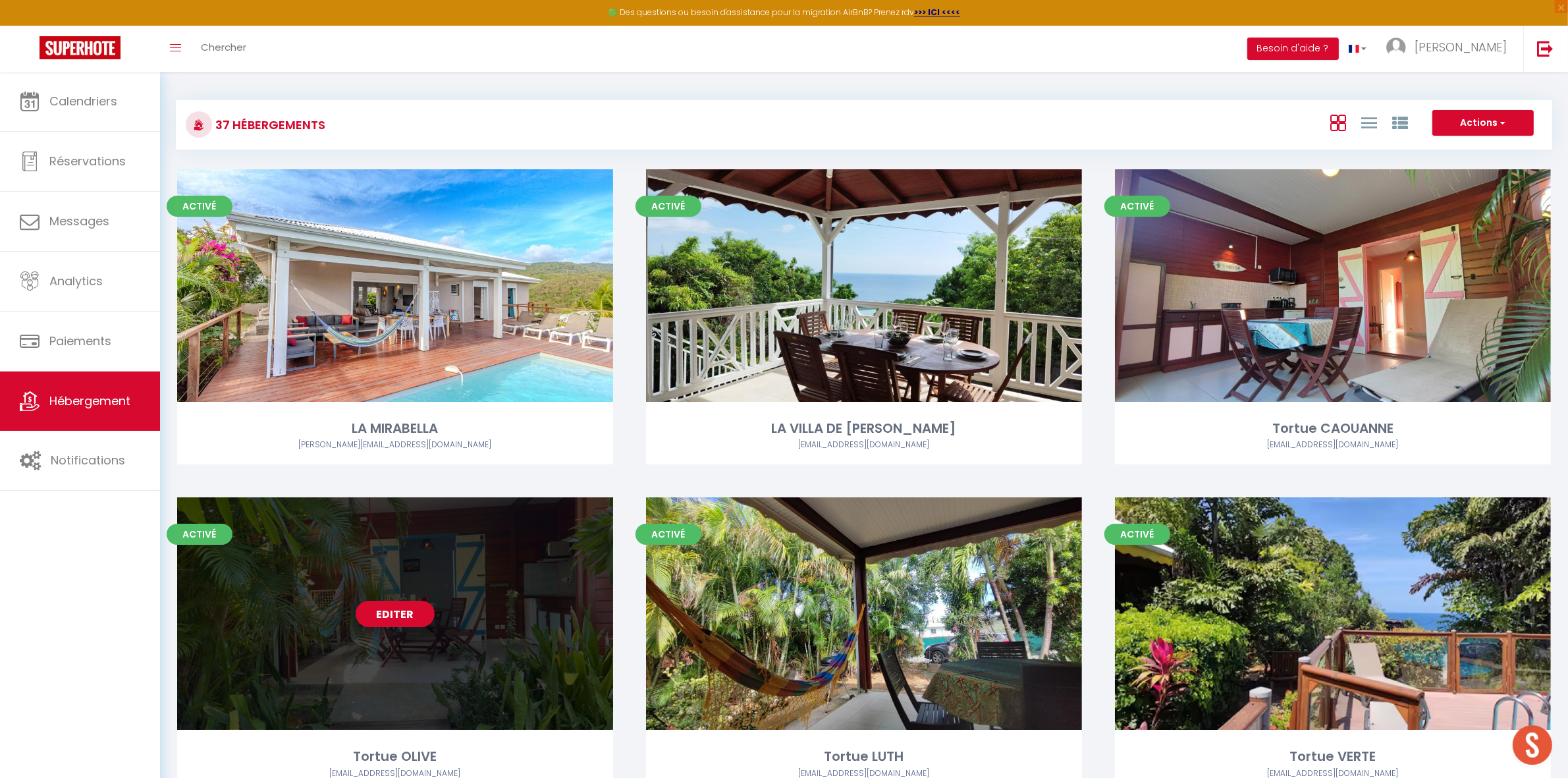
click at [377, 621] on link "Editer" at bounding box center [395, 614] width 79 height 26
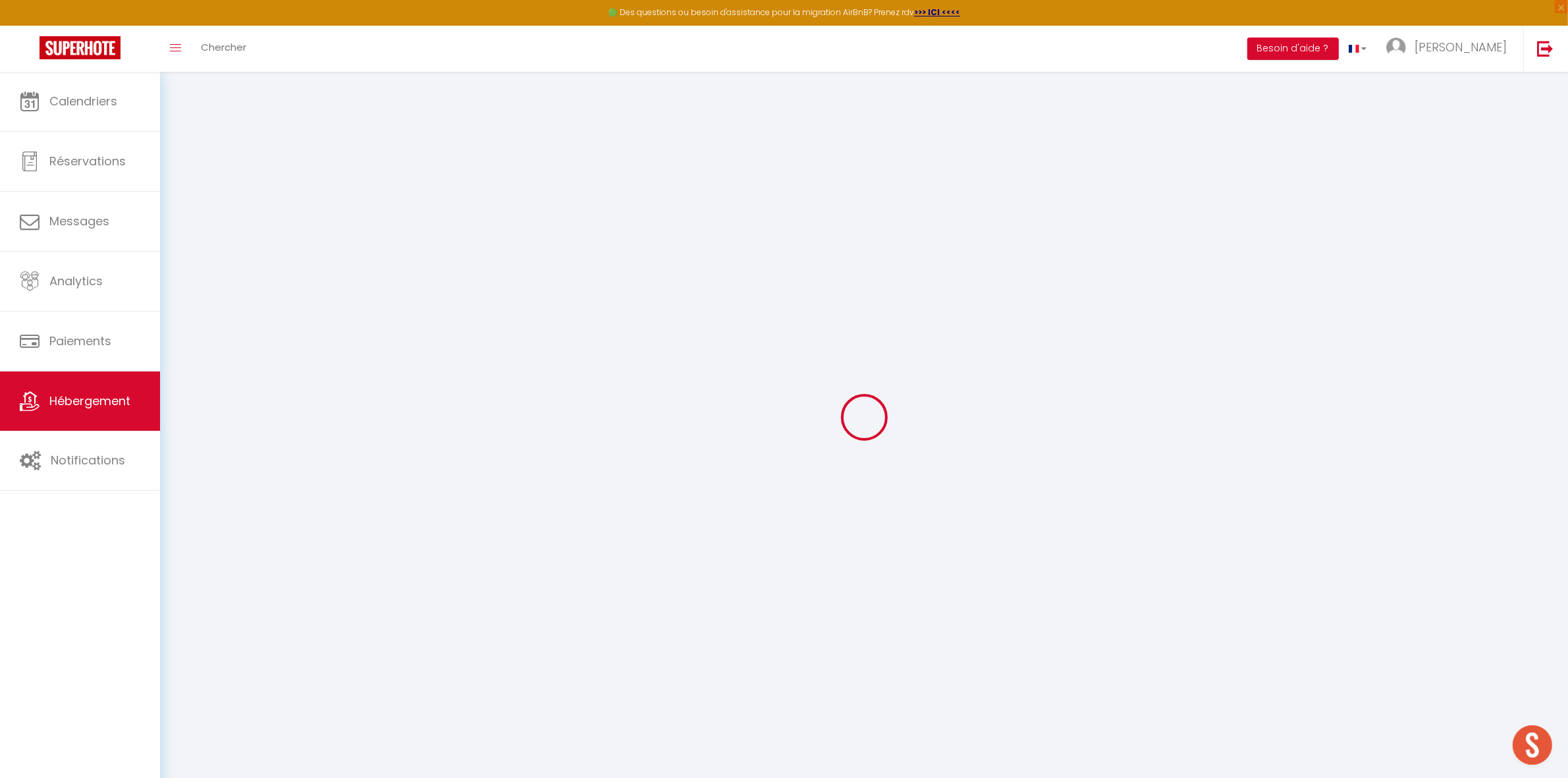
select select
select select "+ 22 %"
select select
checkbox input "false"
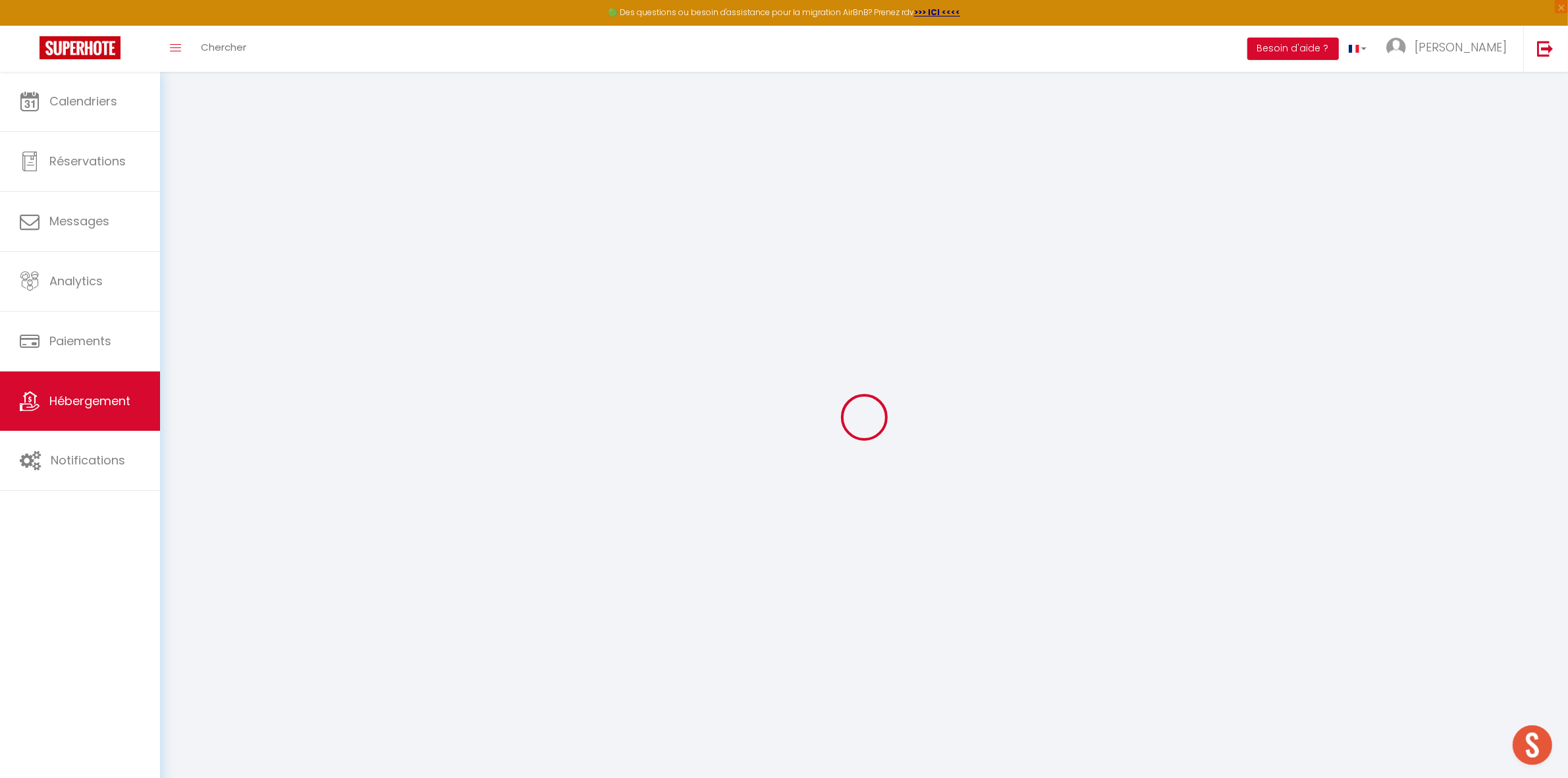
checkbox input "false"
select select
select select "EUR"
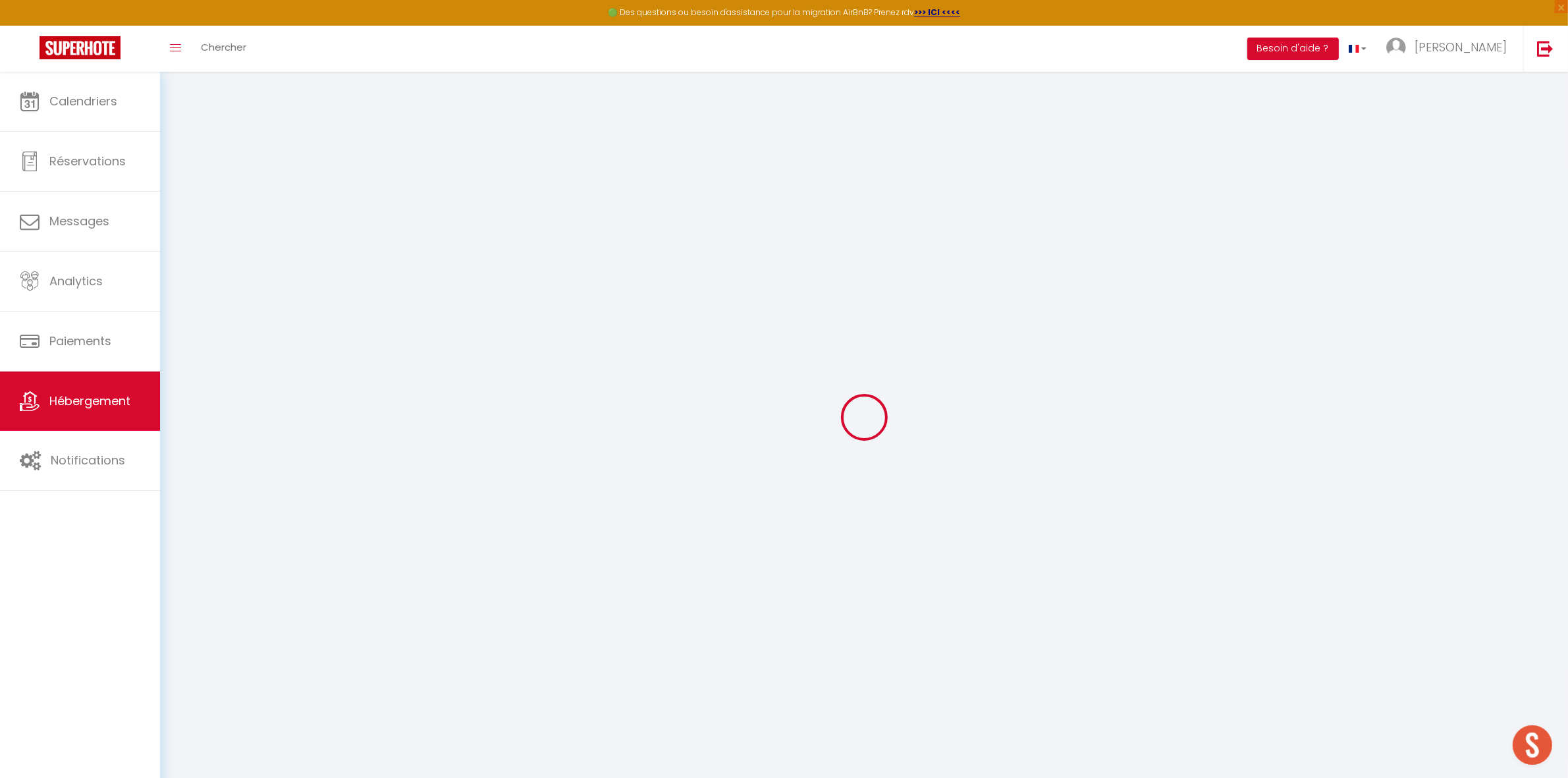
select select
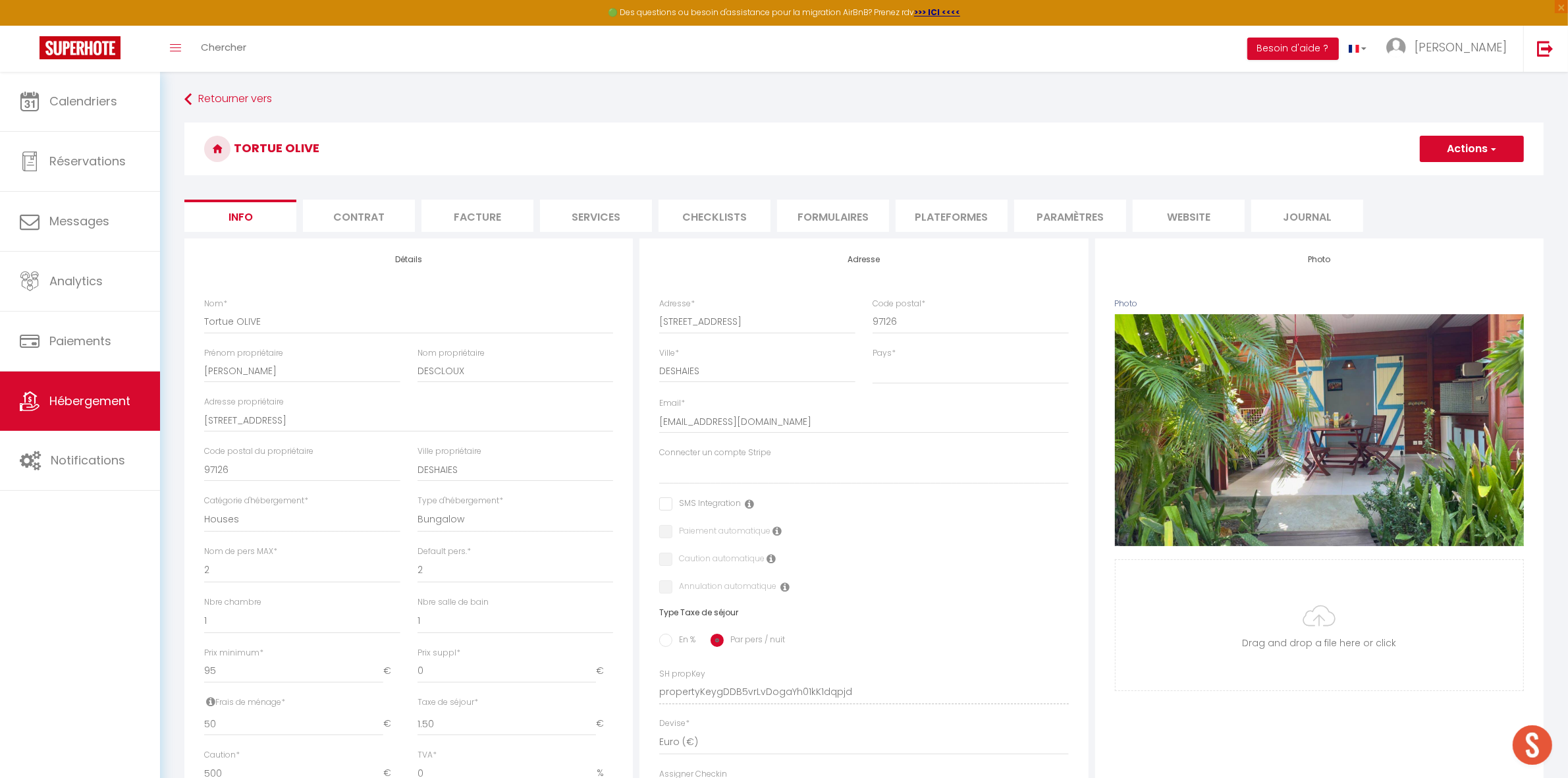
click at [961, 212] on li "Plateformes" at bounding box center [951, 216] width 112 height 32
select select
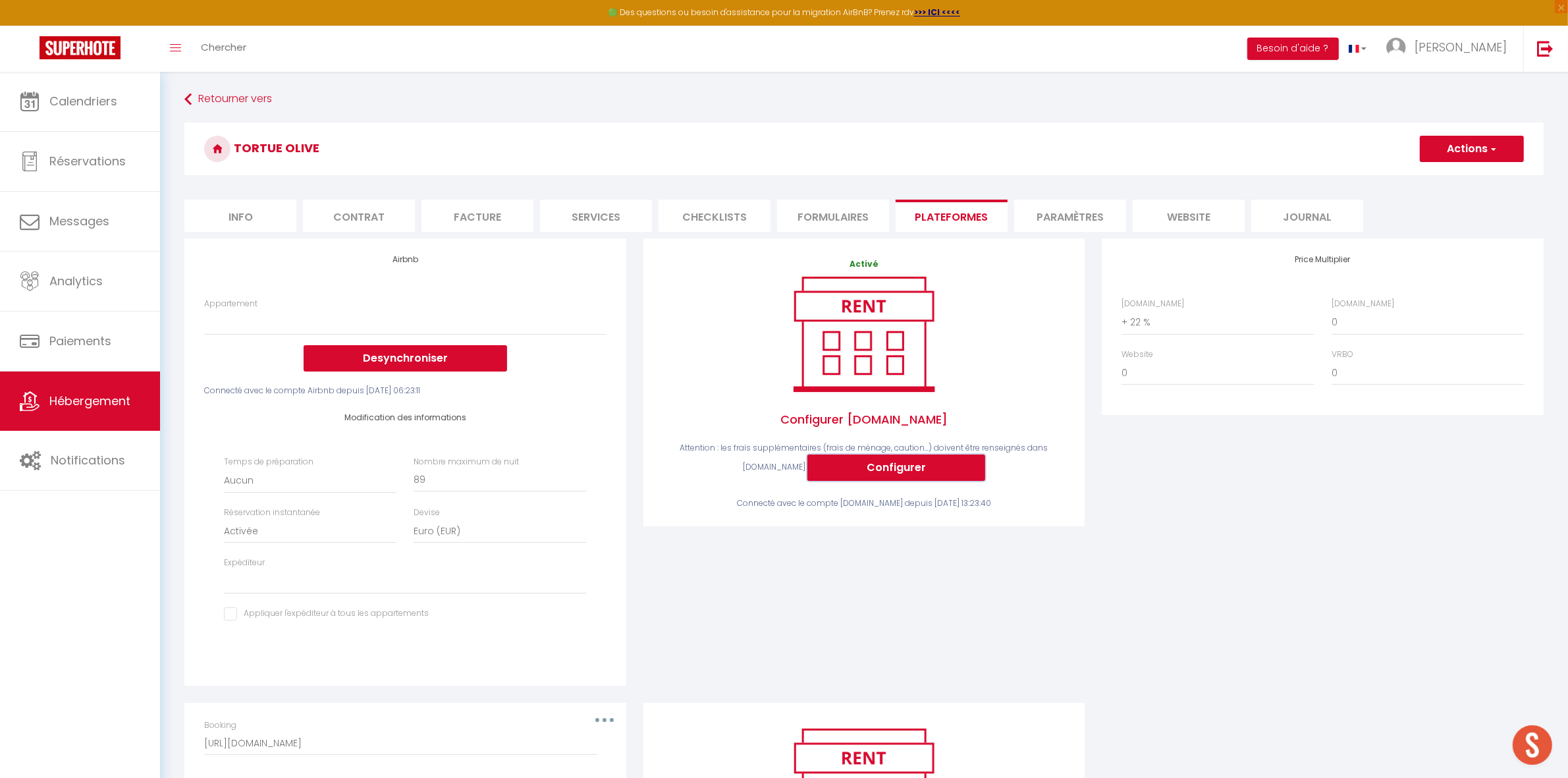
click at [909, 468] on button "Configurer" at bounding box center [896, 468] width 178 height 26
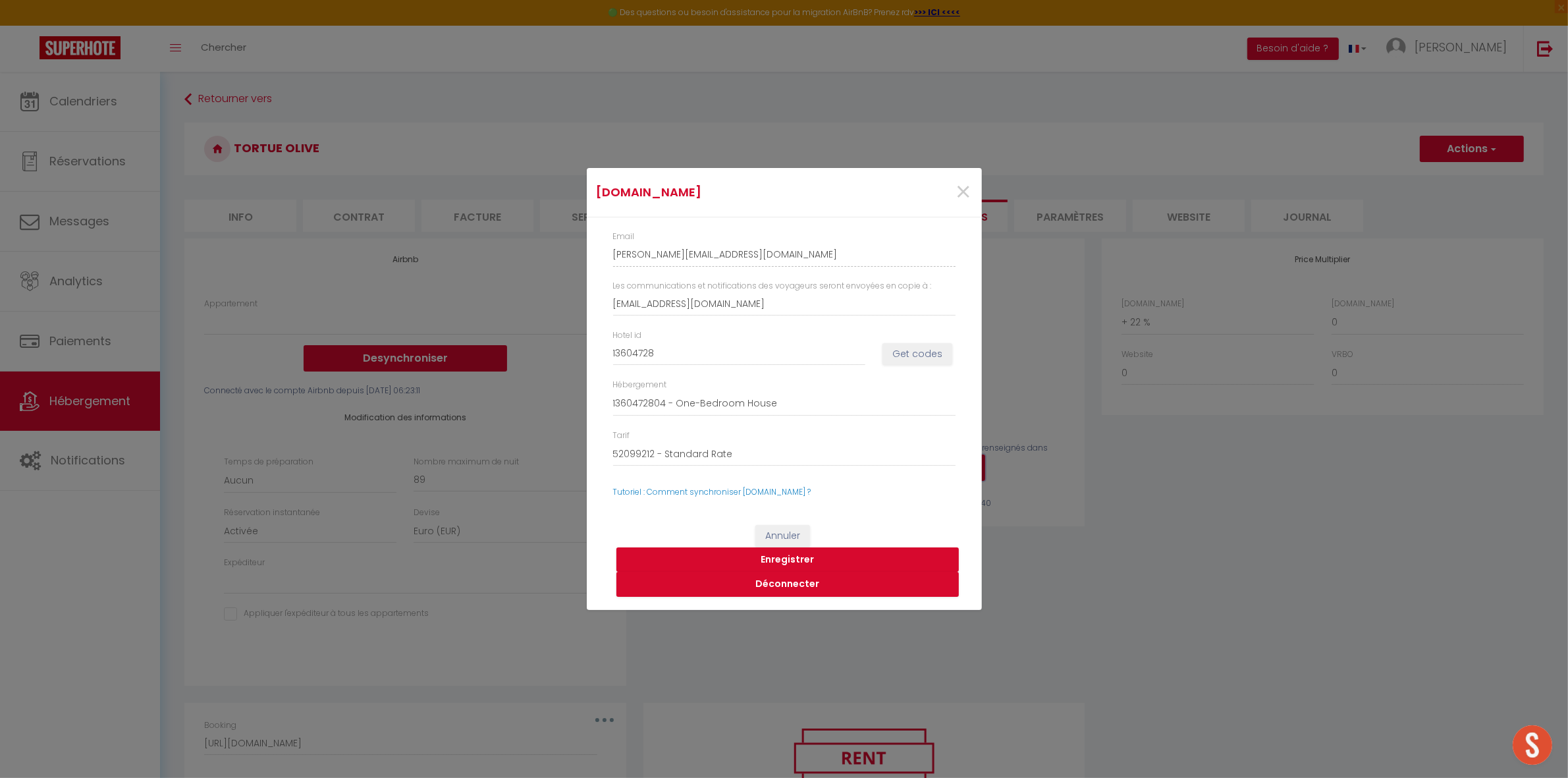
select select
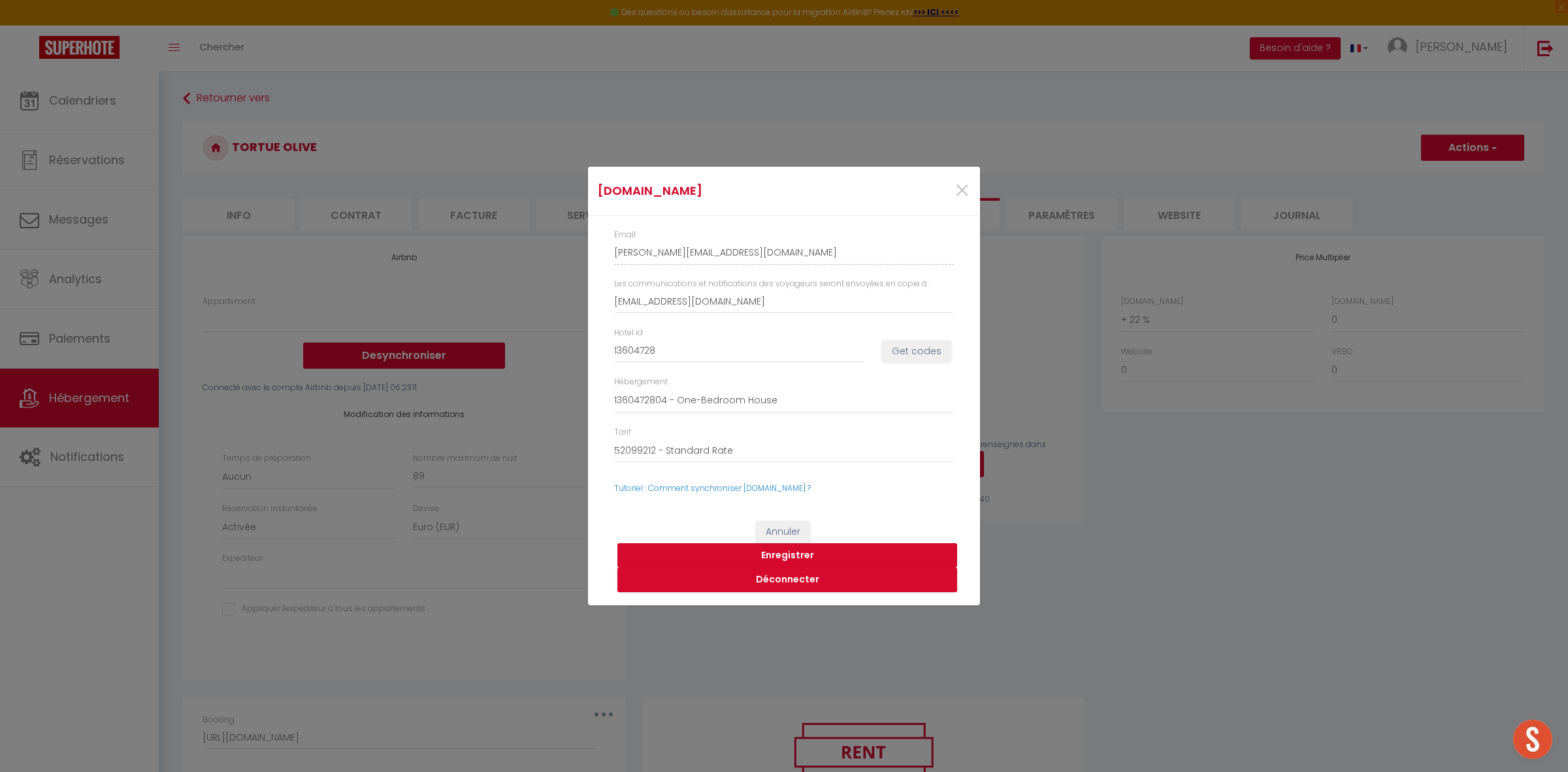
click at [820, 553] on button "Enregistrer" at bounding box center [787, 556] width 340 height 25
select select
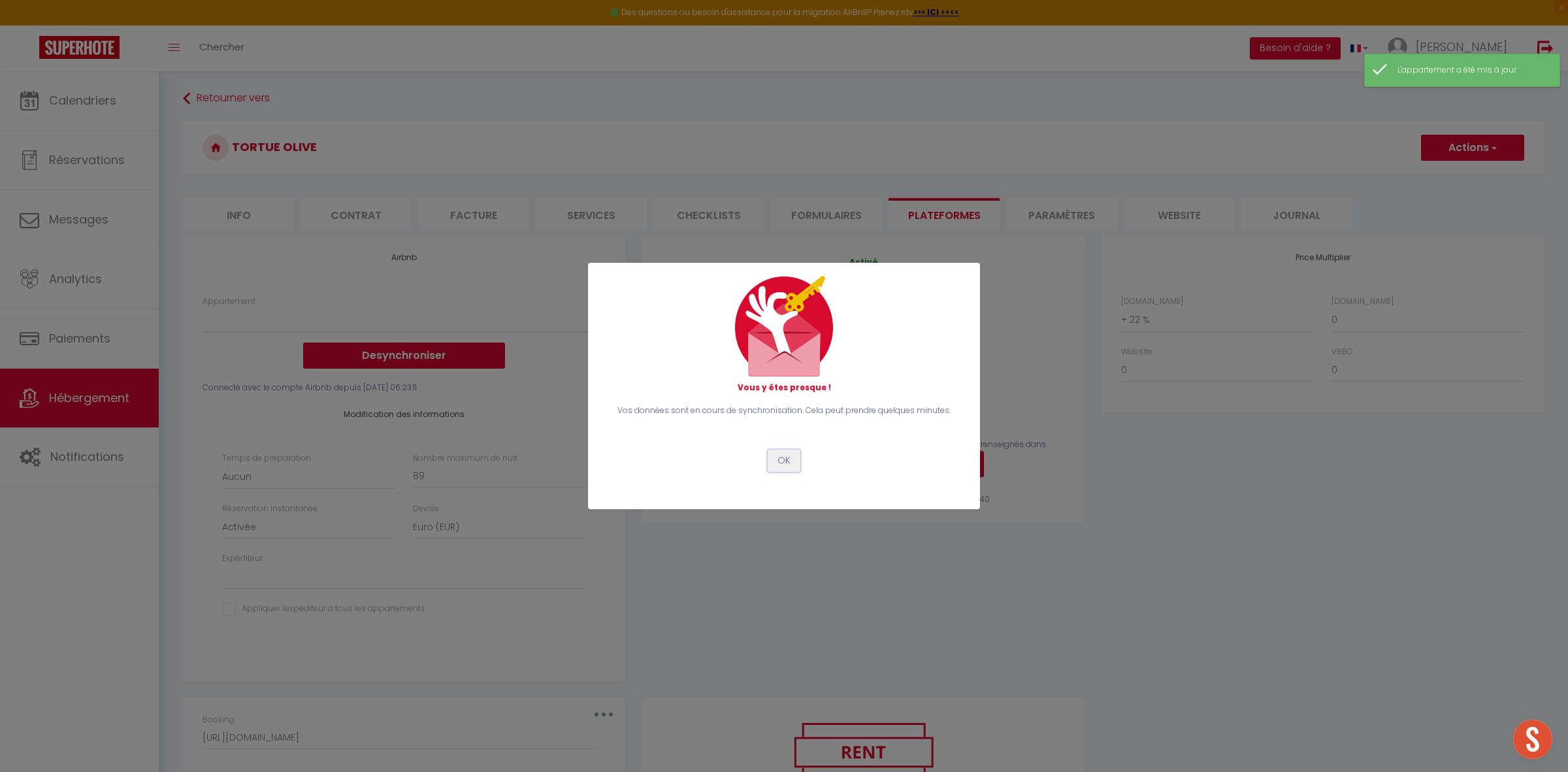
click at [780, 464] on button "OK" at bounding box center [783, 460] width 33 height 23
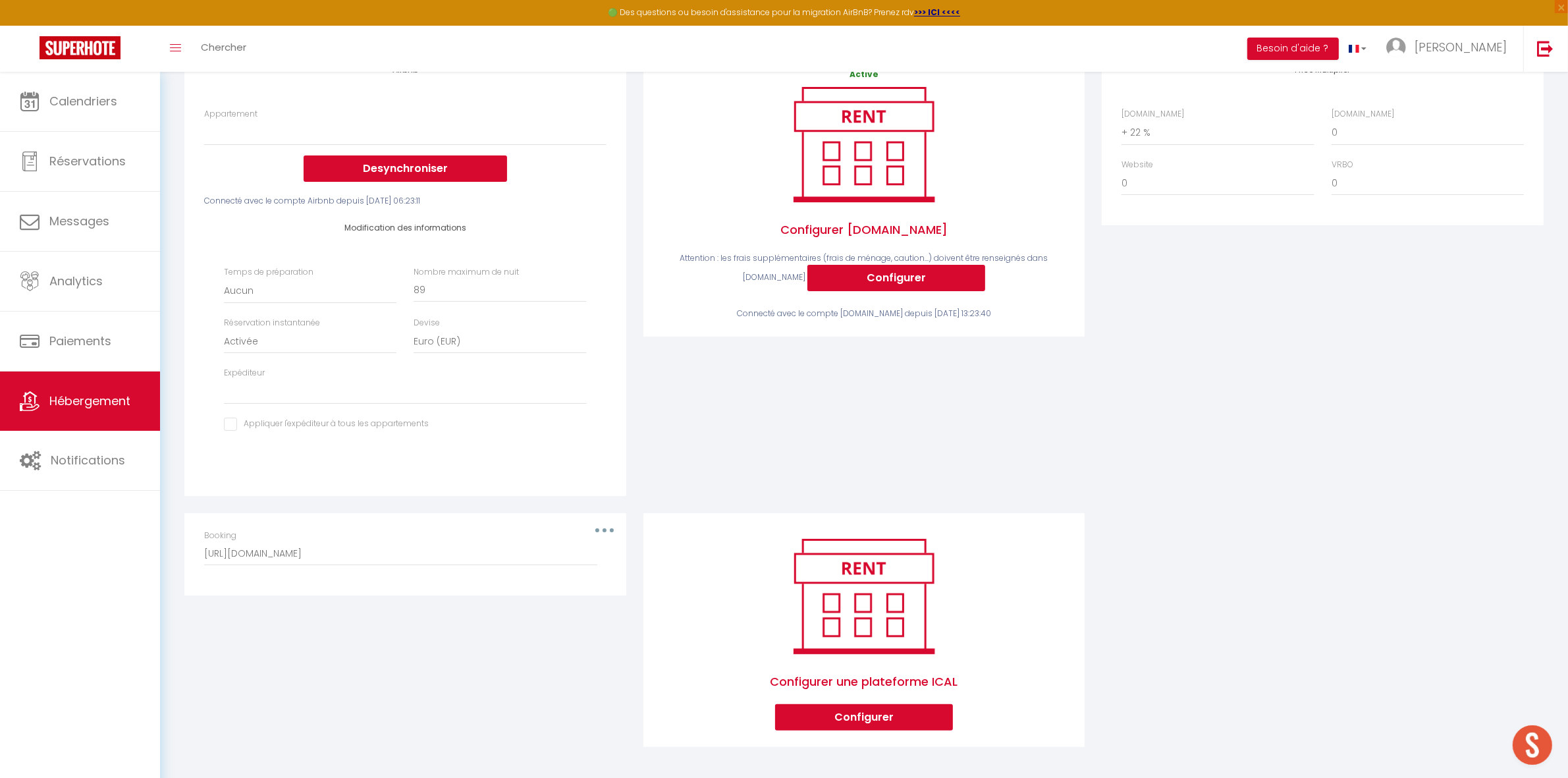
scroll to position [192, 0]
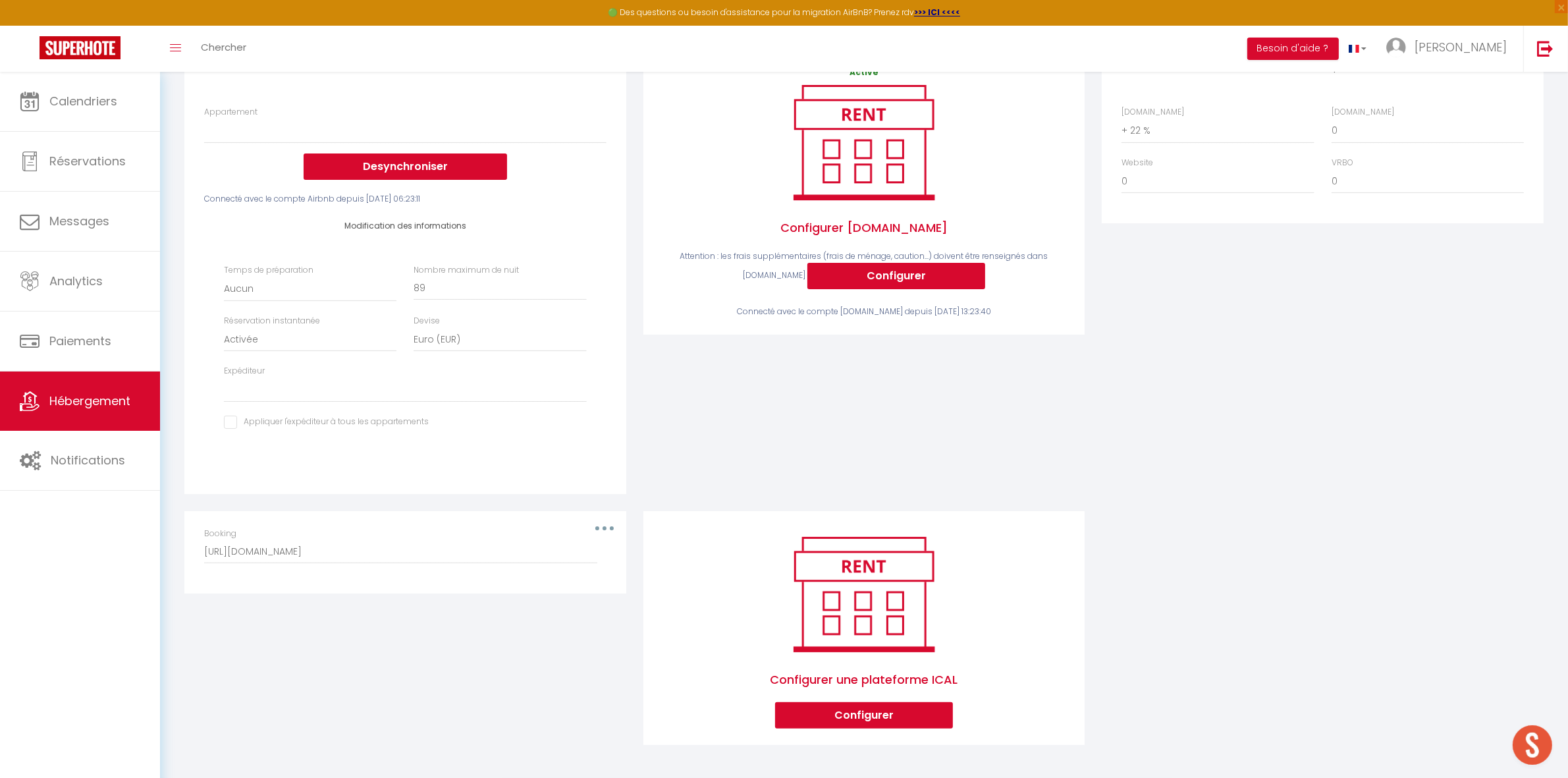
click at [601, 528] on div "Booking [URL][DOMAIN_NAME]" at bounding box center [405, 545] width 402 height 36
click at [608, 525] on button "button" at bounding box center [604, 528] width 37 height 21
click at [575, 577] on button "Supprimer" at bounding box center [570, 581] width 97 height 23
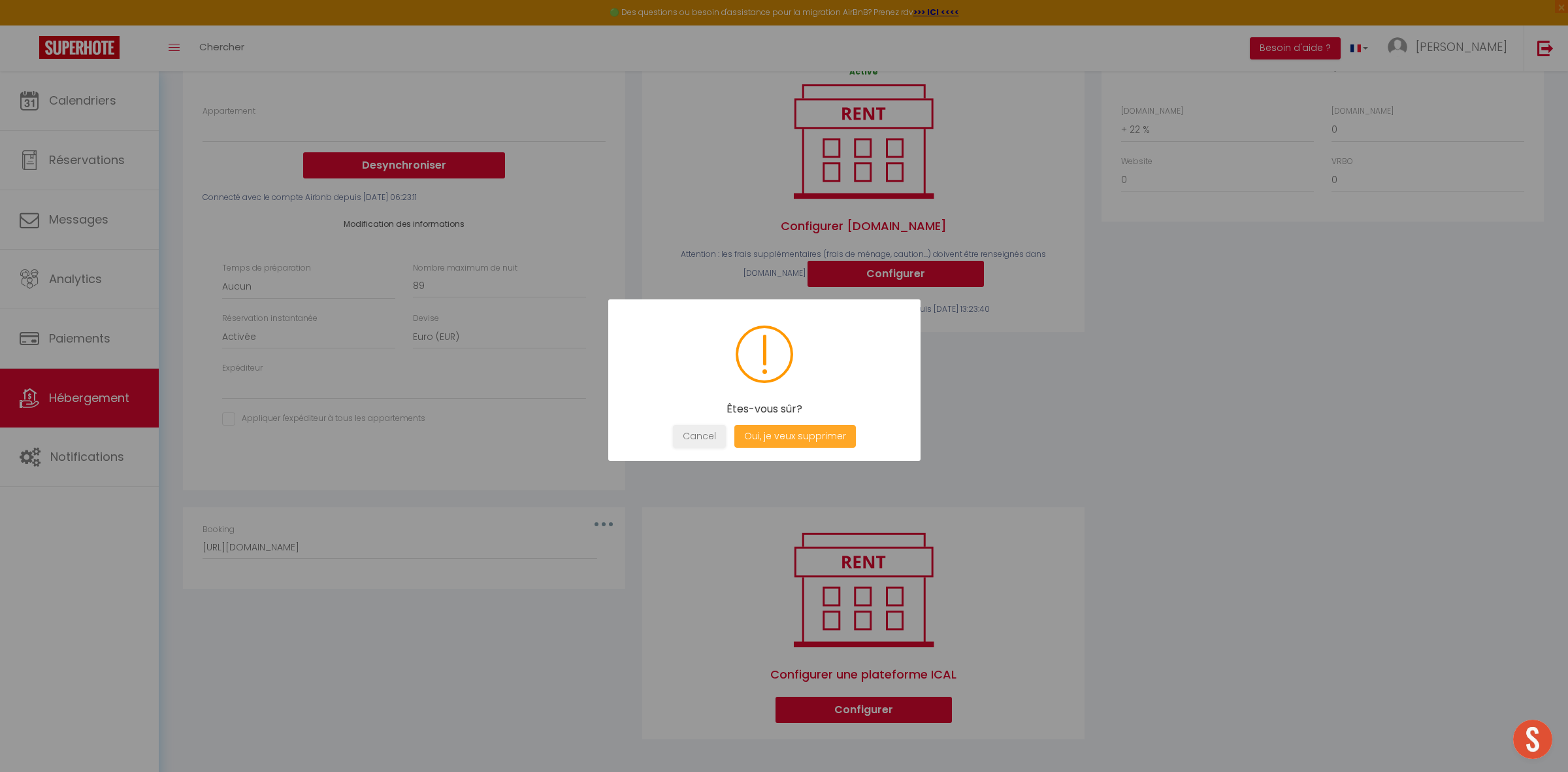
click at [775, 438] on button "Oui, je veux supprimer" at bounding box center [795, 436] width 121 height 23
select select
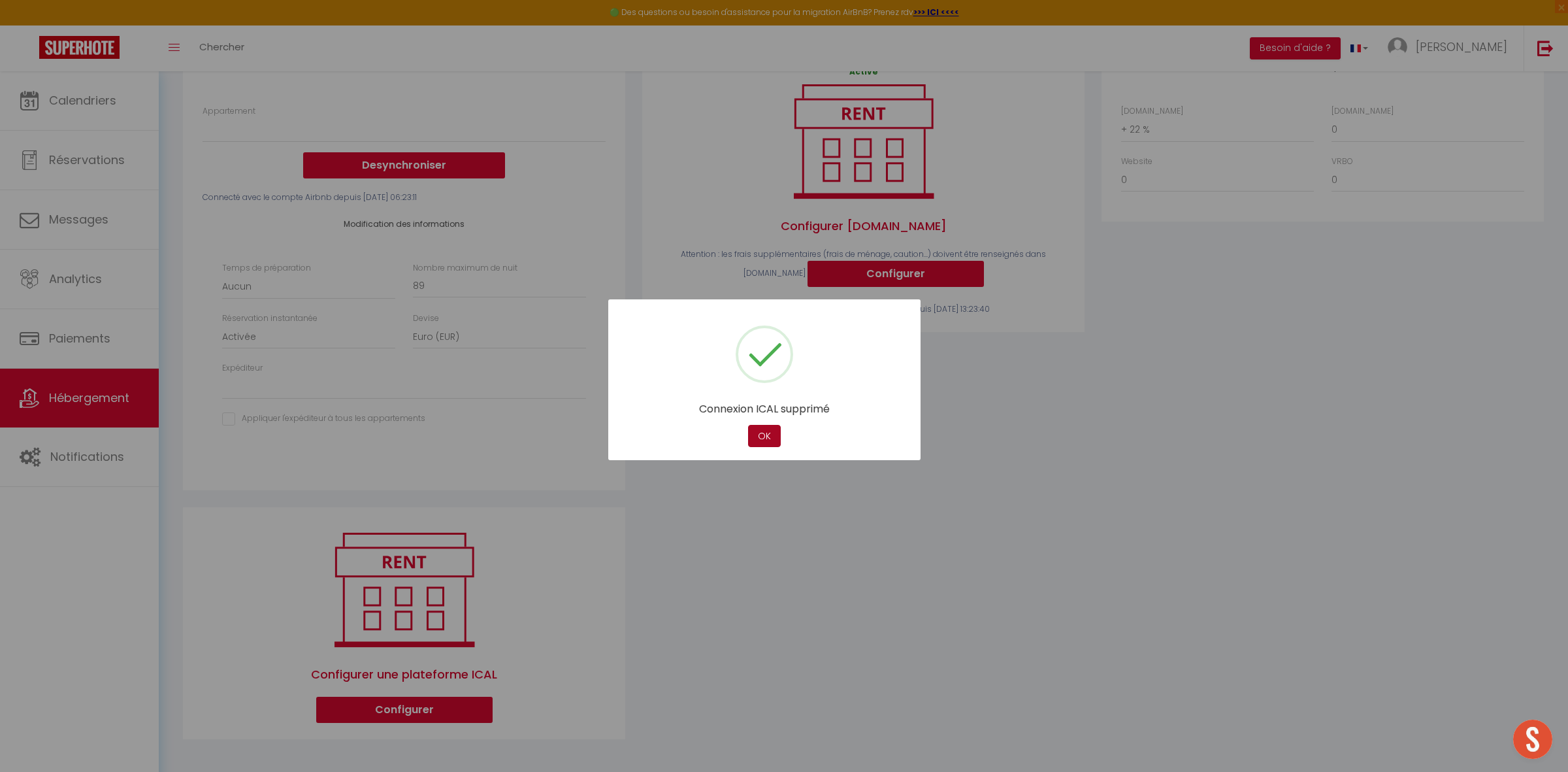
click at [763, 440] on button "OK" at bounding box center [764, 436] width 33 height 23
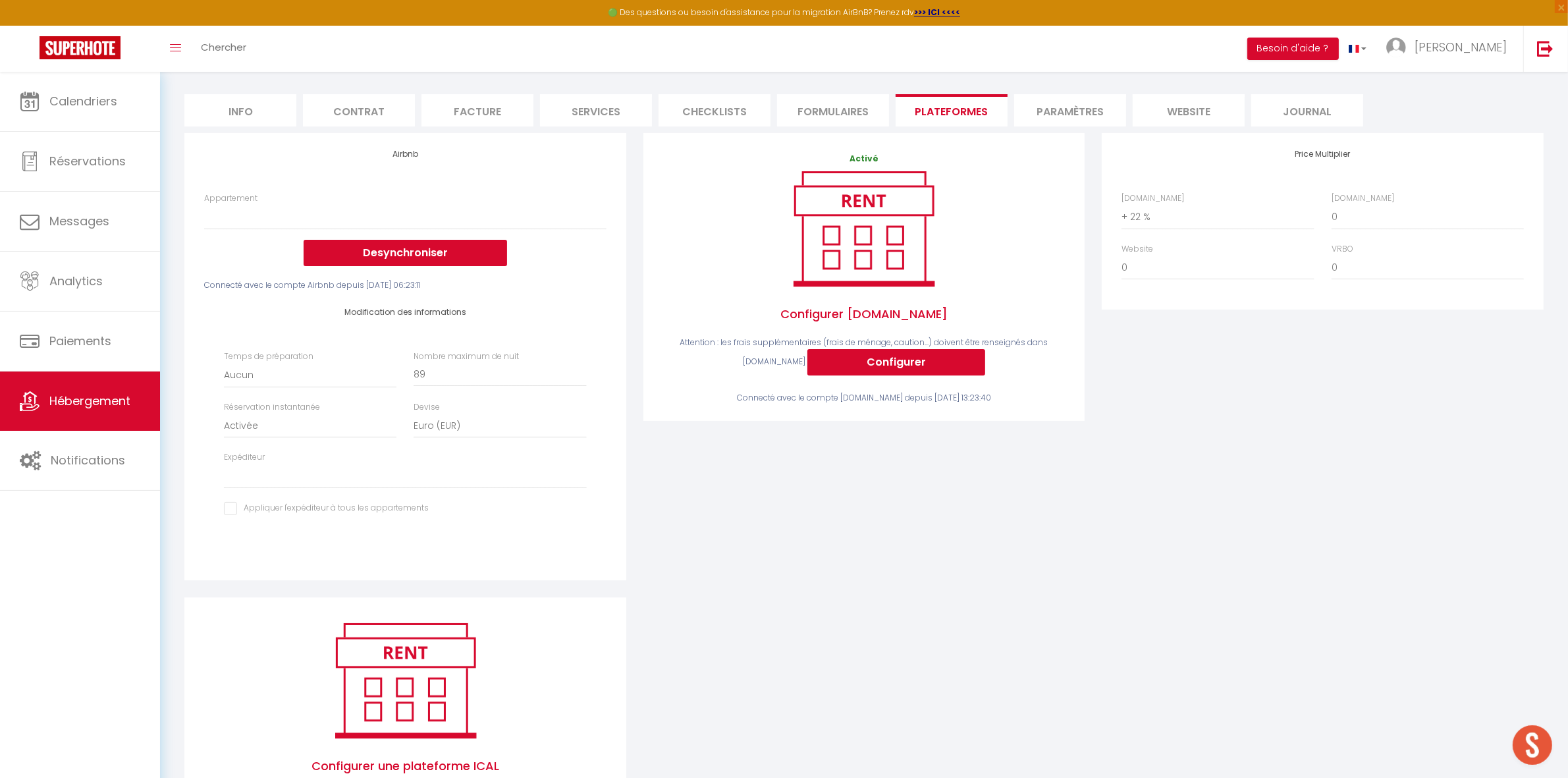
scroll to position [0, 0]
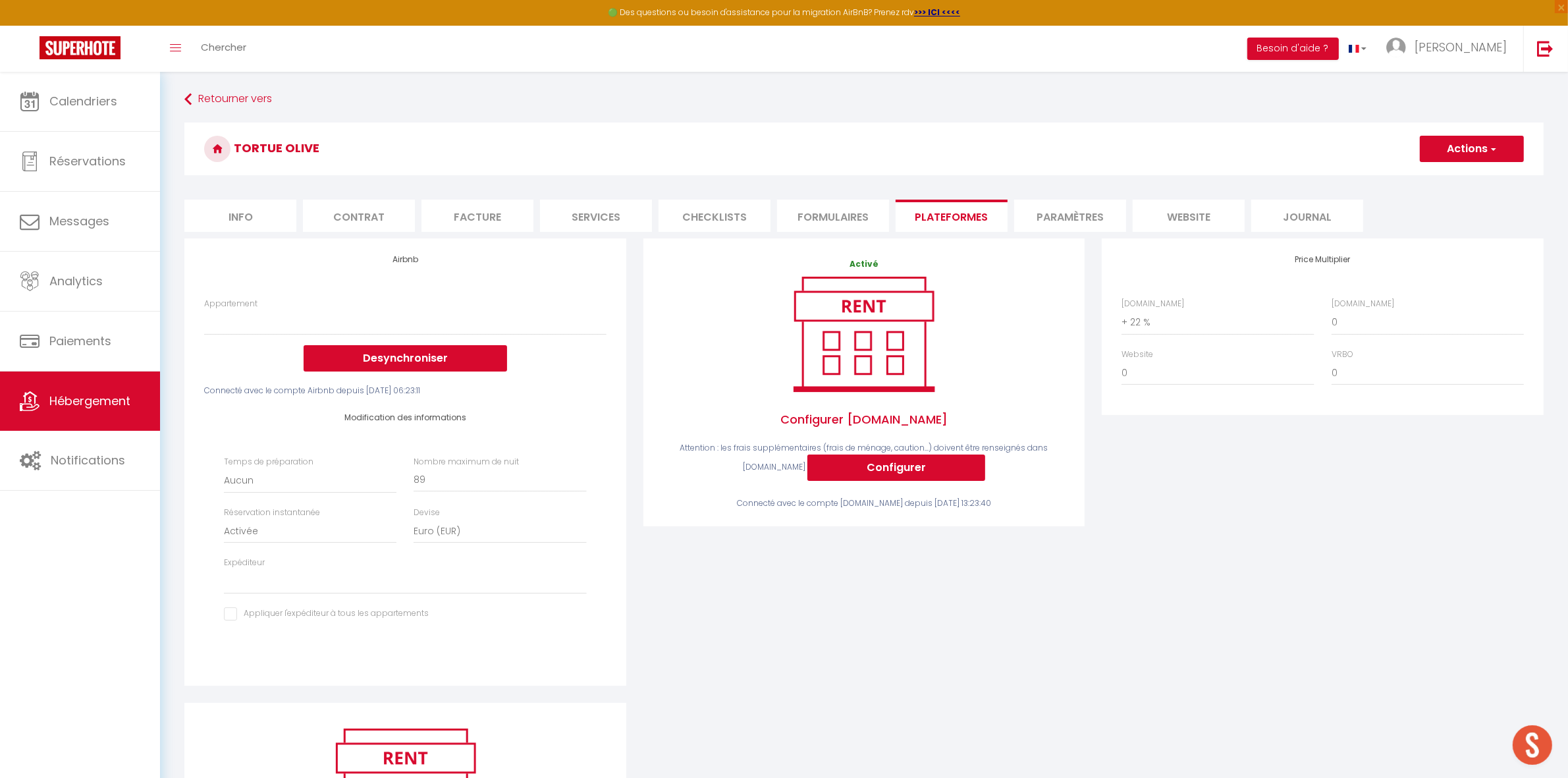
click at [1467, 146] on button "Actions" at bounding box center [1471, 149] width 104 height 26
click at [1449, 175] on link "Enregistrer" at bounding box center [1471, 177] width 104 height 17
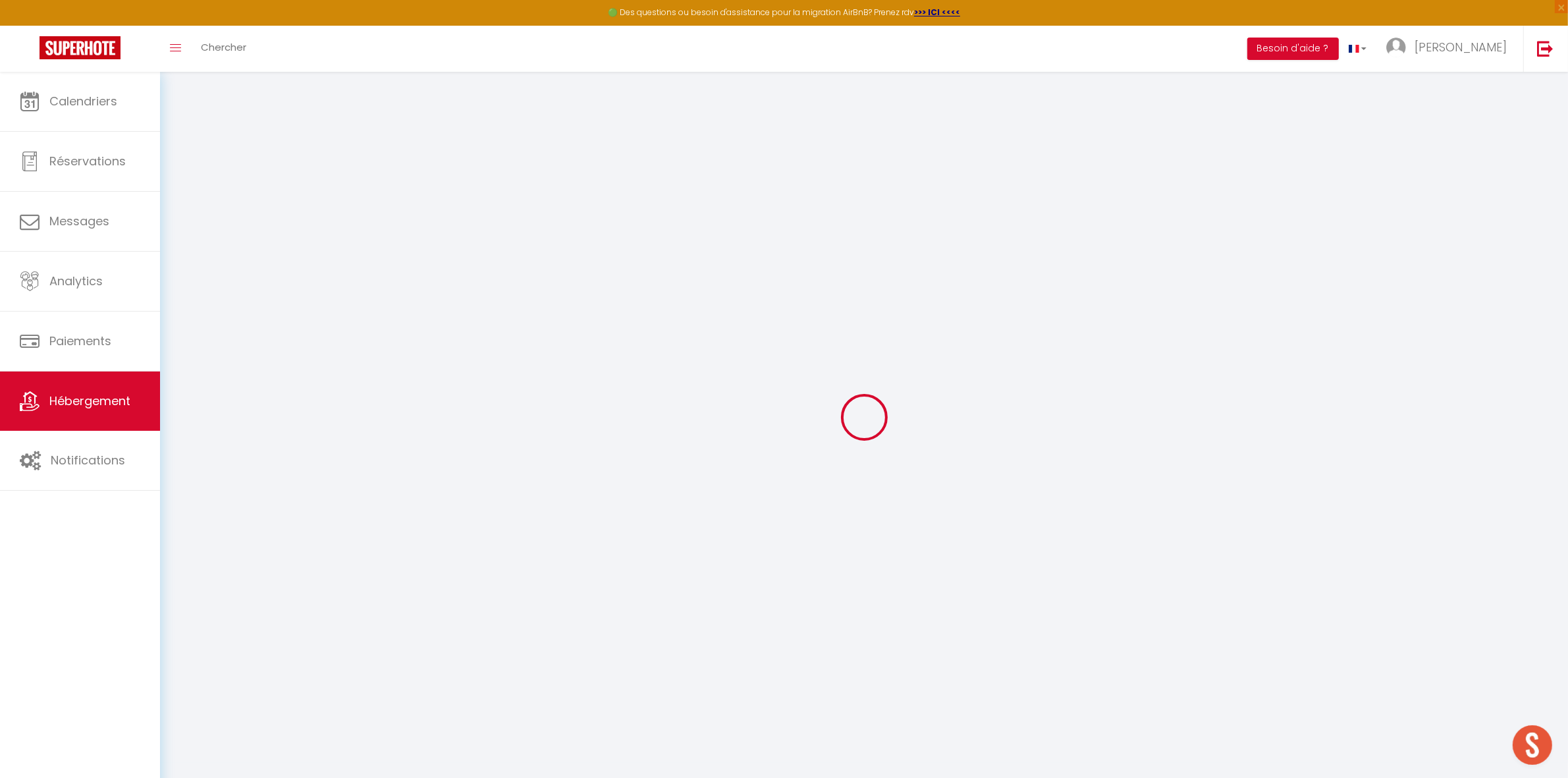
select select
select select "EUR"
select select
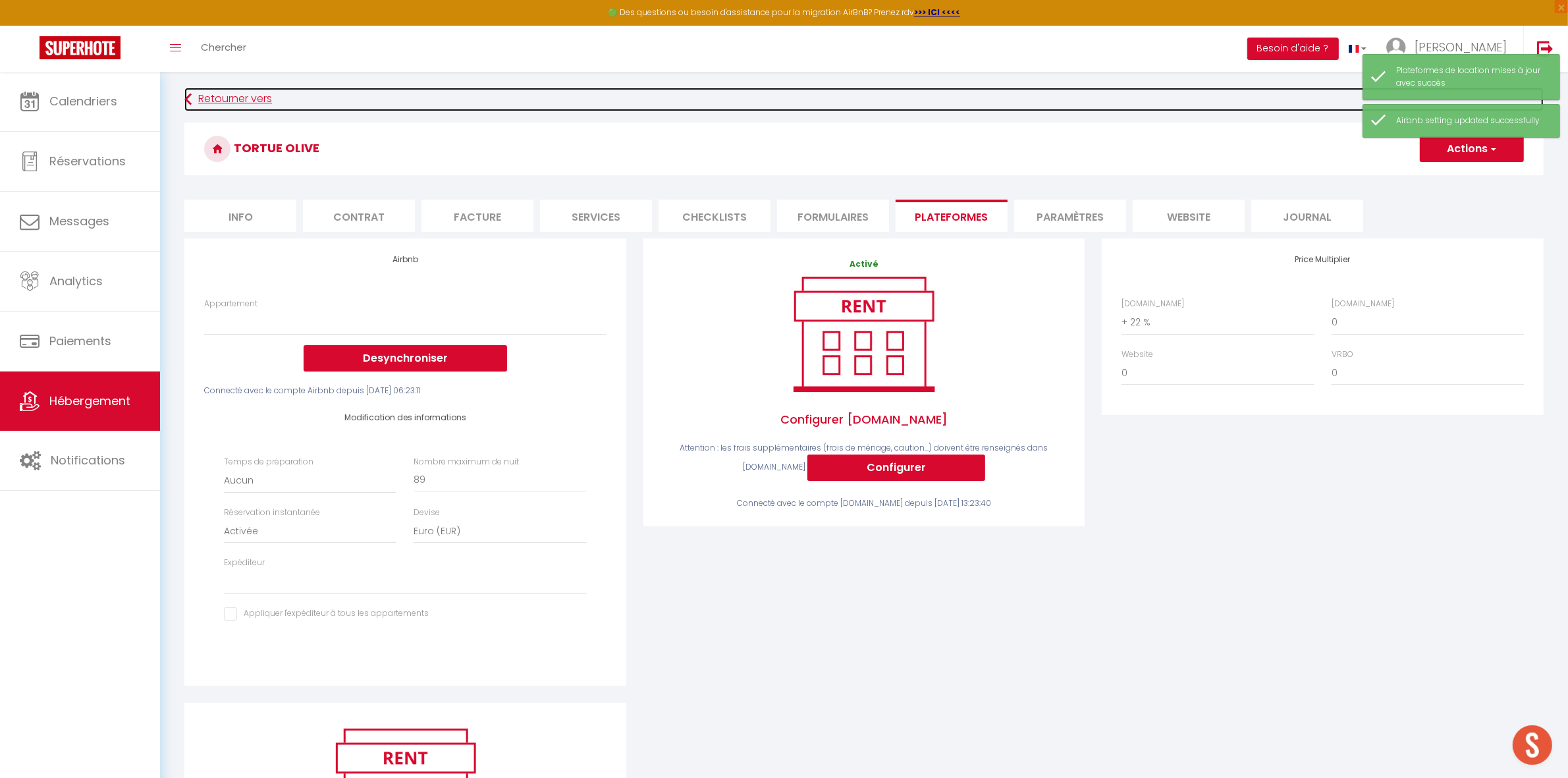
click at [216, 102] on link "Retourner vers" at bounding box center [863, 100] width 1359 height 23
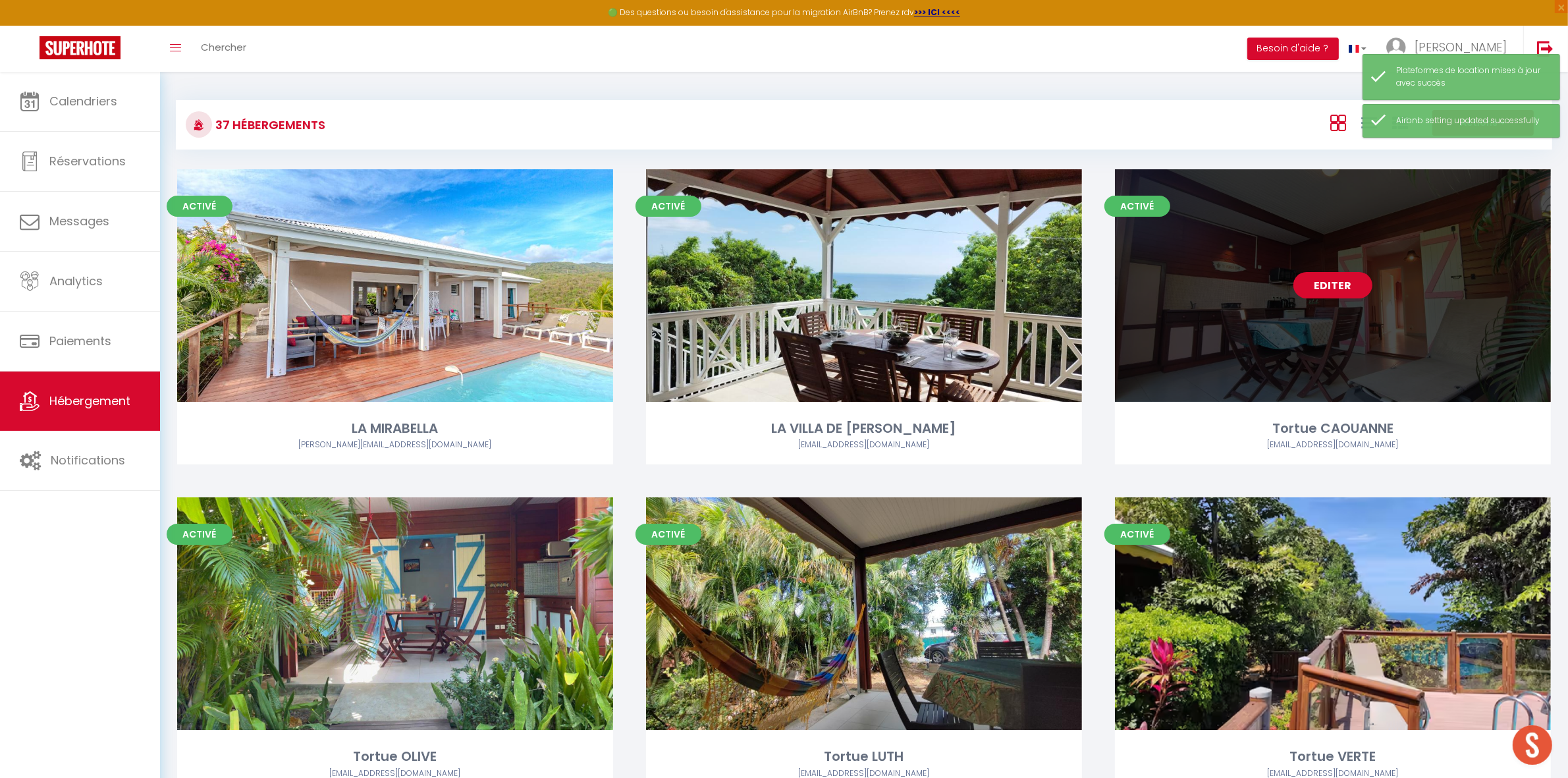
click at [1351, 284] on link "Editer" at bounding box center [1332, 285] width 79 height 26
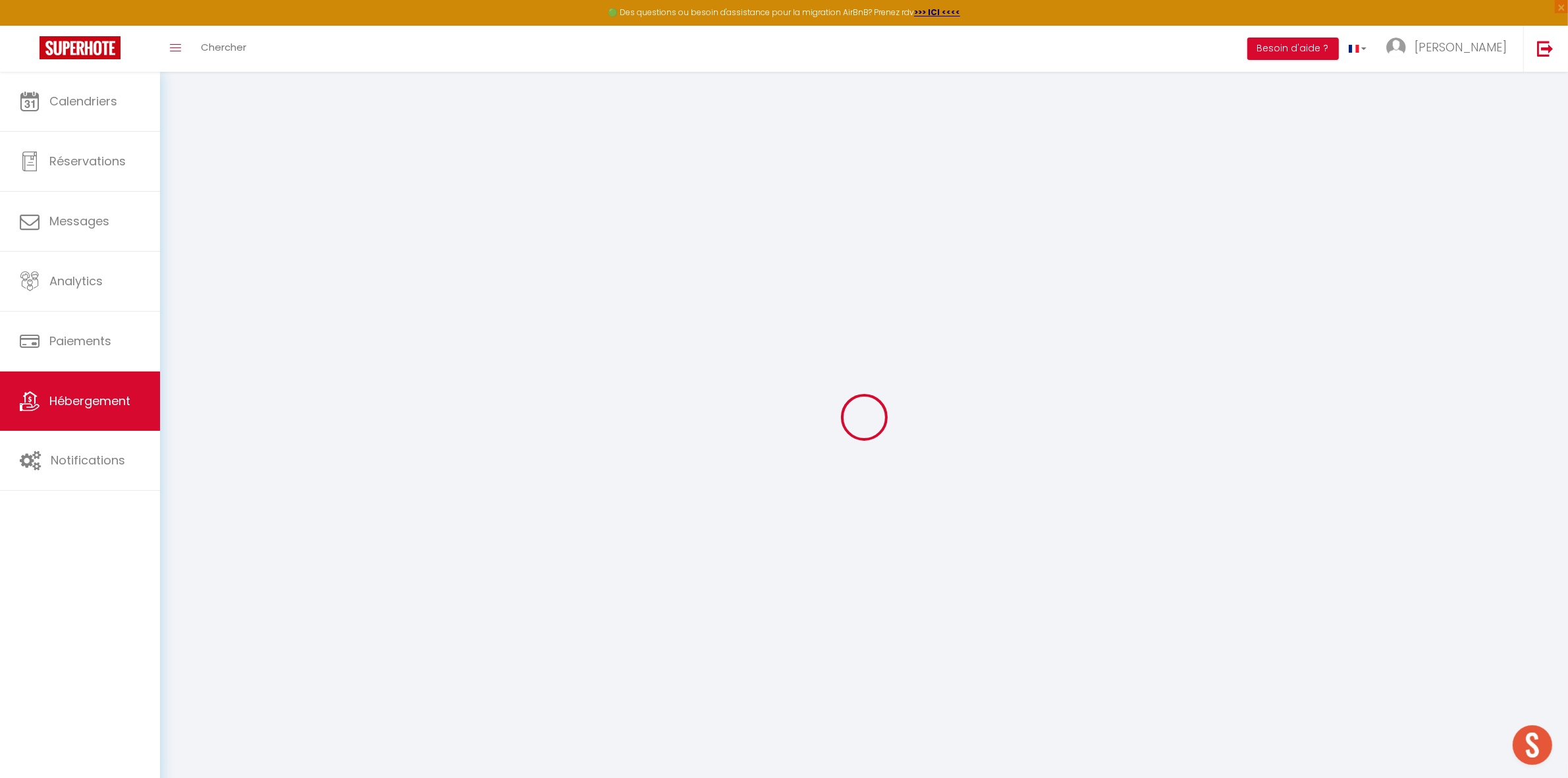
select select "+ 22 %"
select select
checkbox input "false"
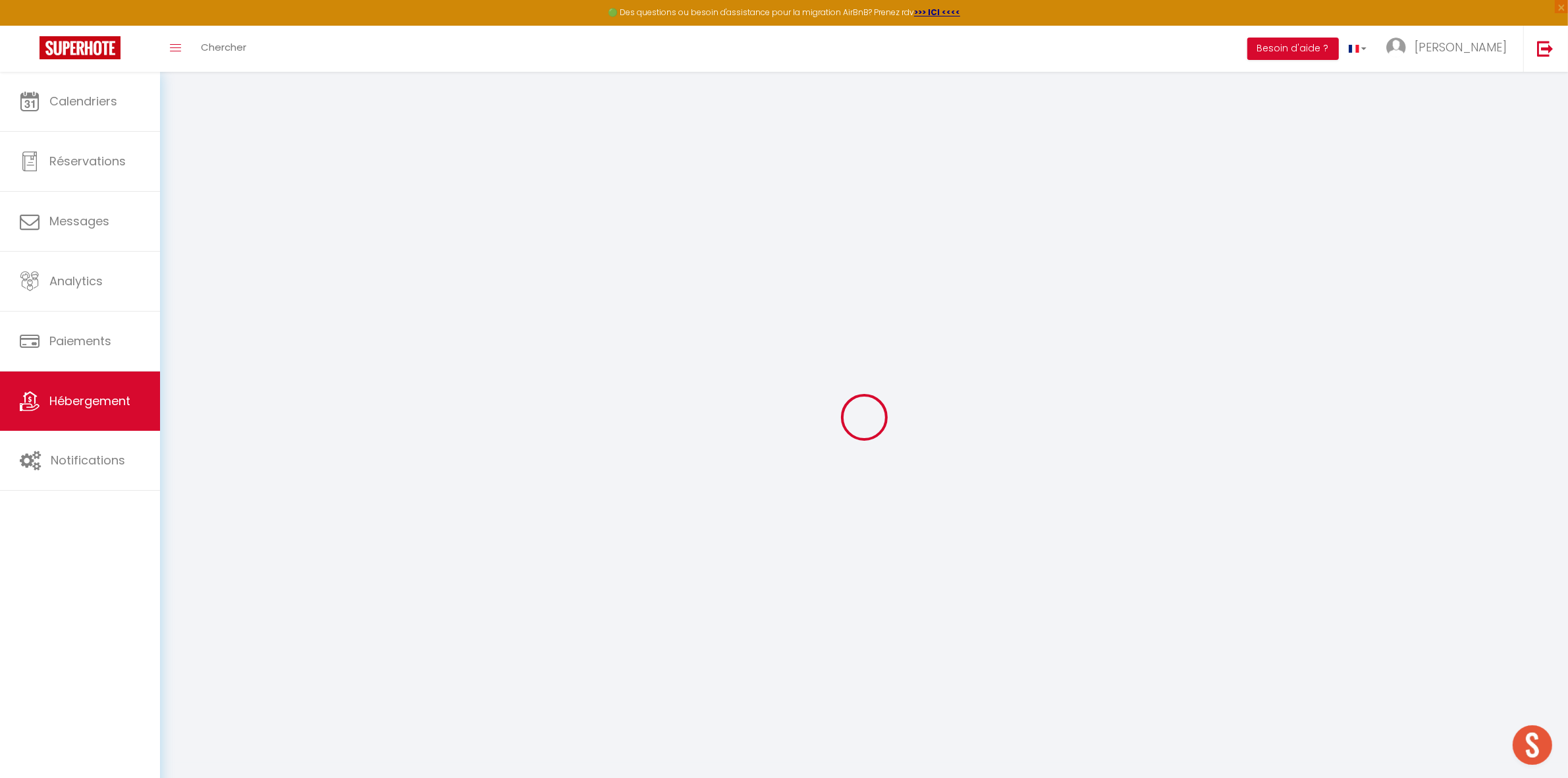
checkbox input "false"
select select
select select "EUR"
select select
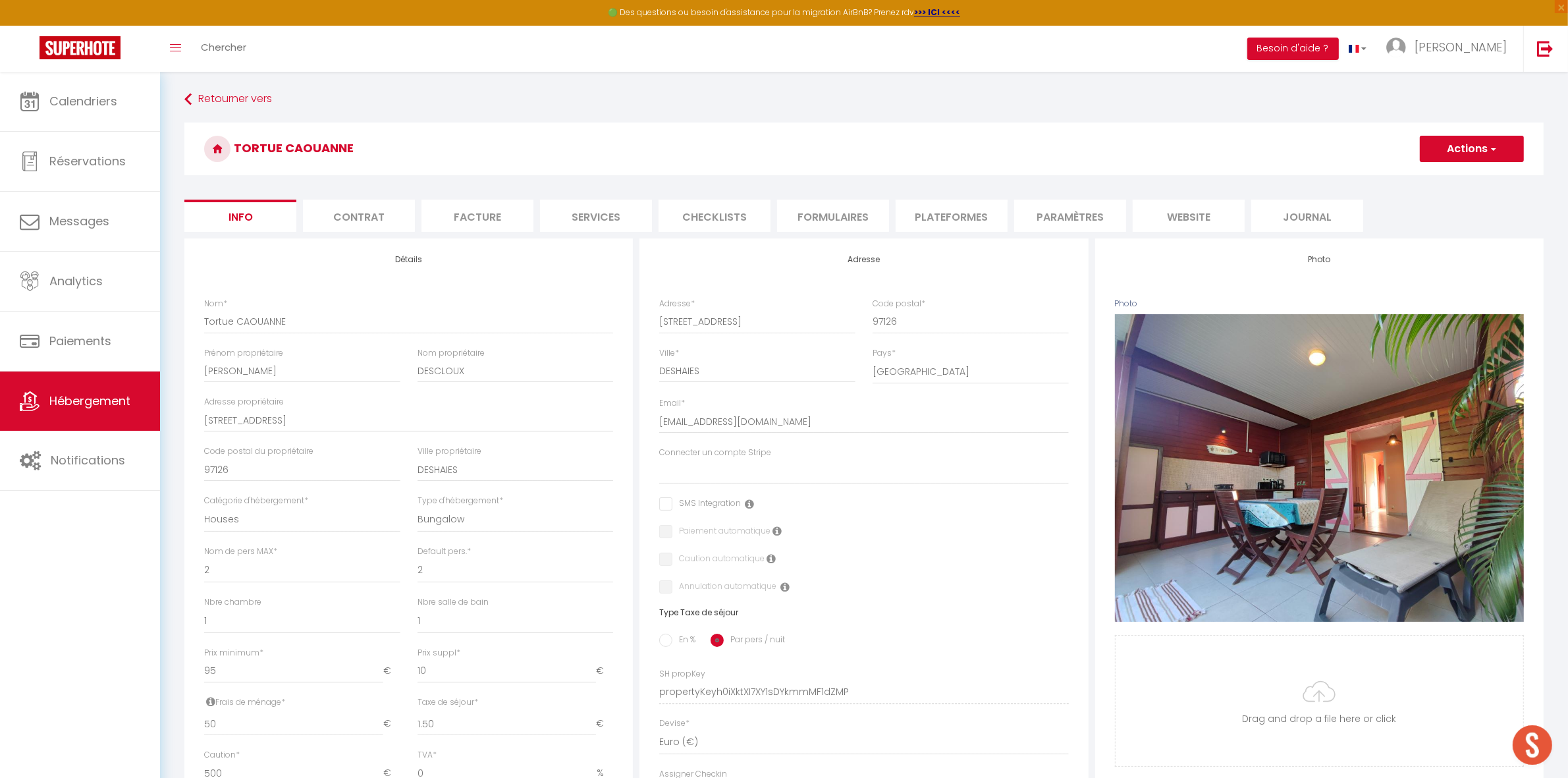
click at [945, 201] on li "Plateformes" at bounding box center [951, 216] width 112 height 32
select select
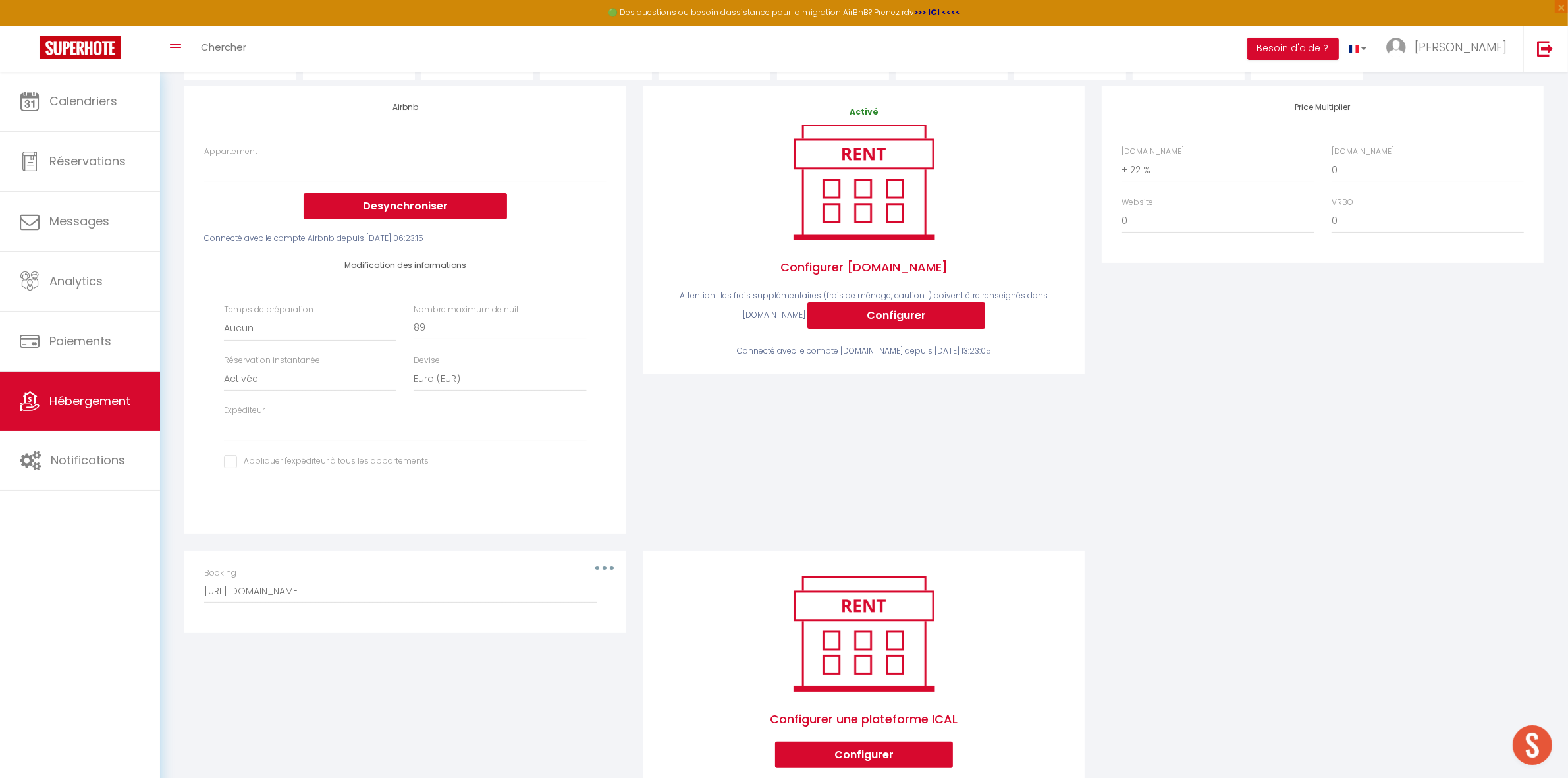
scroll to position [165, 0]
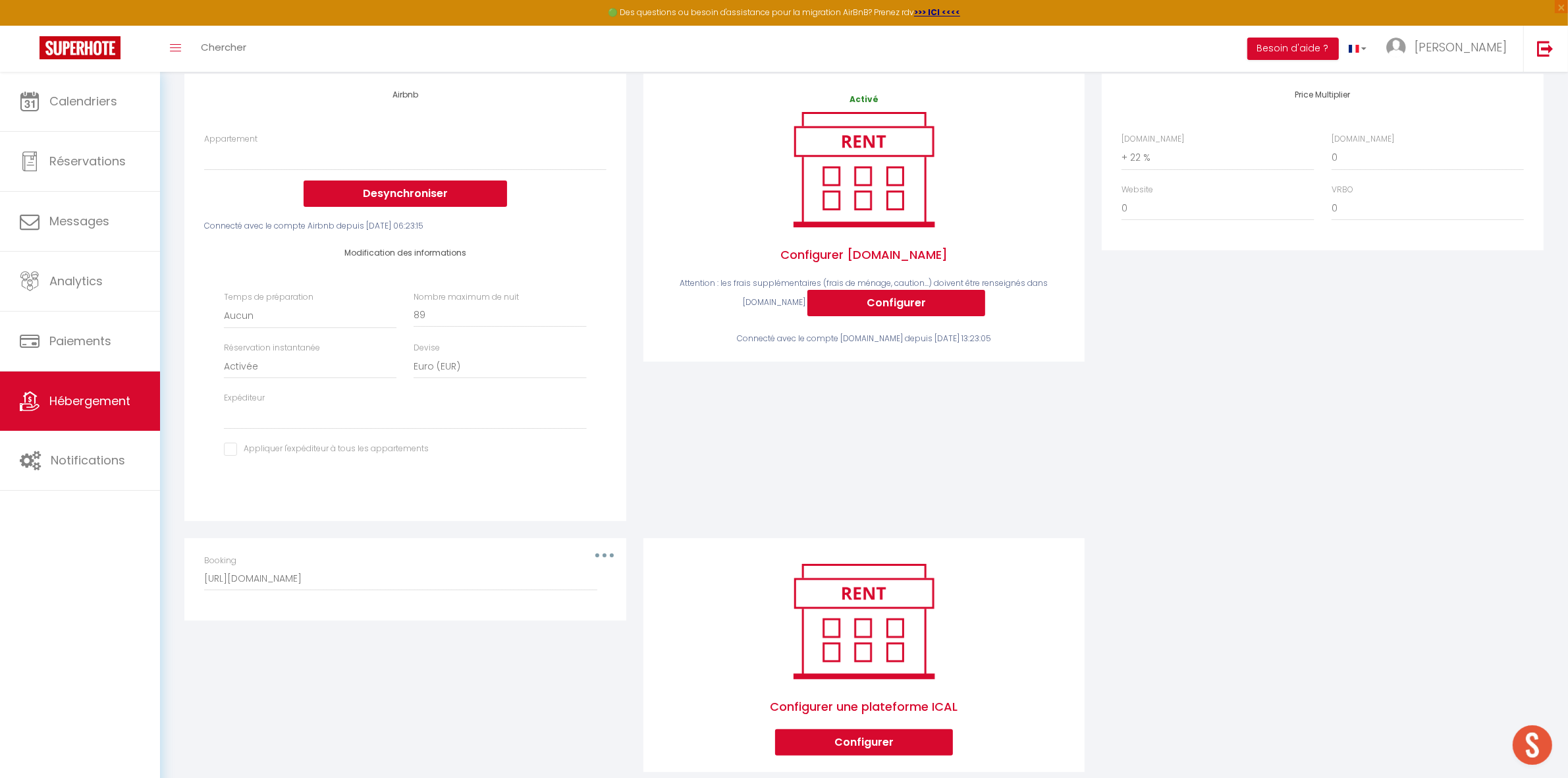
click at [607, 557] on div "Booking [URL][DOMAIN_NAME]" at bounding box center [405, 579] width 419 height 49
click at [603, 556] on div "Booking [URL][DOMAIN_NAME]" at bounding box center [405, 572] width 402 height 36
click at [602, 556] on div "Booking [URL][DOMAIN_NAME]" at bounding box center [405, 572] width 402 height 36
click at [601, 550] on button "button" at bounding box center [604, 555] width 37 height 21
click at [577, 606] on button "Supprimer" at bounding box center [570, 608] width 97 height 23
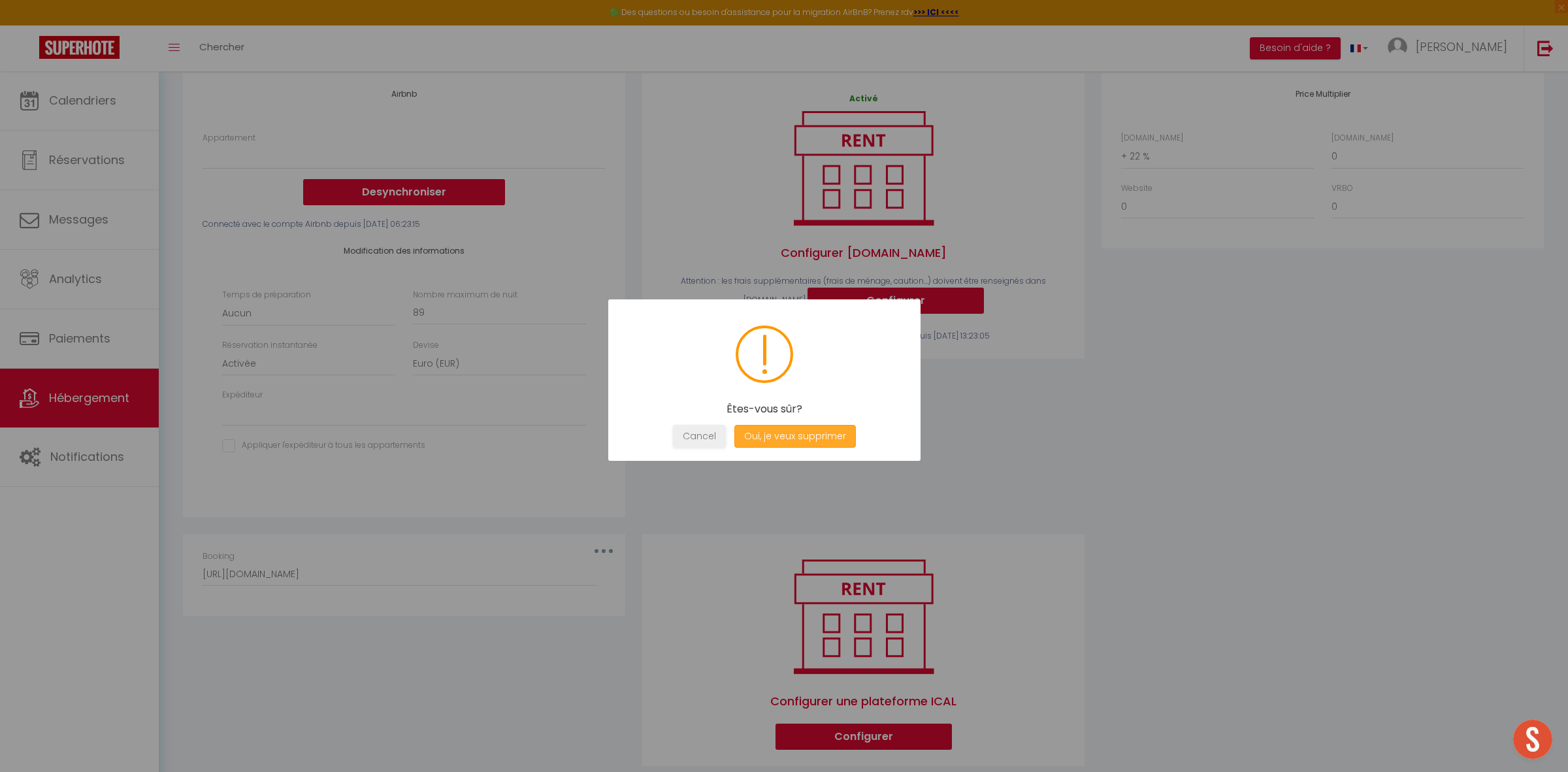
click at [821, 432] on button "Oui, je veux supprimer" at bounding box center [795, 436] width 121 height 23
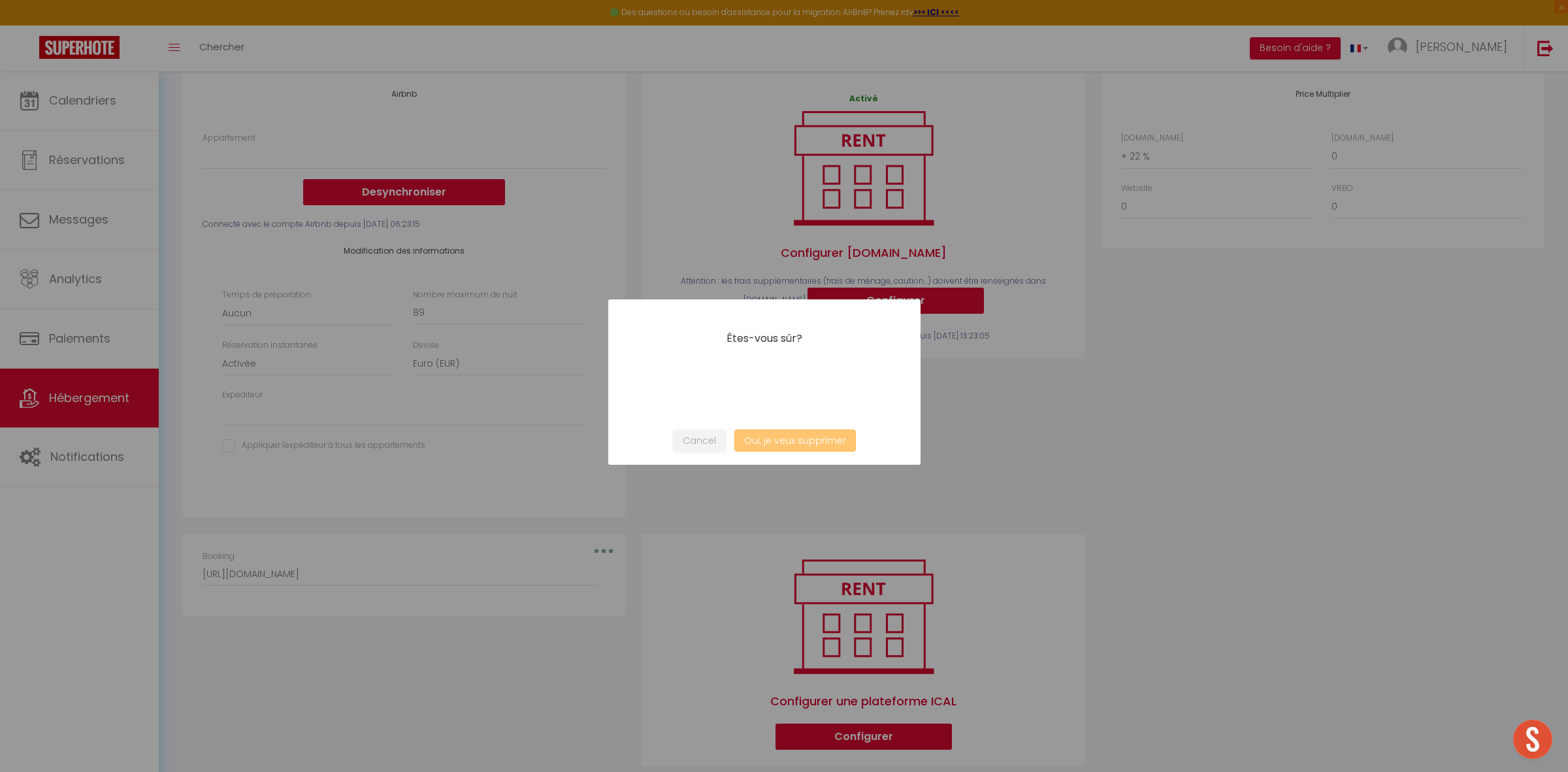
select select
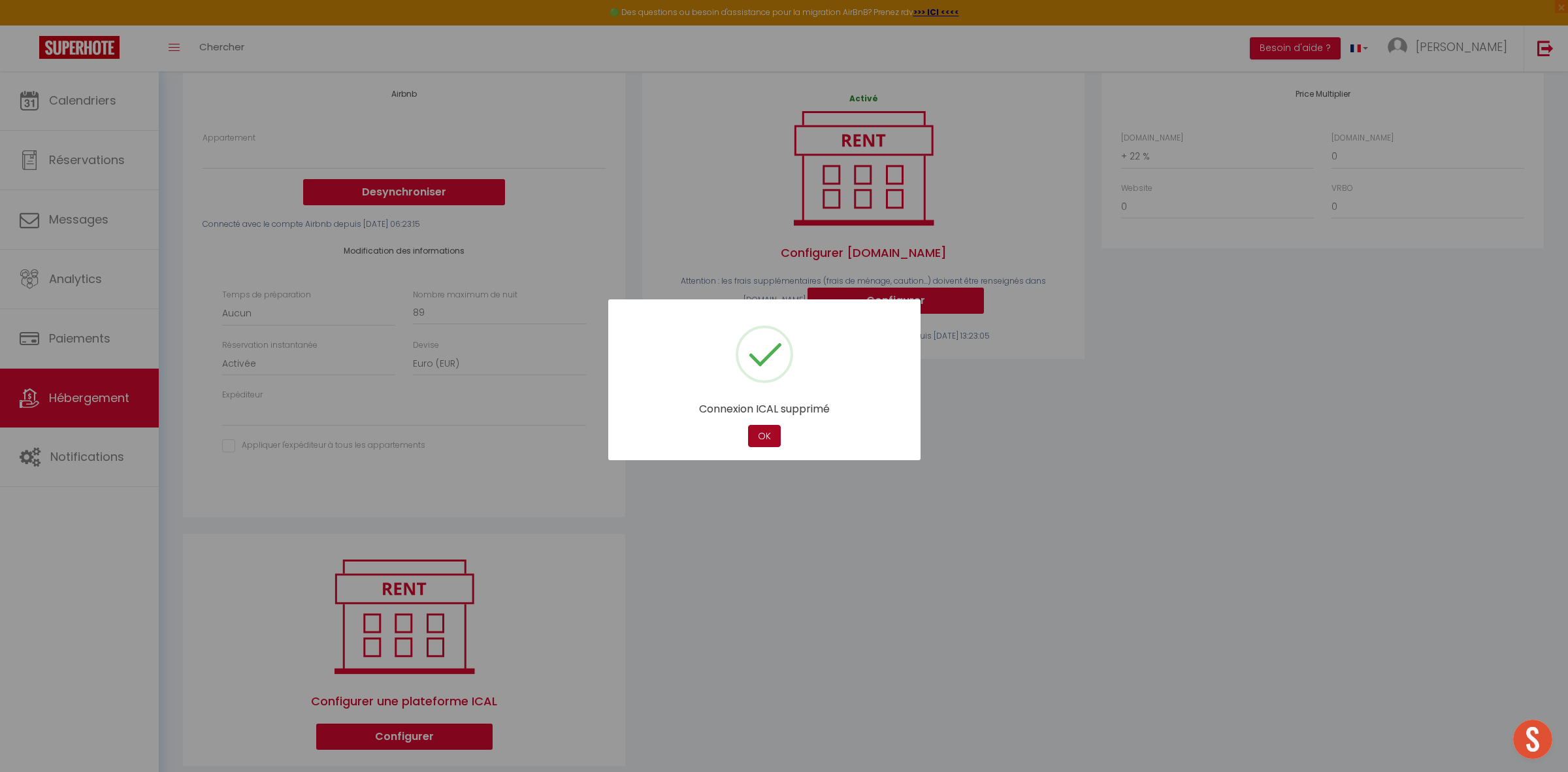
click at [769, 434] on button "OK" at bounding box center [764, 436] width 33 height 23
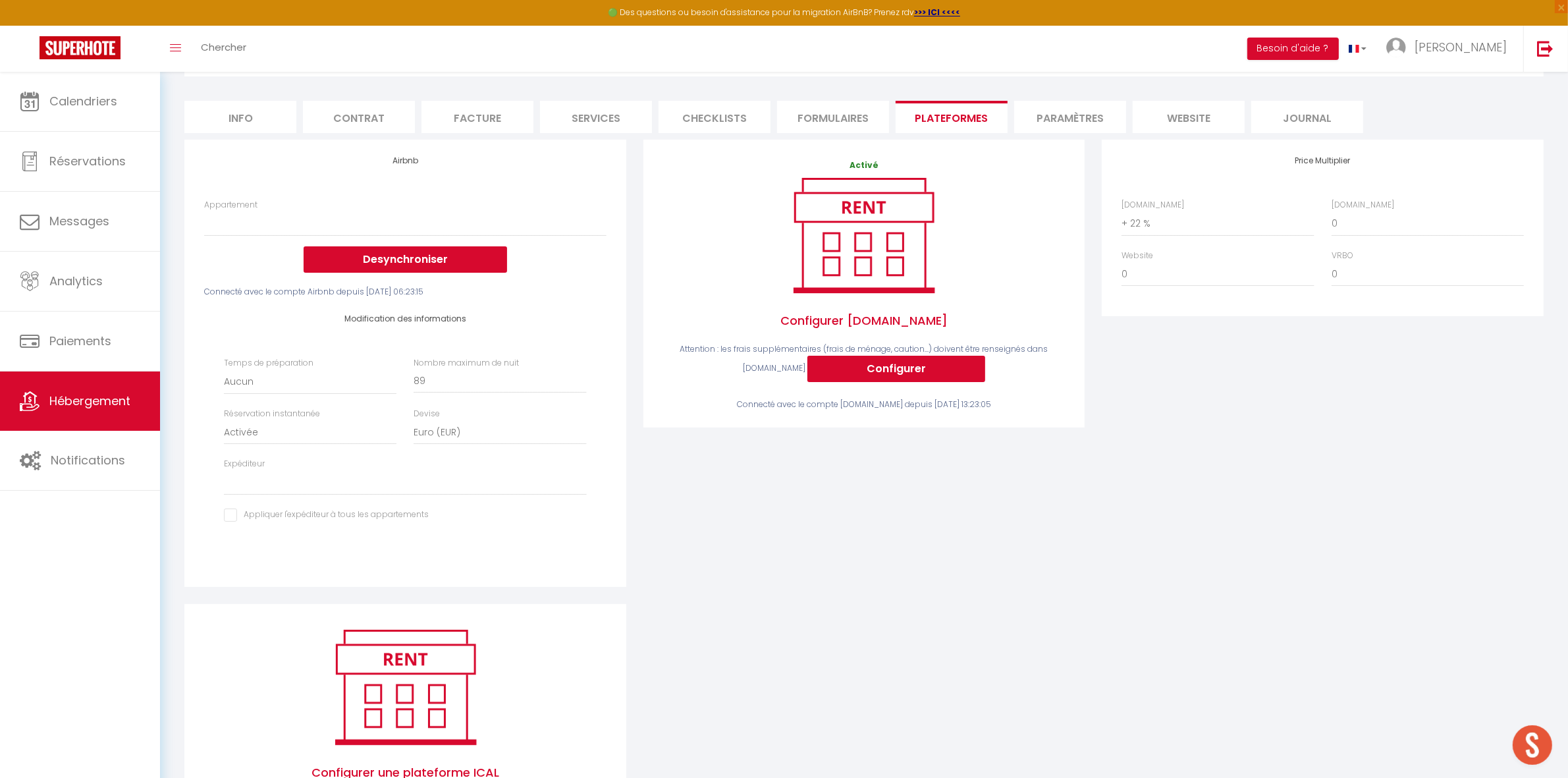
scroll to position [0, 0]
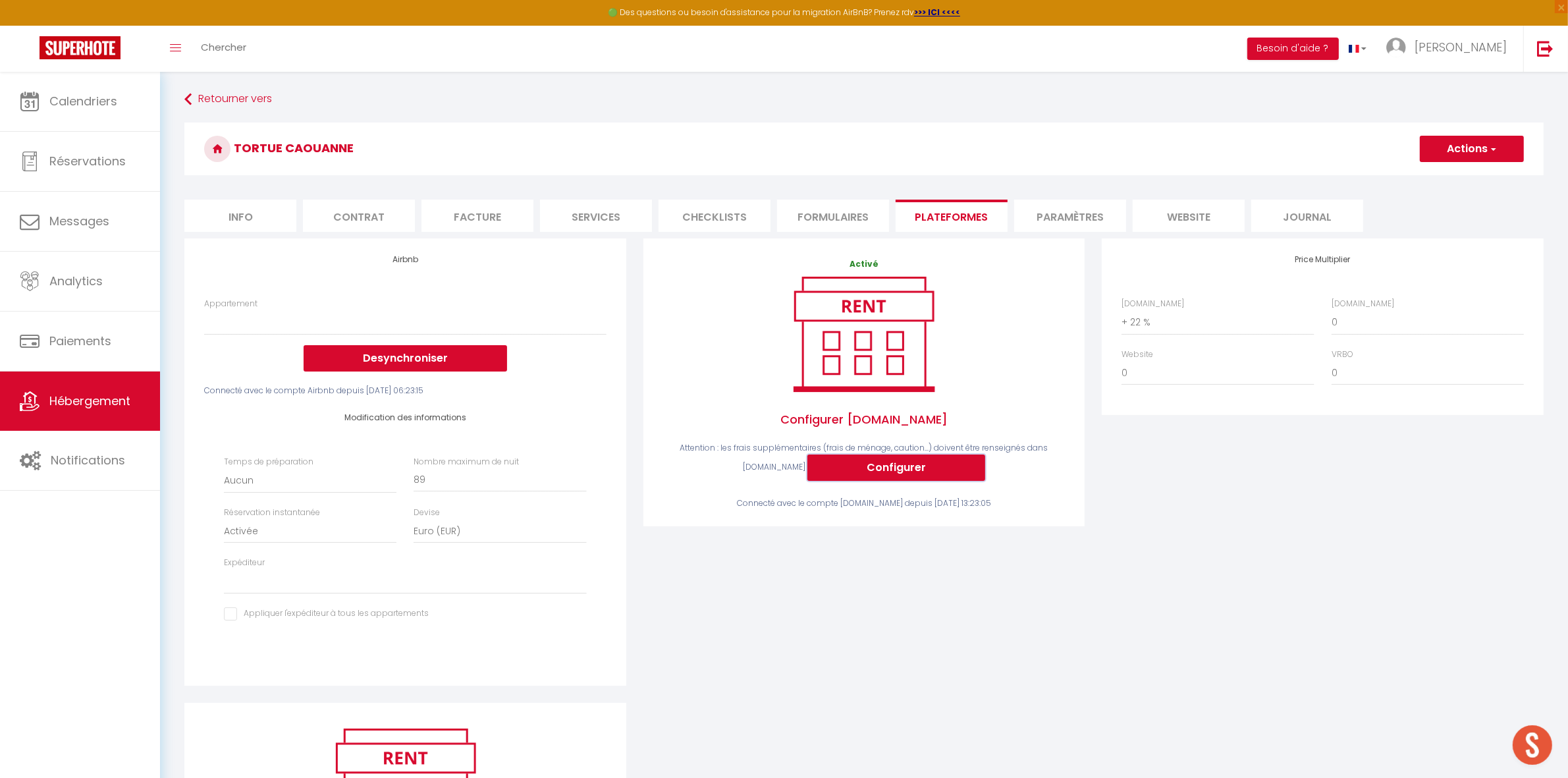
click at [897, 465] on button "Configurer" at bounding box center [896, 468] width 178 height 26
select select
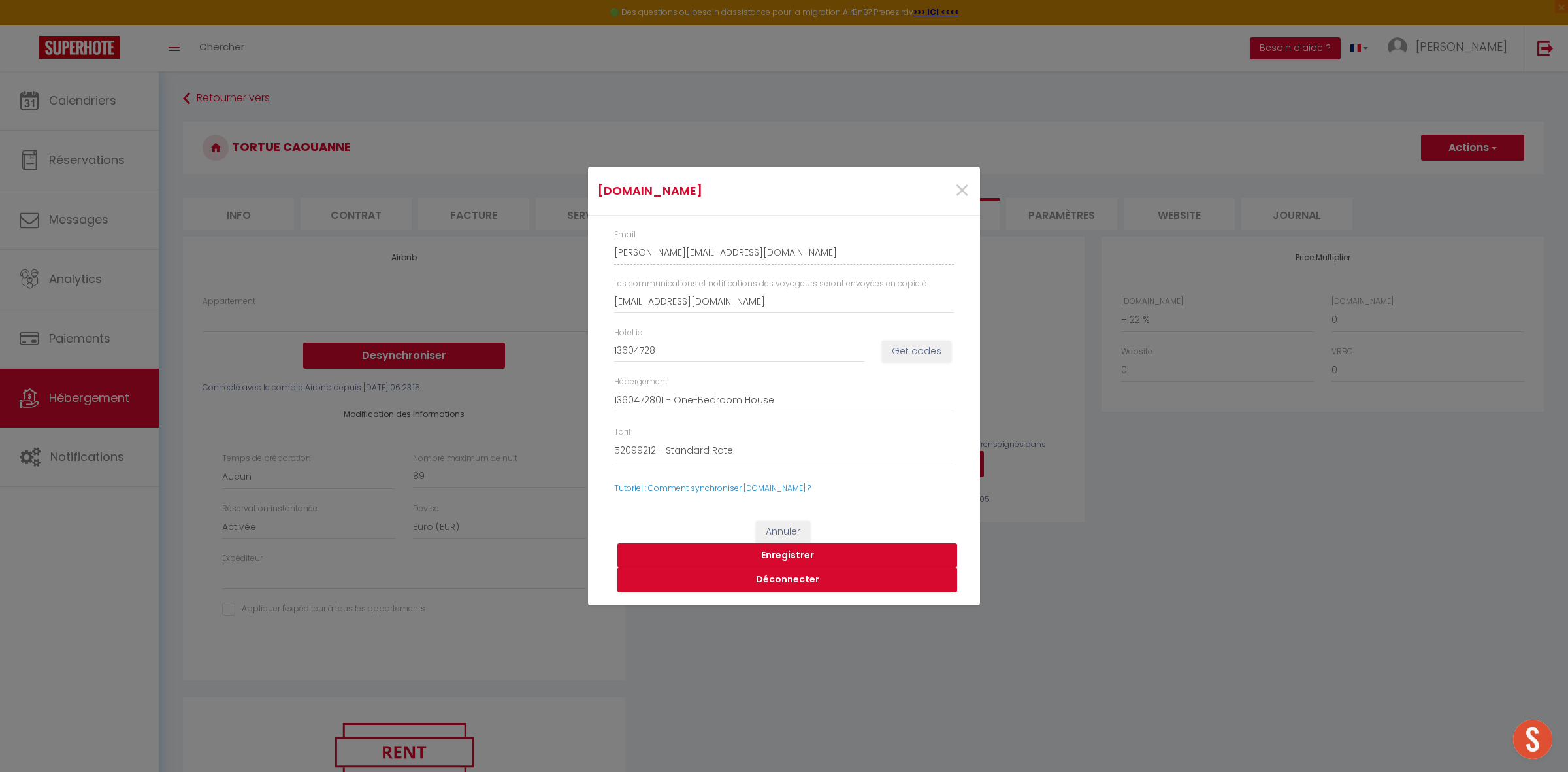
click at [772, 558] on button "Enregistrer" at bounding box center [787, 556] width 340 height 25
select select
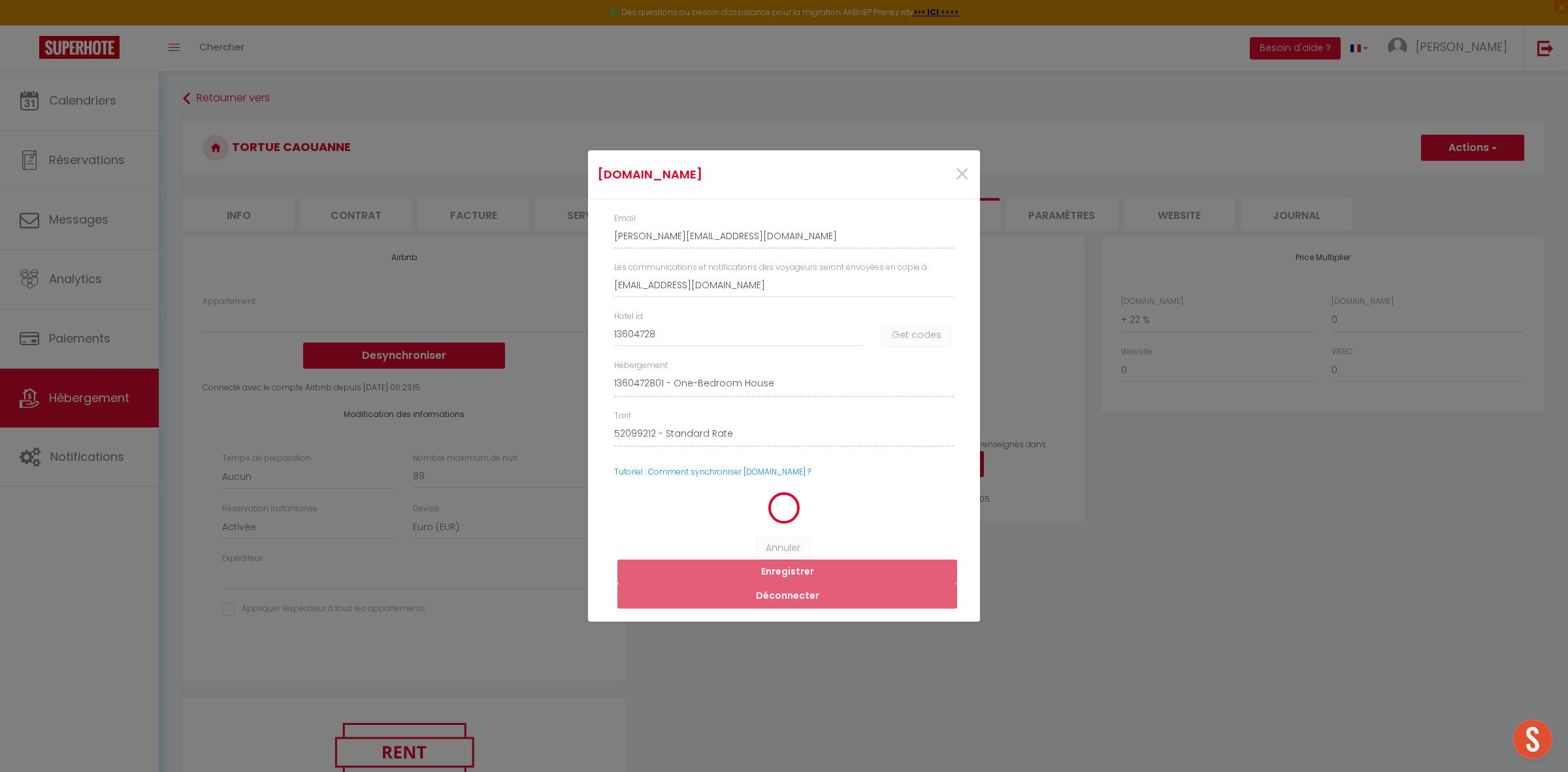
select select
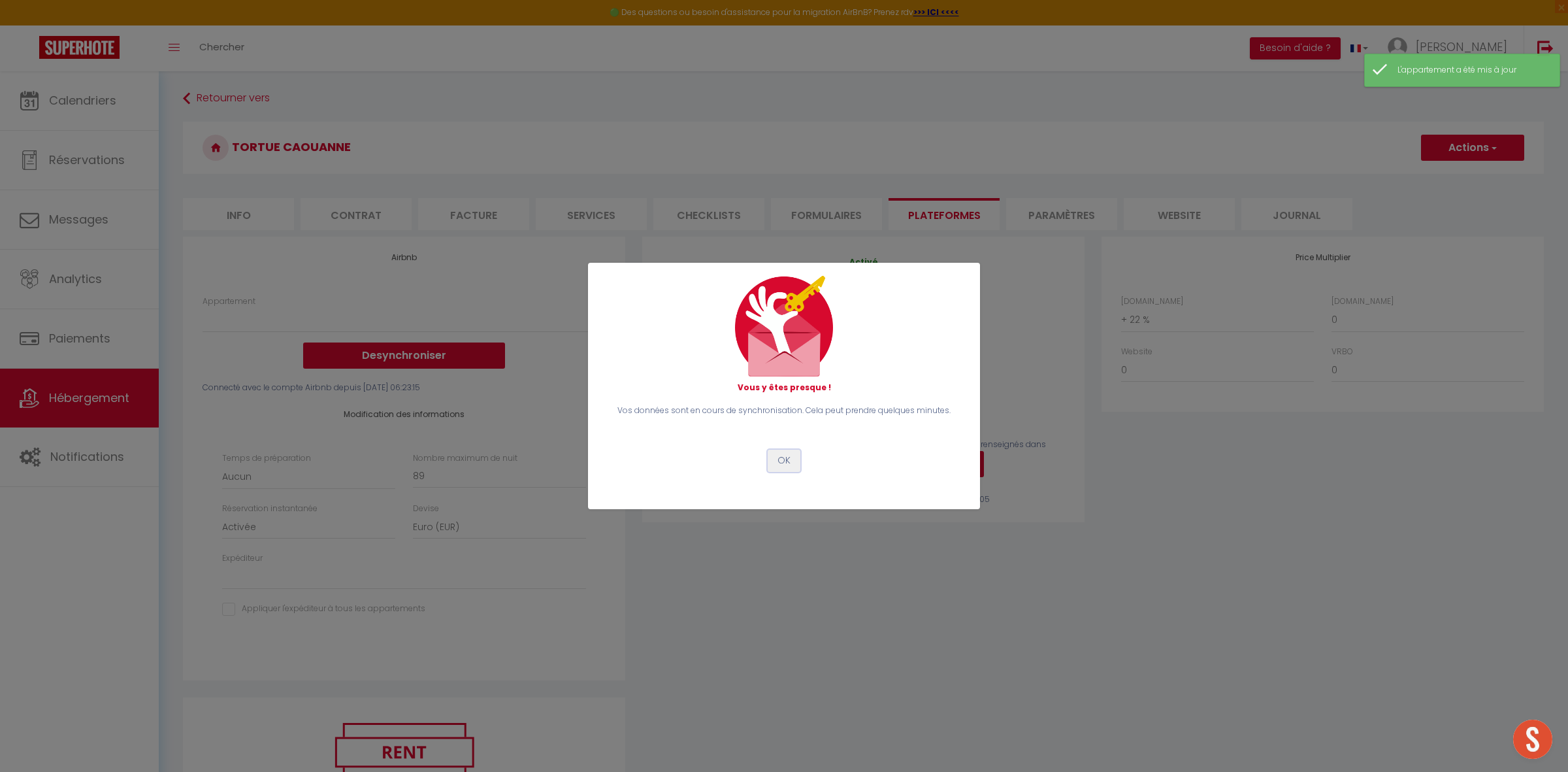
click at [782, 464] on button "OK" at bounding box center [783, 460] width 33 height 23
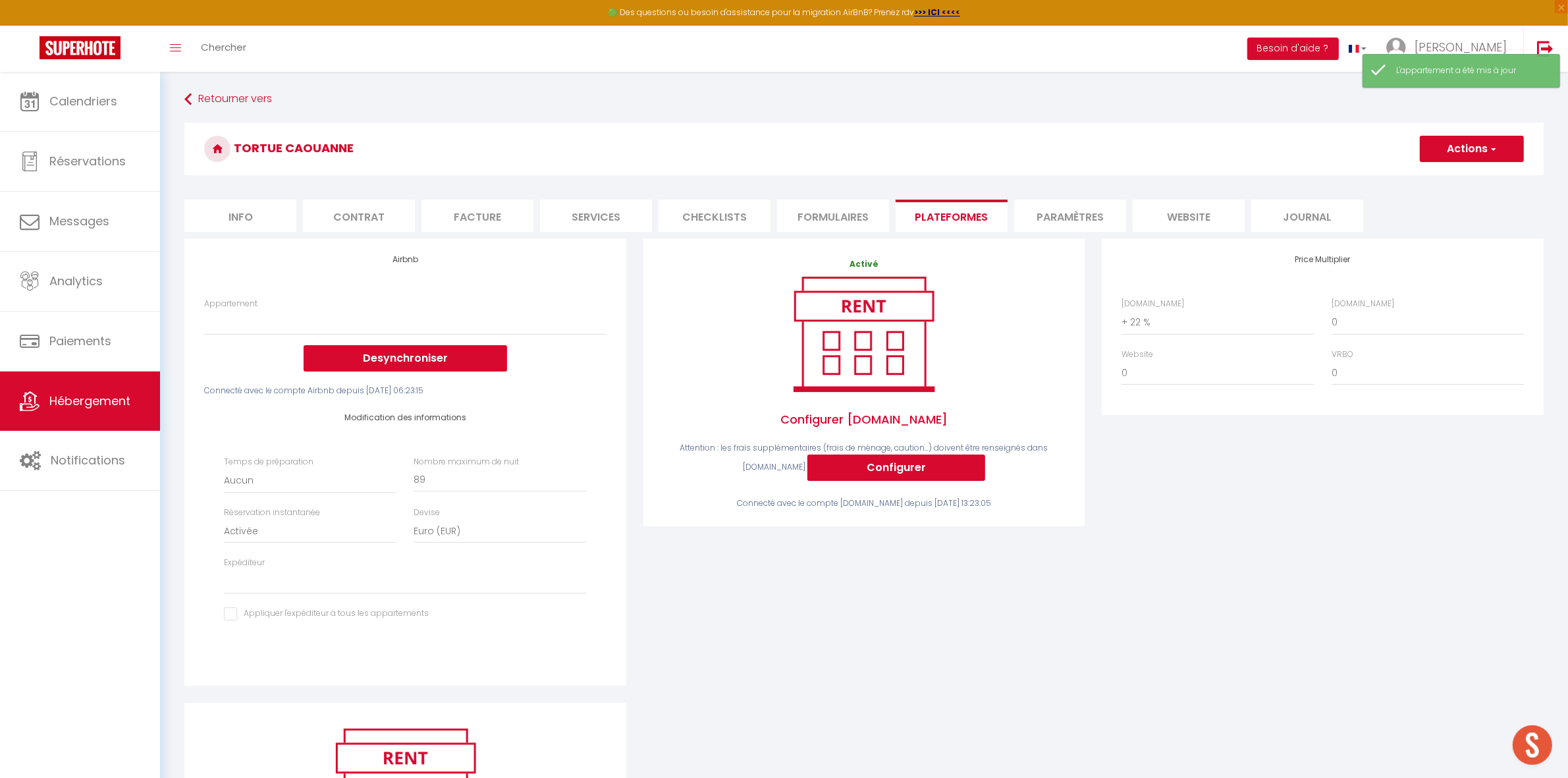
click at [1474, 149] on button "Actions" at bounding box center [1471, 149] width 104 height 26
click at [1451, 176] on link "Enregistrer" at bounding box center [1471, 177] width 104 height 17
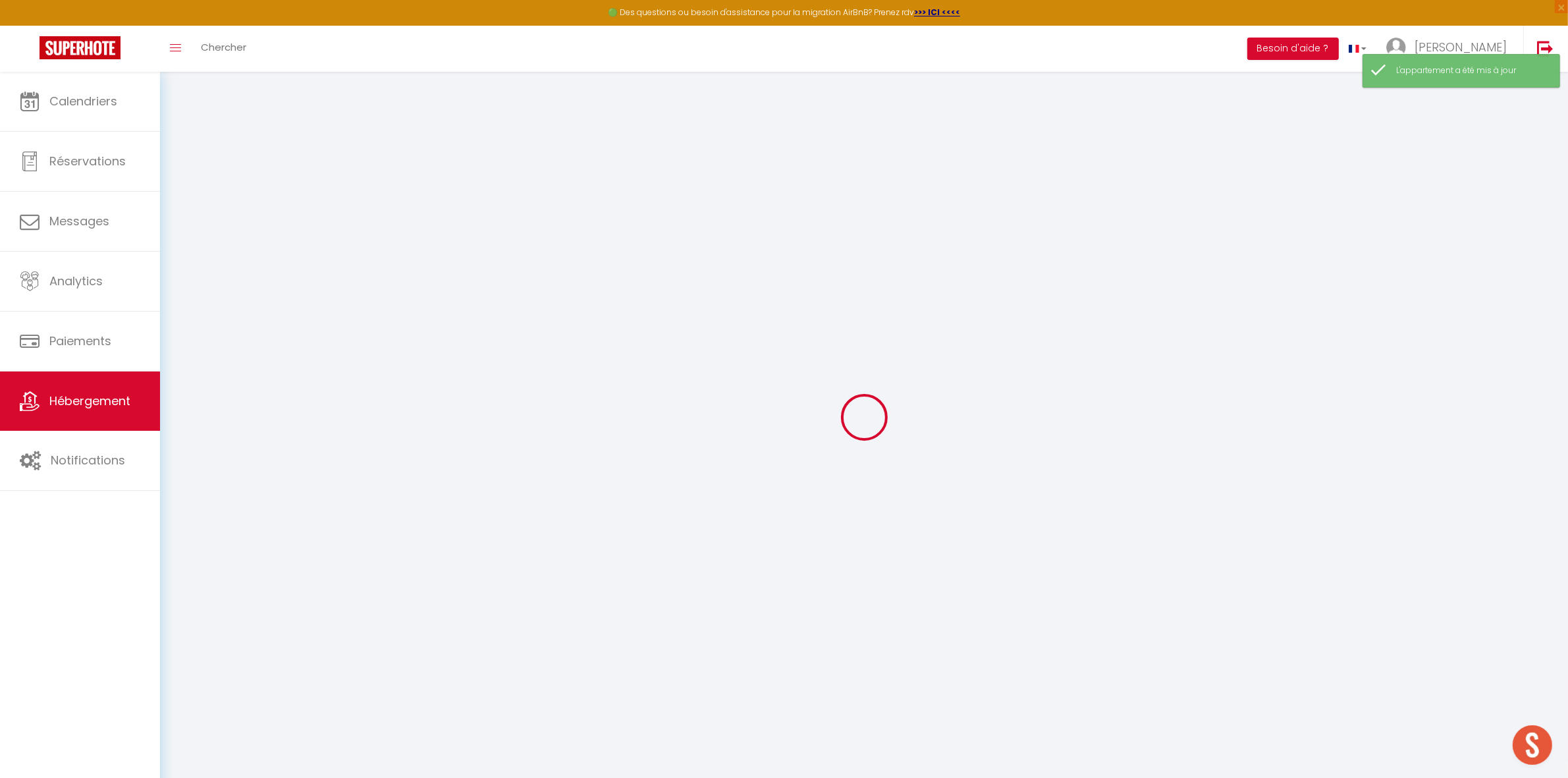
select select
select select "EUR"
select select
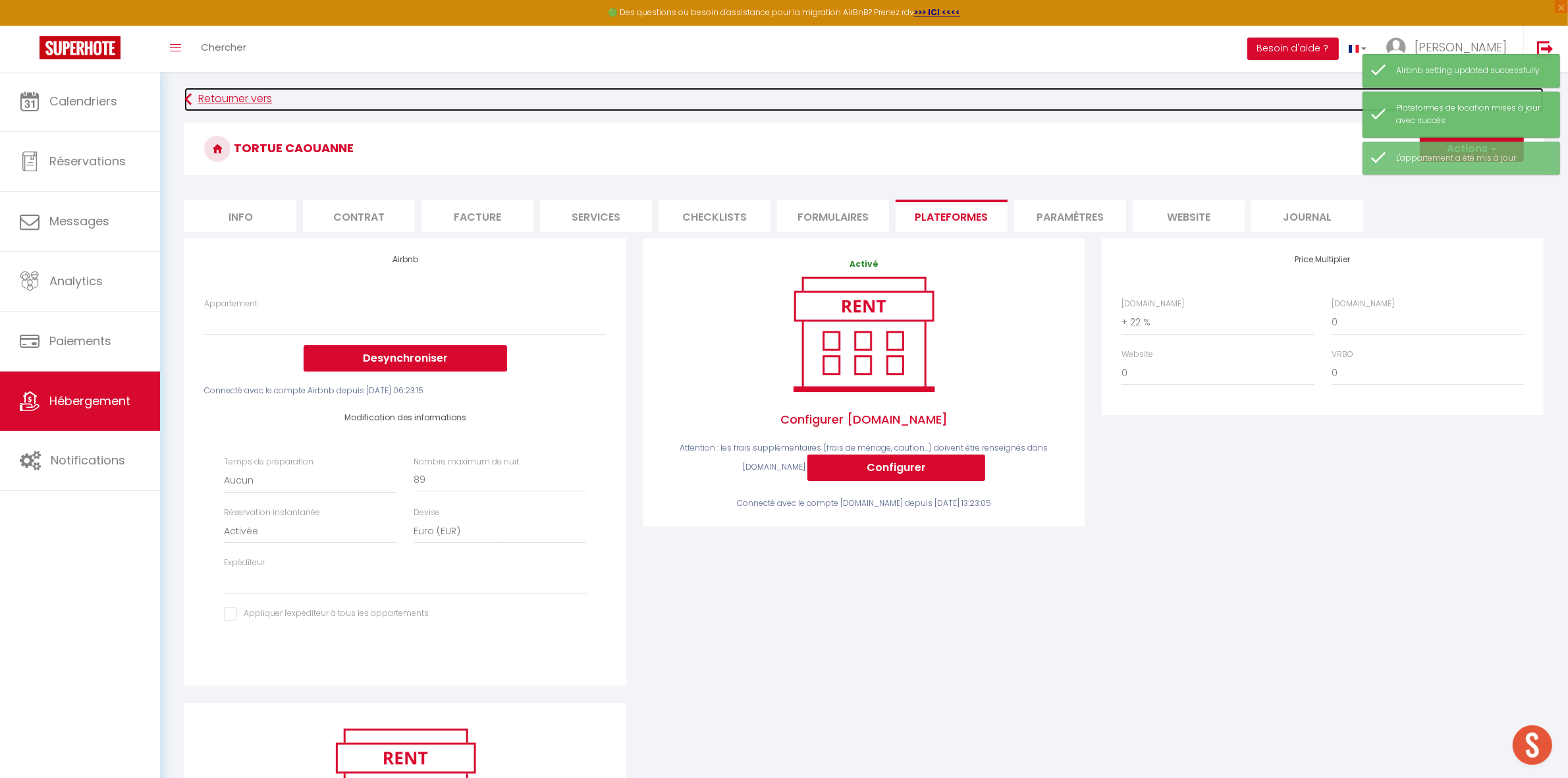
click at [229, 100] on link "Retourner vers" at bounding box center [863, 100] width 1359 height 23
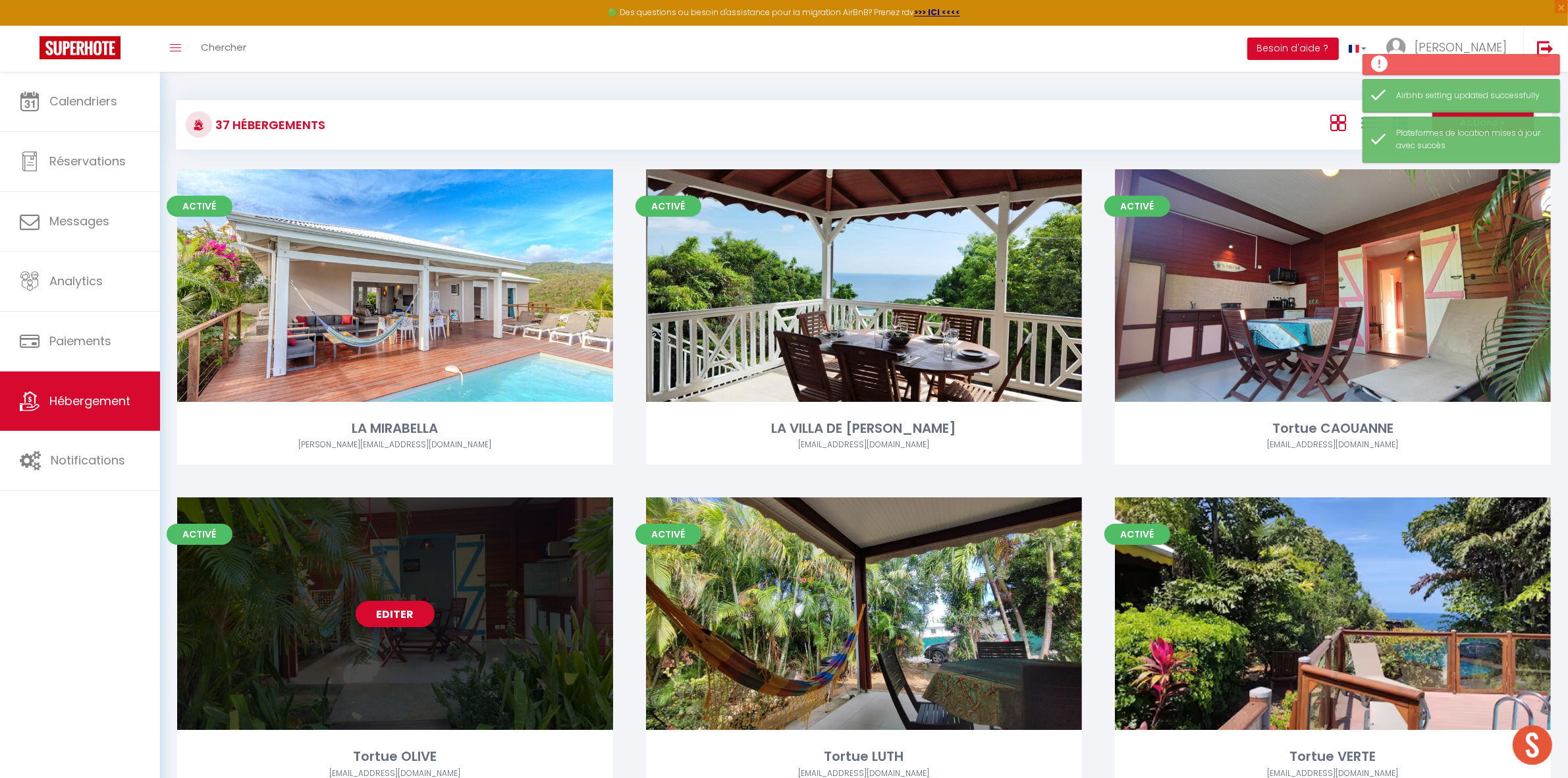
scroll to position [165, 0]
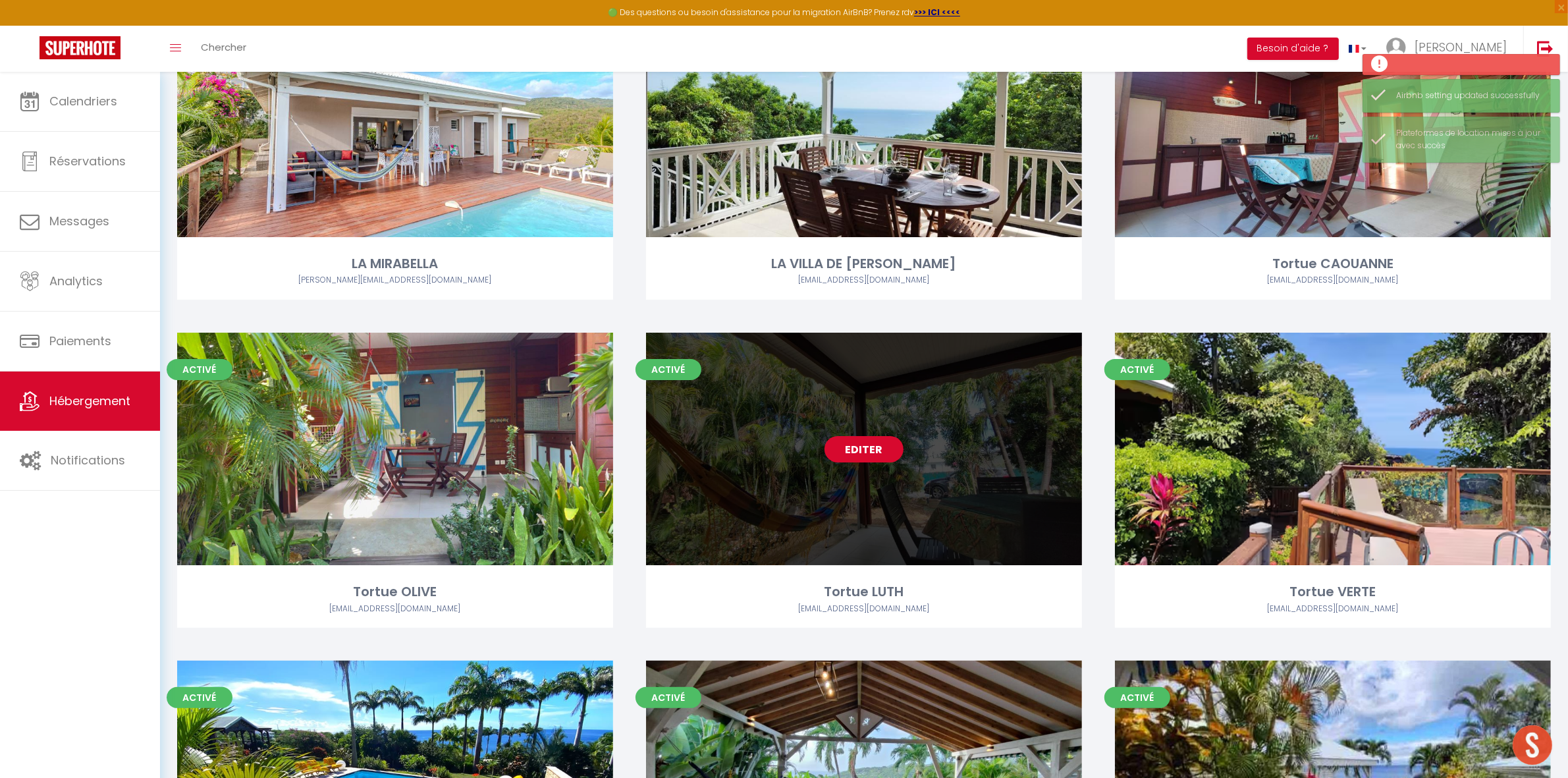
click at [874, 449] on link "Editer" at bounding box center [864, 449] width 79 height 26
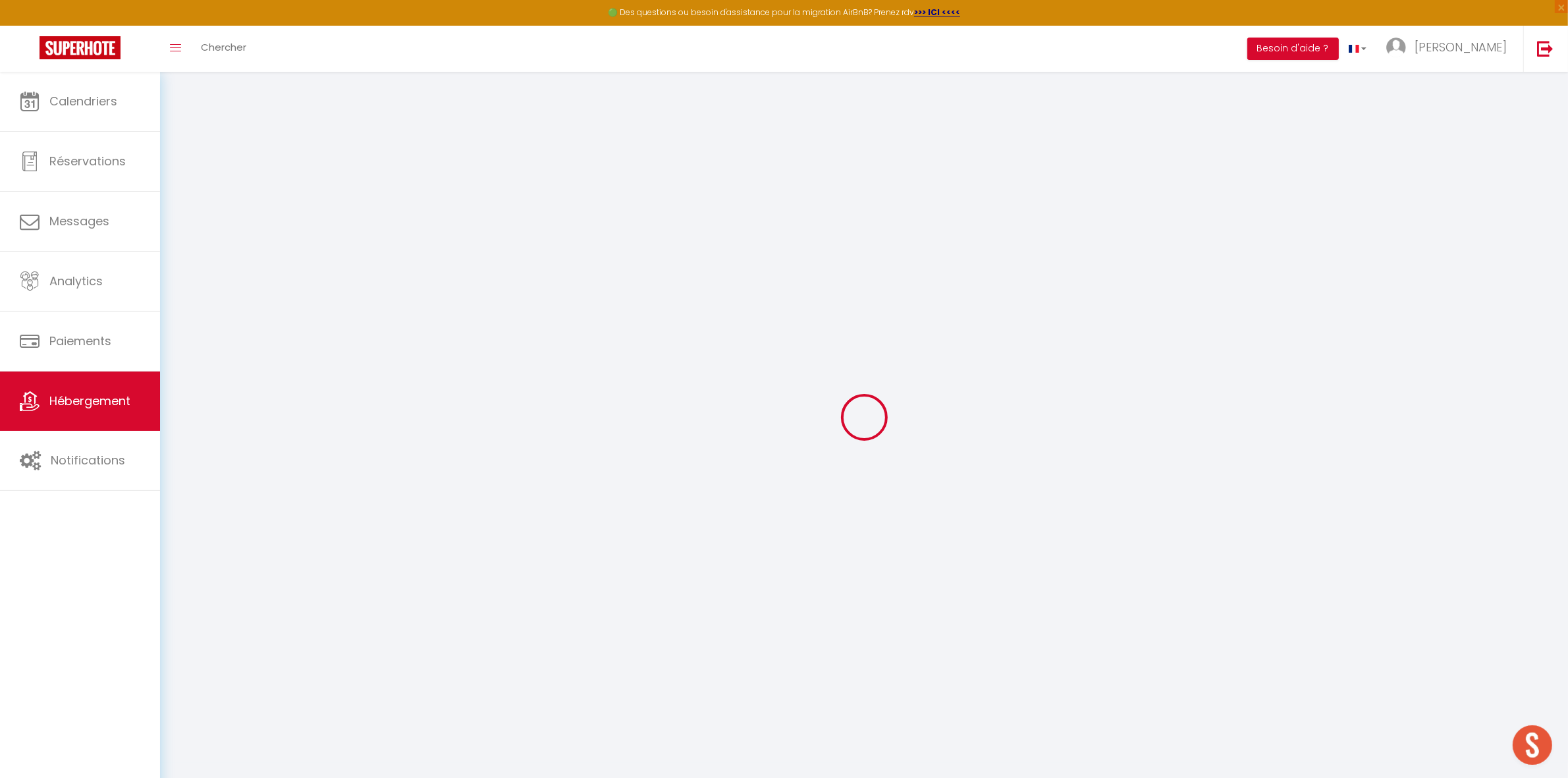
select select
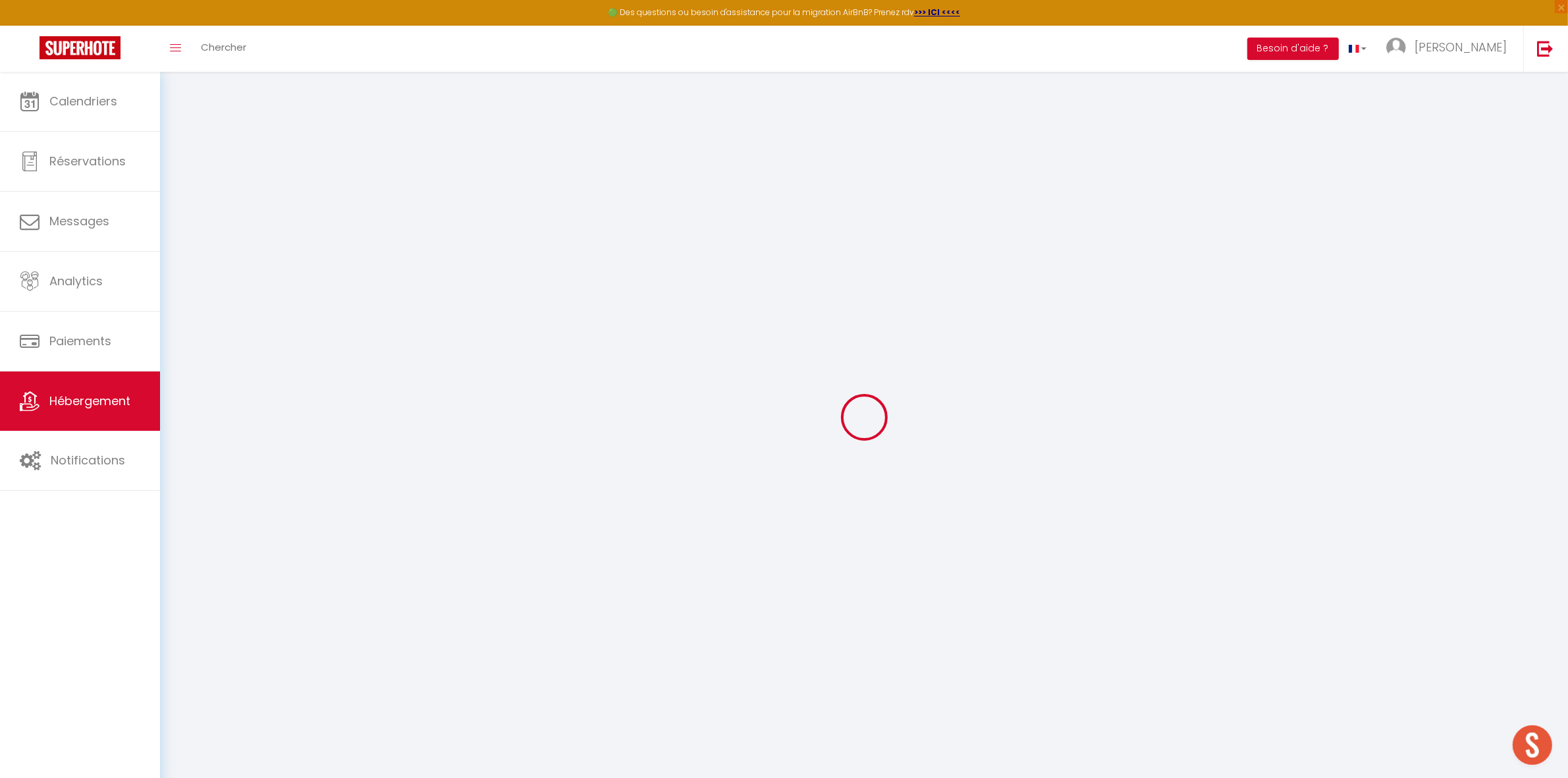
select select
checkbox input "false"
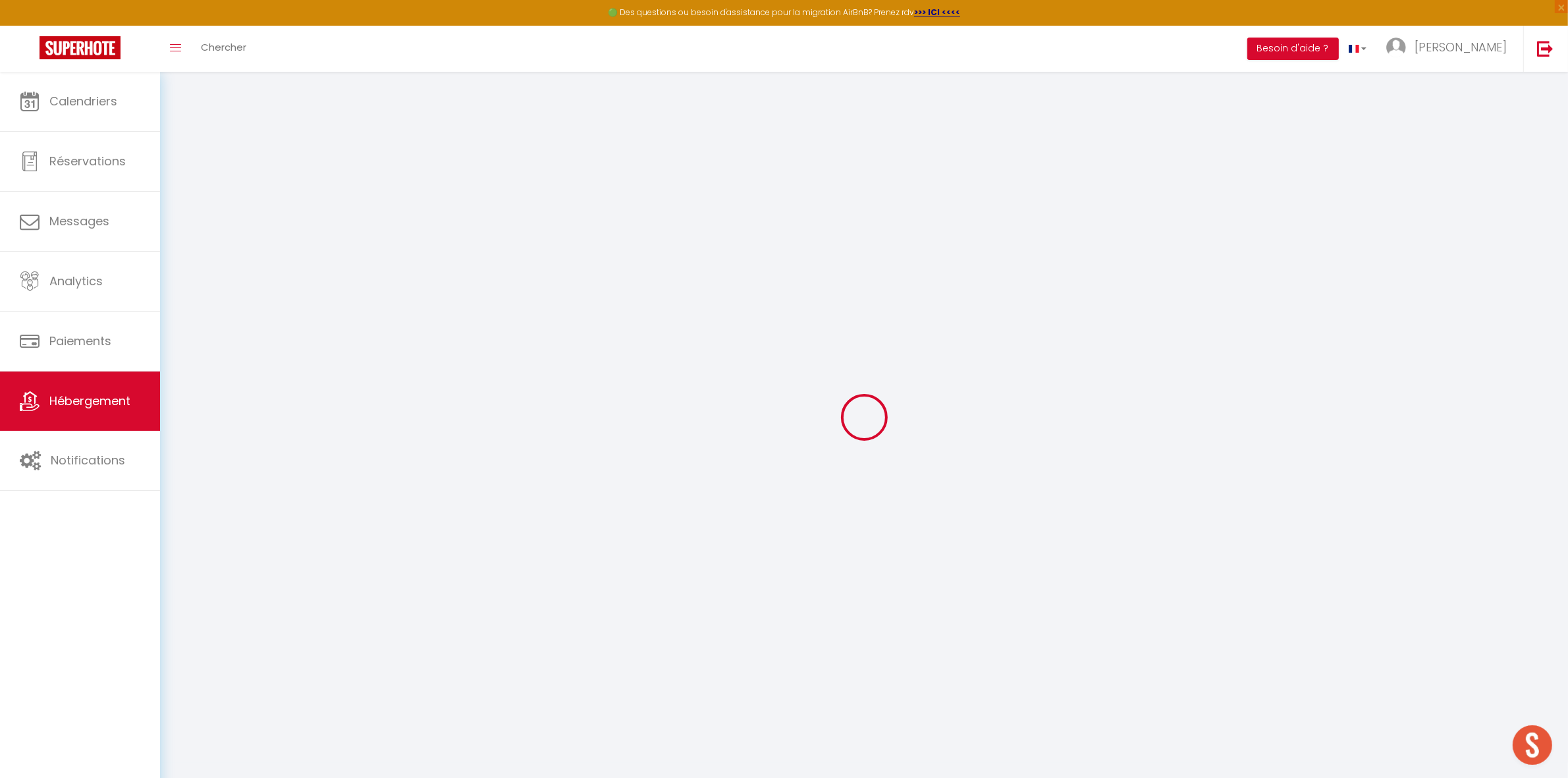
select select
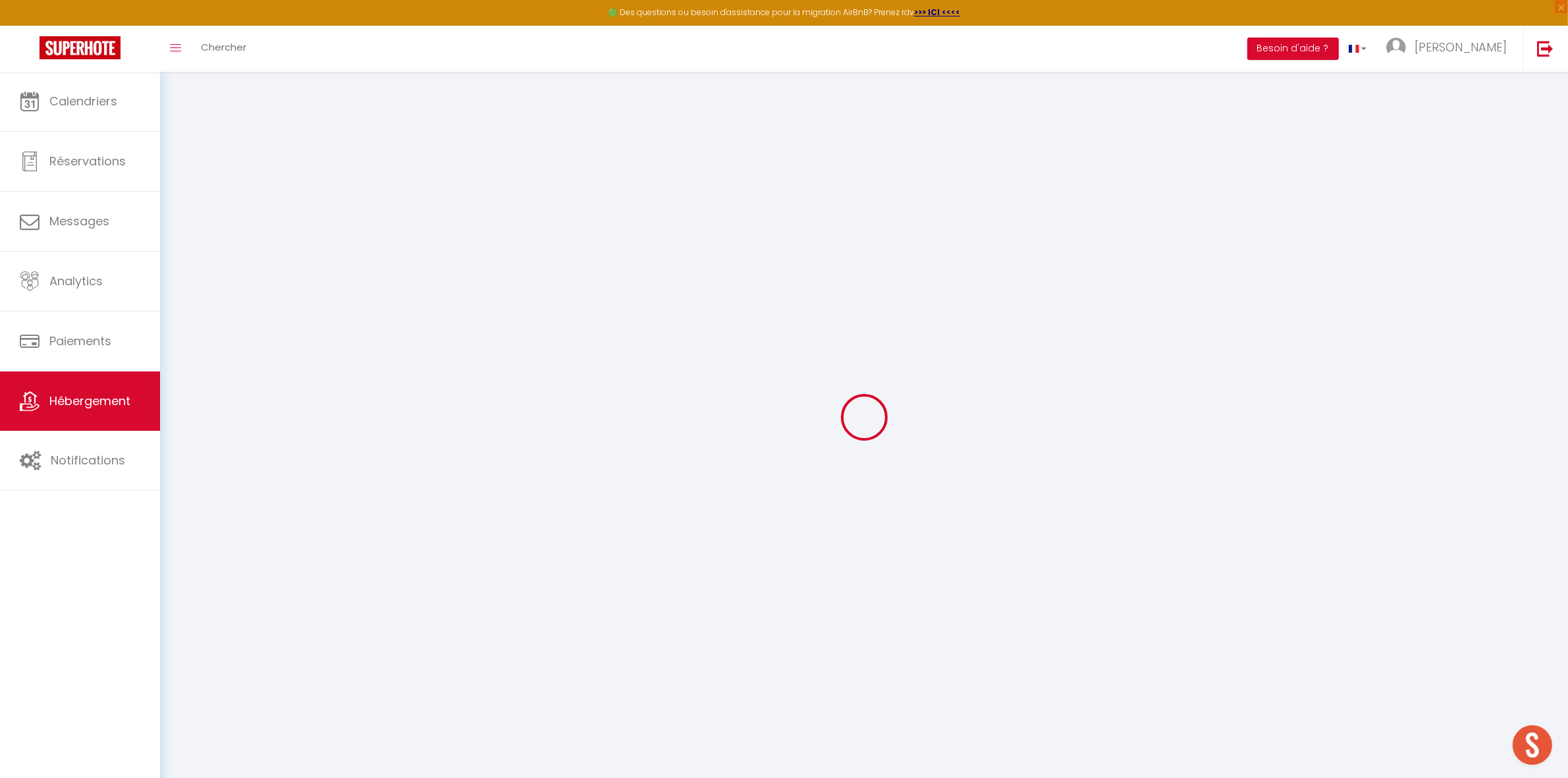
select select
checkbox input "false"
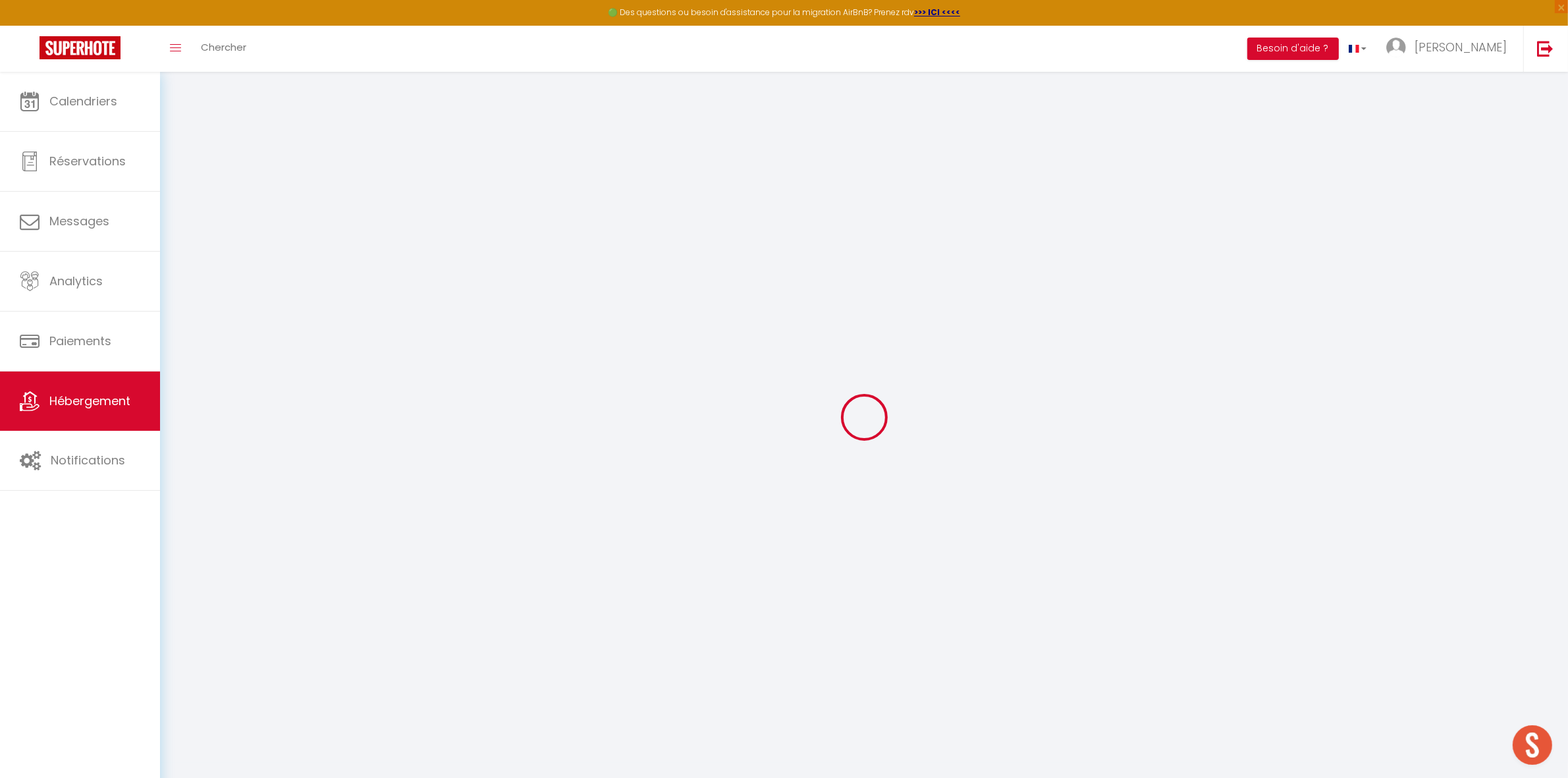
checkbox input "false"
select select
type input "Tortue LUTH"
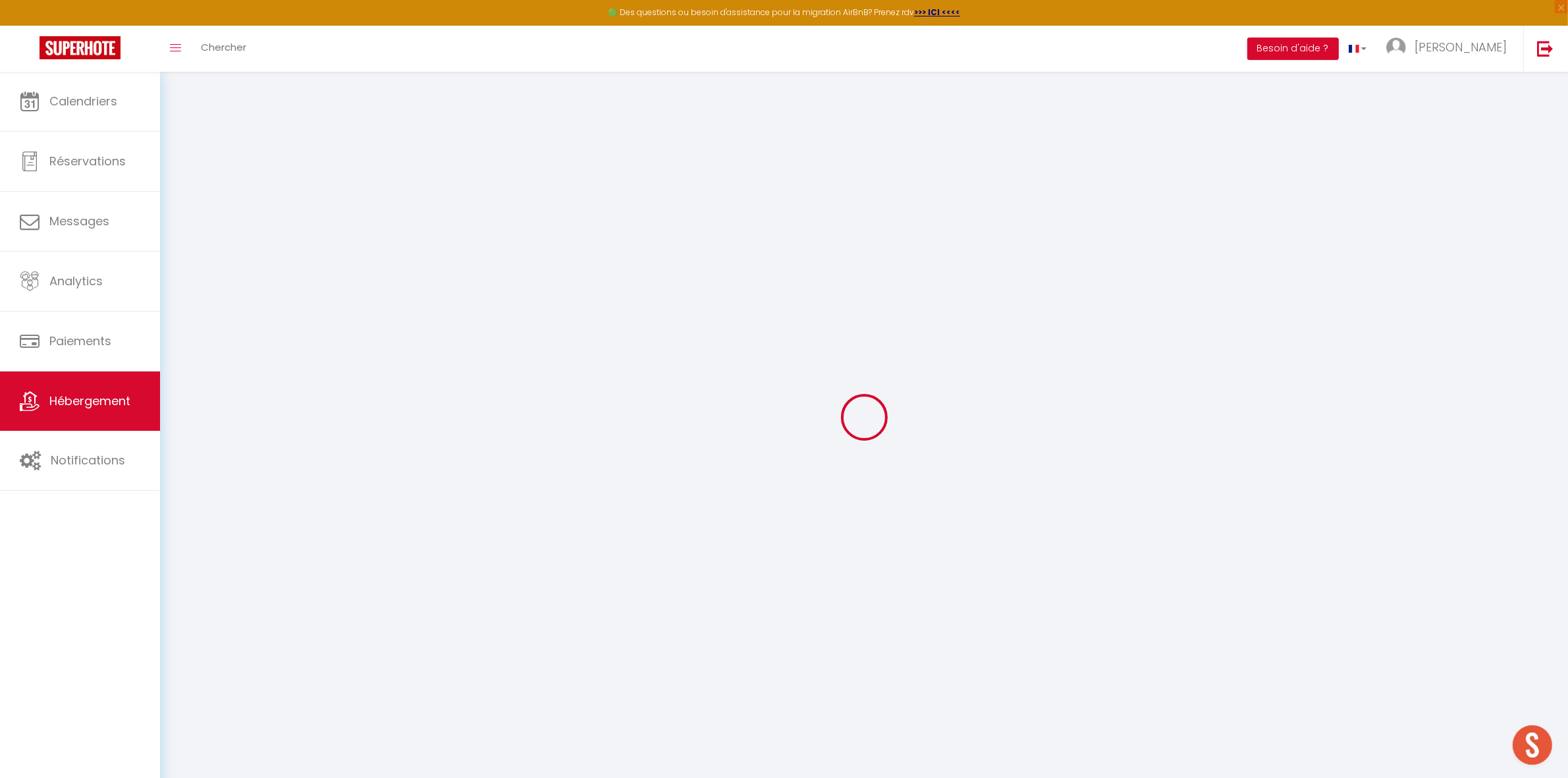
type input "[PERSON_NAME]"
type input "DESCLOUX"
type input "[STREET_ADDRESS]"
type input "97126"
type input "DESHAIES"
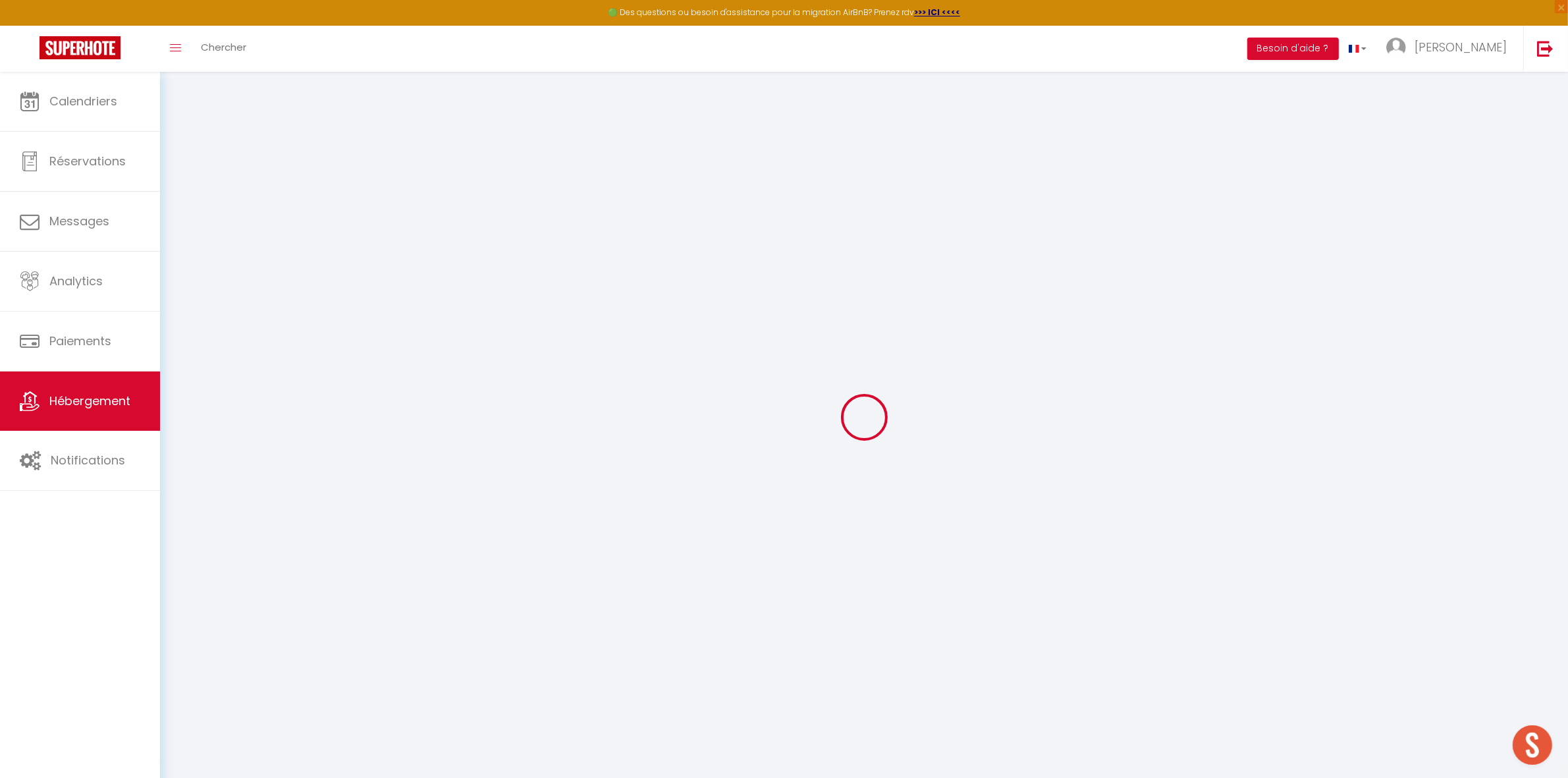
select select "houses"
type input "95"
type input "9"
type input "50"
type input "1.50"
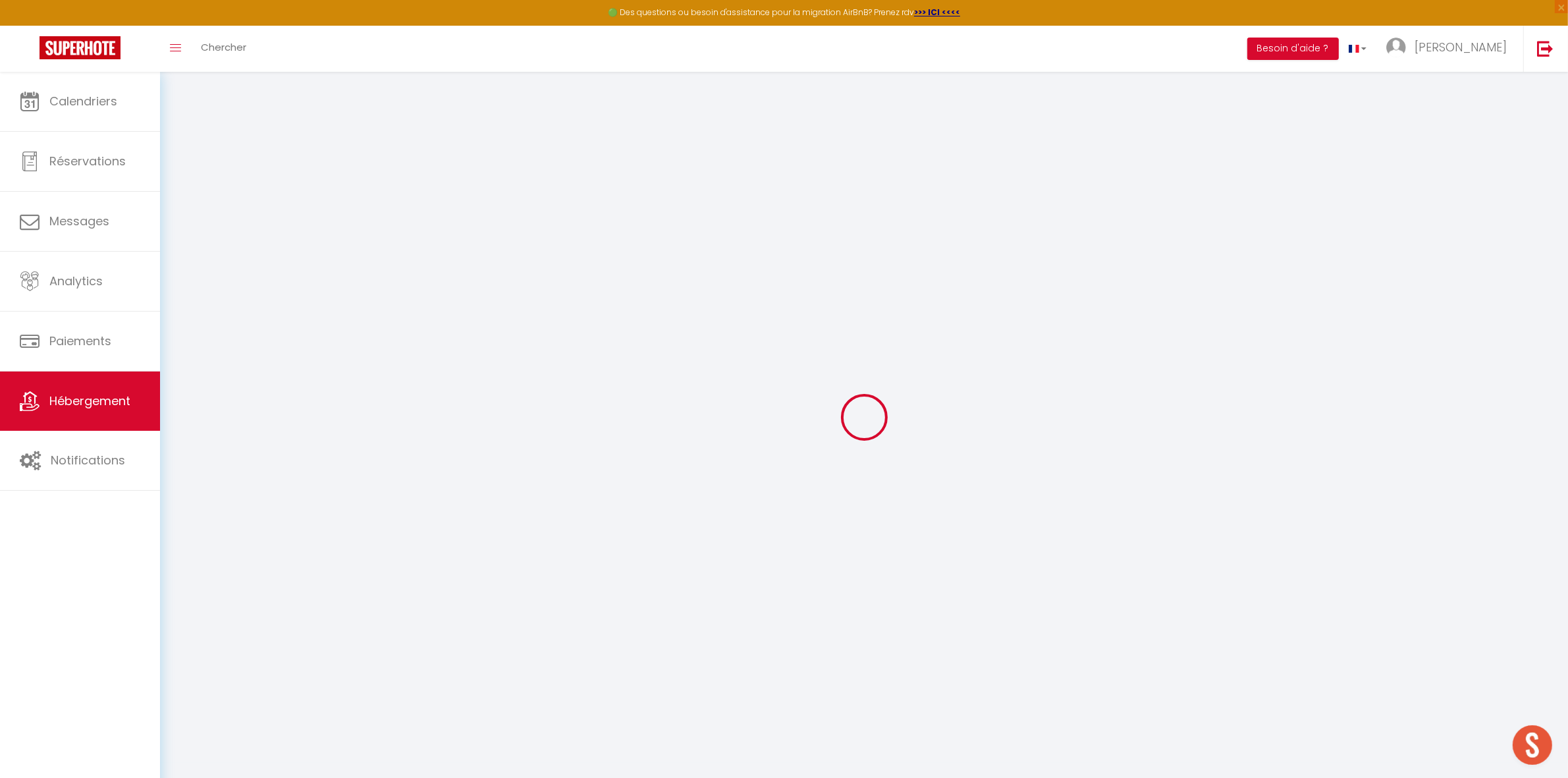
type input "500"
select select
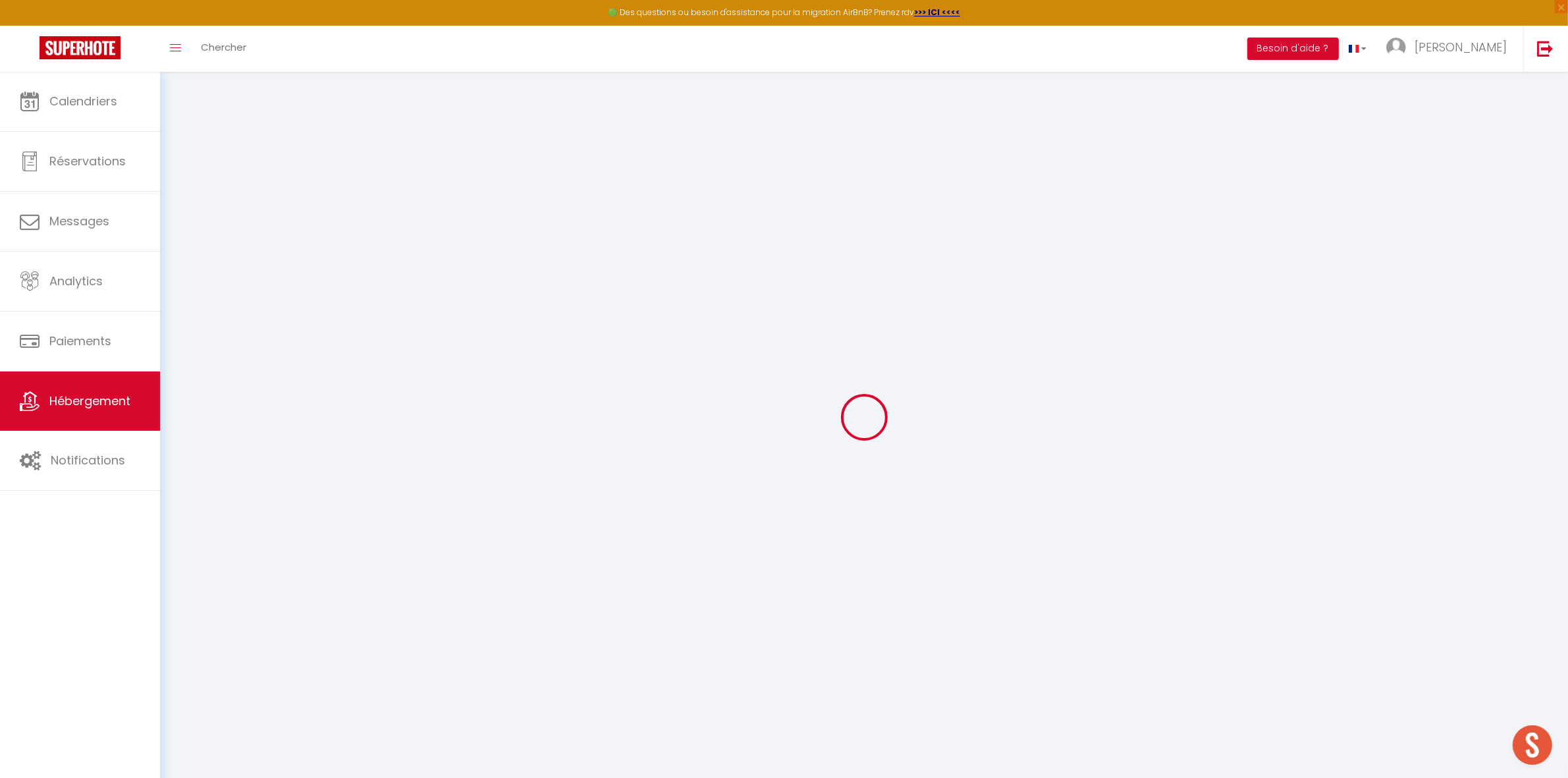
select select
type input "[PERSON_NAME]"
type input "97126"
type input "DESHAIES"
type input "[EMAIL_ADDRESS][DOMAIN_NAME]"
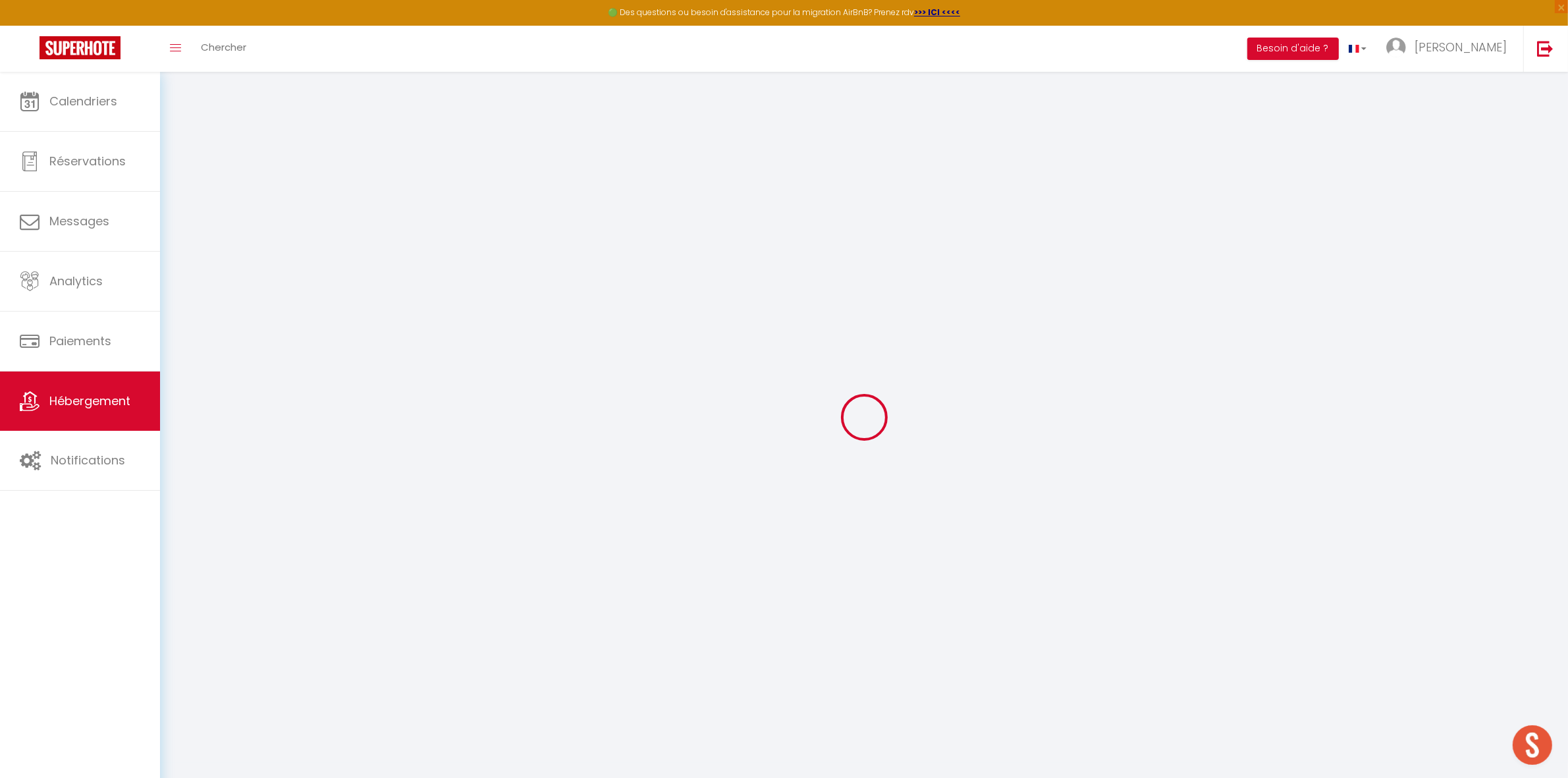
select select
checkbox input "false"
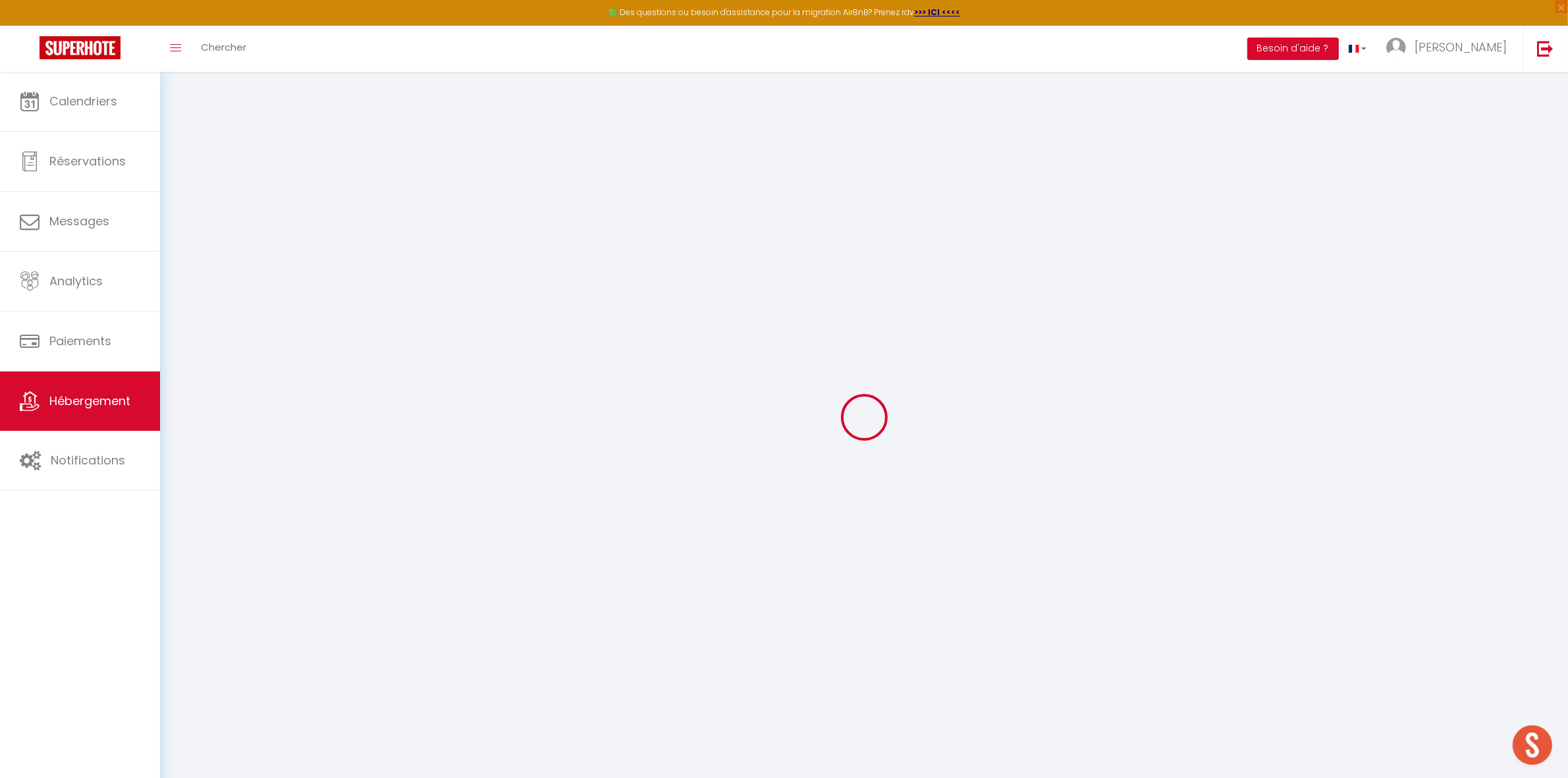
type input "0"
select select "+ 22 %"
select select
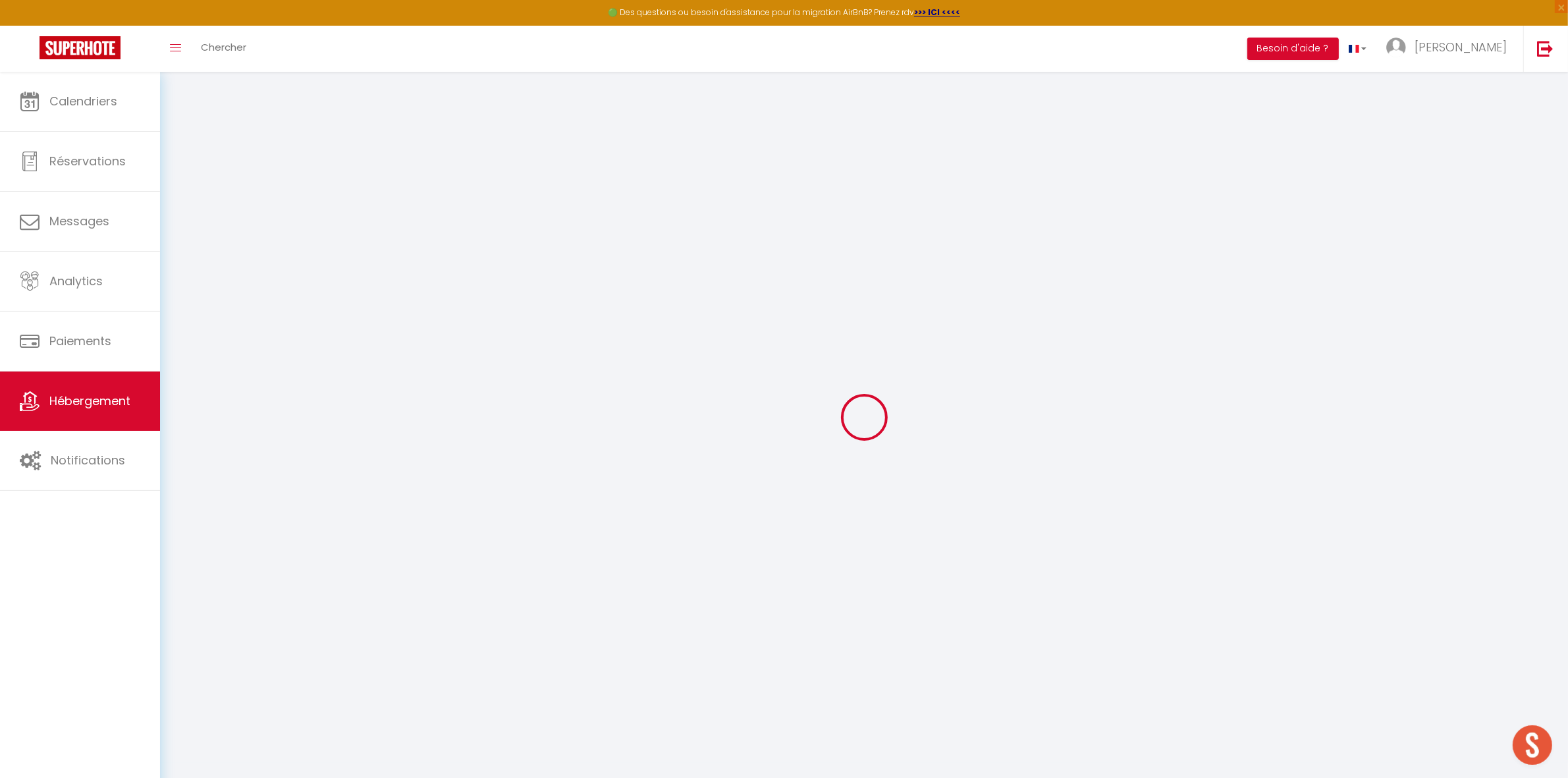
checkbox input "false"
select select
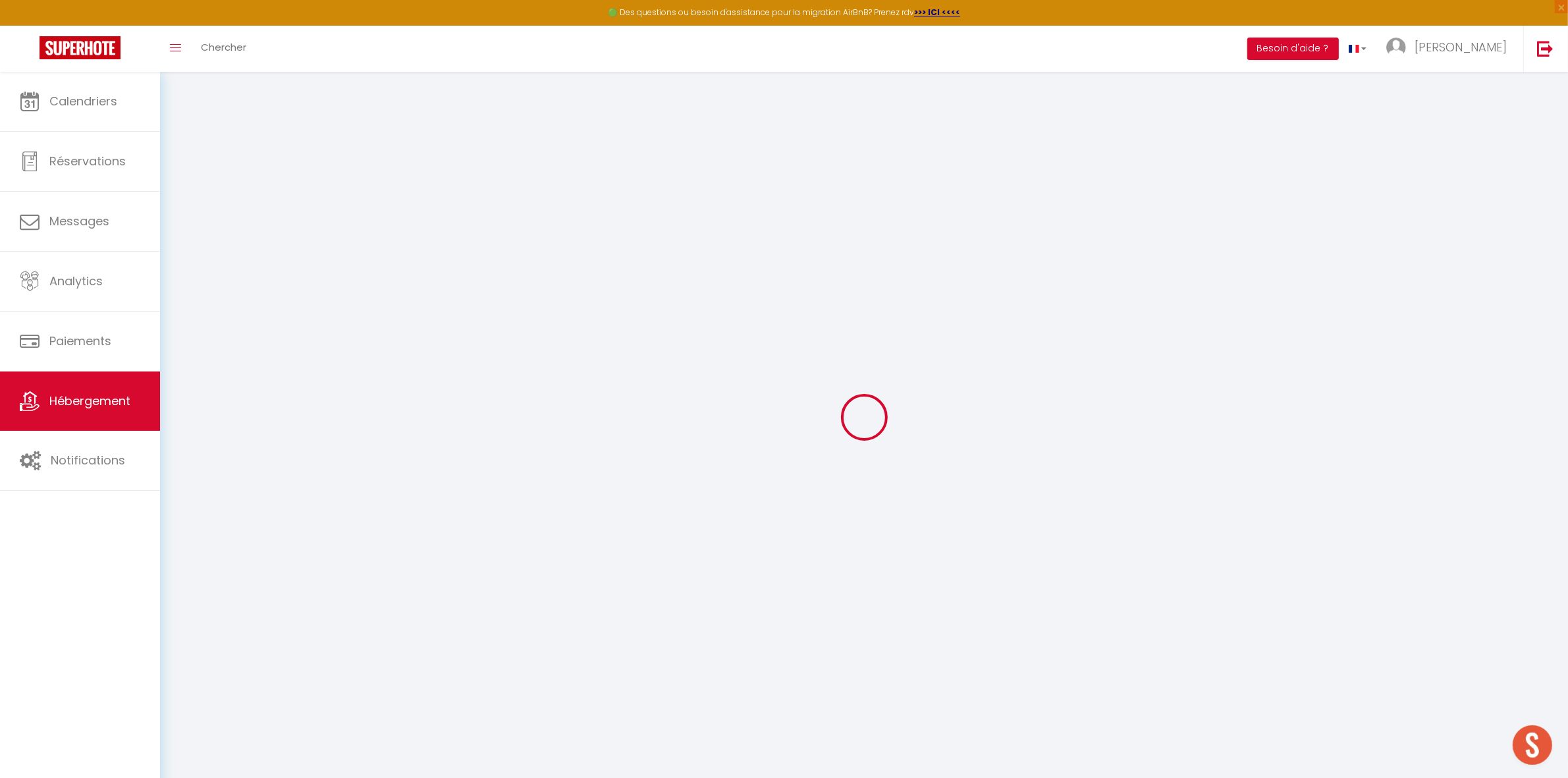
select select "EUR"
select select
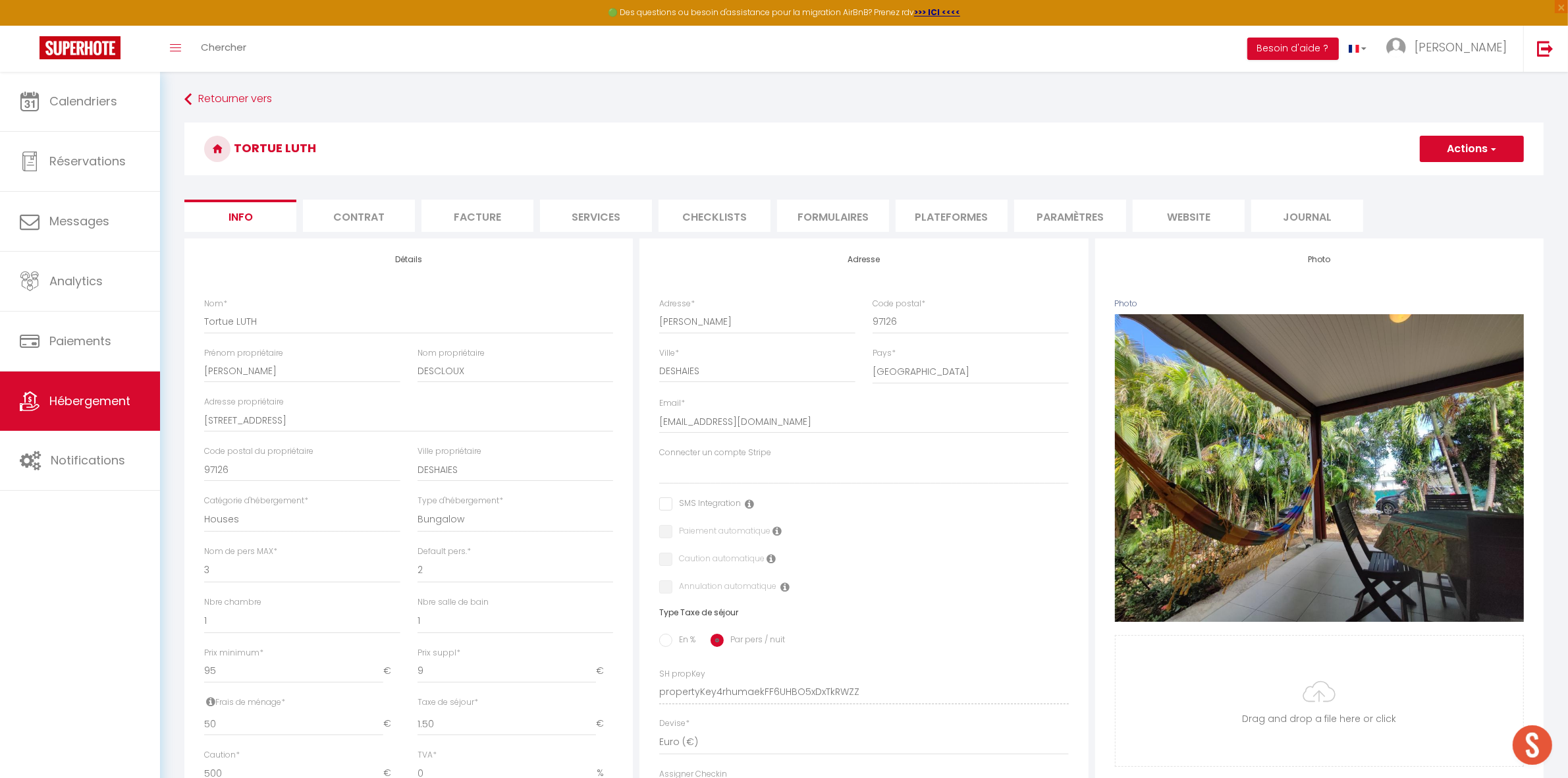
click at [947, 217] on li "Plateformes" at bounding box center [951, 216] width 112 height 32
select select
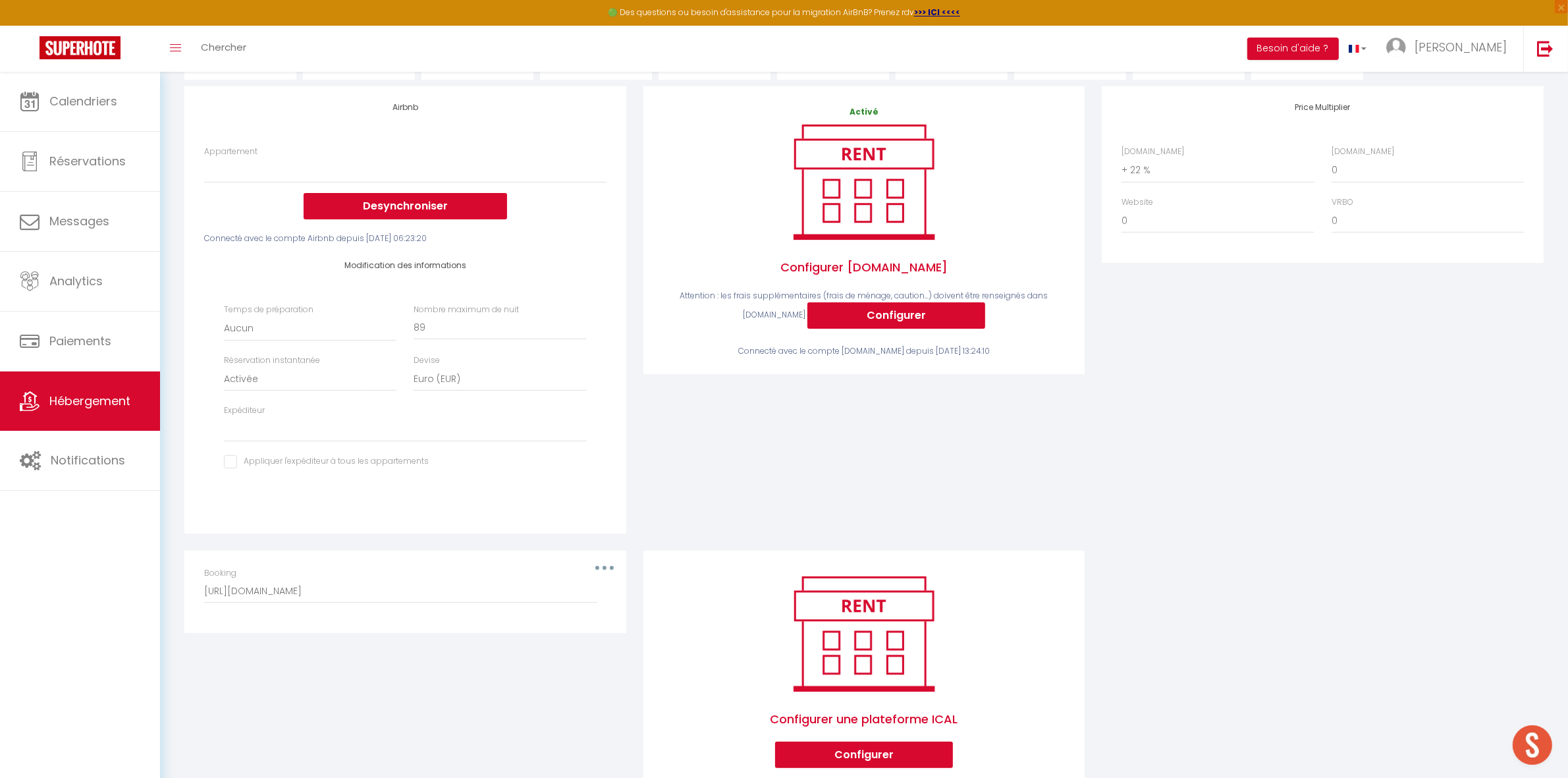
scroll to position [165, 0]
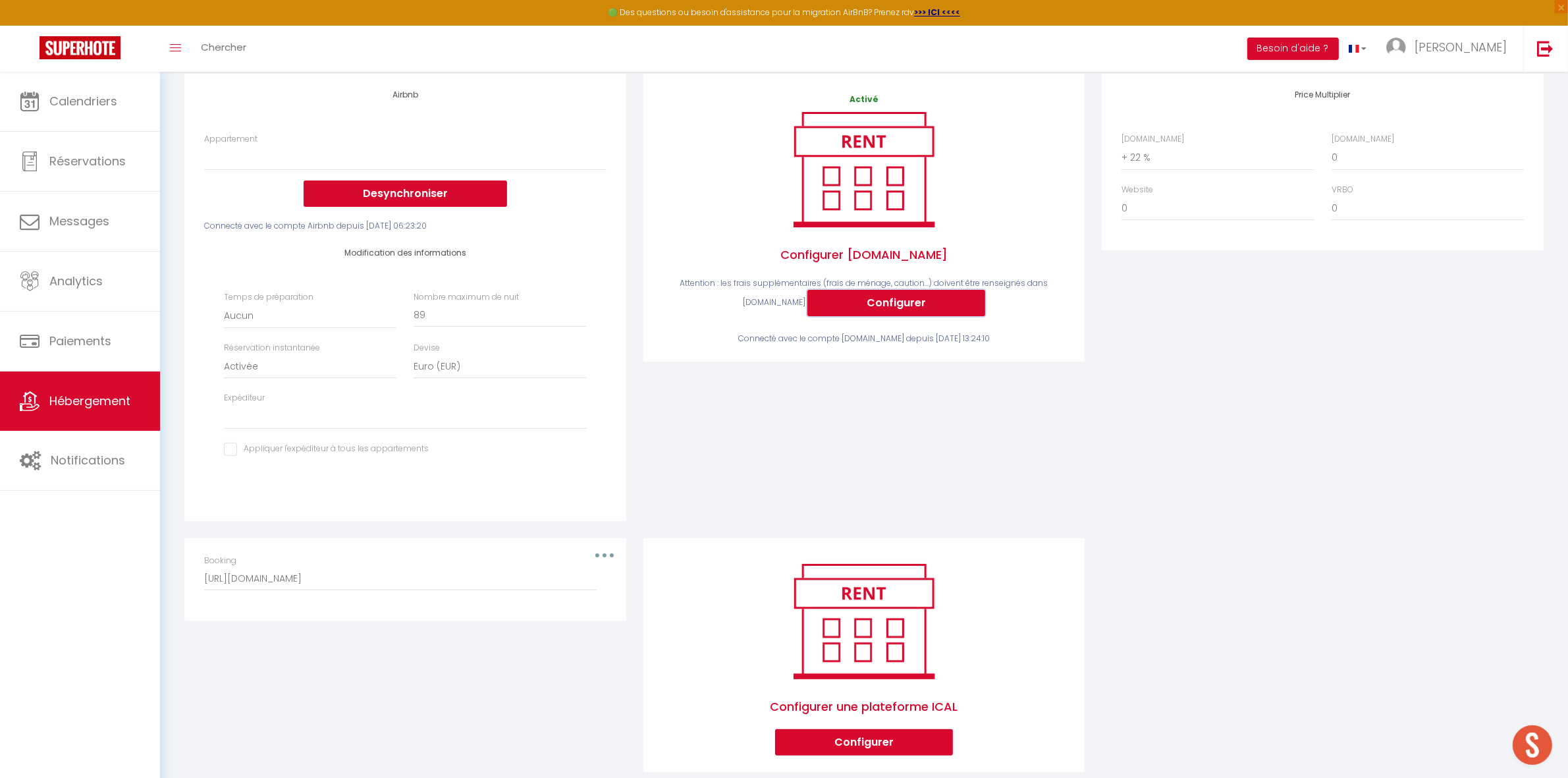
click at [909, 303] on button "Configurer" at bounding box center [896, 303] width 178 height 26
select select
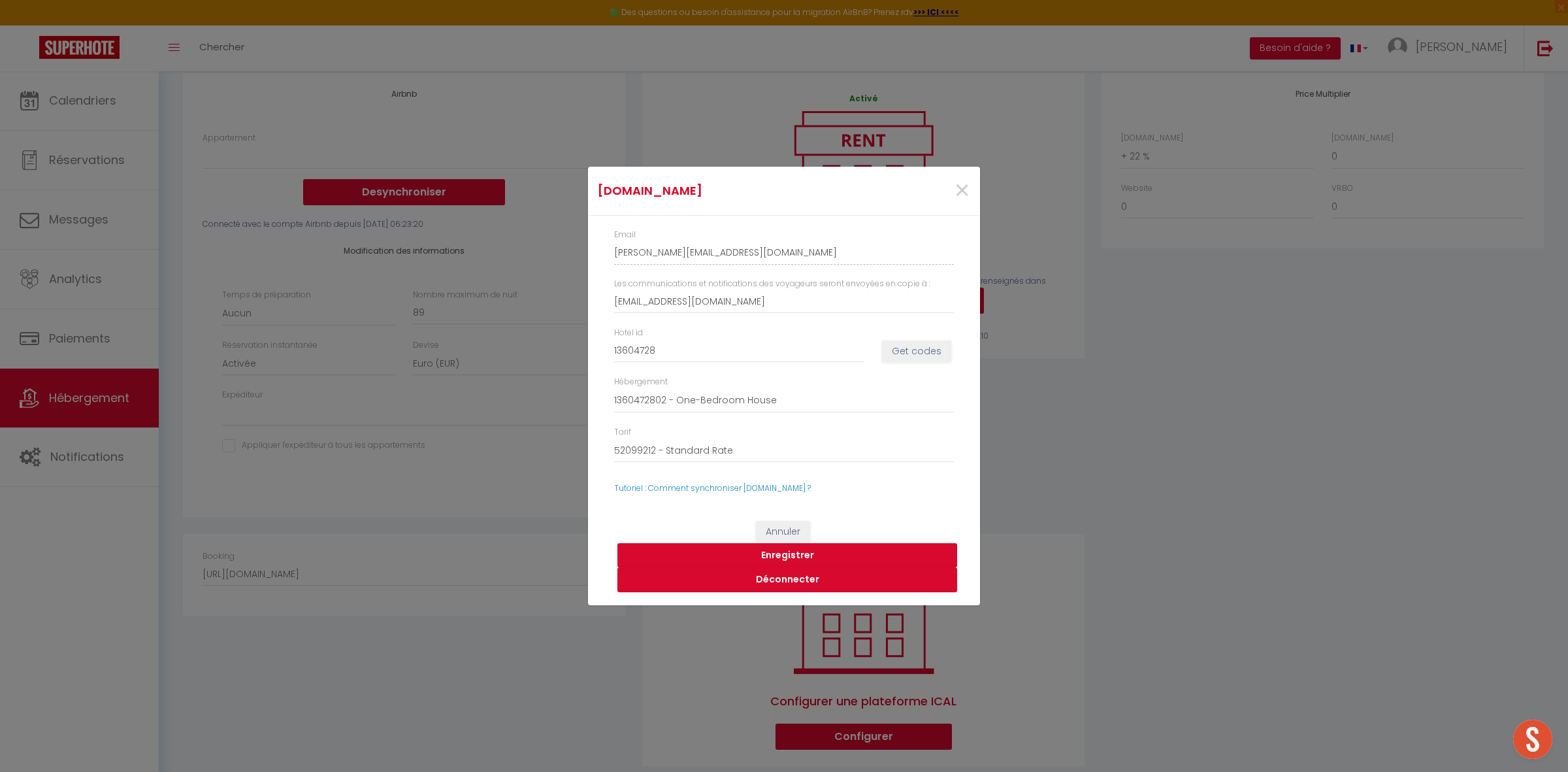
click at [784, 553] on button "Enregistrer" at bounding box center [787, 556] width 340 height 25
select select
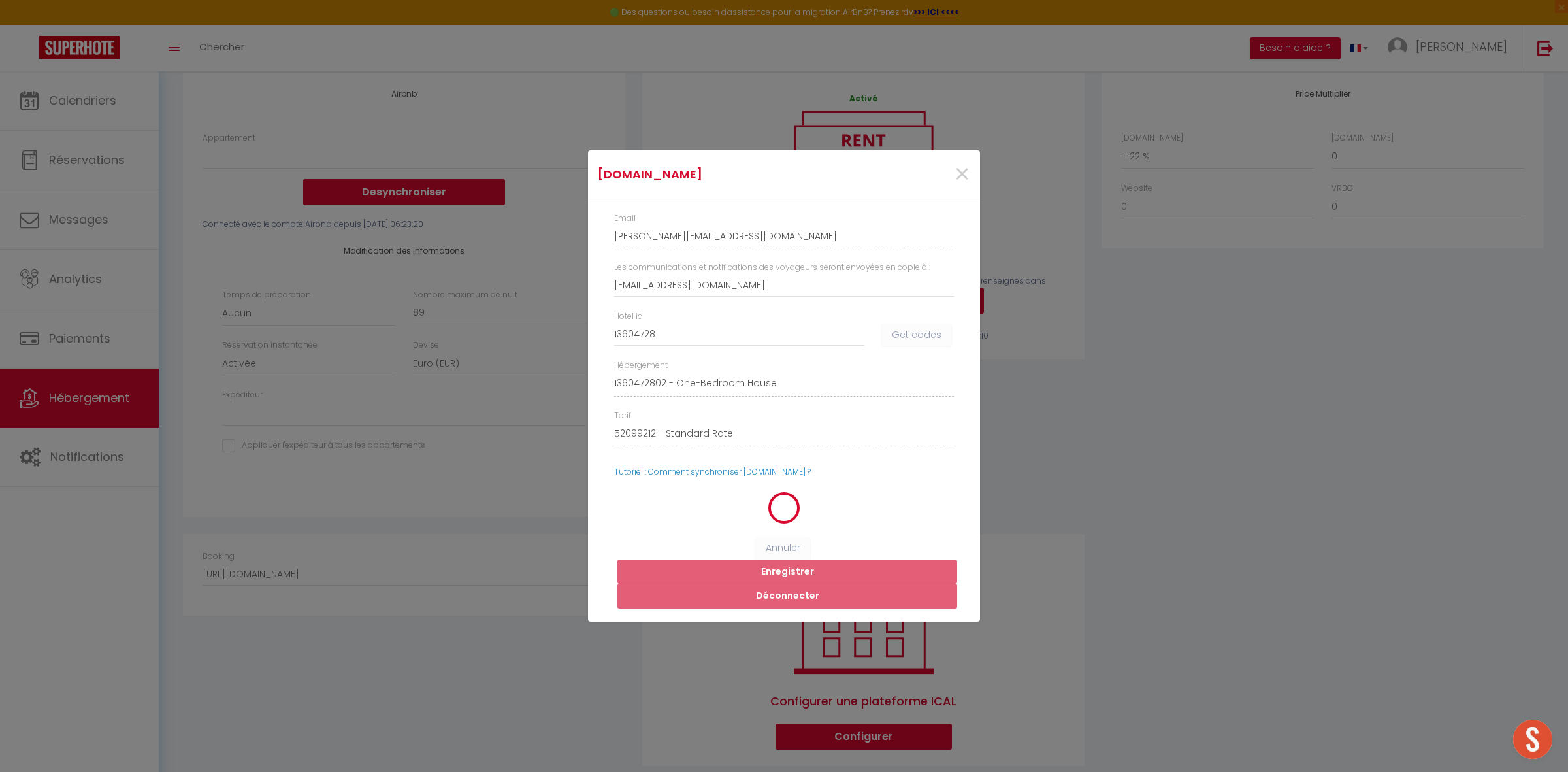
select select
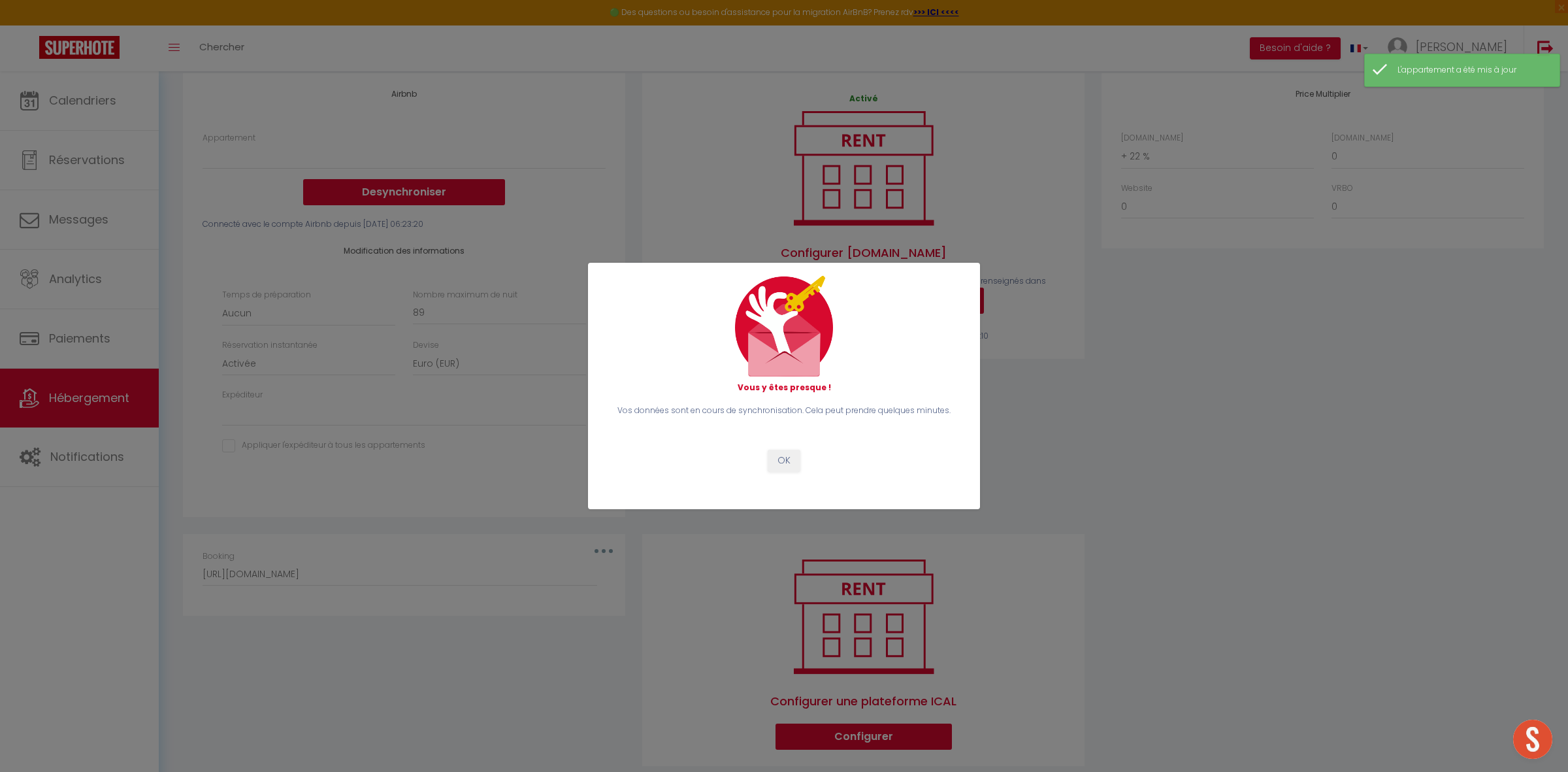
click at [584, 564] on div "Vous y êtes presque ! Vos données sont en cours de synchronisation. Cela peut p…" at bounding box center [784, 386] width 1568 height 772
click at [782, 450] on button "OK" at bounding box center [783, 460] width 33 height 23
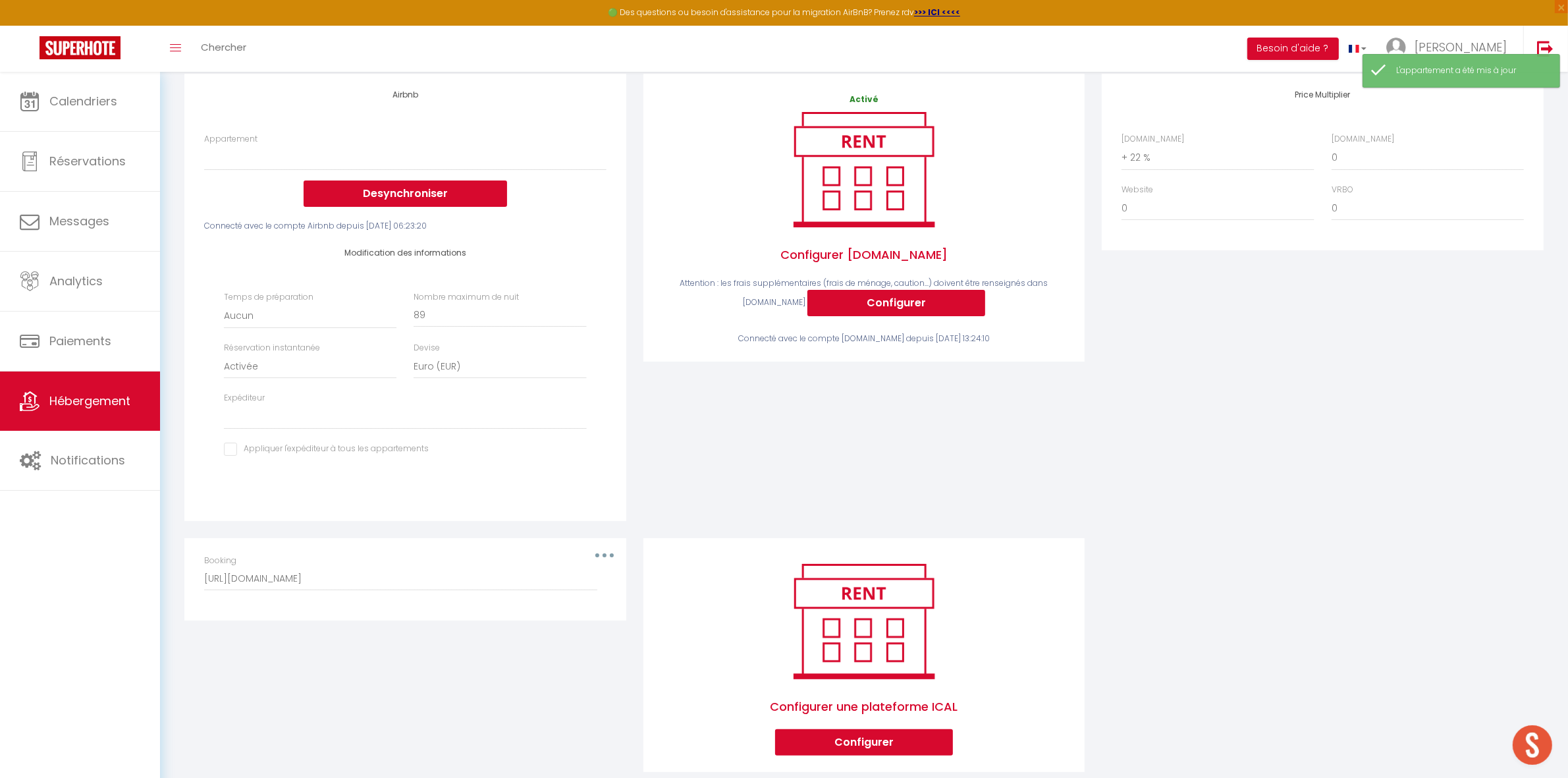
click at [602, 557] on div "Booking [URL][DOMAIN_NAME]" at bounding box center [405, 572] width 402 height 36
click at [598, 553] on button "button" at bounding box center [604, 555] width 37 height 21
click at [574, 603] on button "Supprimer" at bounding box center [570, 608] width 97 height 23
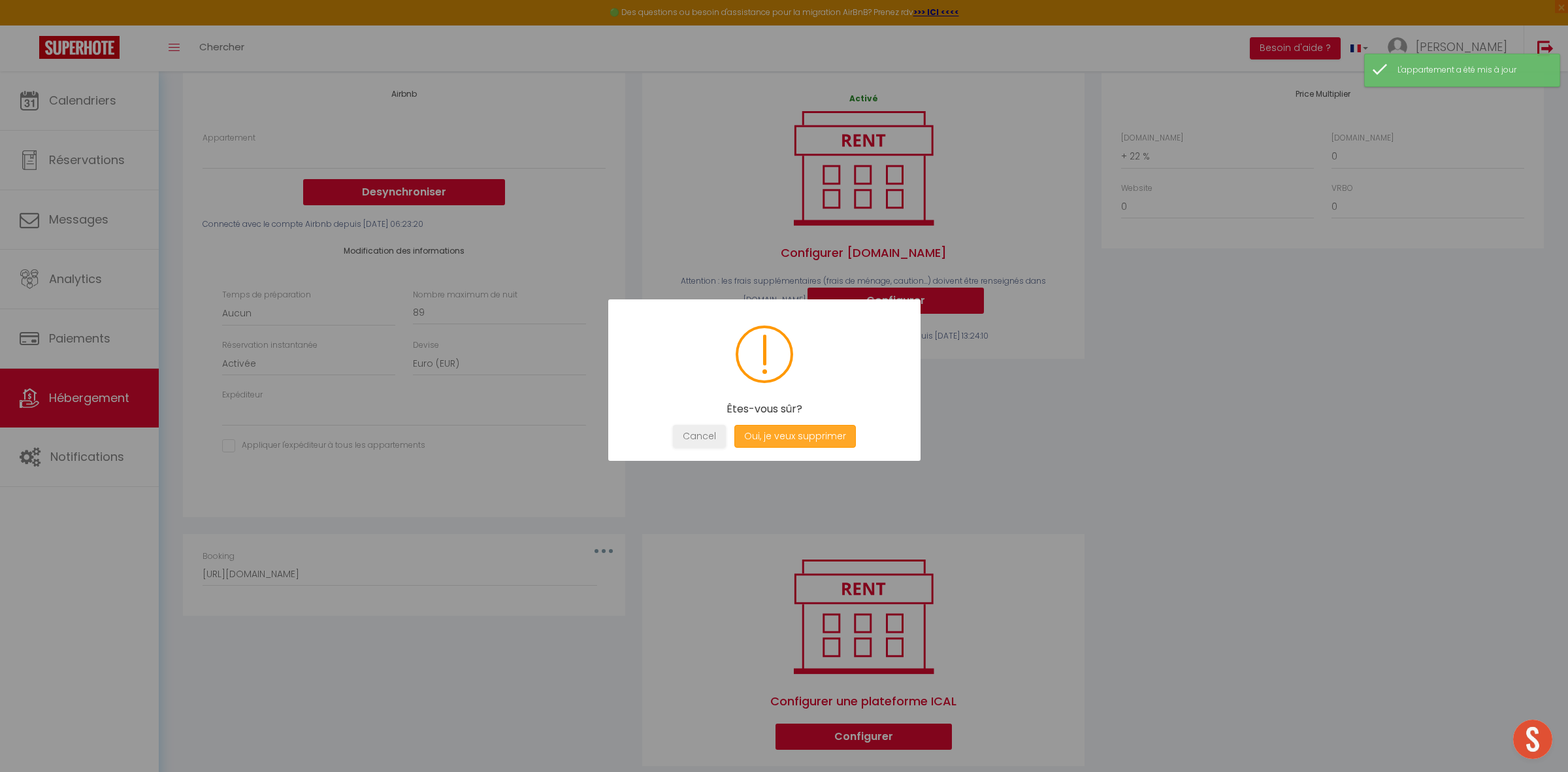
click at [805, 434] on button "Oui, je veux supprimer" at bounding box center [795, 436] width 121 height 23
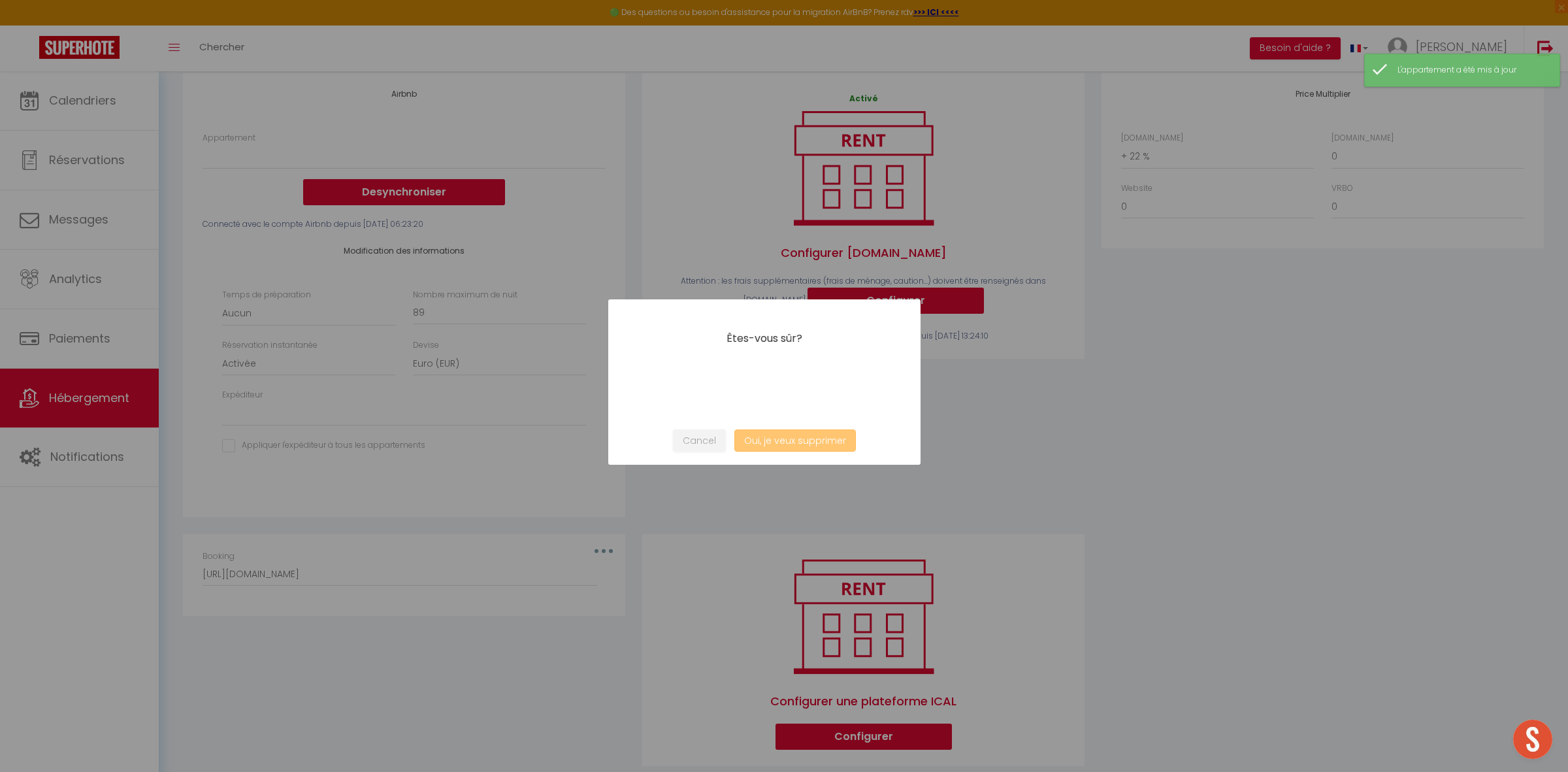
select select
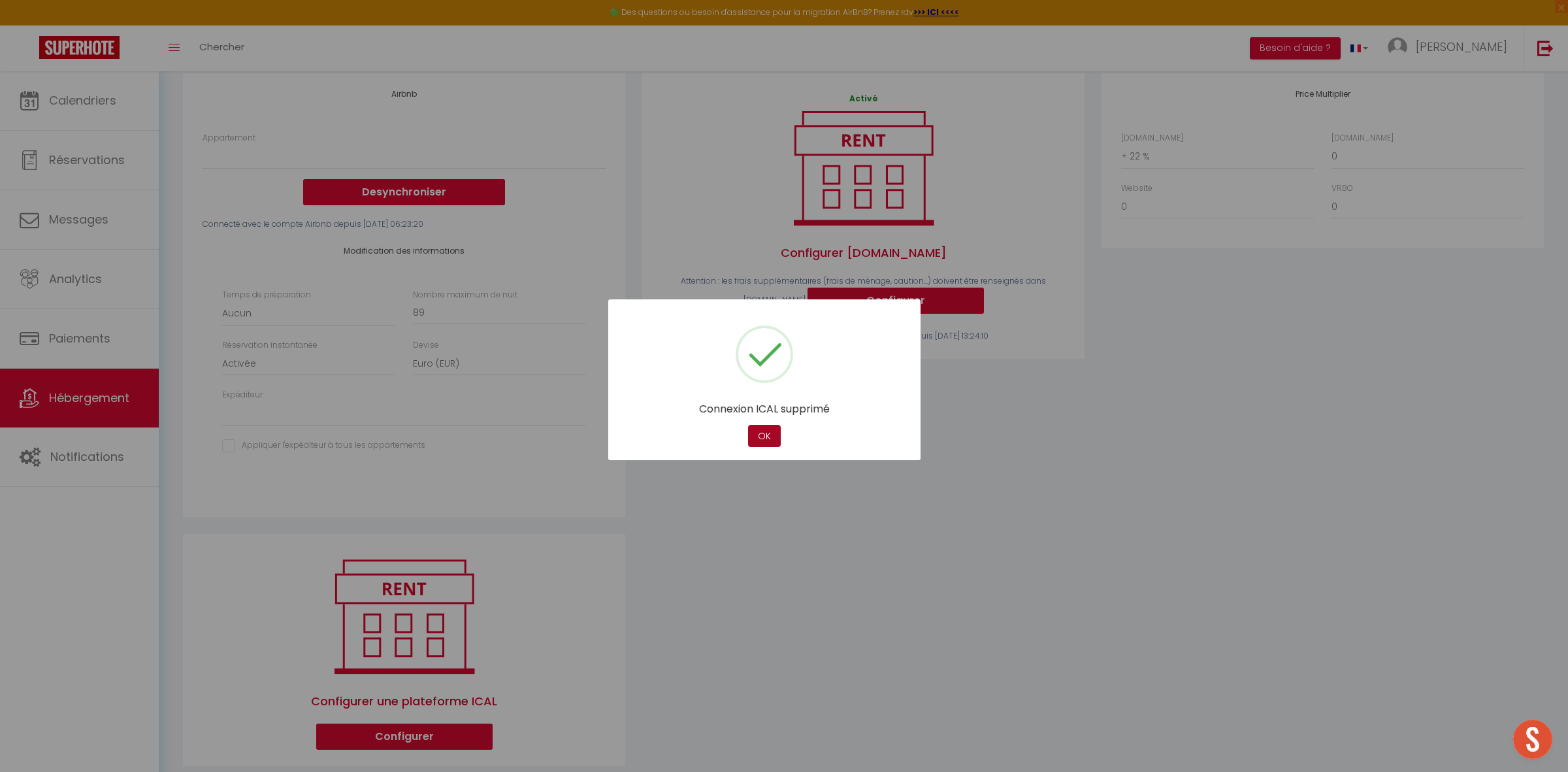
drag, startPoint x: 761, startPoint y: 429, endPoint x: 1213, endPoint y: 434, distance: 452.0
click at [775, 431] on button "OK" at bounding box center [764, 436] width 33 height 23
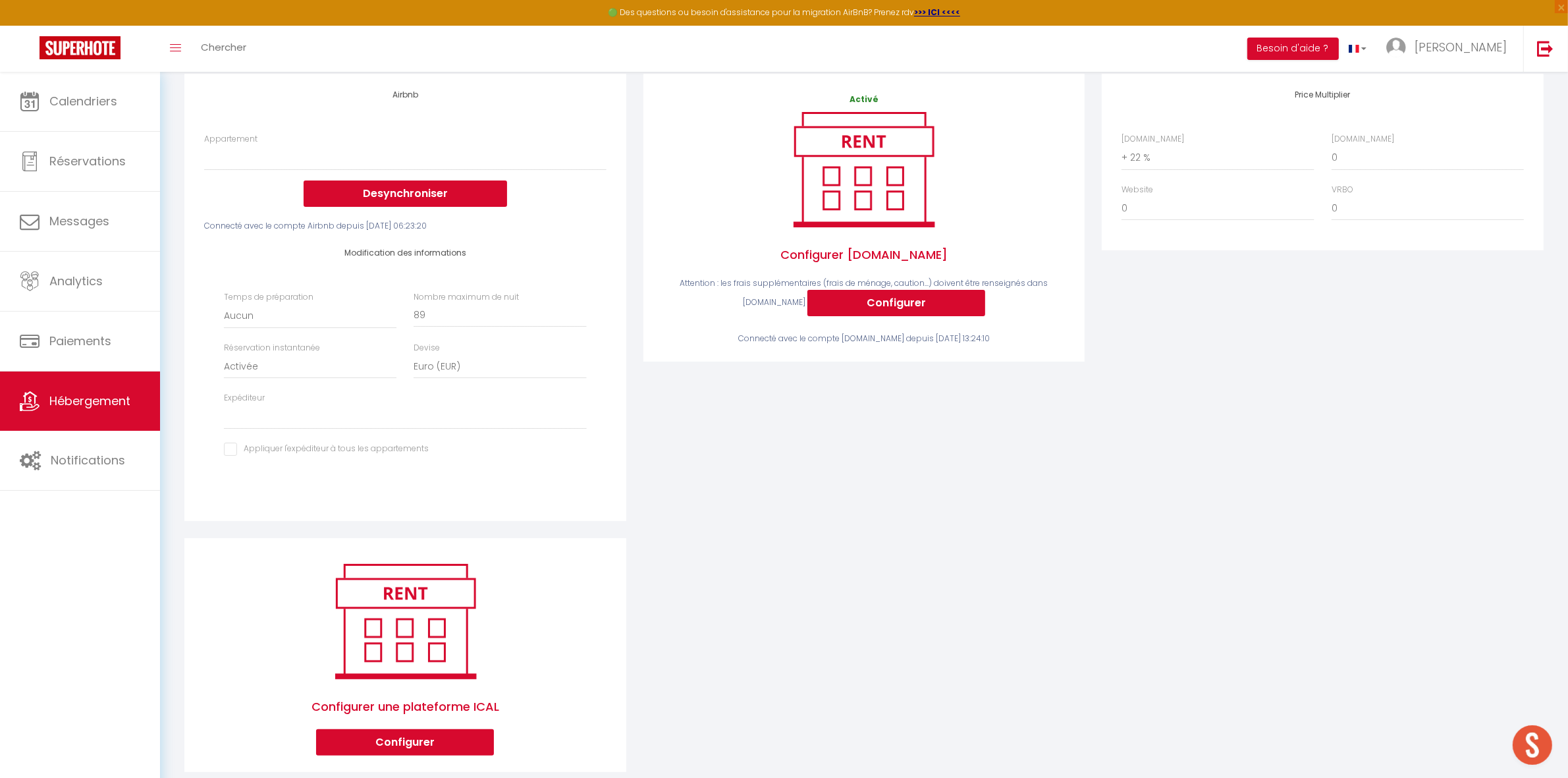
click at [1327, 422] on div "Price Multiplier [DOMAIN_NAME] 0 + 1 % + 2 % + 3 % + 4 % + 5 % + 6 % + 7 %" at bounding box center [1322, 306] width 459 height 464
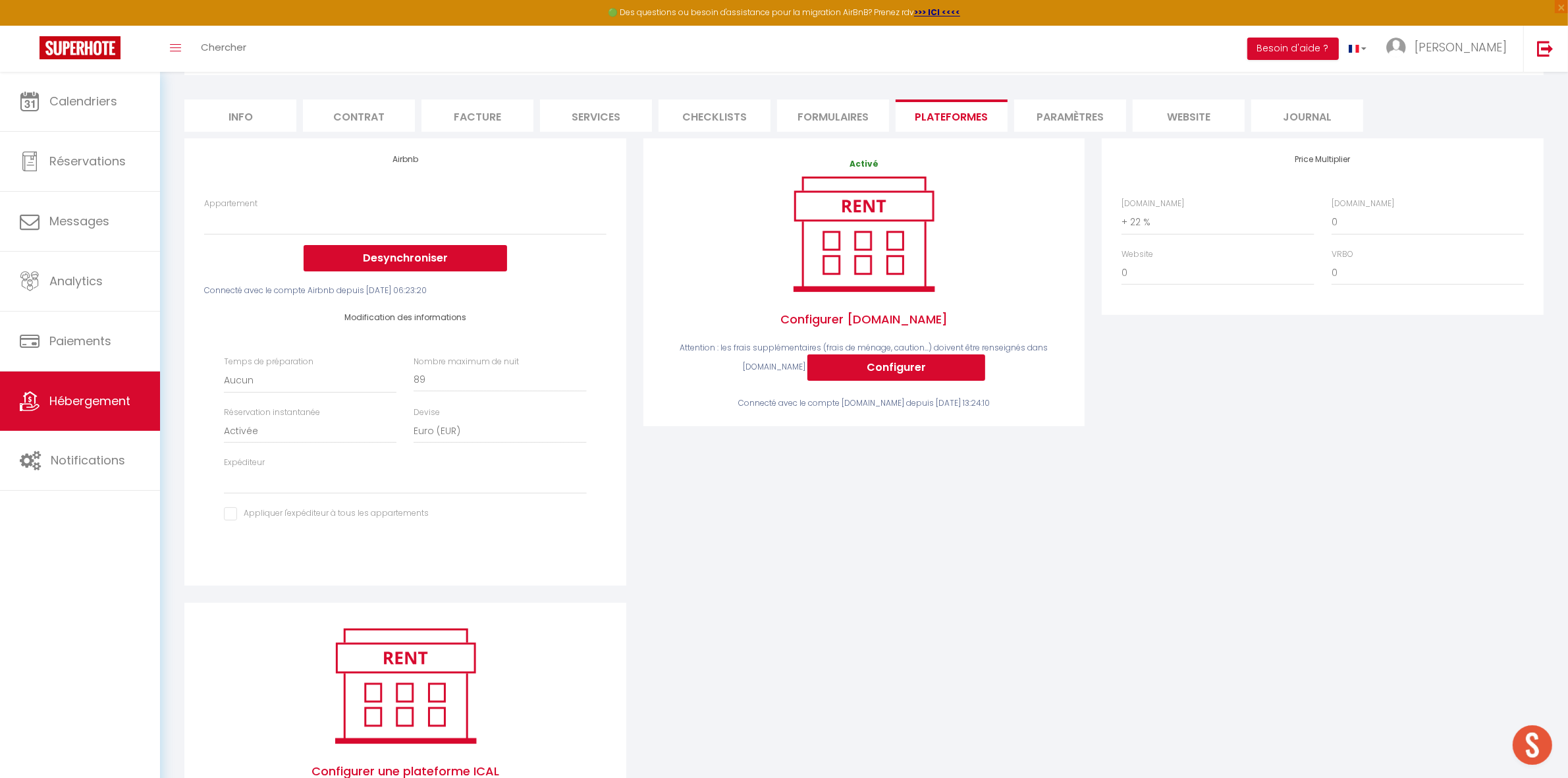
scroll to position [0, 0]
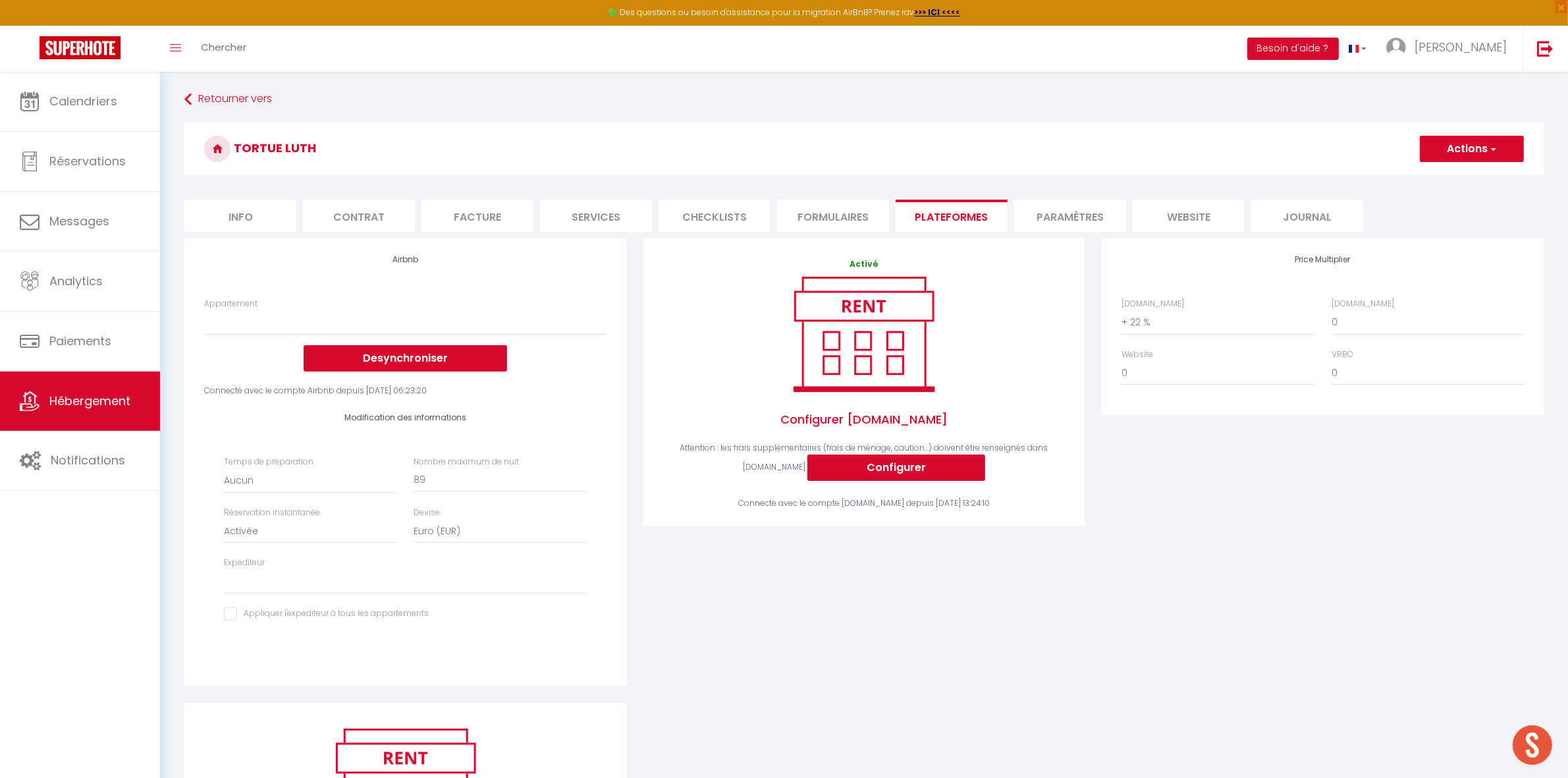
click at [1444, 148] on button "Actions" at bounding box center [1471, 149] width 104 height 26
click at [1440, 178] on link "Enregistrer" at bounding box center [1471, 177] width 104 height 17
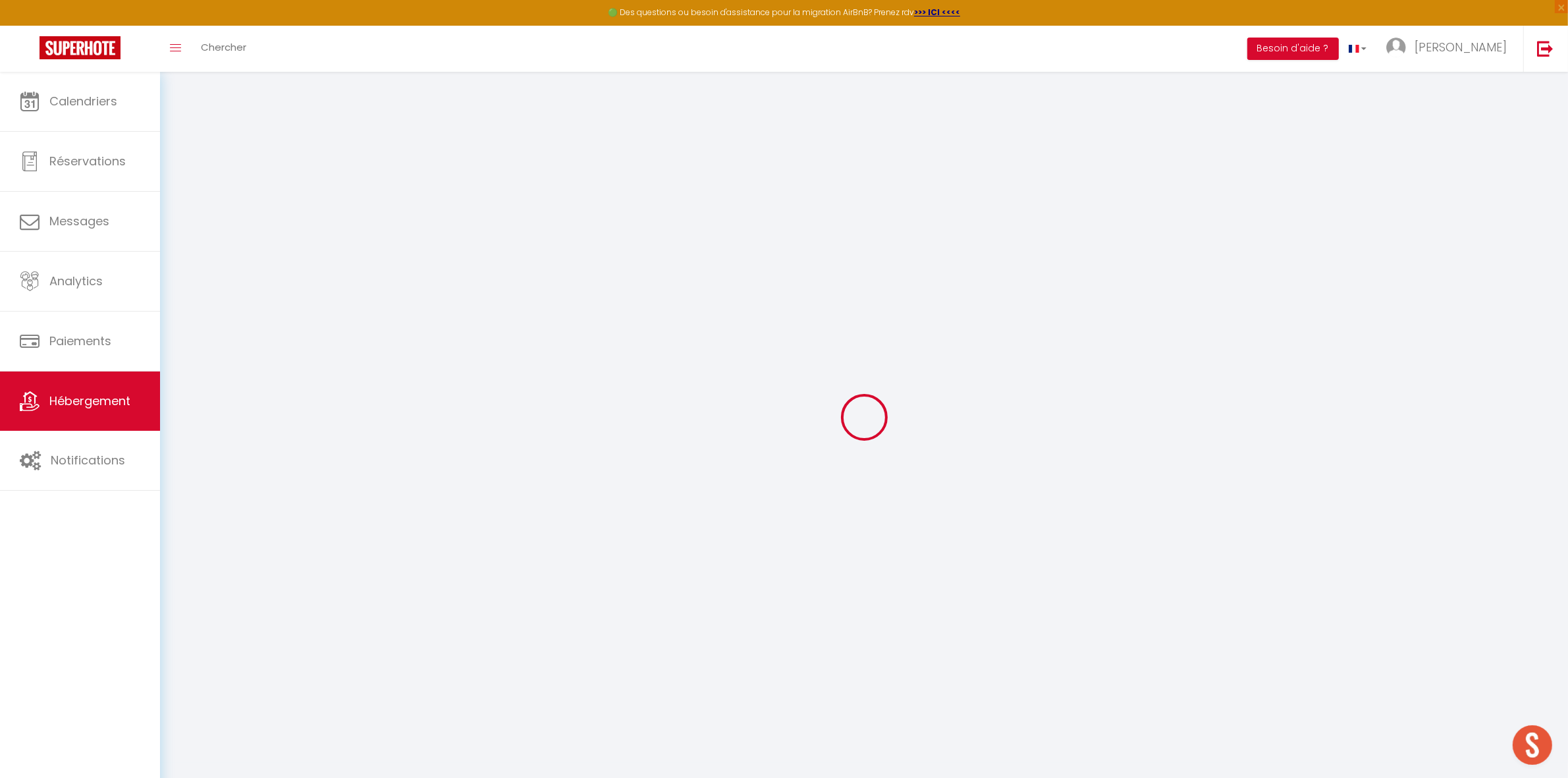
select select
select select "EUR"
select select
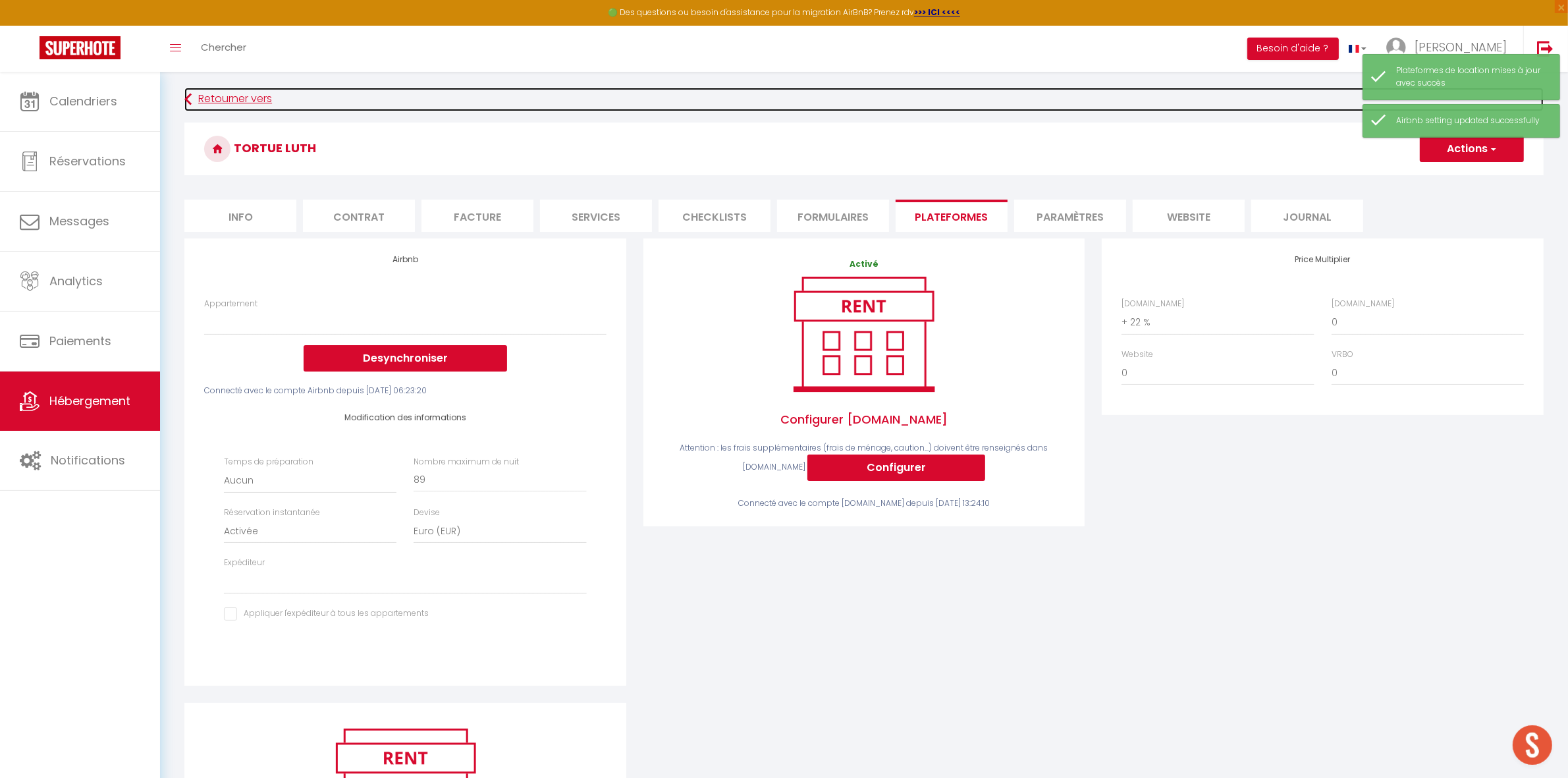
click at [252, 103] on link "Retourner vers" at bounding box center [863, 100] width 1359 height 23
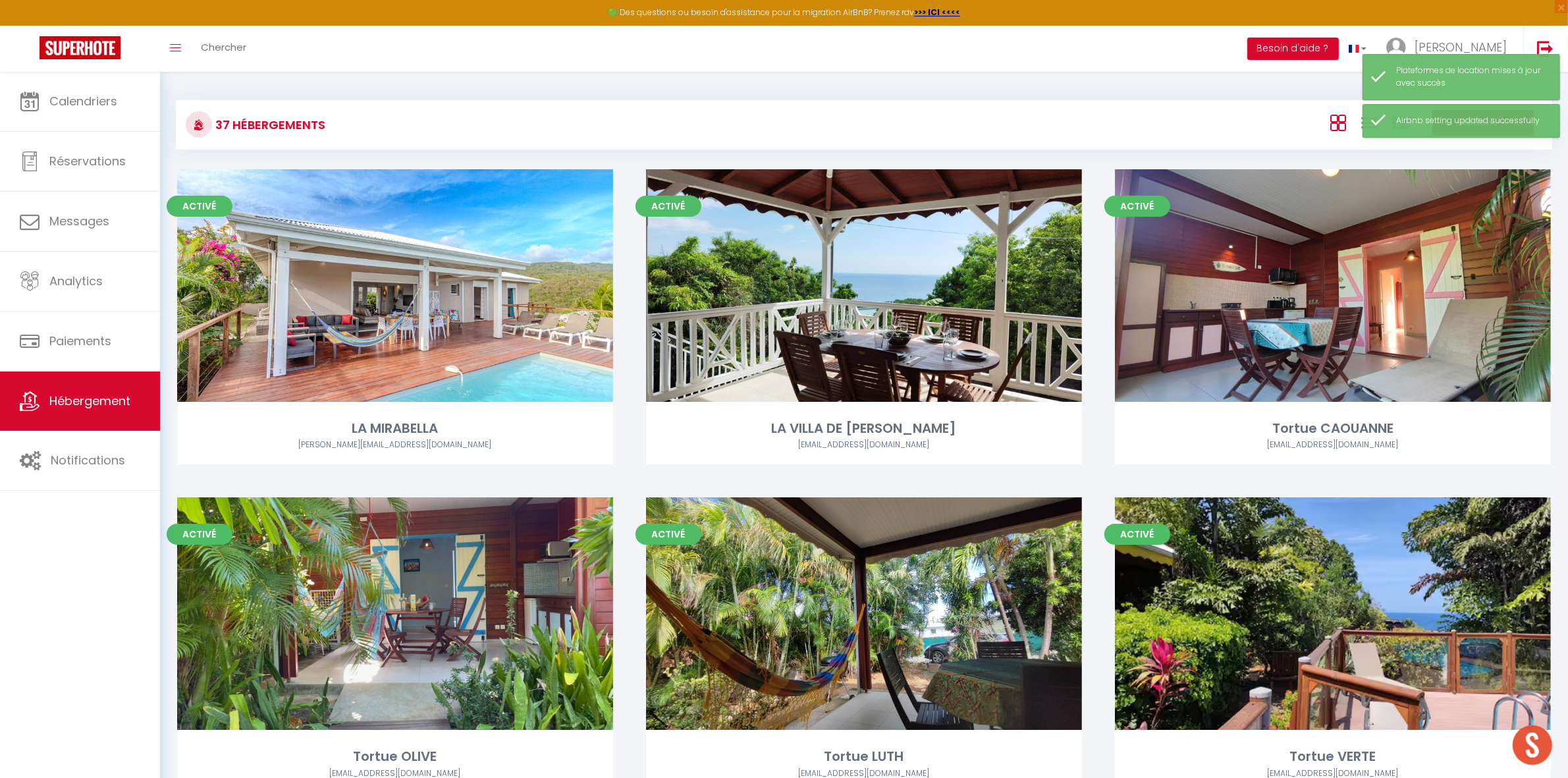
scroll to position [82, 0]
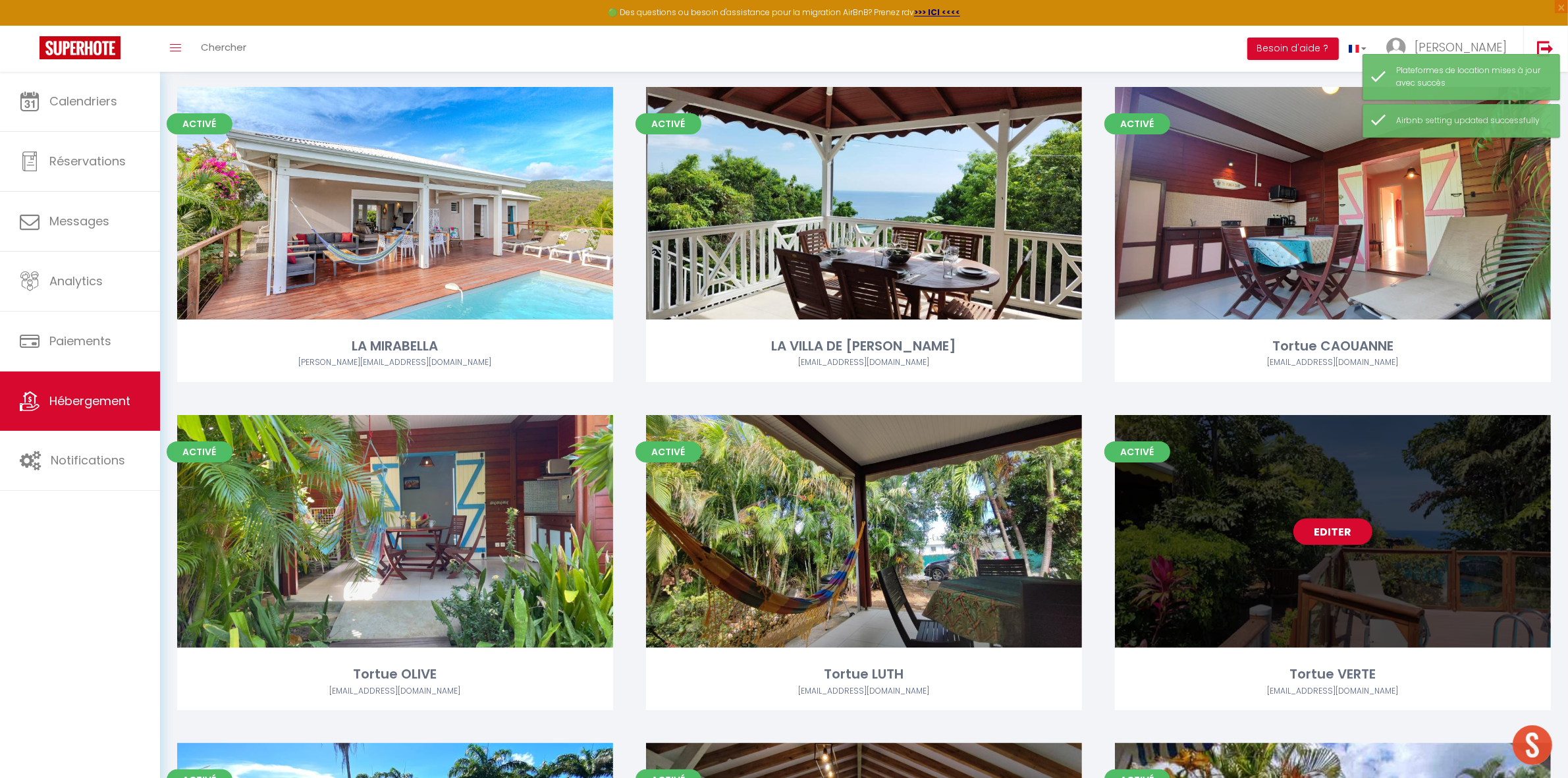
click at [1346, 534] on link "Editer" at bounding box center [1332, 531] width 79 height 26
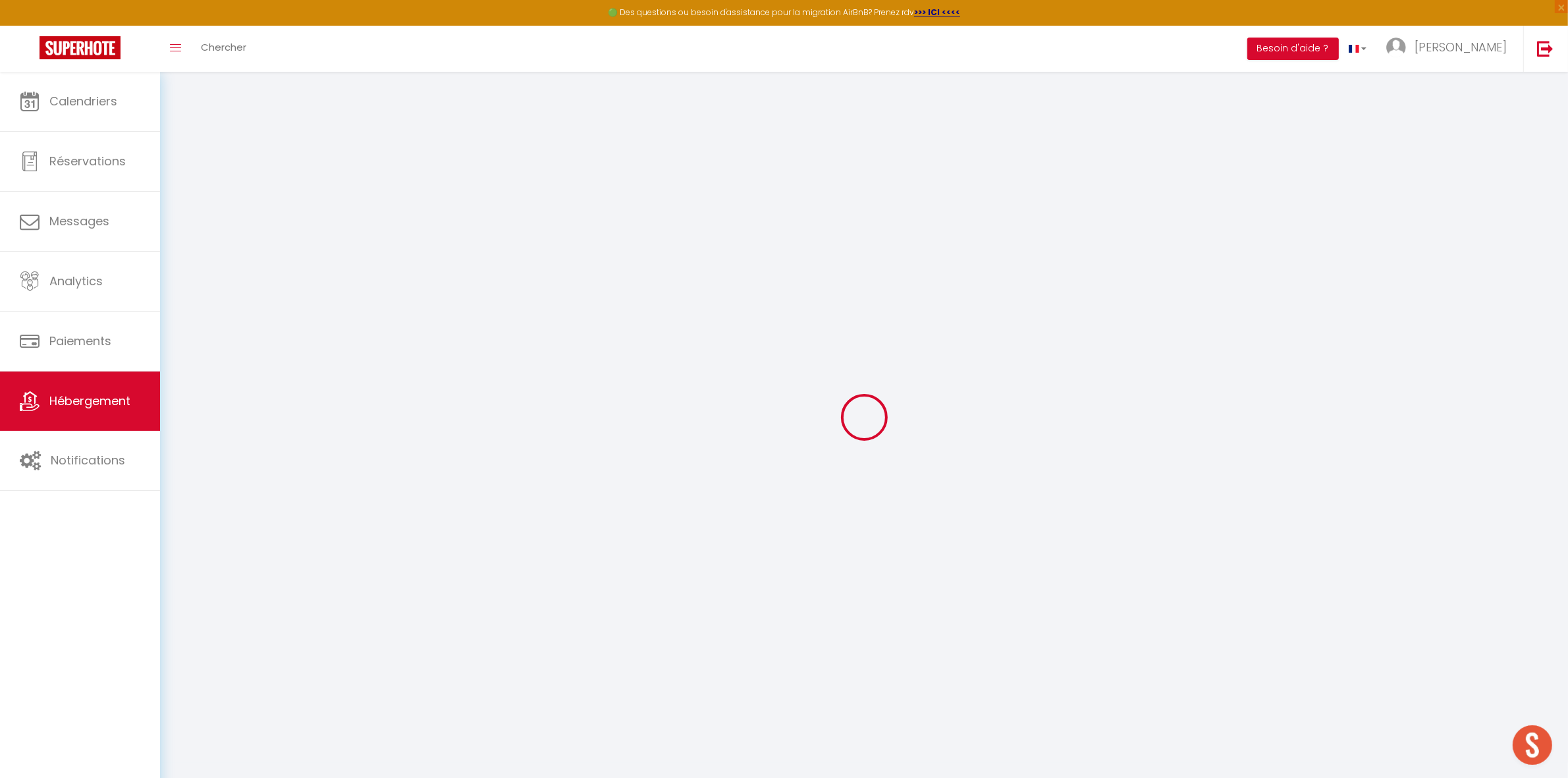
select select "+ 22 %"
select select
checkbox input "false"
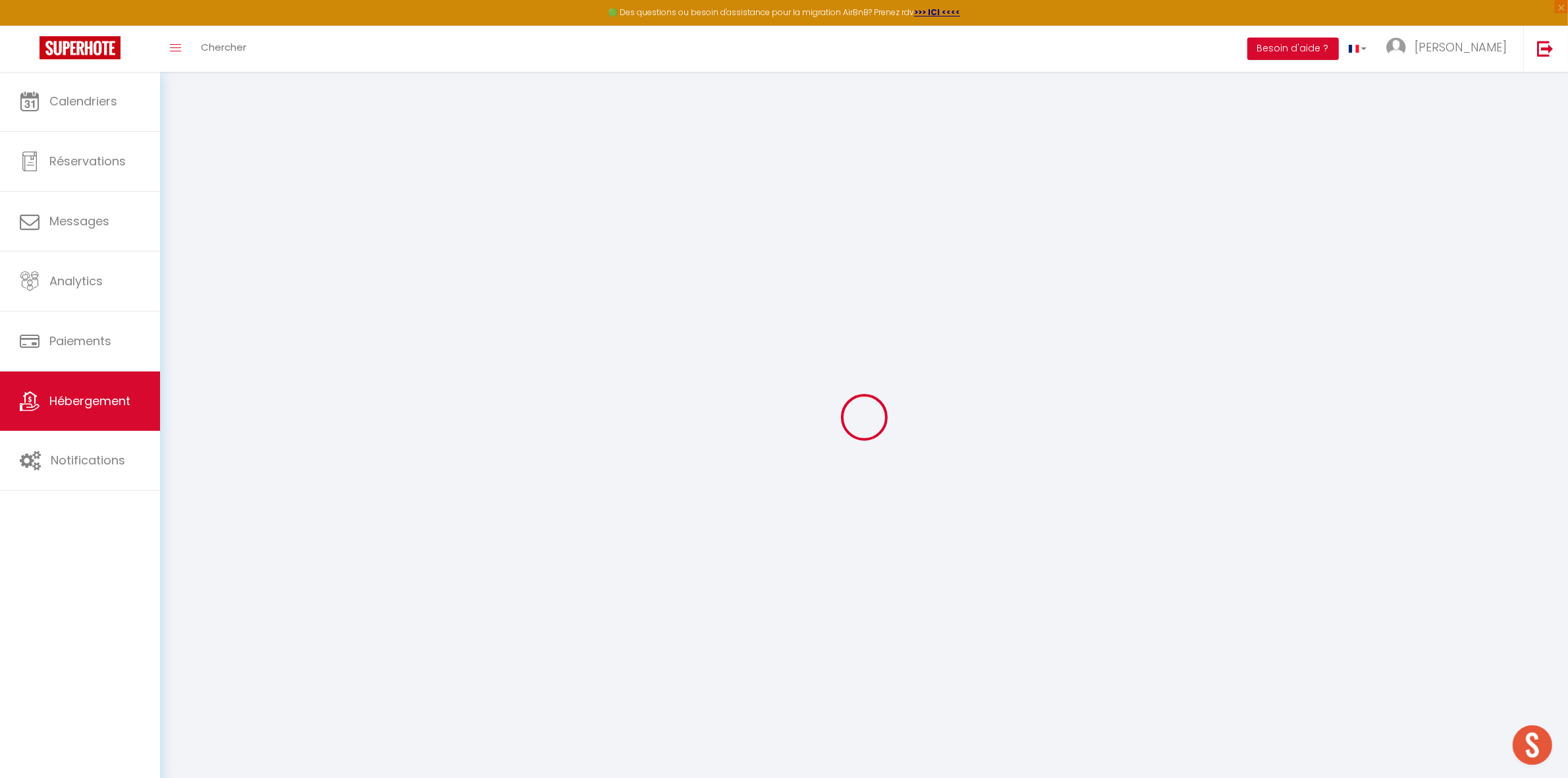
checkbox input "false"
select select
select select "EUR"
select select
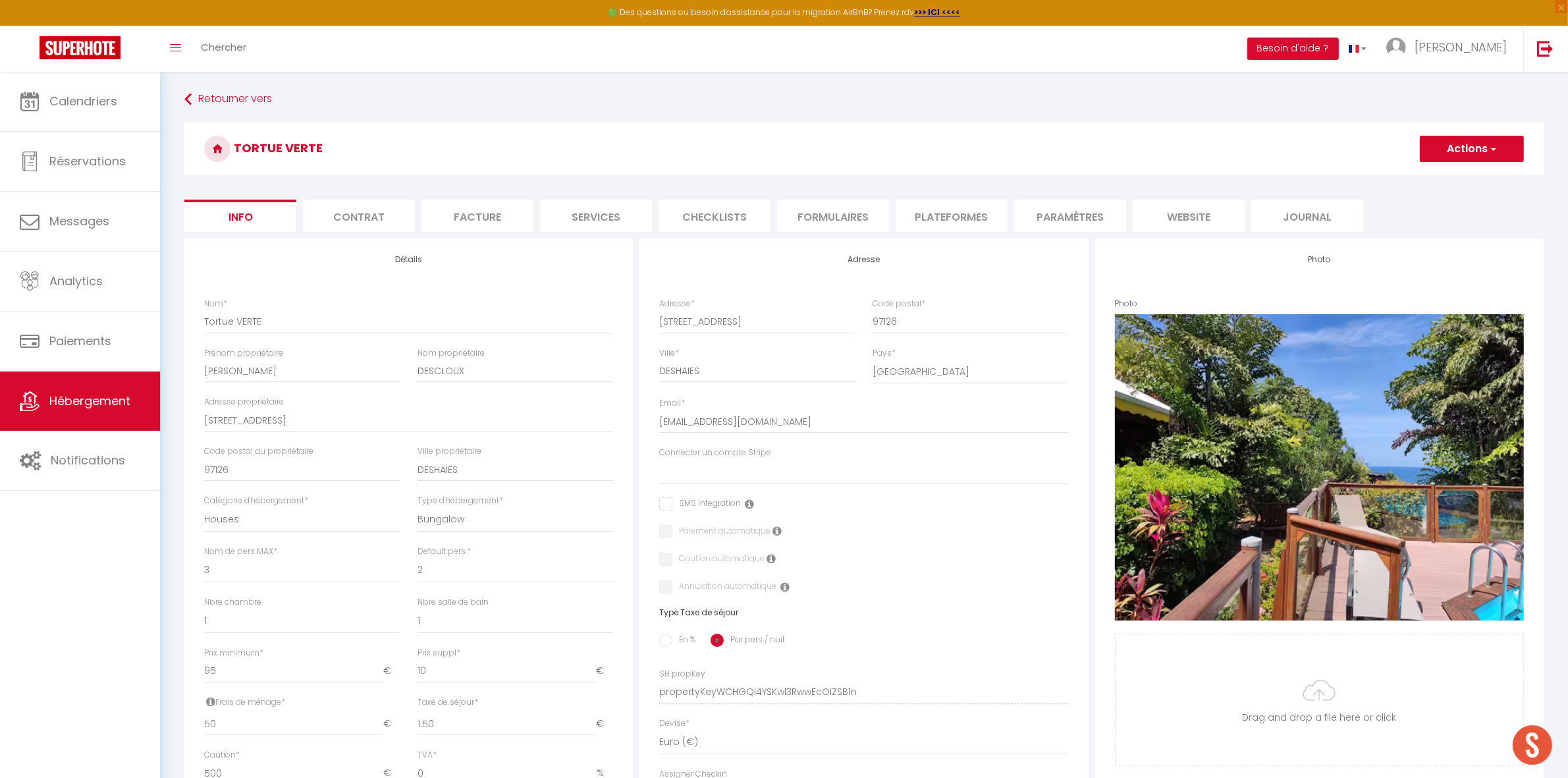
click at [950, 221] on li "Plateformes" at bounding box center [951, 216] width 112 height 32
select select
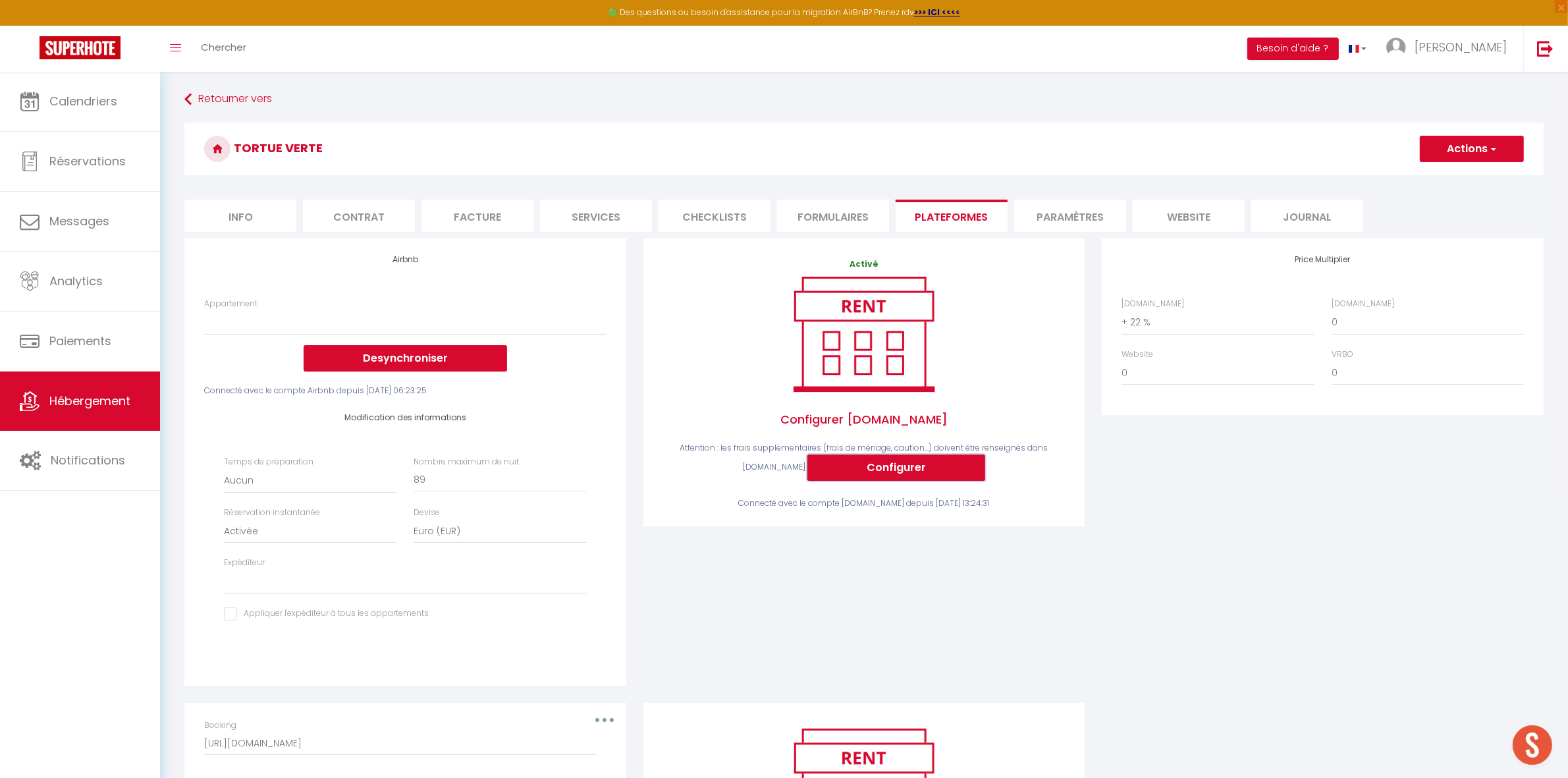
click at [894, 471] on button "Configurer" at bounding box center [896, 468] width 178 height 26
select select
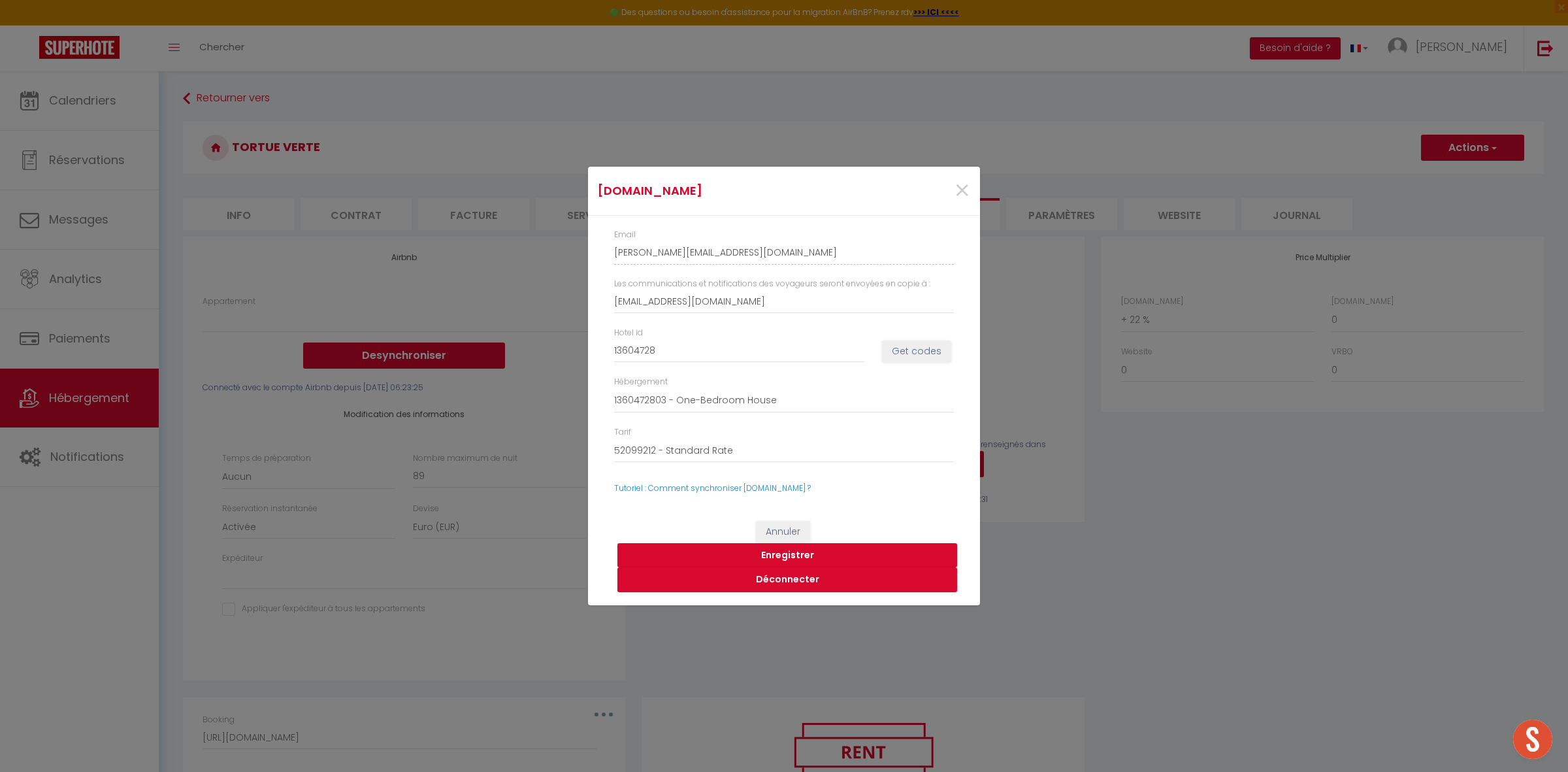
click at [783, 553] on button "Enregistrer" at bounding box center [787, 556] width 340 height 25
select select
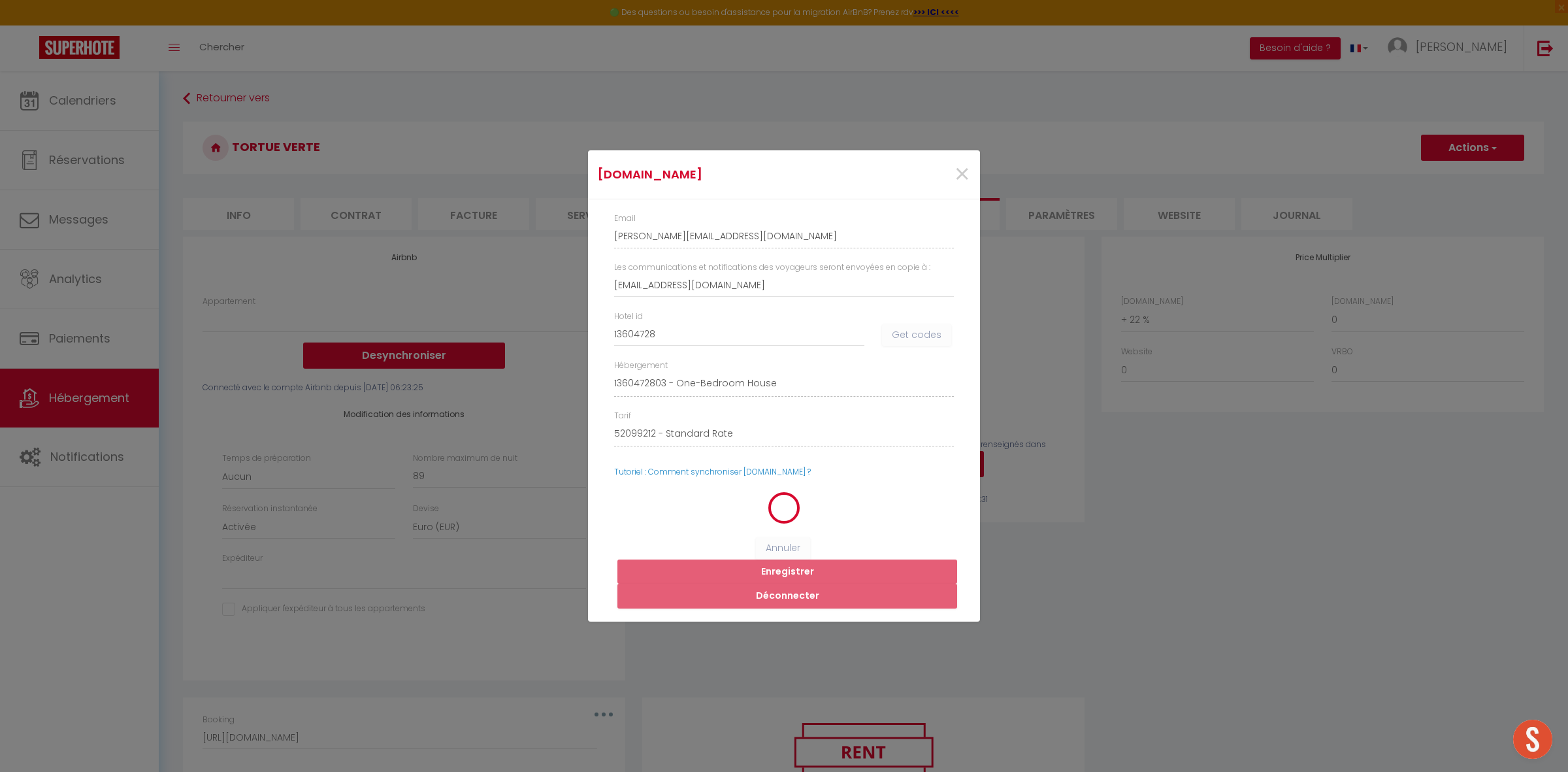
select select
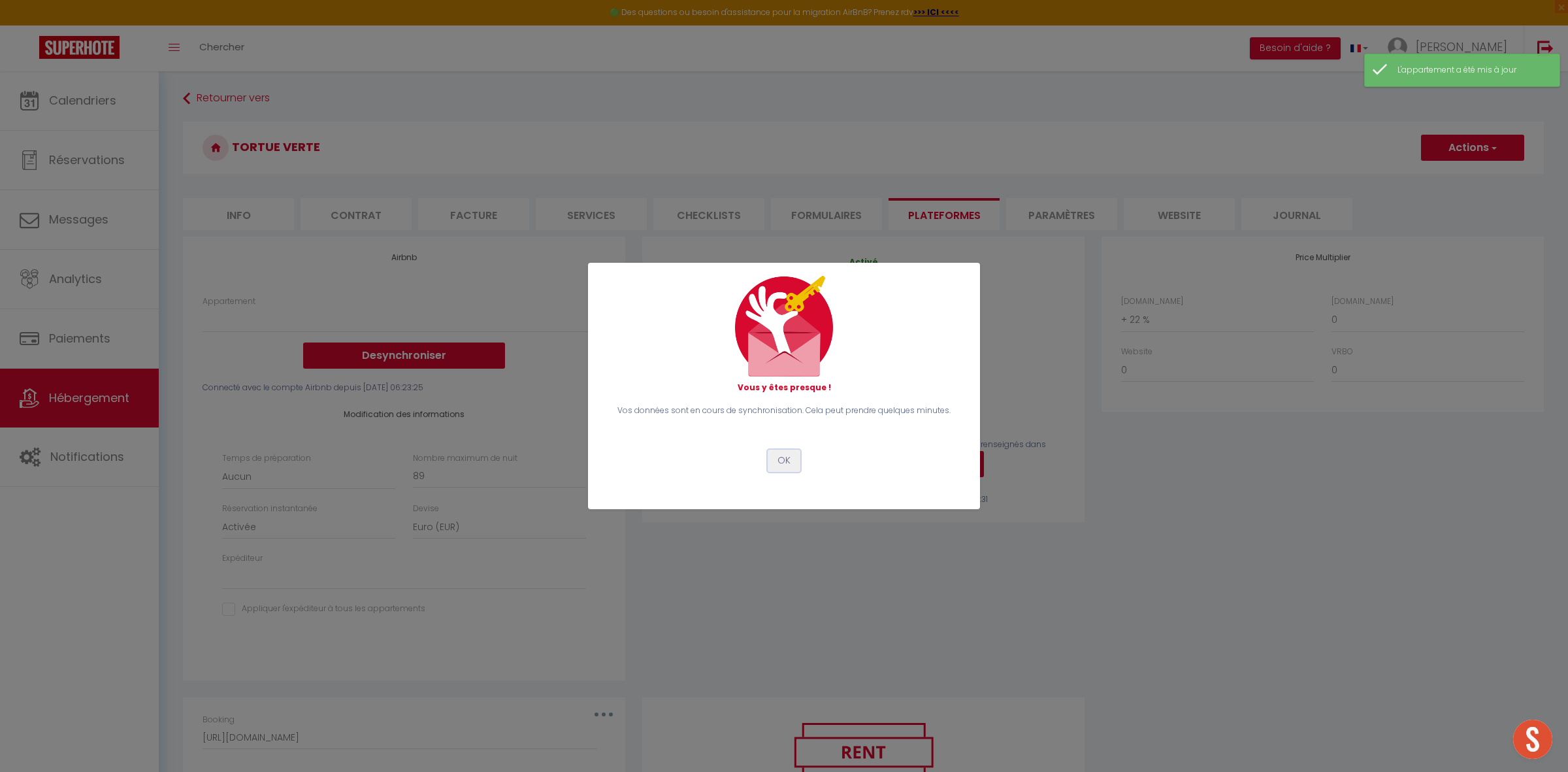
click at [777, 464] on button "OK" at bounding box center [783, 460] width 33 height 23
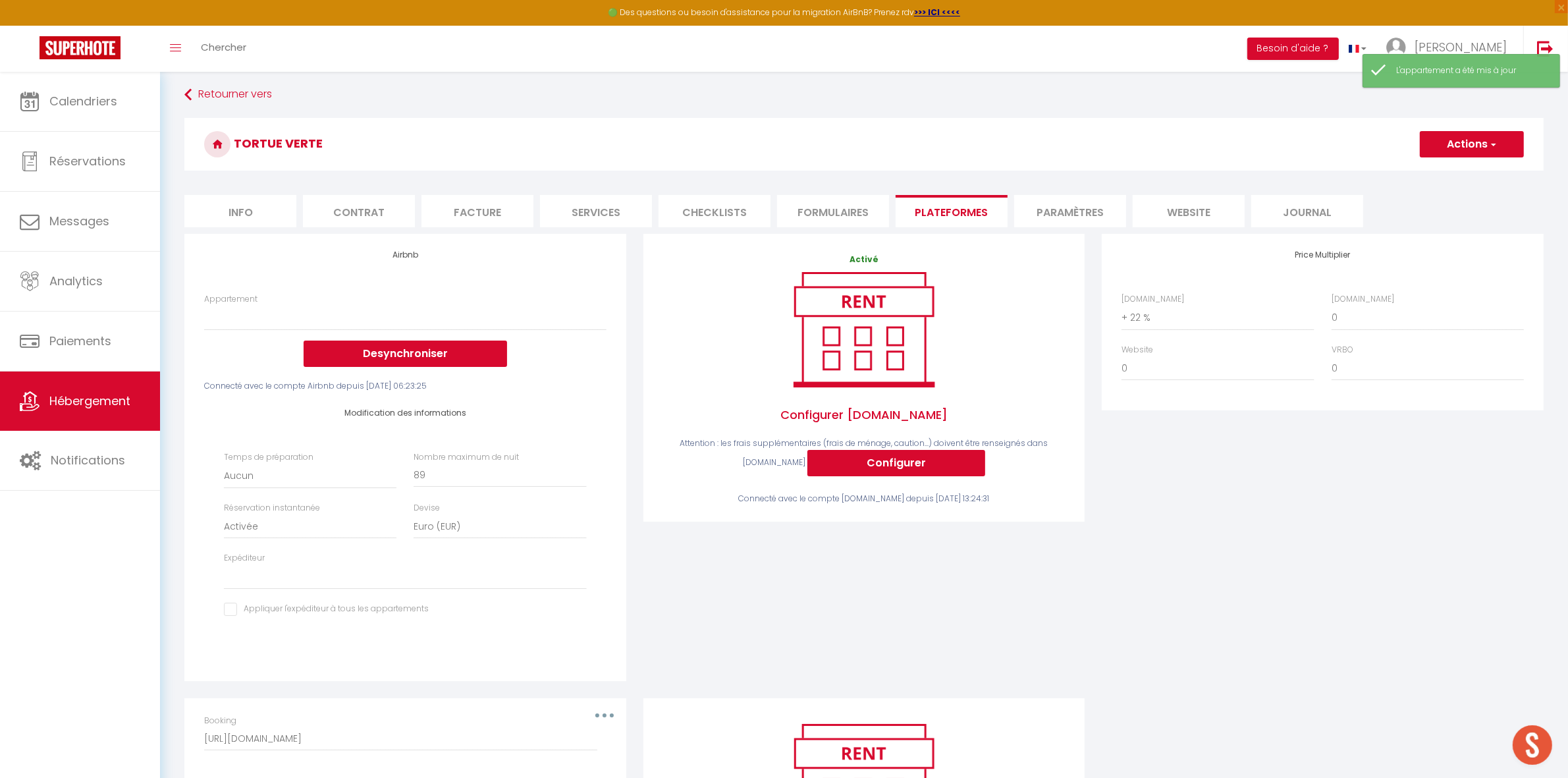
scroll to position [165, 0]
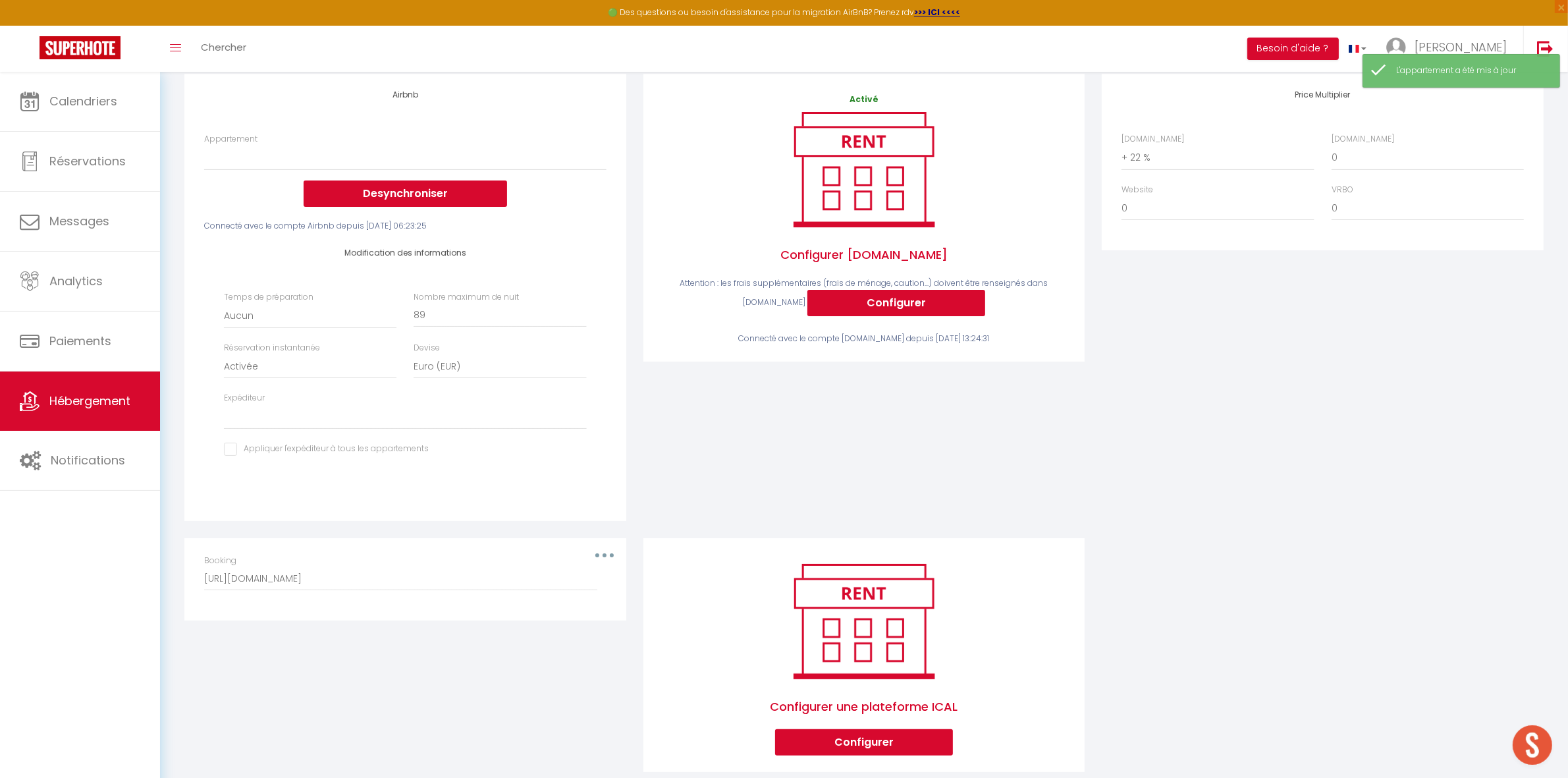
click at [608, 555] on div "Booking [URL][DOMAIN_NAME]" at bounding box center [405, 579] width 419 height 49
click at [602, 555] on div "Booking [URL][DOMAIN_NAME]" at bounding box center [405, 572] width 402 height 36
click at [601, 553] on button "button" at bounding box center [604, 555] width 37 height 21
click at [574, 606] on button "Supprimer" at bounding box center [570, 608] width 97 height 23
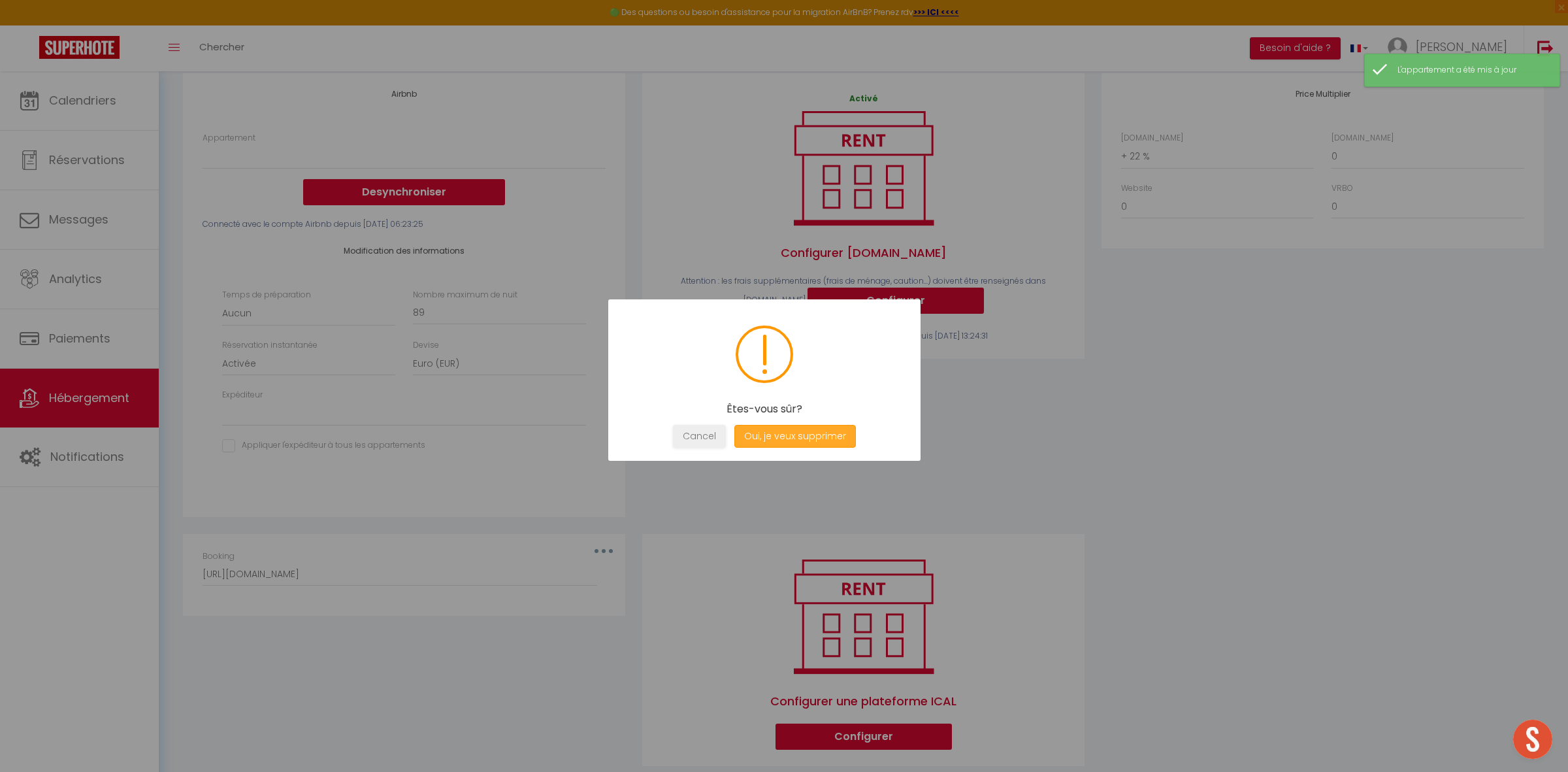
click at [792, 440] on button "Oui, je veux supprimer" at bounding box center [795, 436] width 121 height 23
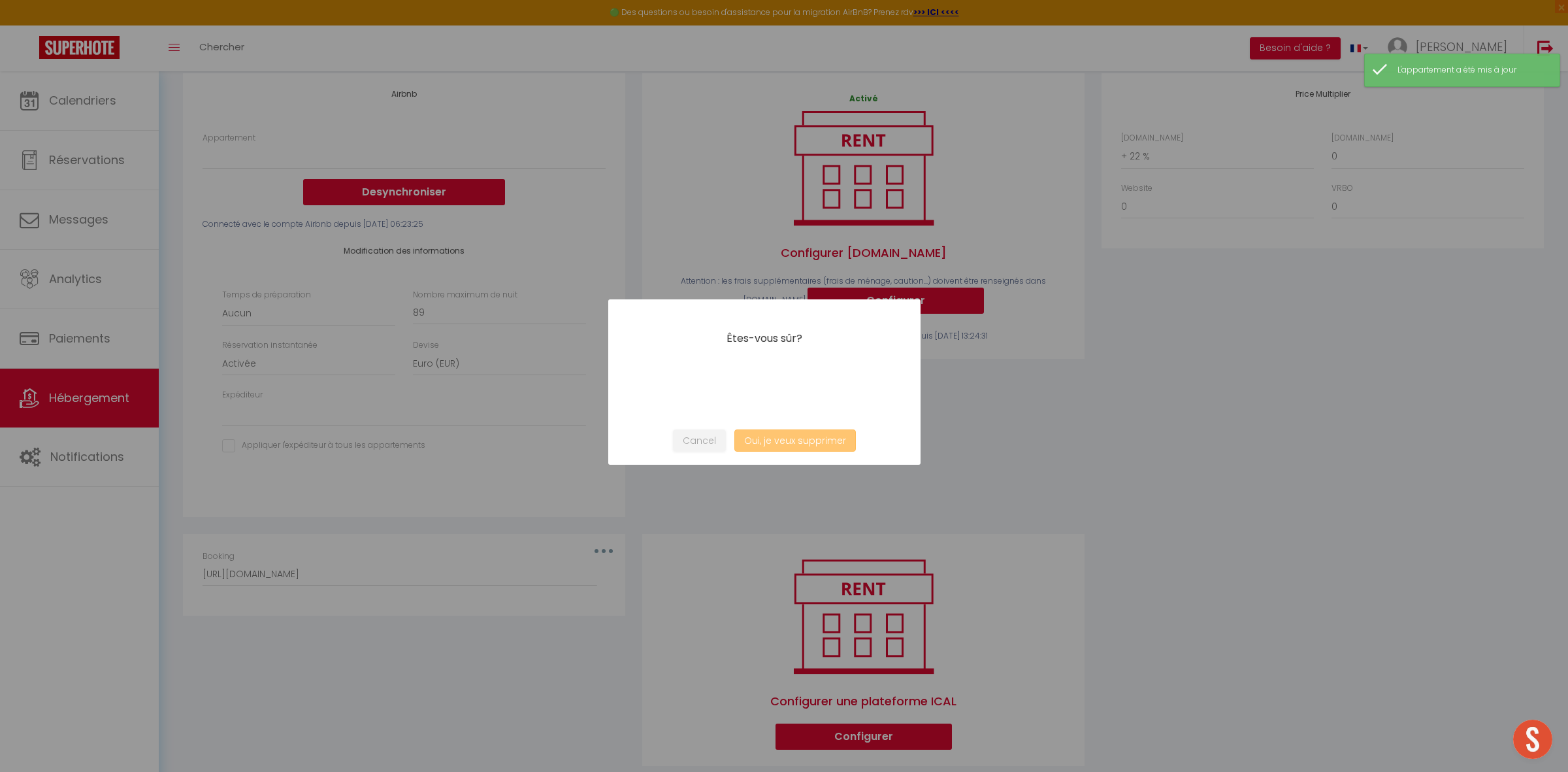
select select
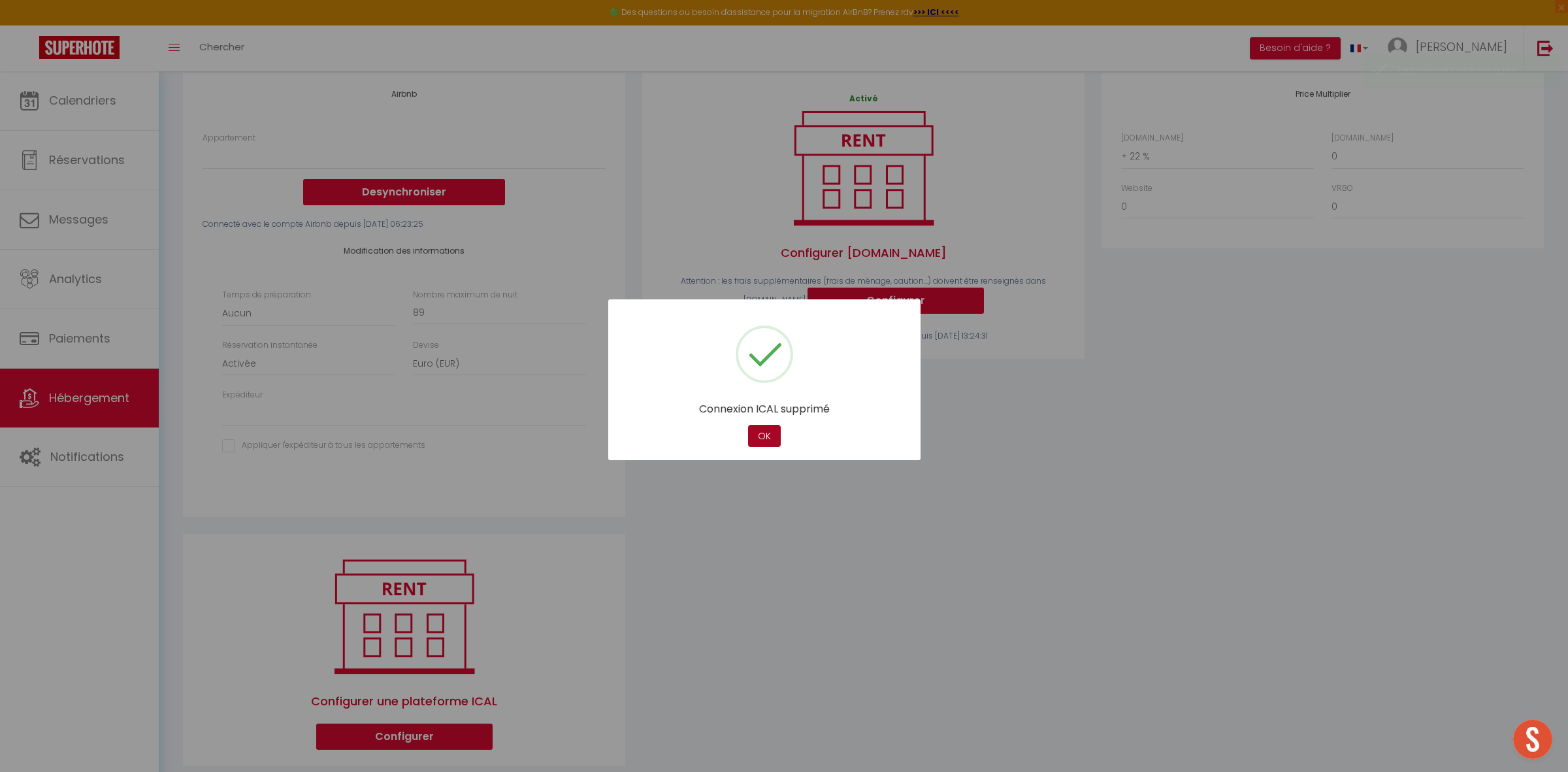
drag, startPoint x: 756, startPoint y: 434, endPoint x: 865, endPoint y: 442, distance: 109.3
click at [756, 434] on button "OK" at bounding box center [764, 436] width 33 height 23
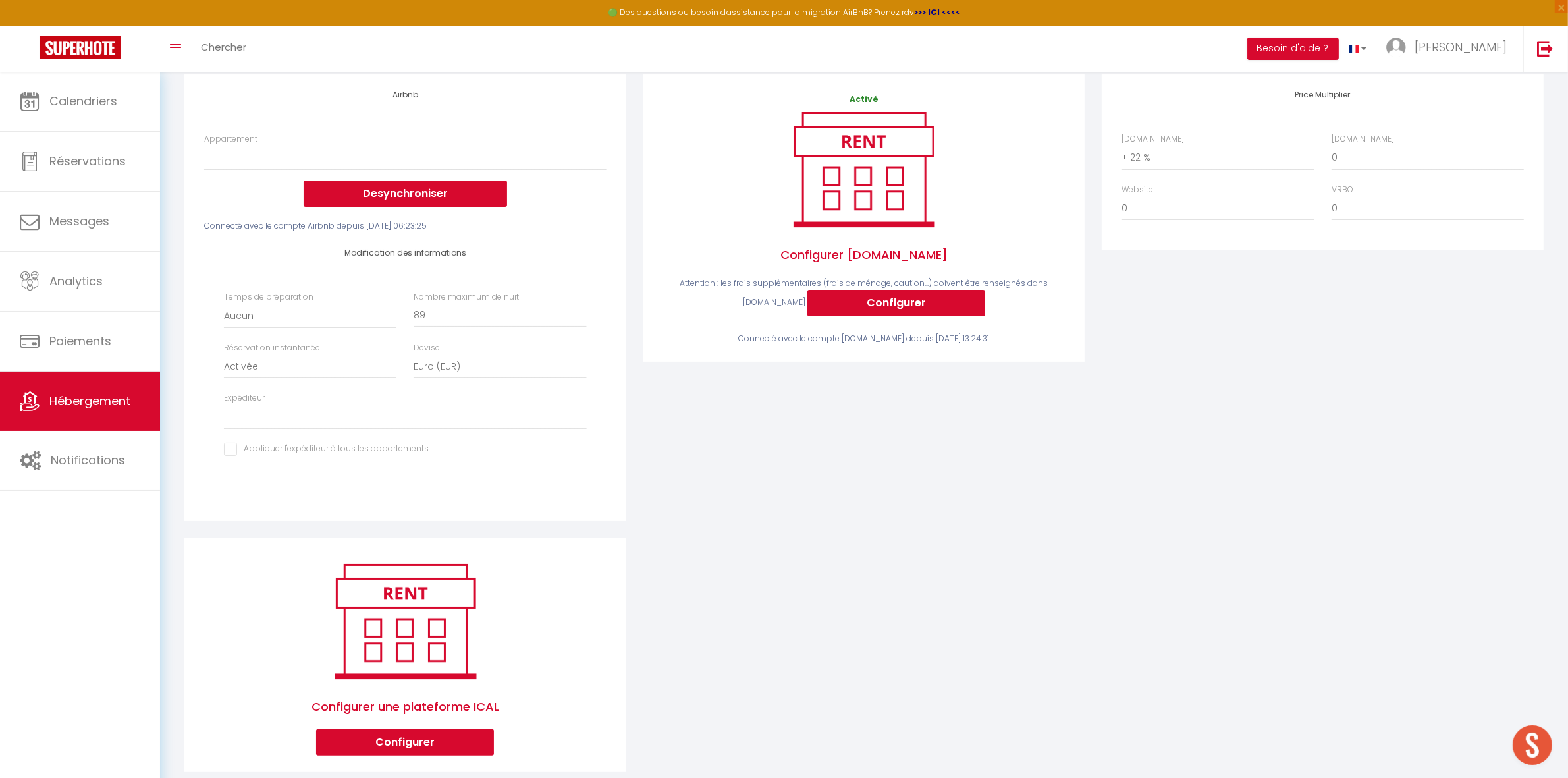
scroll to position [0, 0]
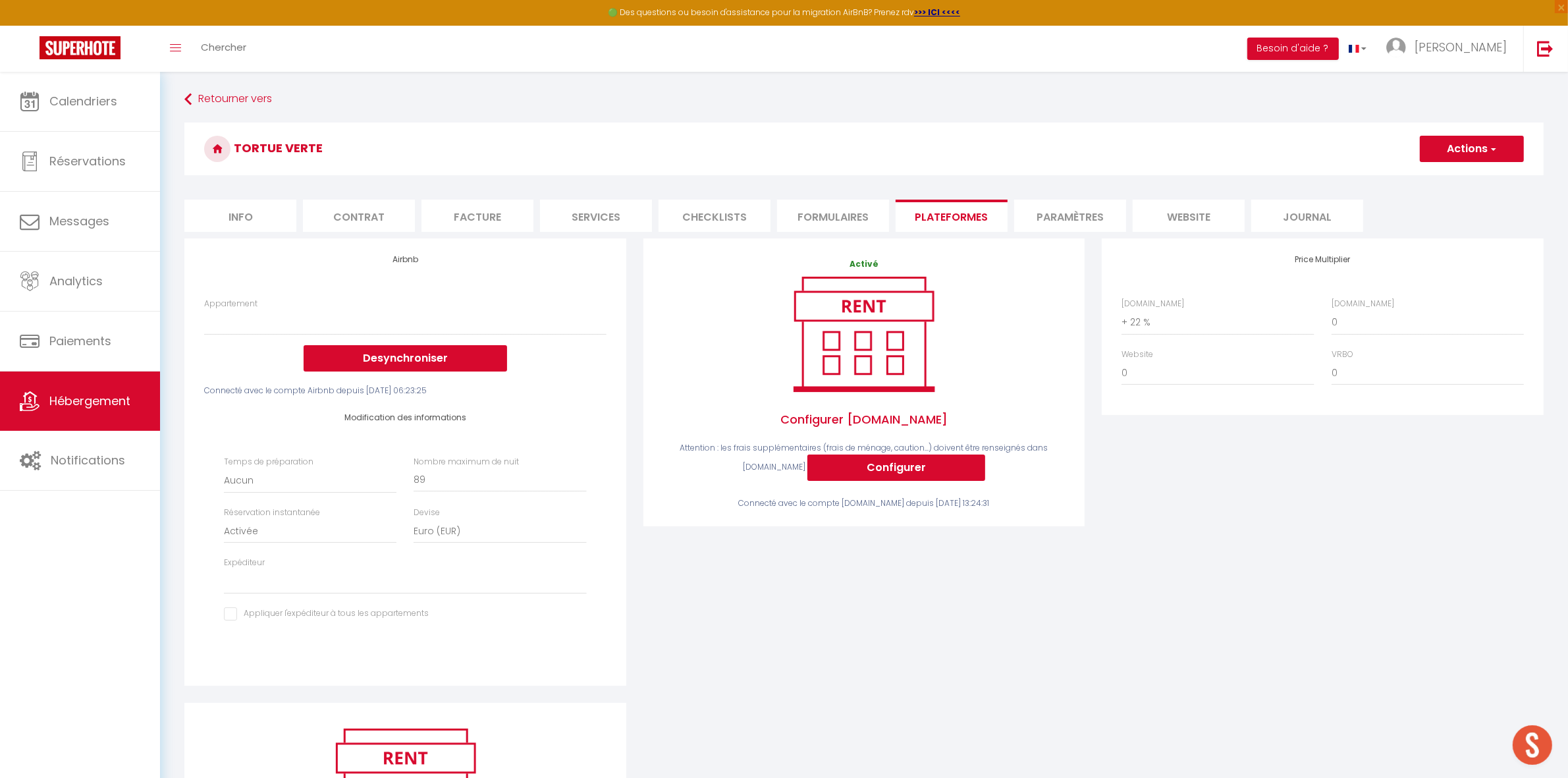
click at [1463, 154] on button "Actions" at bounding box center [1471, 149] width 104 height 26
click at [1443, 173] on link "Enregistrer" at bounding box center [1471, 177] width 104 height 17
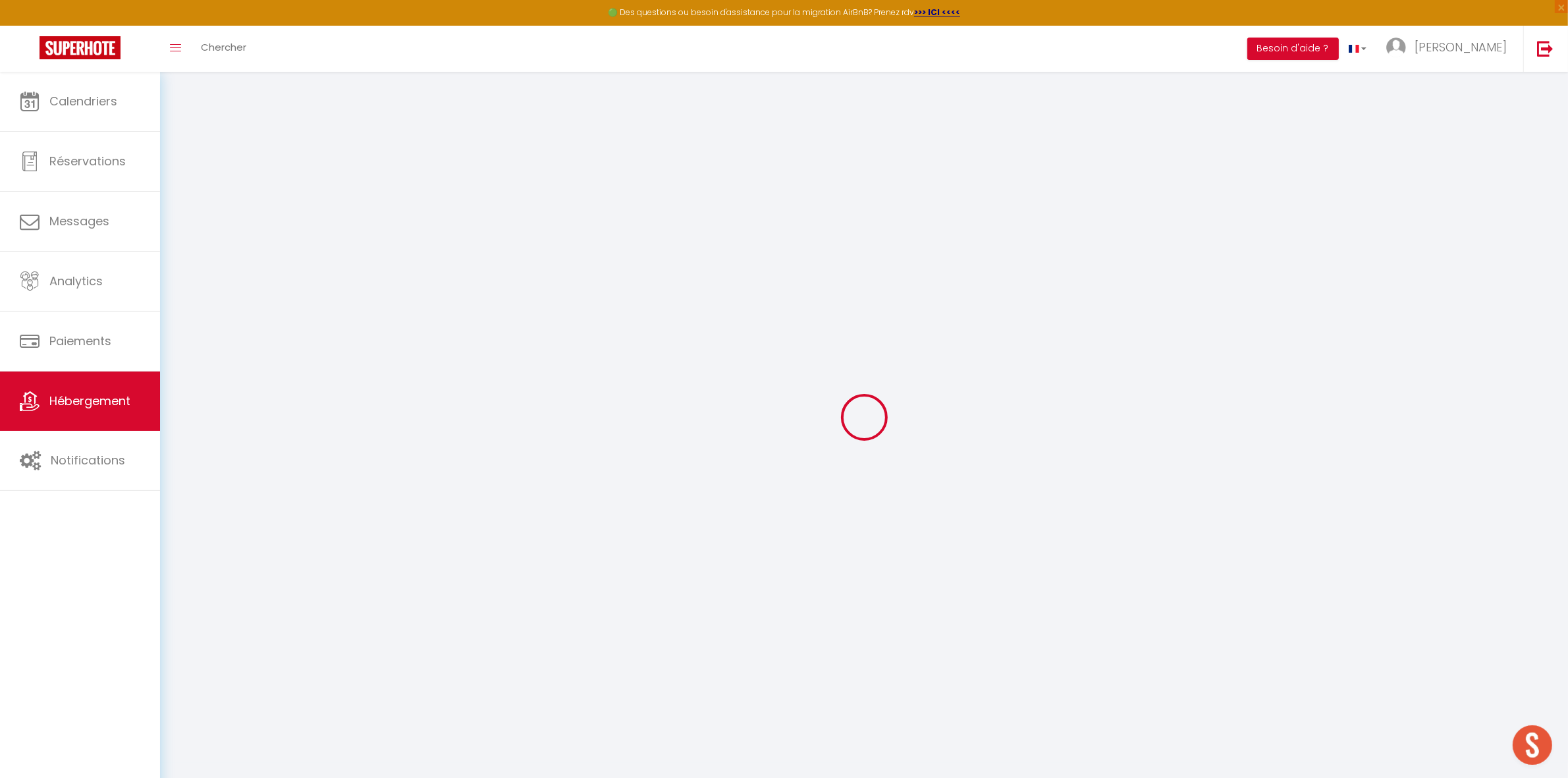
select select
select select "EUR"
select select
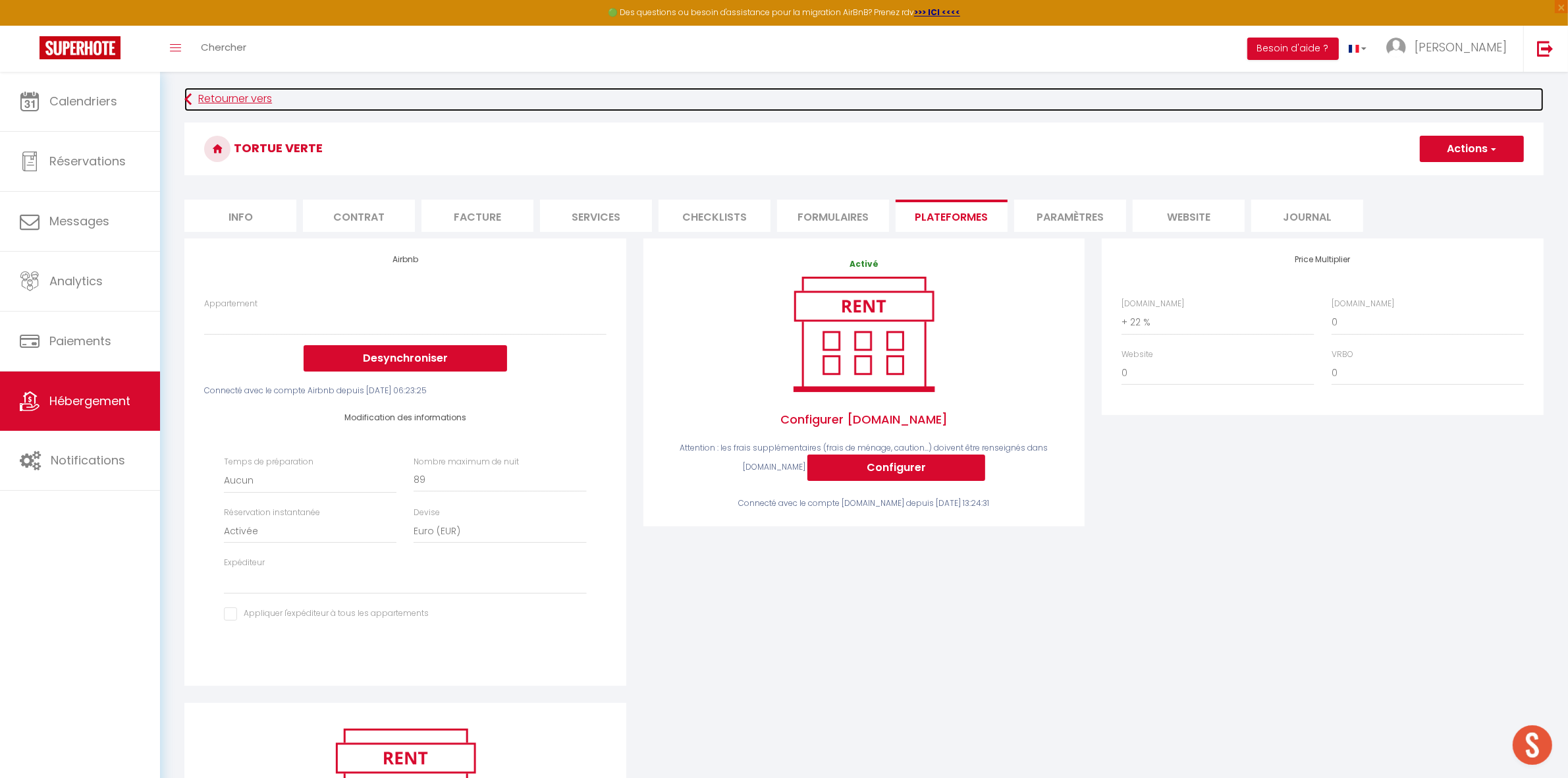
click at [236, 95] on link "Retourner vers" at bounding box center [863, 100] width 1359 height 23
